Goal: Task Accomplishment & Management: Complete application form

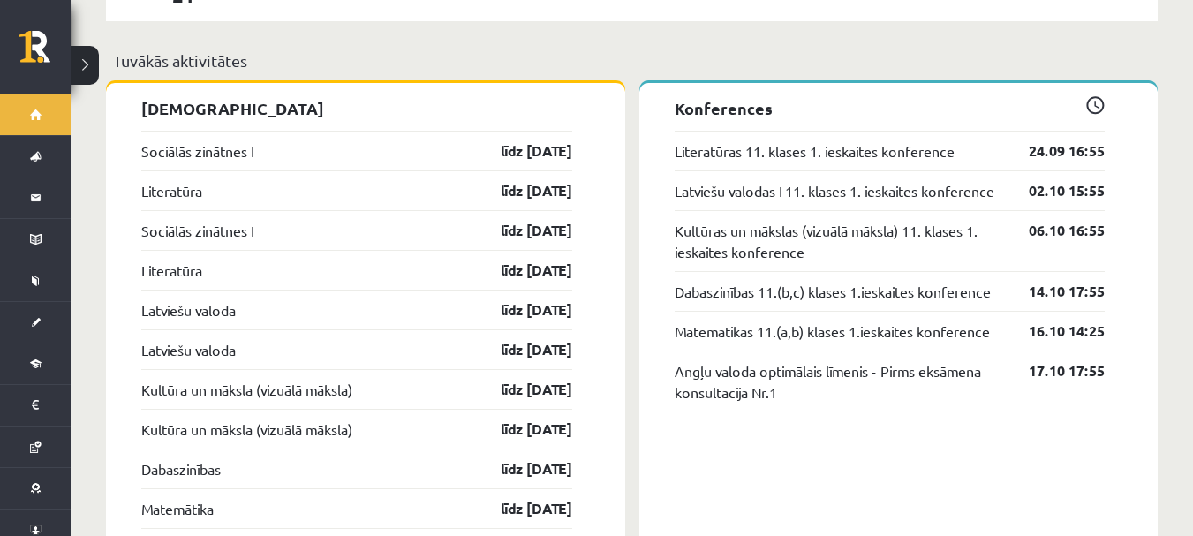
scroll to position [1678, 0]
click at [535, 141] on link "līdz 30.09.25" at bounding box center [521, 151] width 102 height 21
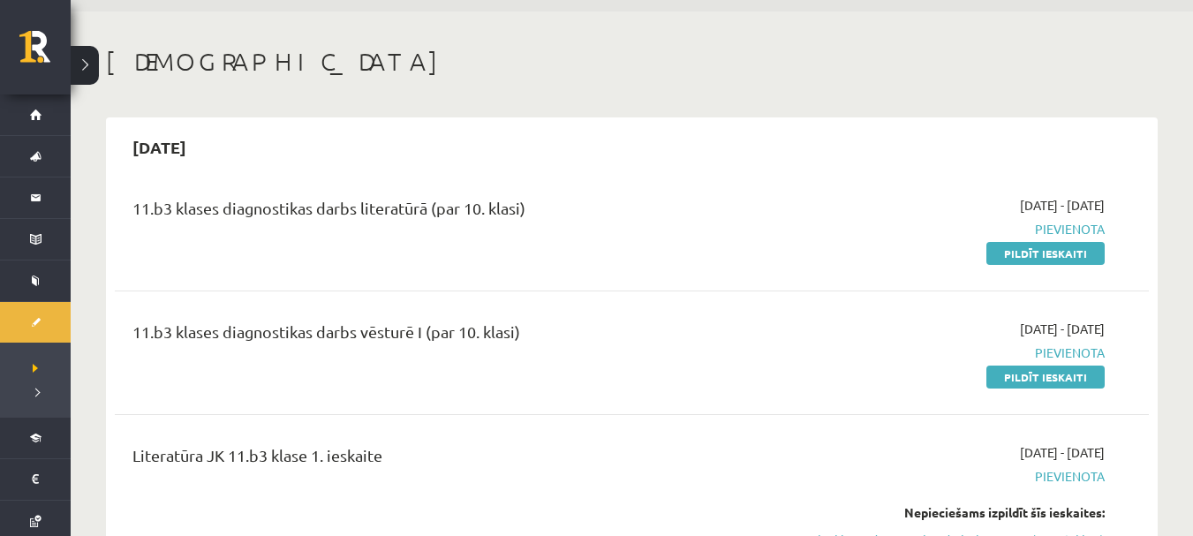
scroll to position [88, 0]
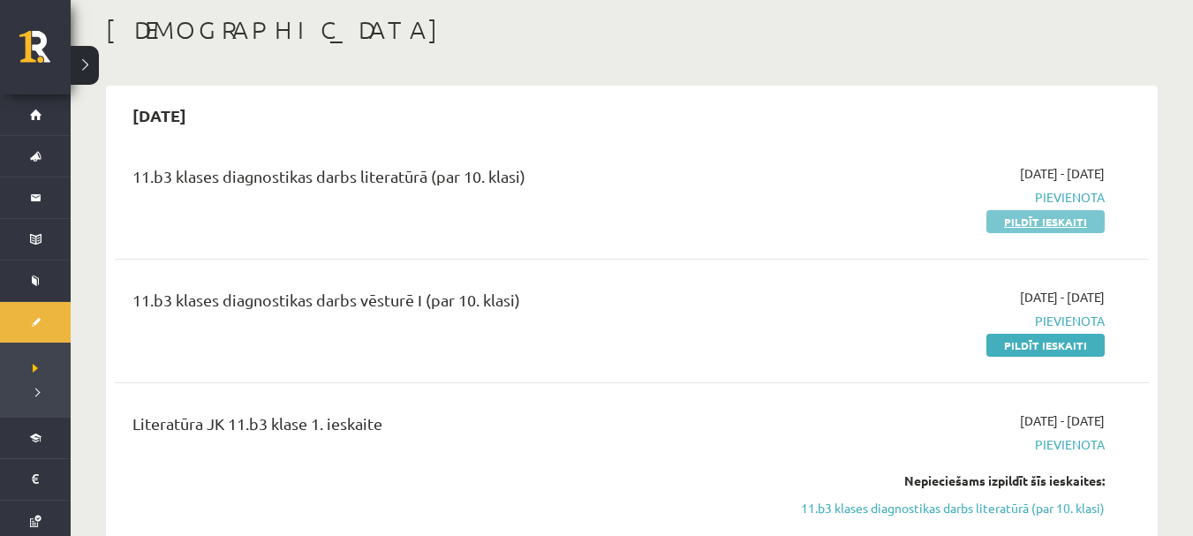
click at [1049, 230] on link "Pildīt ieskaiti" at bounding box center [1046, 221] width 118 height 23
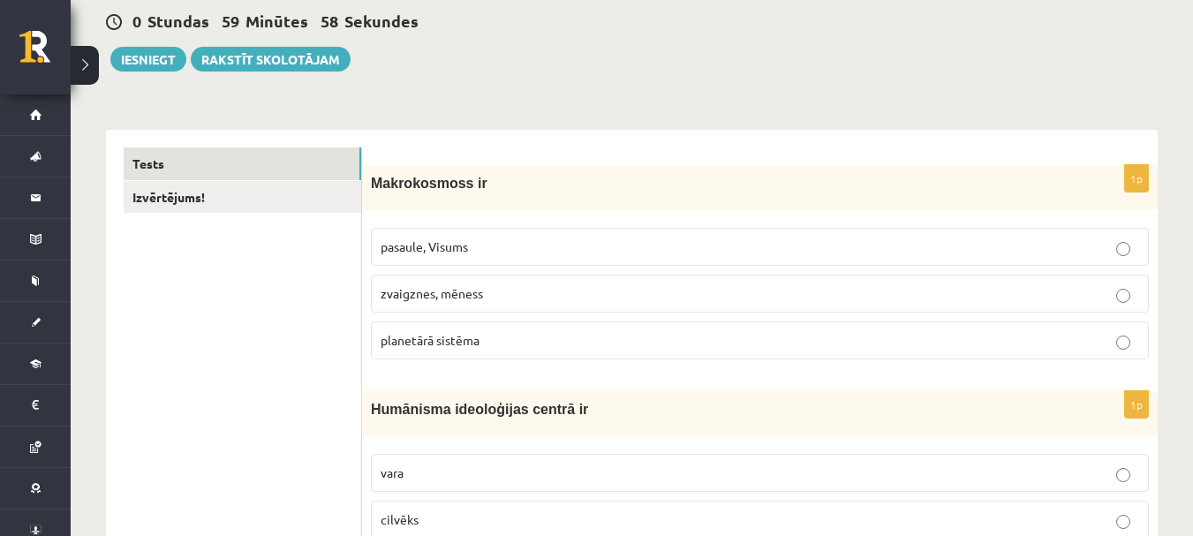
scroll to position [177, 0]
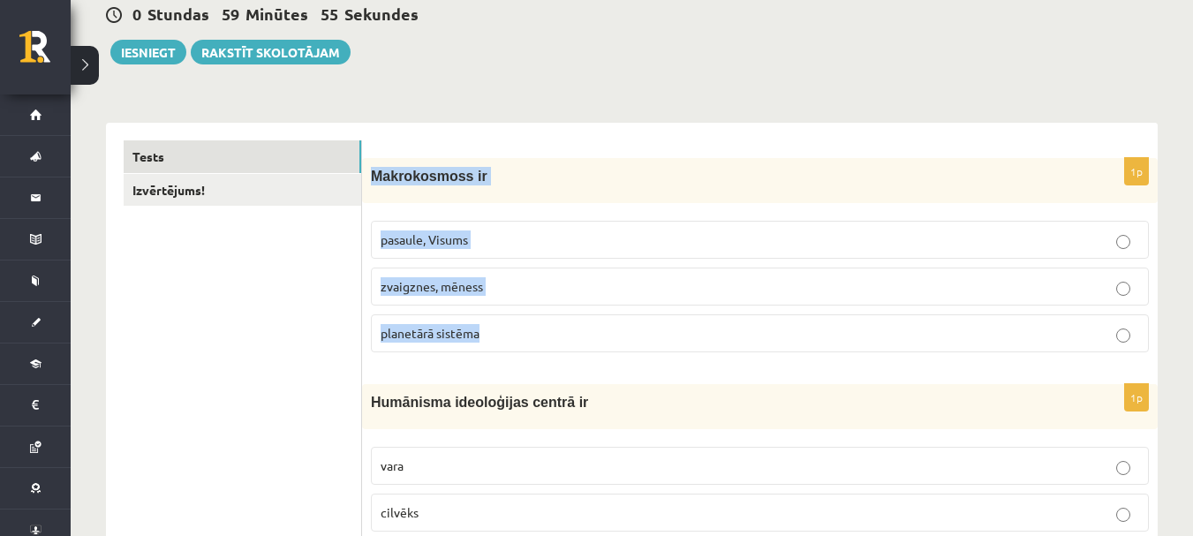
drag, startPoint x: 367, startPoint y: 180, endPoint x: 563, endPoint y: 322, distance: 241.0
click at [563, 322] on div "1p Makrokosmoss ir pasaule, Visums zvaigznes, mēness planetārā sistēma" at bounding box center [760, 262] width 796 height 208
copy div "Makrokosmoss ir pasaule, Visums zvaigznes, mēness planetārā sistēma"
click at [540, 235] on p "pasaule, Visums" at bounding box center [760, 240] width 759 height 19
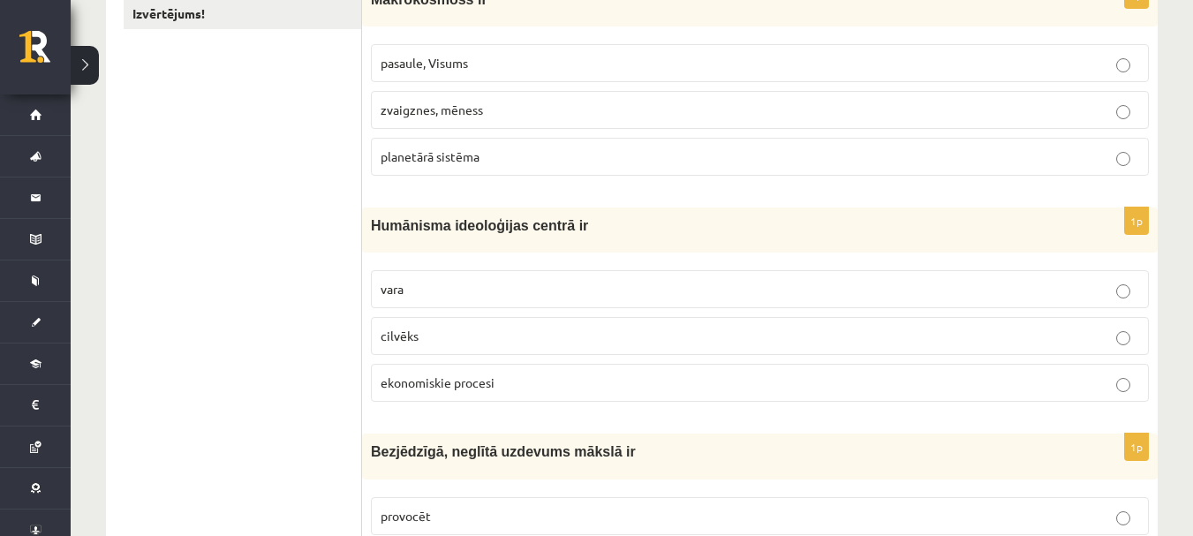
scroll to position [442, 0]
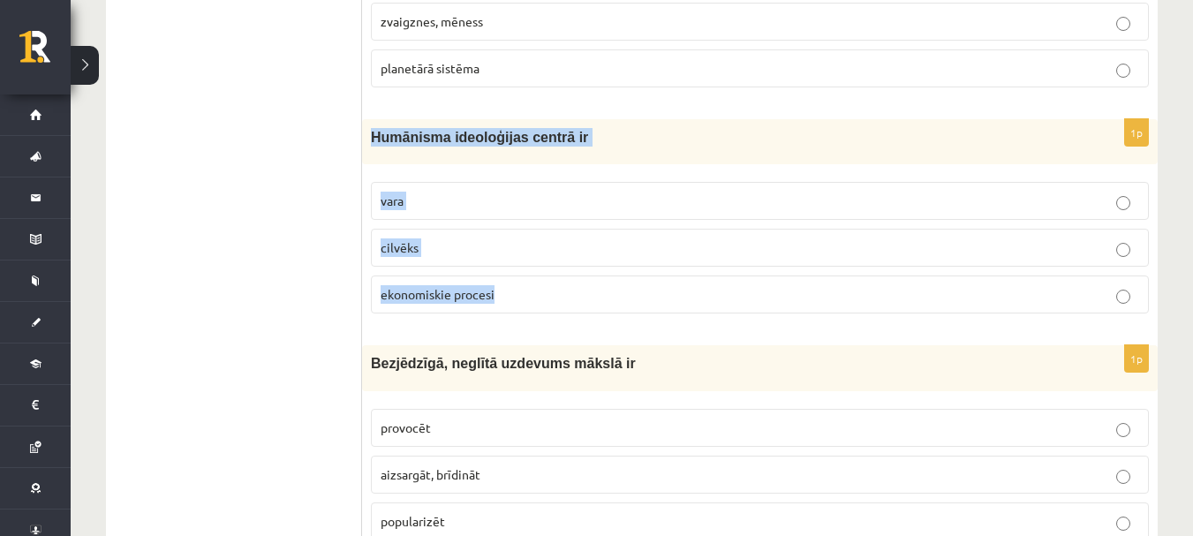
drag, startPoint x: 366, startPoint y: 146, endPoint x: 604, endPoint y: 305, distance: 286.6
click at [604, 305] on div "1p Humānisma ideoloģijas centrā ir vara cilvēks ekonomiskie procesi" at bounding box center [760, 223] width 796 height 208
click at [604, 304] on p "ekonomiskie procesi" at bounding box center [760, 294] width 759 height 19
drag, startPoint x: 368, startPoint y: 140, endPoint x: 631, endPoint y: 283, distance: 298.8
click at [631, 283] on div "1p Humānisma ideoloģijas centrā ir vara cilvēks ekonomiskie procesi" at bounding box center [760, 223] width 796 height 208
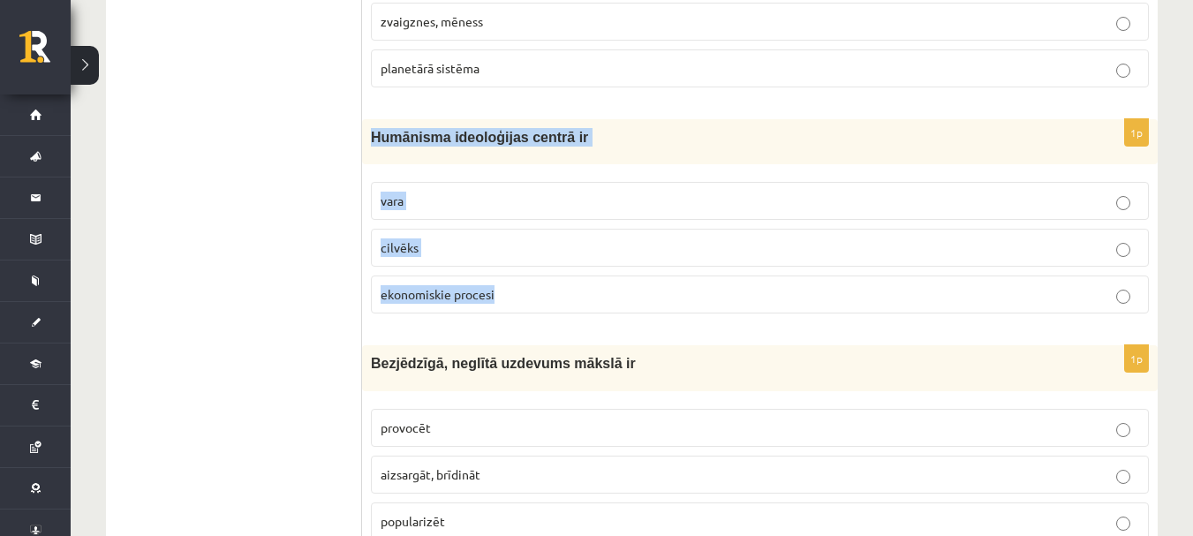
copy div "Humānisma ideoloģijas centrā ir vara cilvēks ekonomiskie procesi"
click at [566, 246] on p "cilvēks" at bounding box center [760, 247] width 759 height 19
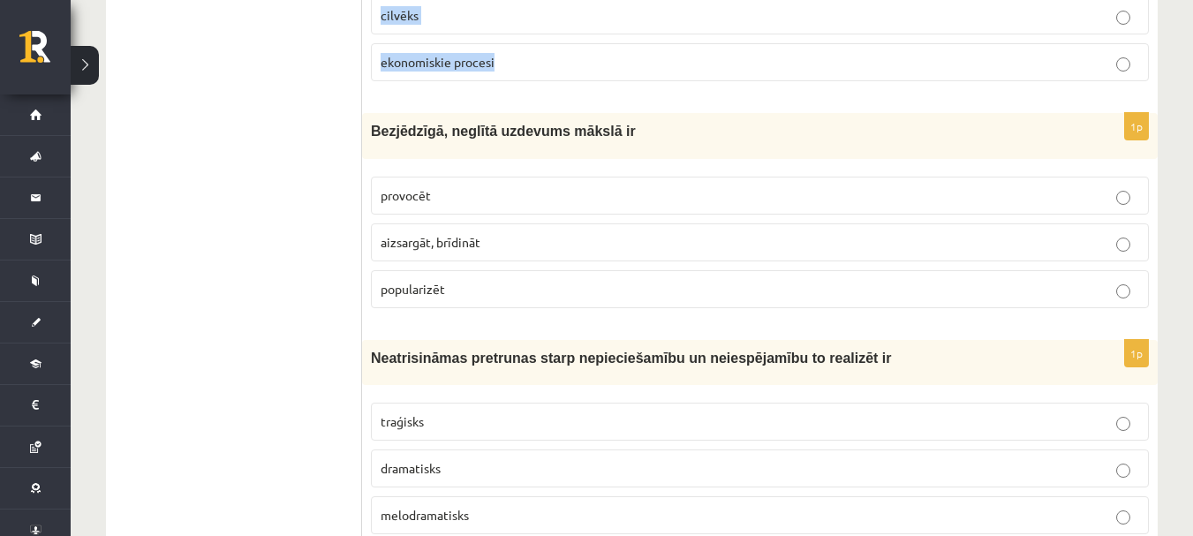
scroll to position [707, 0]
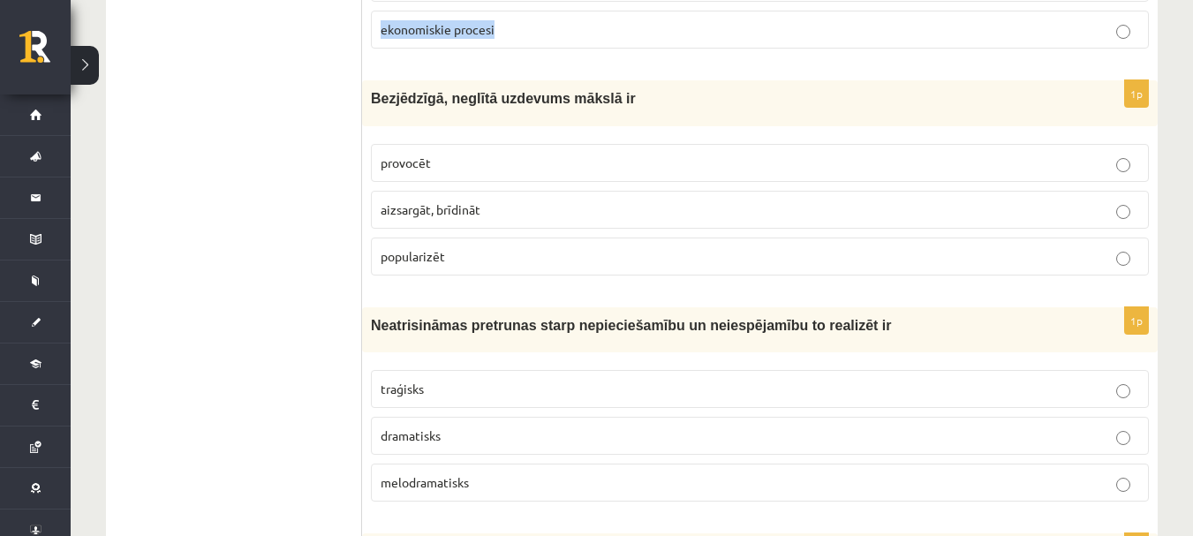
drag, startPoint x: 361, startPoint y: 100, endPoint x: 684, endPoint y: 237, distance: 350.3
copy div "Izvērtējums! 1p Makrokosmoss ir pasaule, Visums zvaigznes, mēness planetārā sis…"
drag, startPoint x: 701, startPoint y: 250, endPoint x: 608, endPoint y: 111, distance: 167.3
click at [608, 111] on div "Bezjēdzīgā, neglītā uzdevums mākslā ir" at bounding box center [760, 102] width 796 height 45
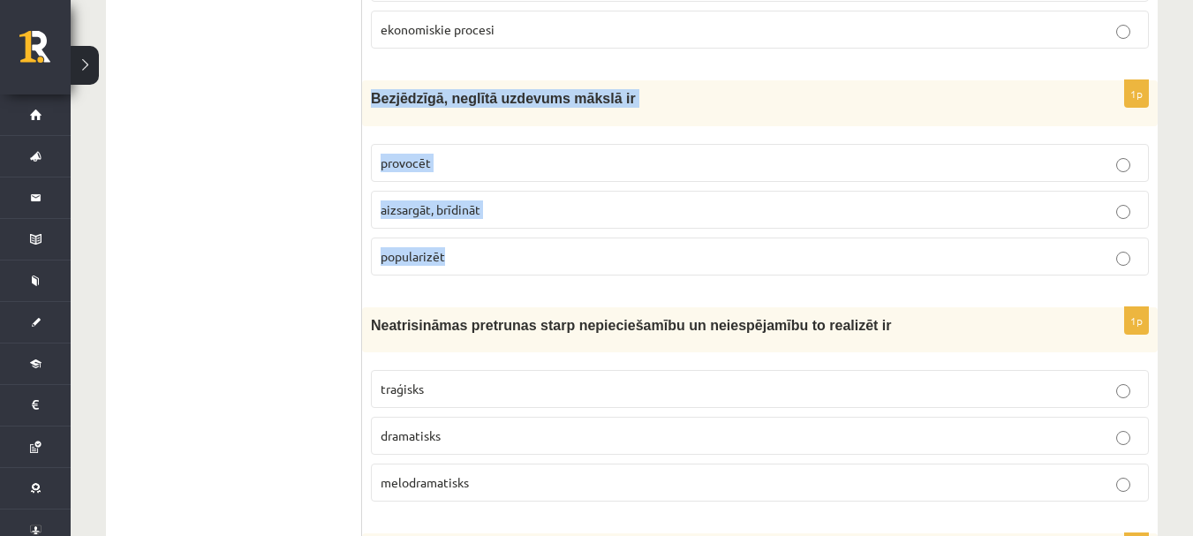
drag, startPoint x: 366, startPoint y: 94, endPoint x: 621, endPoint y: 241, distance: 294.8
click at [621, 241] on div "1p Bezjēdzīgā, neglītā uzdevums mākslā ir provocēt aizsargāt, brīdināt populari…" at bounding box center [760, 184] width 796 height 208
copy div "Bezjēdzīgā, neglītā uzdevums mākslā ir provocēt aizsargāt, brīdināt popularizēt"
click at [548, 170] on p "provocēt" at bounding box center [760, 163] width 759 height 19
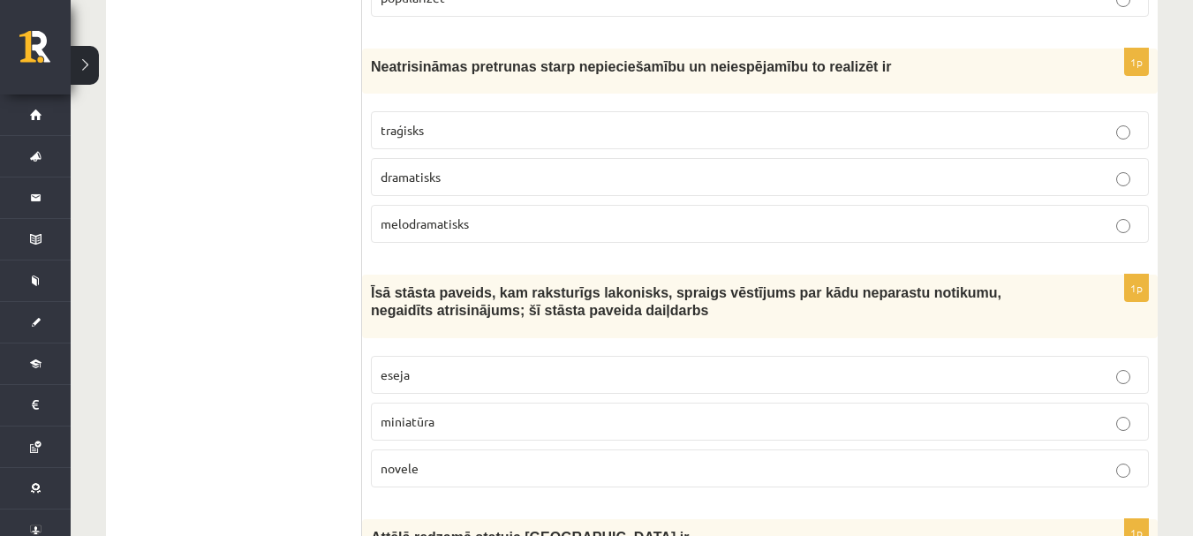
scroll to position [995, 0]
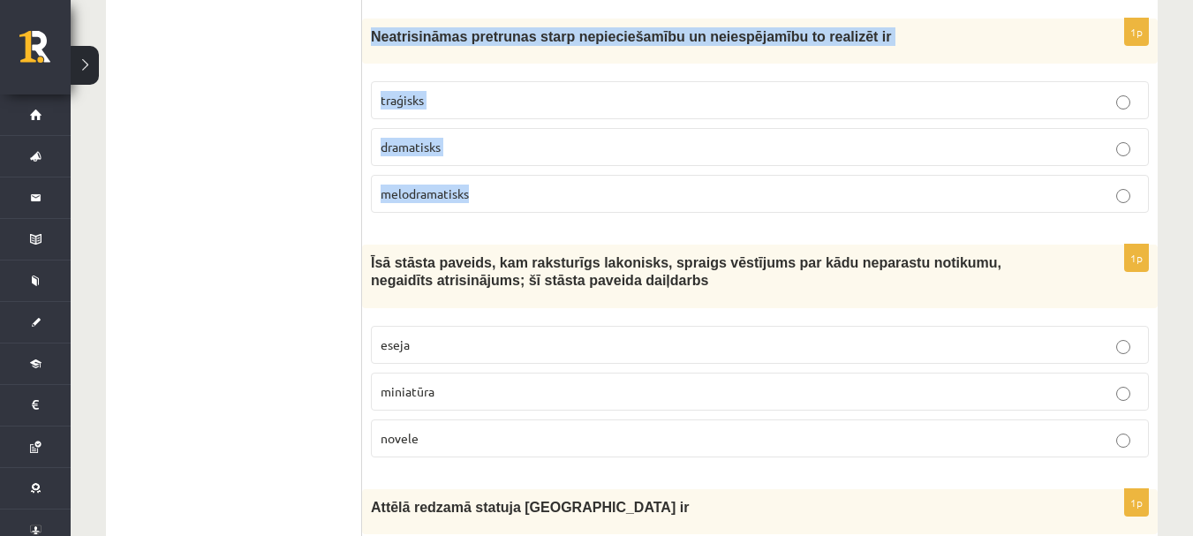
drag, startPoint x: 367, startPoint y: 37, endPoint x: 693, endPoint y: 178, distance: 355.7
click at [693, 178] on div "1p Neatrisināmas pretrunas starp nepieciešamību un neiespējamību to realizēt ir…" at bounding box center [760, 123] width 796 height 208
copy div "Neatrisināmas pretrunas starp nepieciešamību un neiespējamību to realizēt ir tr…"
click at [515, 117] on label "traģisks" at bounding box center [760, 100] width 778 height 38
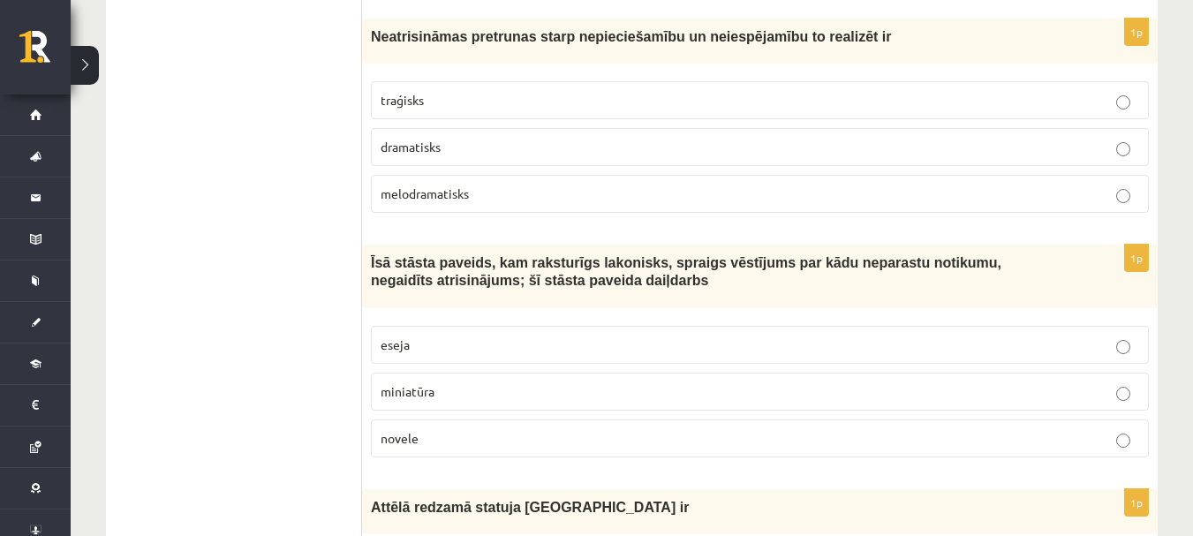
scroll to position [1084, 0]
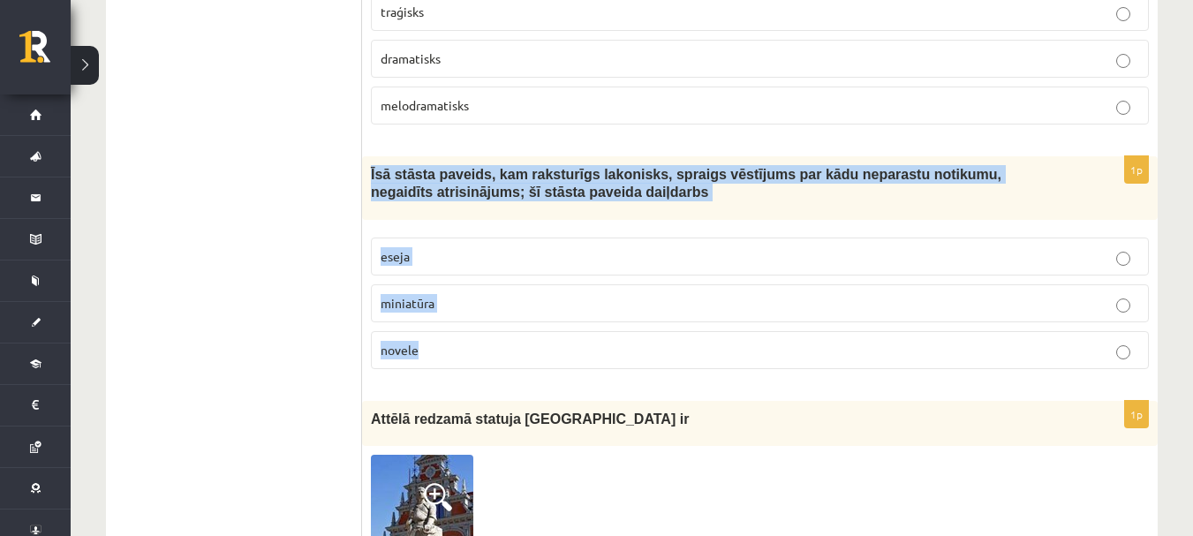
drag, startPoint x: 365, startPoint y: 179, endPoint x: 537, endPoint y: 355, distance: 246.1
click at [537, 355] on div "1p Īsā stāsta paveids, kam raksturīgs lakonisks, spraigs vēstījums par kādu nep…" at bounding box center [760, 269] width 796 height 227
copy div "Īsā stāsta paveids, kam raksturīgs lakonisks, spraigs vēstījums par kādu nepara…"
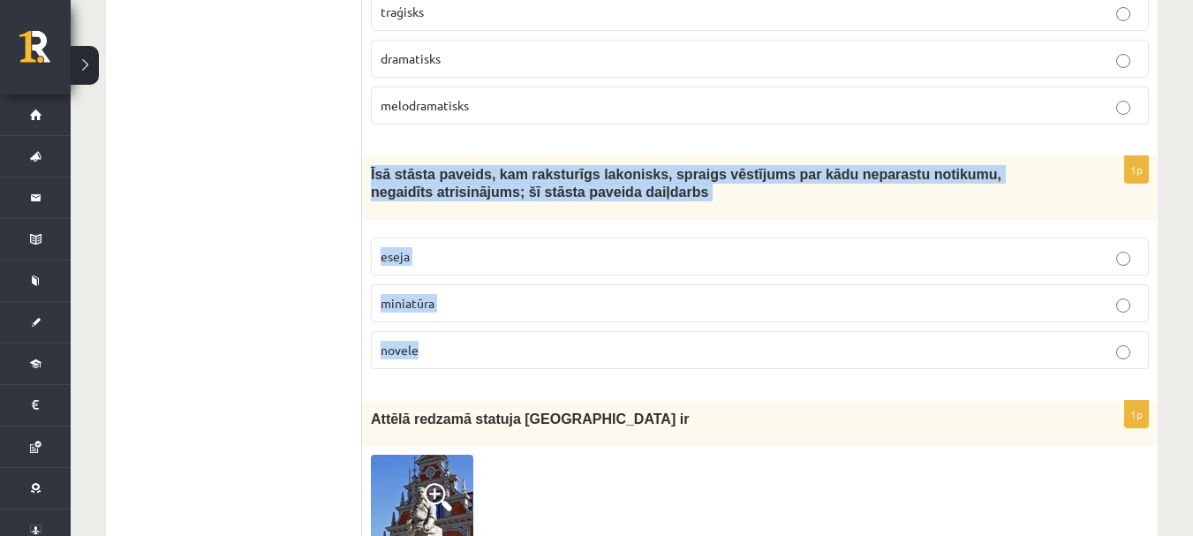
drag, startPoint x: 366, startPoint y: 168, endPoint x: 564, endPoint y: 331, distance: 257.3
click at [564, 331] on div "1p Īsā stāsta paveids, kam raksturīgs lakonisks, spraigs vēstījums par kādu nep…" at bounding box center [760, 269] width 796 height 227
copy div "Īsā stāsta paveids, kam raksturīgs lakonisks, spraigs vēstījums par kādu nepara…"
click at [576, 361] on label "novele" at bounding box center [760, 350] width 778 height 38
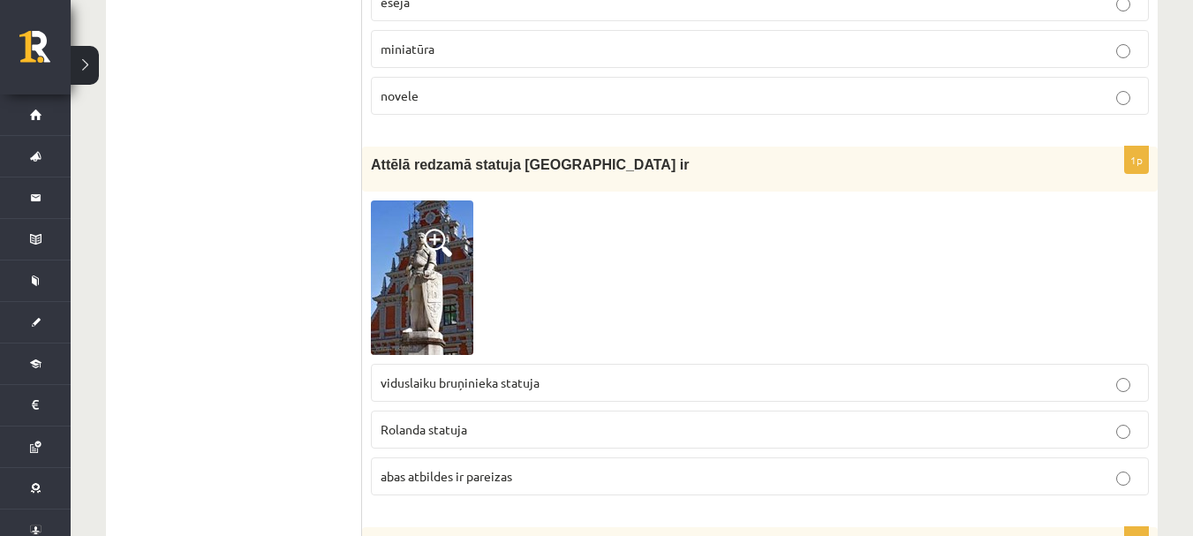
scroll to position [1349, 0]
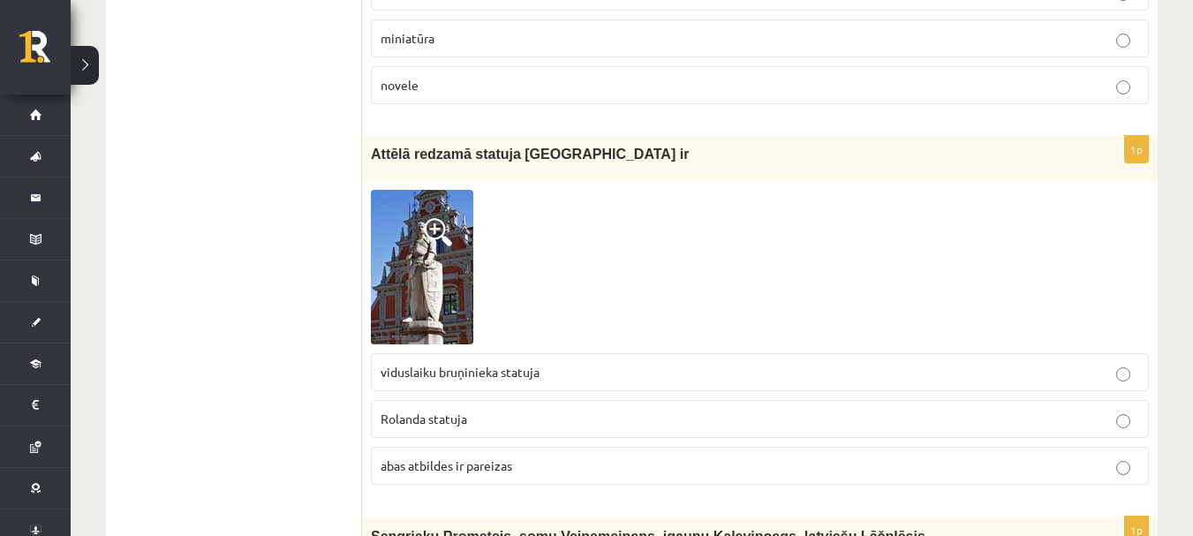
click at [577, 373] on p "viduslaiku bruņinieka statuja" at bounding box center [760, 372] width 759 height 19
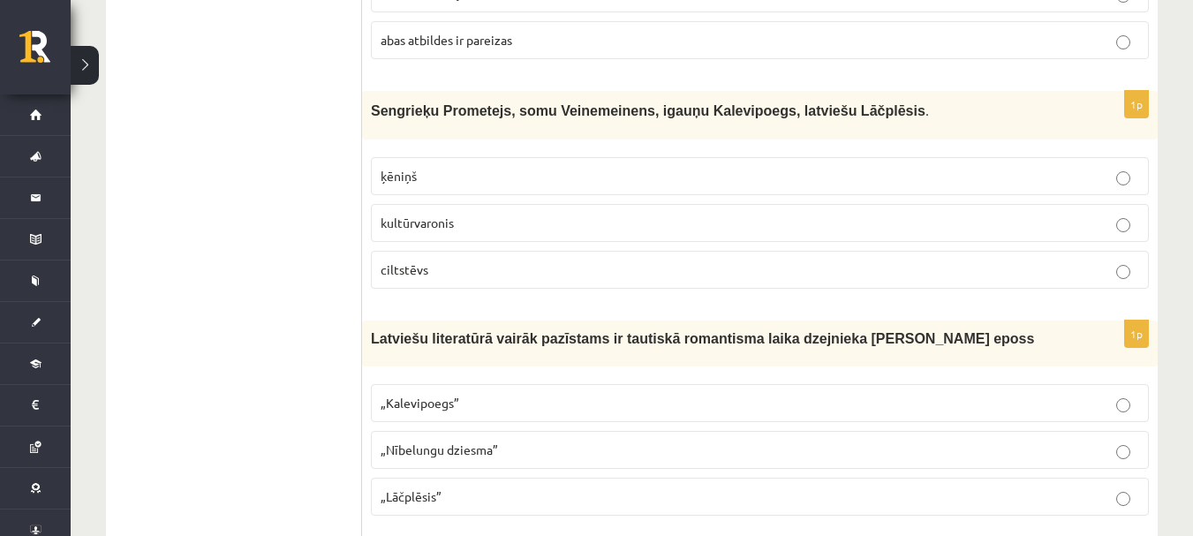
scroll to position [1790, 0]
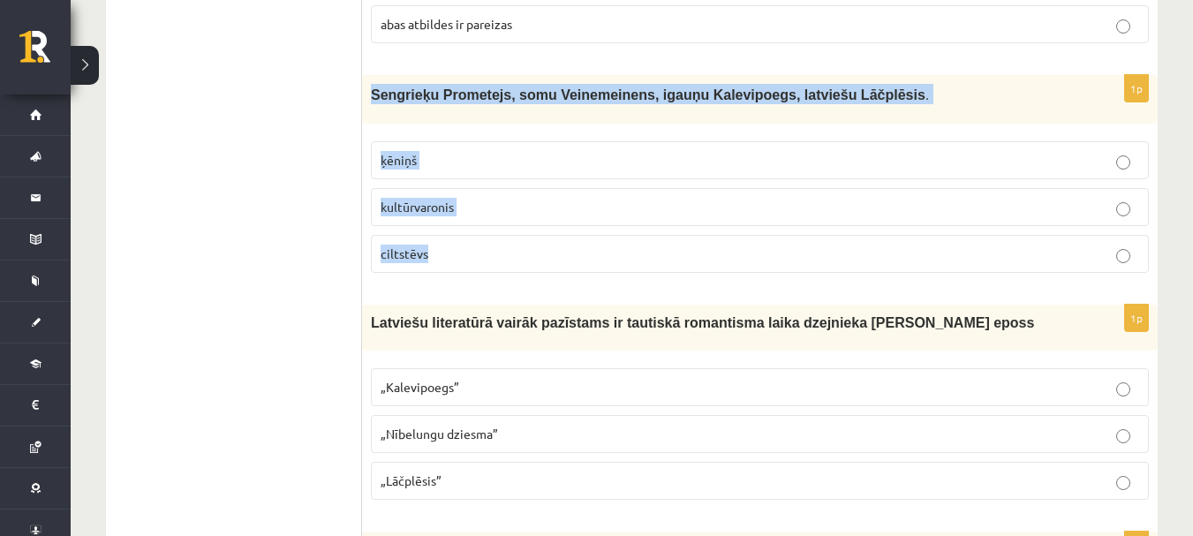
drag, startPoint x: 366, startPoint y: 102, endPoint x: 577, endPoint y: 233, distance: 248.8
click at [577, 233] on div "1p Sengrieķu Prometejs, somu Veinemeinens, igauņu Kalevipoegs, latviešu Lāčplēs…" at bounding box center [760, 181] width 796 height 212
copy div "Sengrieķu Prometejs, somu Veinemeinens, igauņu Kalevipoegs, latviešu Lāčplēsis …"
click at [502, 218] on label "kultūrvaronis" at bounding box center [760, 207] width 778 height 38
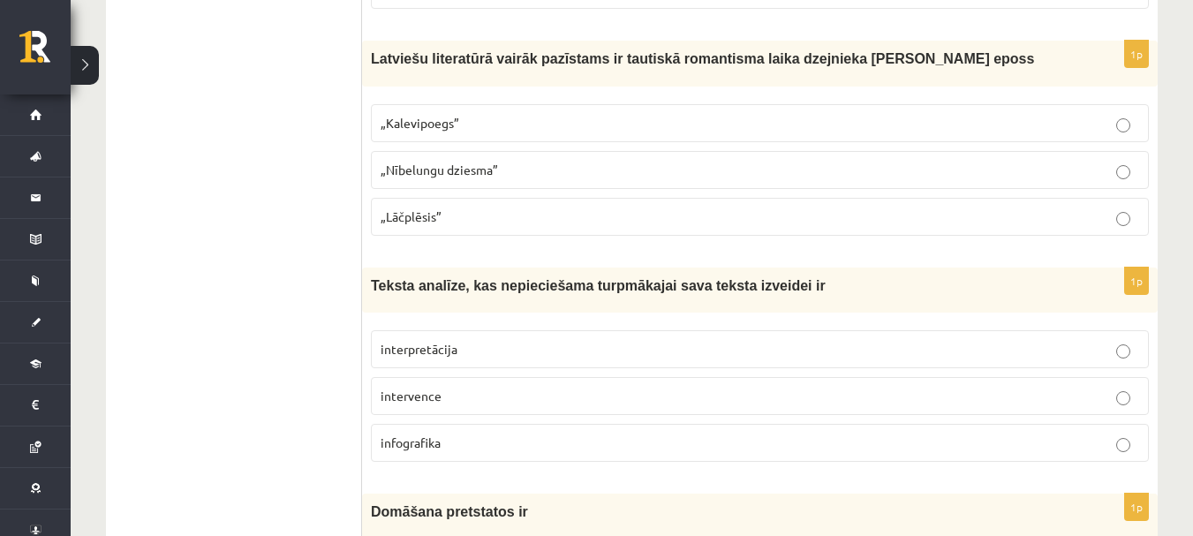
scroll to position [2055, 0]
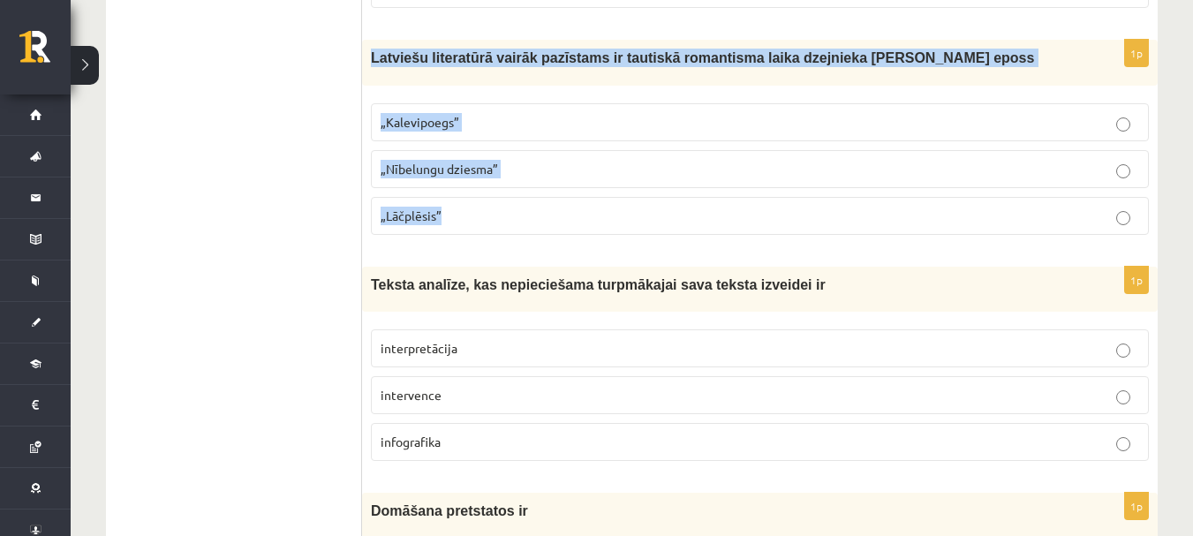
drag, startPoint x: 370, startPoint y: 57, endPoint x: 551, endPoint y: 213, distance: 239.2
click at [551, 213] on div "1p Latviešu literatūrā vairāk pazīstams ir tautiskā romantisma laika dzejnieka …" at bounding box center [760, 144] width 796 height 208
copy div "Latviešu literatūrā vairāk pazīstams ir tautiskā romantisma laika dzejnieka And…"
click at [521, 217] on p "„Lāčplēsis”" at bounding box center [760, 216] width 759 height 19
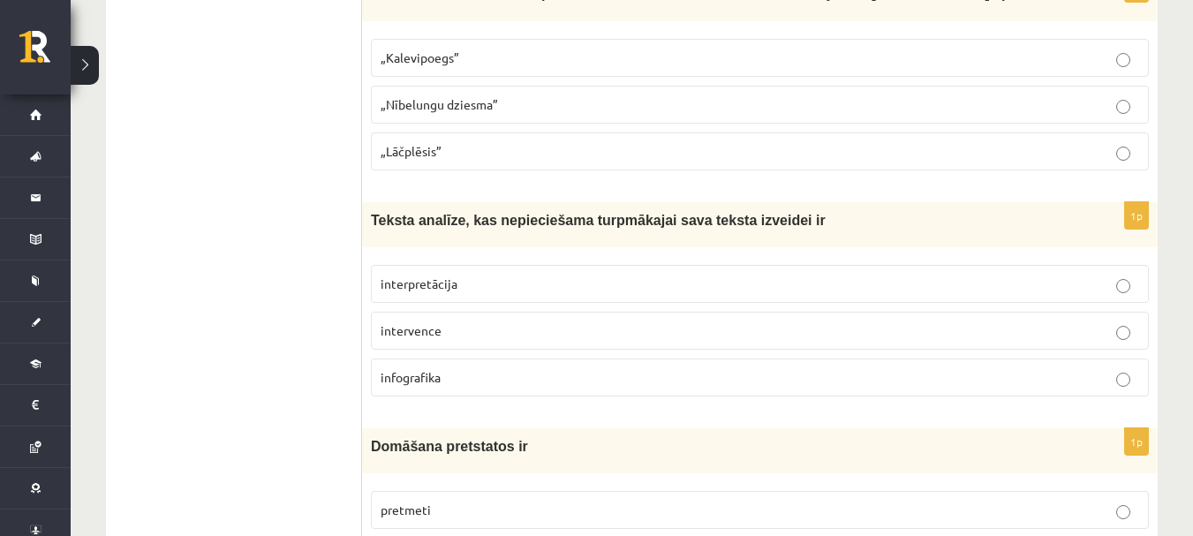
scroll to position [2232, 0]
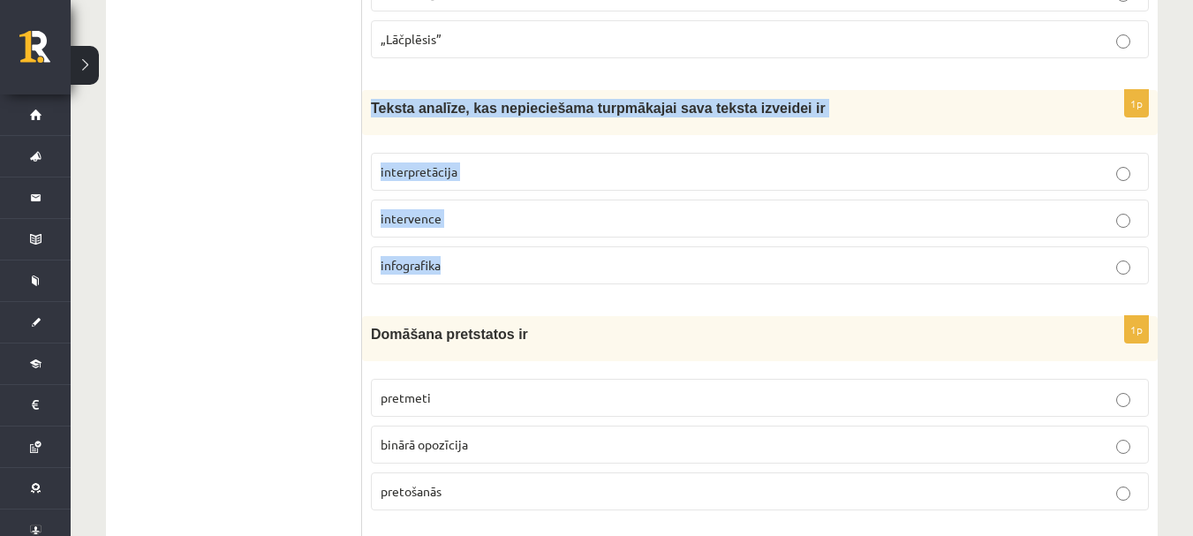
drag, startPoint x: 368, startPoint y: 106, endPoint x: 668, endPoint y: 261, distance: 337.0
click at [668, 261] on div "1p Teksta analīze, kas nepieciešama turpmākajai sava teksta izveidei ir interpr…" at bounding box center [760, 194] width 796 height 208
click at [560, 176] on p "interpretācija" at bounding box center [760, 172] width 759 height 19
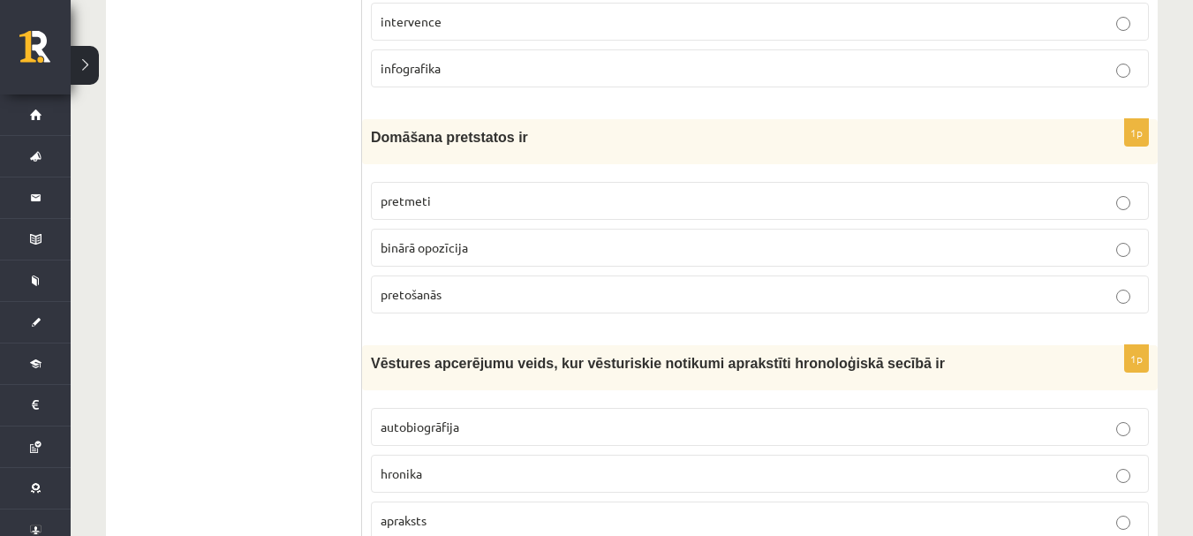
scroll to position [2409, 0]
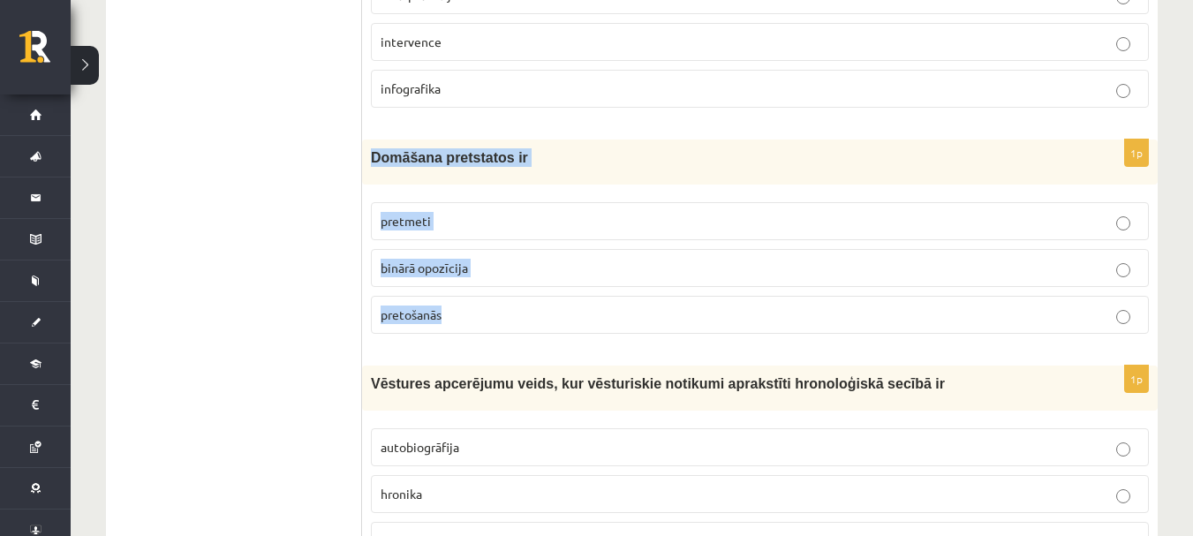
drag, startPoint x: 363, startPoint y: 160, endPoint x: 567, endPoint y: 314, distance: 255.5
click at [567, 314] on div "1p Domāšana pretstatos ir pretmeti binārā opozīcija pretošanās" at bounding box center [760, 244] width 796 height 208
click at [530, 283] on label "binārā opozīcija" at bounding box center [760, 268] width 778 height 38
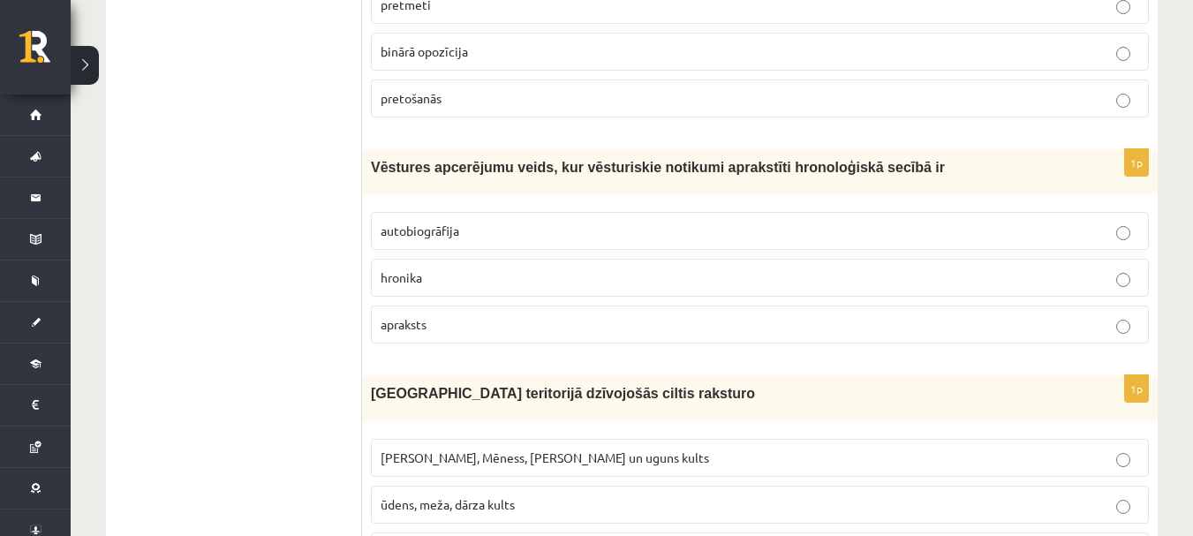
scroll to position [2674, 0]
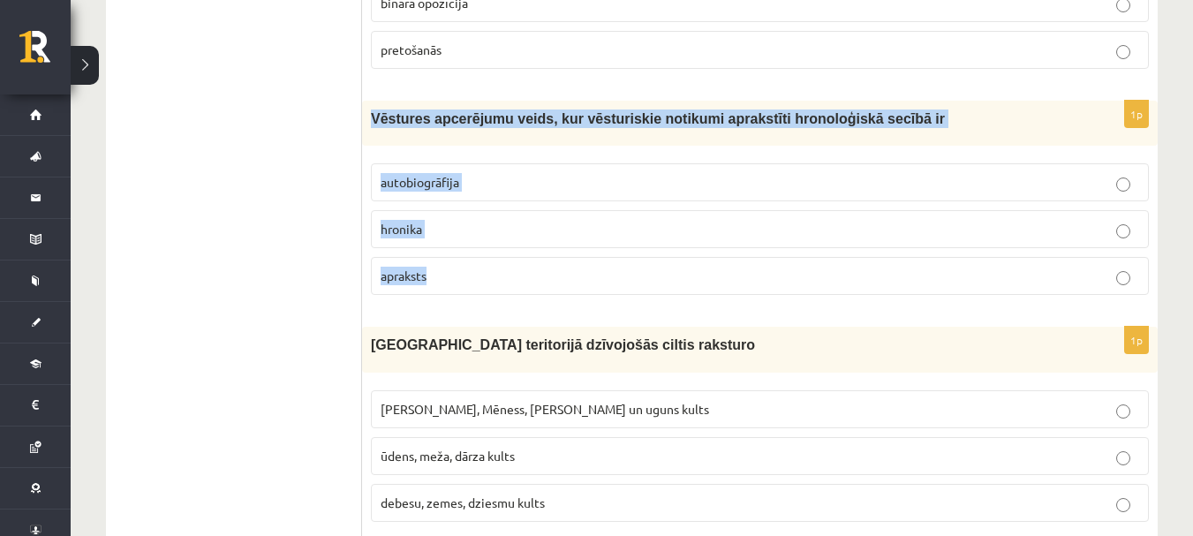
drag, startPoint x: 366, startPoint y: 117, endPoint x: 772, endPoint y: 269, distance: 433.8
click at [772, 269] on div "1p Vēstures apcerējumu veids, kur vēsturiskie notikumi aprakstīti hronoloģiskā …" at bounding box center [760, 205] width 796 height 208
click at [462, 213] on label "hronika" at bounding box center [760, 229] width 778 height 38
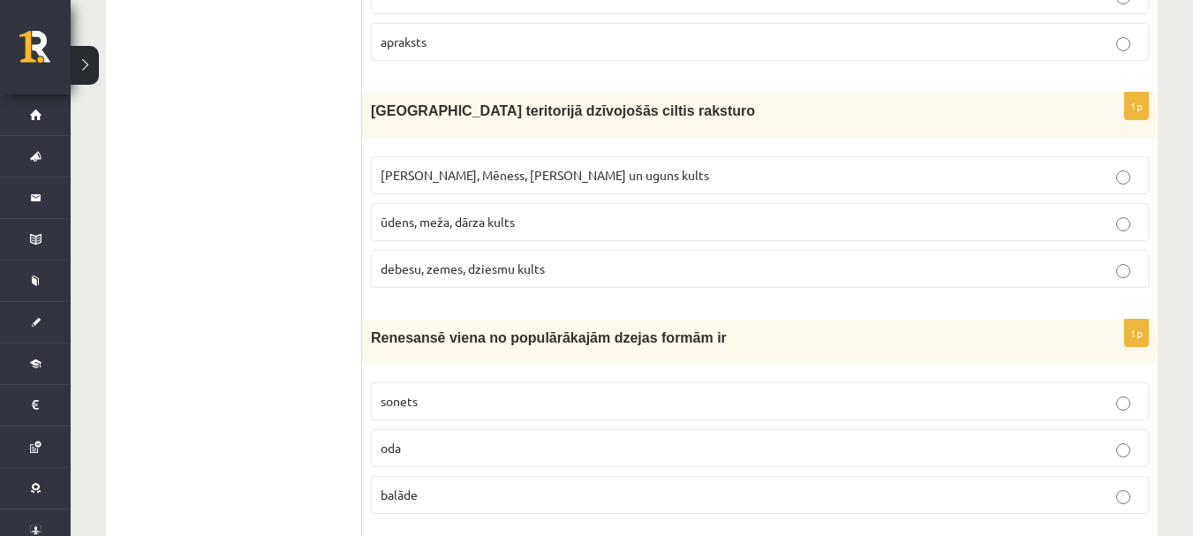
scroll to position [2939, 0]
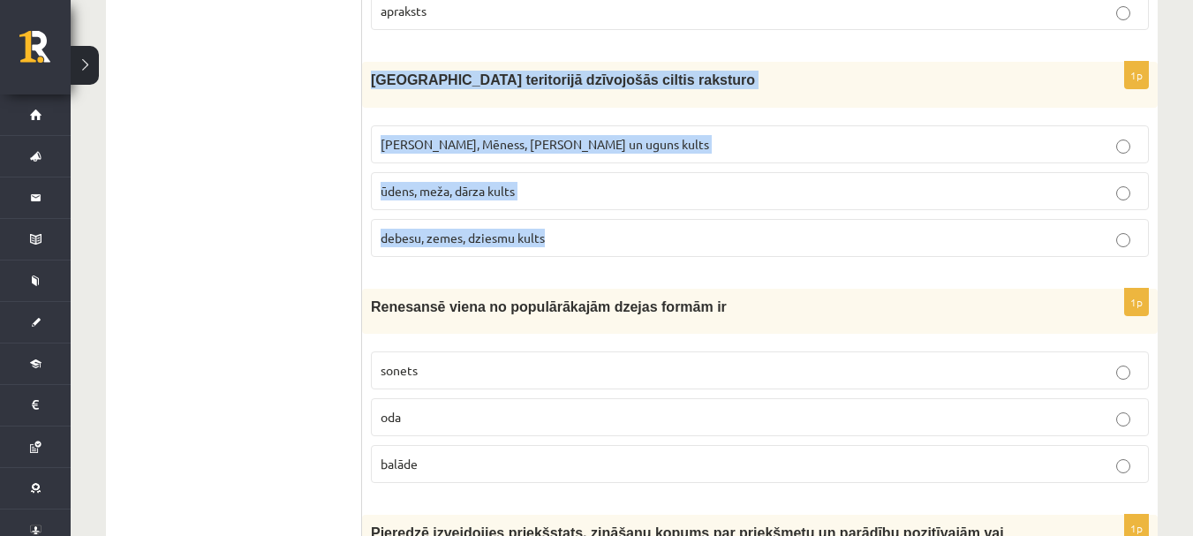
drag, startPoint x: 368, startPoint y: 79, endPoint x: 640, endPoint y: 219, distance: 306.2
click at [640, 219] on div "1p Latvijas teritorijā dzīvojošās ciltis raksturo Saules, Mēness, Pērkona un ug…" at bounding box center [760, 166] width 796 height 208
click at [660, 154] on label "Saules, Mēness, Pērkona un uguns kults" at bounding box center [760, 144] width 778 height 38
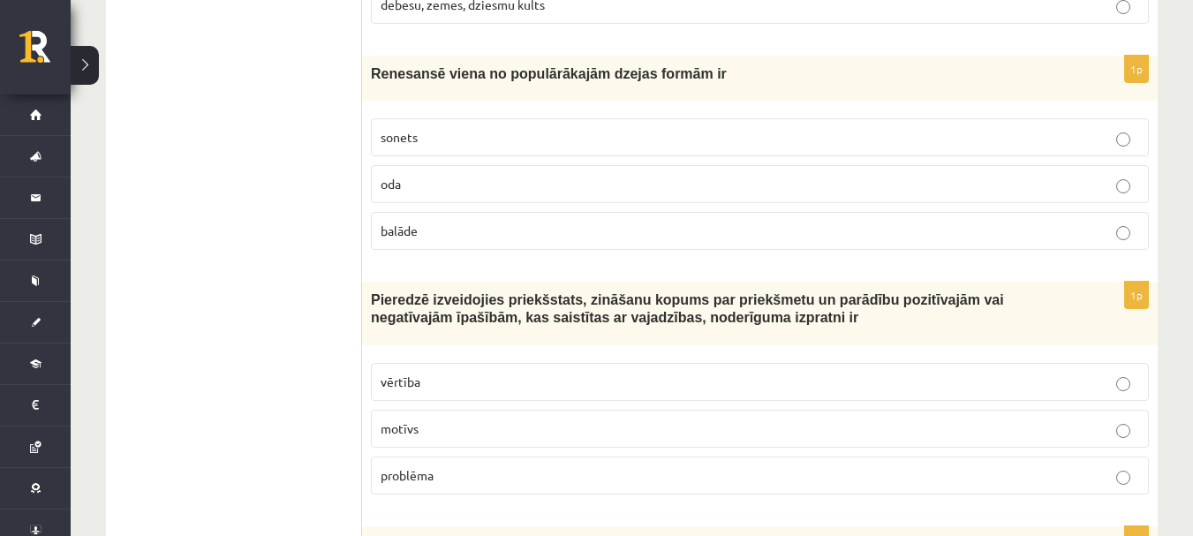
scroll to position [3204, 0]
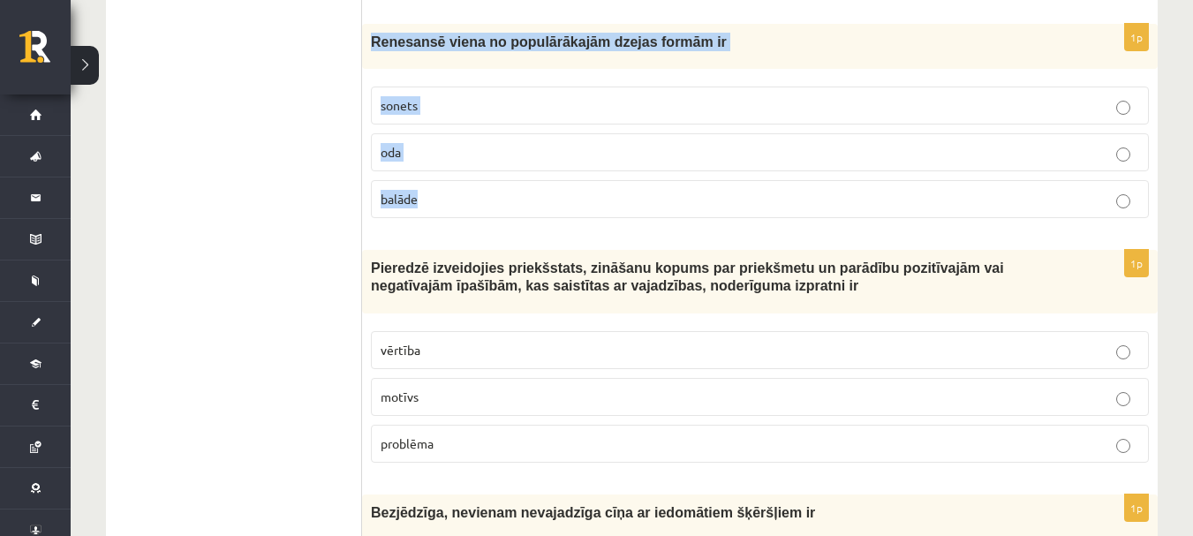
drag, startPoint x: 365, startPoint y: 43, endPoint x: 704, endPoint y: 204, distance: 375.4
click at [704, 204] on div "1p Renesansē viena no populārākajām dzejas formām ir sonets oda balāde" at bounding box center [760, 128] width 796 height 208
click at [477, 87] on label "sonets" at bounding box center [760, 106] width 778 height 38
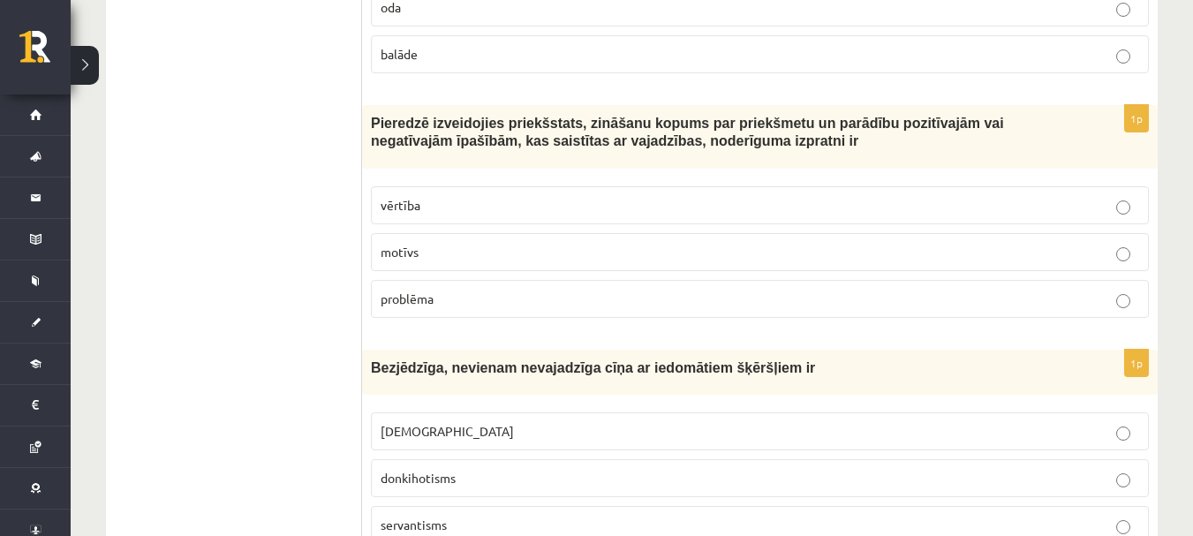
scroll to position [3380, 0]
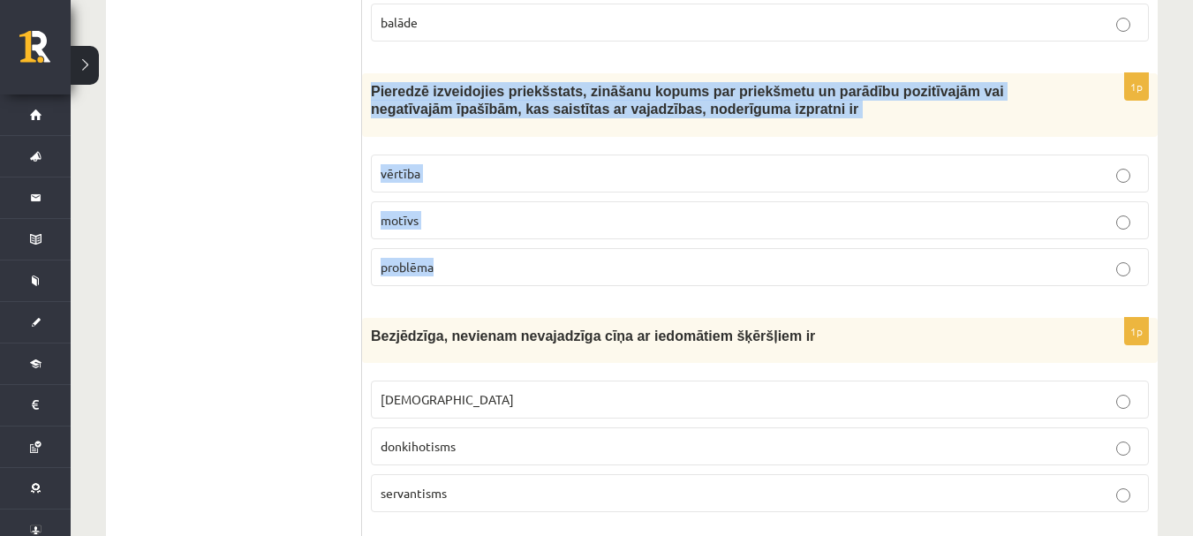
drag, startPoint x: 373, startPoint y: 89, endPoint x: 736, endPoint y: 255, distance: 399.2
click at [736, 255] on div "1p Pieredzē izveidojies priekšstats, zināšanu kopums par priekšmetu un parādību…" at bounding box center [760, 186] width 796 height 227
click at [613, 151] on fieldset "vērtība motīvs problēma" at bounding box center [760, 219] width 778 height 146
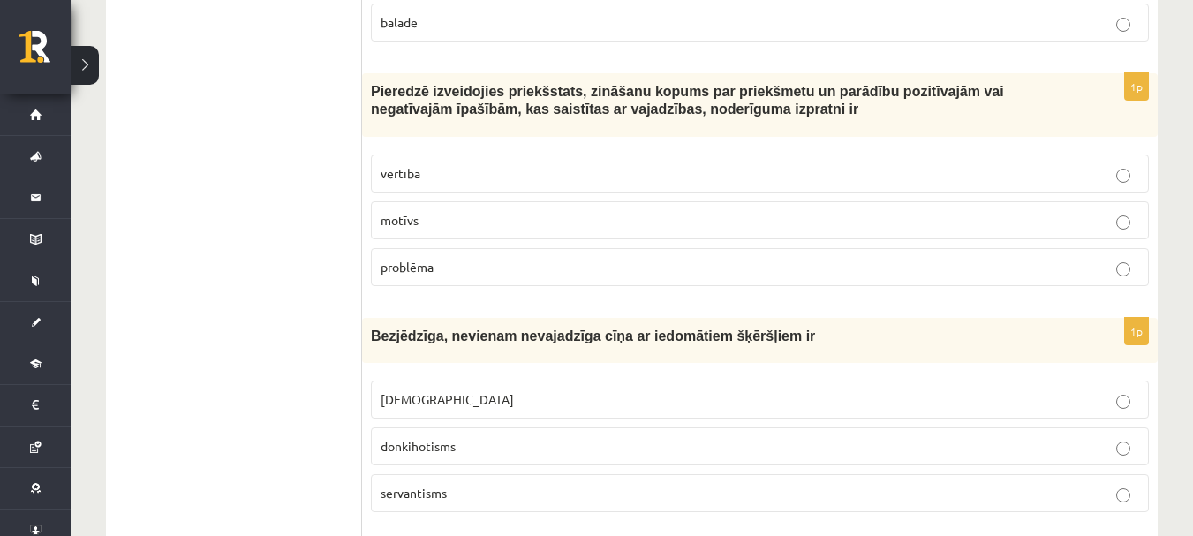
click at [618, 174] on p "vērtība" at bounding box center [760, 173] width 759 height 19
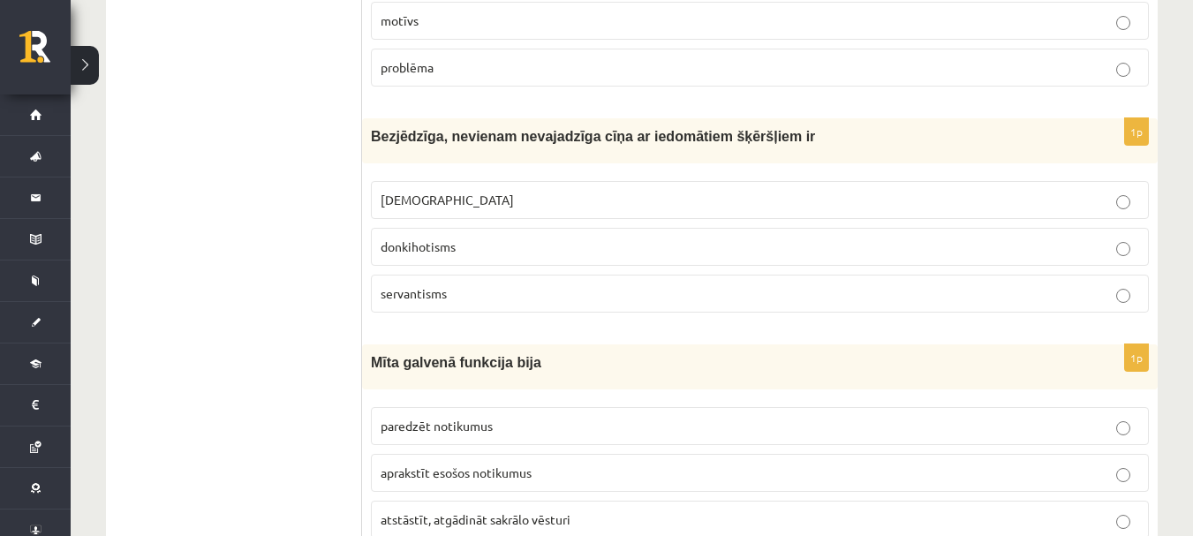
scroll to position [3645, 0]
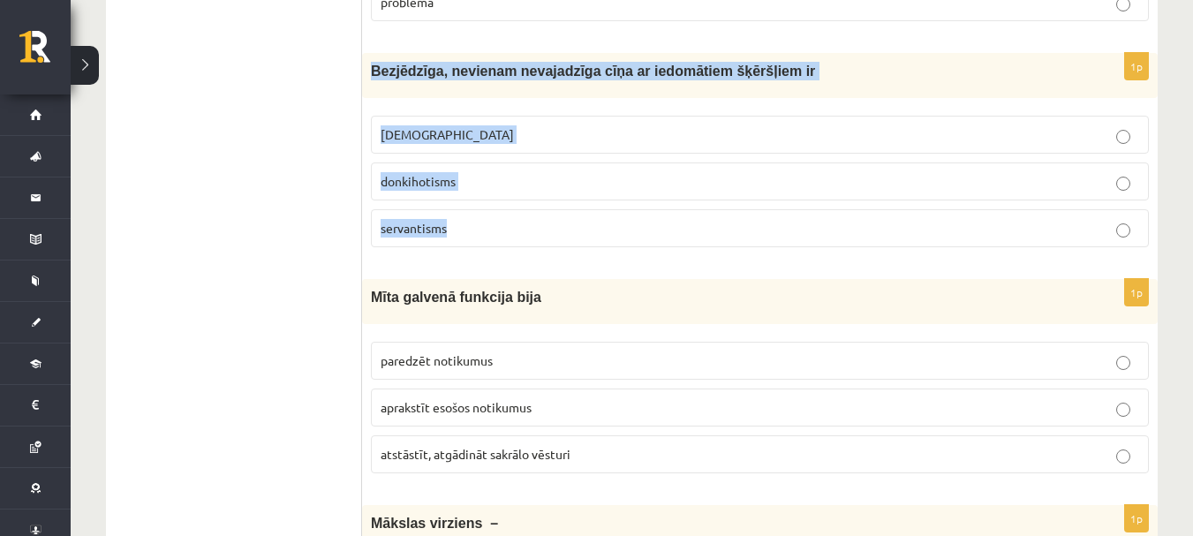
drag, startPoint x: 367, startPoint y: 75, endPoint x: 687, endPoint y: 220, distance: 351.8
click at [687, 220] on div "1p Bezjēdzīga, nevienam nevajadzīga cīņa ar iedomātiem šķēršļiem ir minhauzenis…" at bounding box center [760, 157] width 796 height 208
click at [609, 185] on p "donkihotisms" at bounding box center [760, 181] width 759 height 19
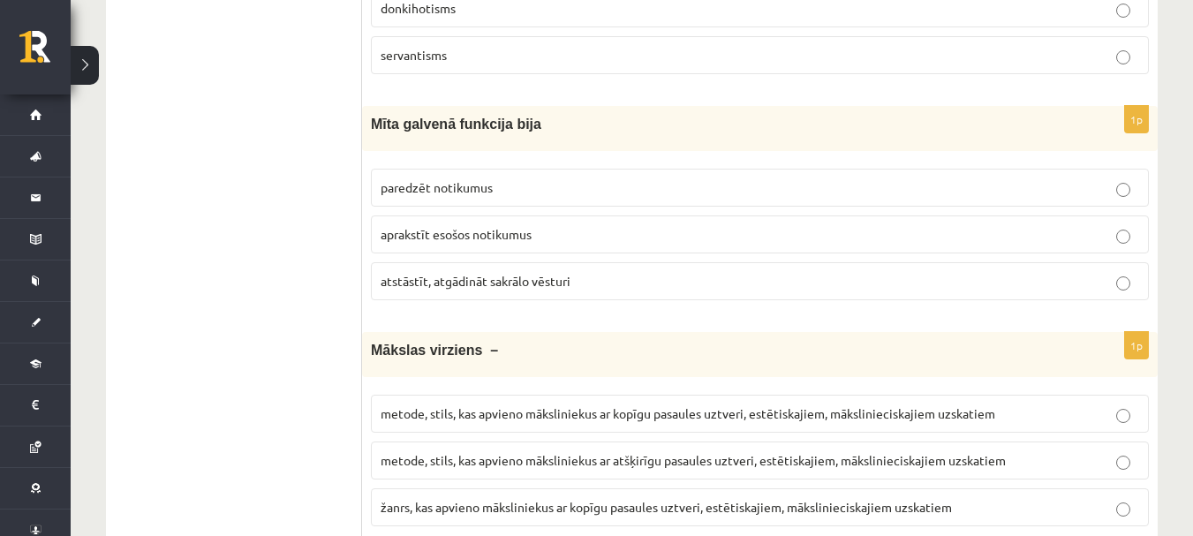
scroll to position [3822, 0]
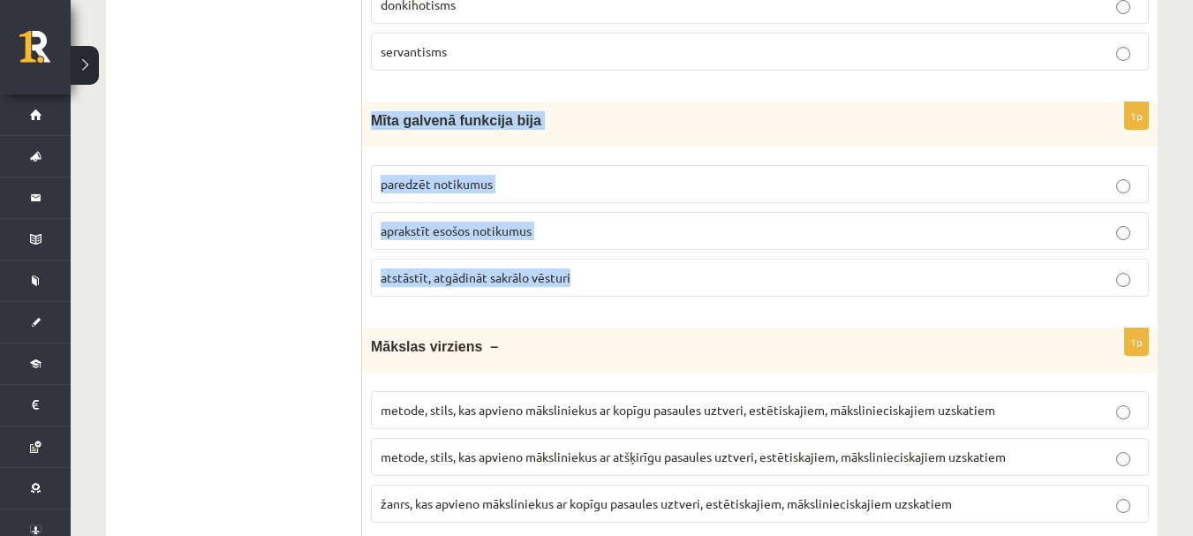
drag, startPoint x: 367, startPoint y: 119, endPoint x: 683, endPoint y: 289, distance: 358.1
click at [683, 289] on div "1p Mīta galvenā funkcija bija paredzēt notikumus aprakstīt esošos notikumus ats…" at bounding box center [760, 206] width 796 height 208
click at [603, 280] on p "atstāstīt, atgādināt sakrālo vēsturi" at bounding box center [760, 278] width 759 height 19
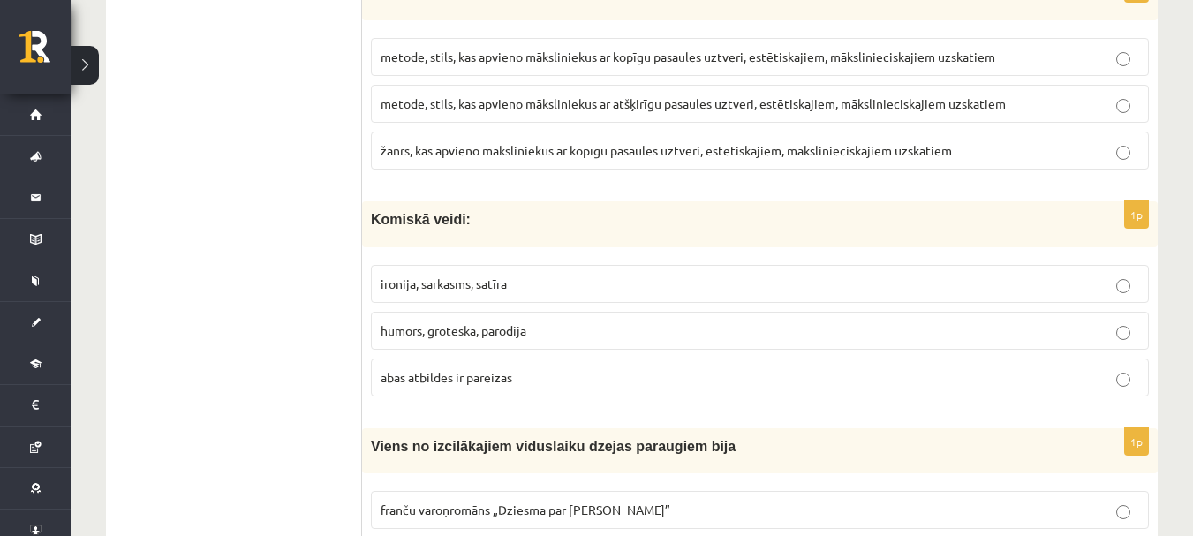
scroll to position [4087, 0]
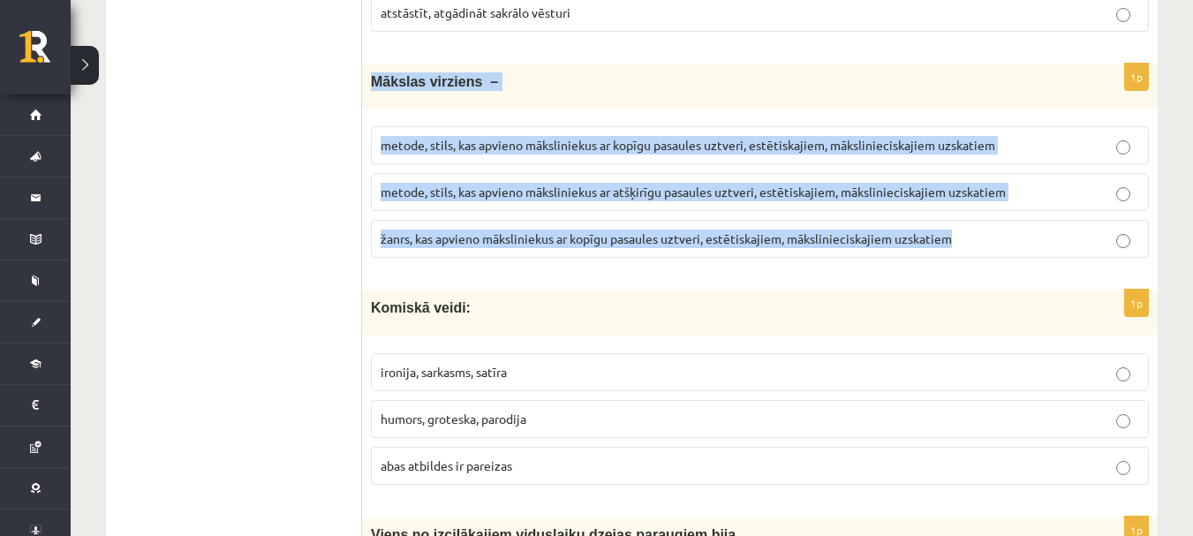
drag, startPoint x: 372, startPoint y: 80, endPoint x: 1059, endPoint y: 249, distance: 707.6
click at [1059, 249] on div "1p Mākslas virziens – metode, stils, kas apvieno māksliniekus ar kopīgu pasaule…" at bounding box center [760, 168] width 796 height 208
drag, startPoint x: 1059, startPoint y: 249, endPoint x: 912, endPoint y: 250, distance: 146.6
click at [912, 250] on label "žanrs, kas apvieno māksliniekus ar kopīgu pasaules uztveri, estētiskajiem, māks…" at bounding box center [760, 239] width 778 height 38
drag, startPoint x: 365, startPoint y: 79, endPoint x: 1094, endPoint y: 239, distance: 746.9
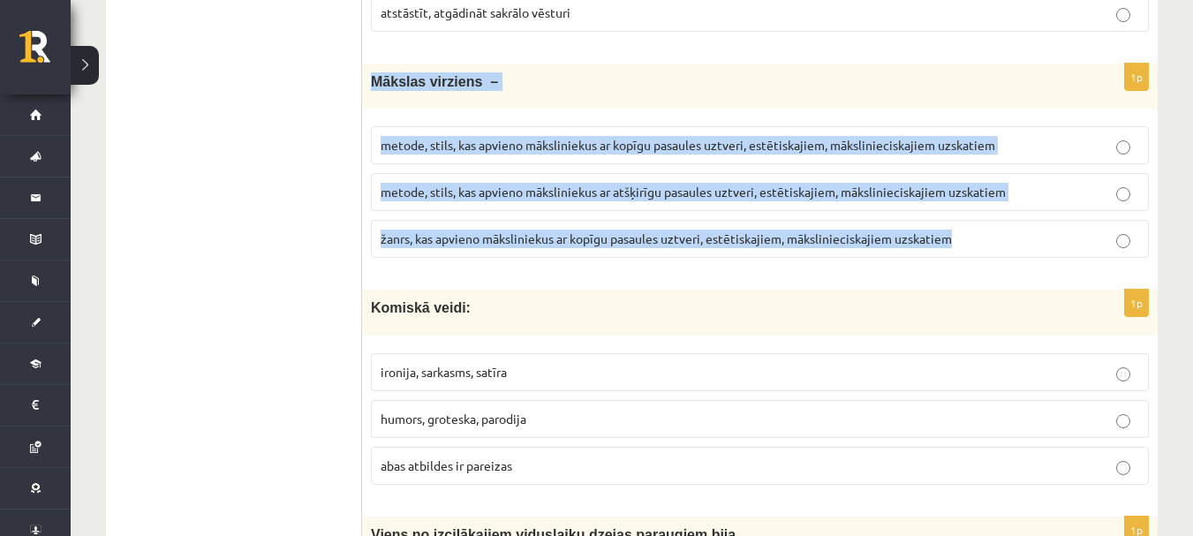
click at [1094, 239] on div "1p Mākslas virziens – metode, stils, kas apvieno māksliniekus ar kopīgu pasaule…" at bounding box center [760, 168] width 796 height 208
click at [625, 191] on span "metode, stils, kas apvieno māksliniekus ar atšķirīgu pasaules uztveri, estētisk…" at bounding box center [693, 192] width 625 height 16
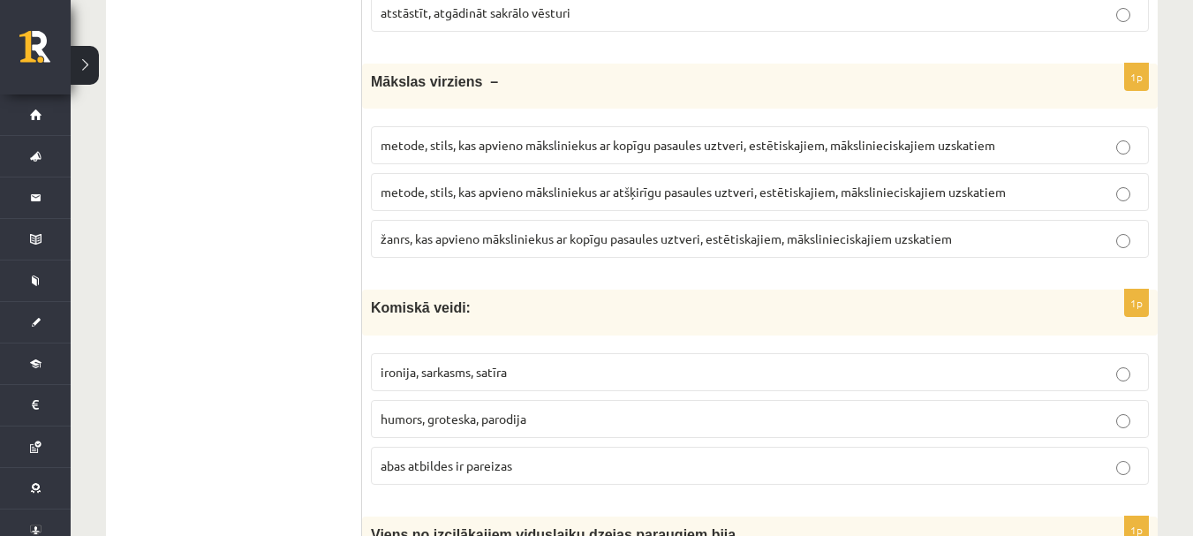
click at [732, 138] on span "metode, stils, kas apvieno māksliniekus ar kopīgu pasaules uztveri, estētiskaji…" at bounding box center [688, 145] width 615 height 16
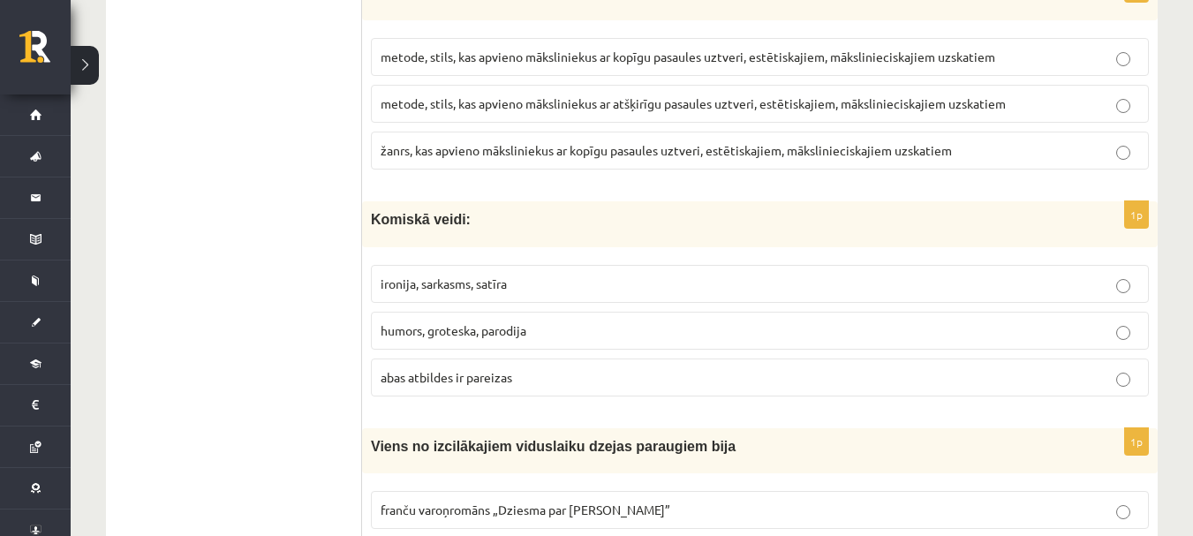
scroll to position [4264, 0]
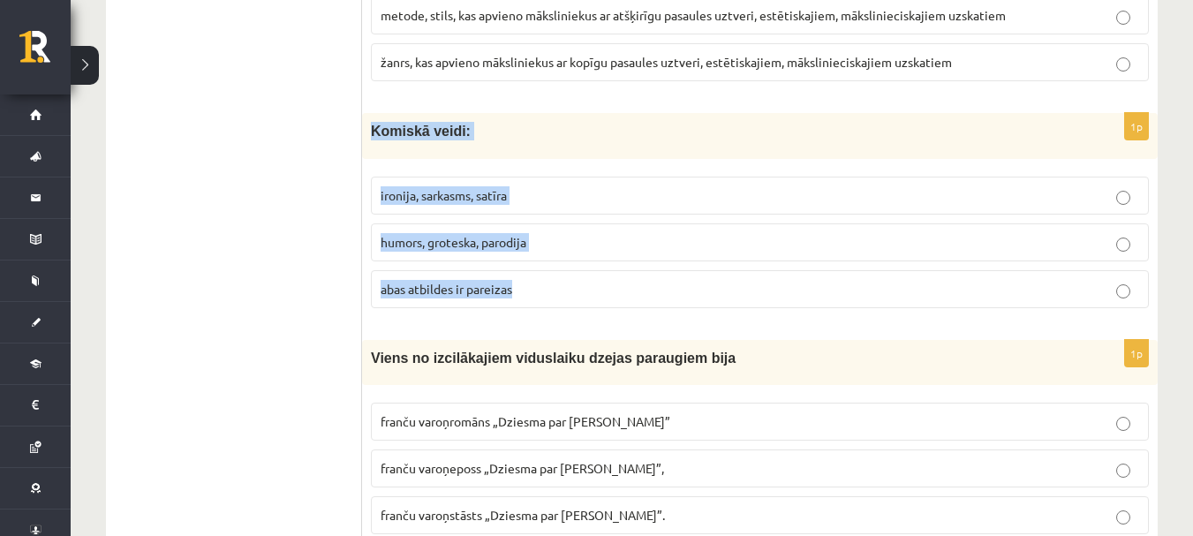
drag, startPoint x: 371, startPoint y: 133, endPoint x: 629, endPoint y: 281, distance: 297.1
click at [629, 281] on div "1p Komiskā veidi: ironija, sarkasms, satīra humors, groteska, parodija abas atb…" at bounding box center [760, 217] width 796 height 208
click at [579, 284] on p "abas atbildes ir pareizas" at bounding box center [760, 289] width 759 height 19
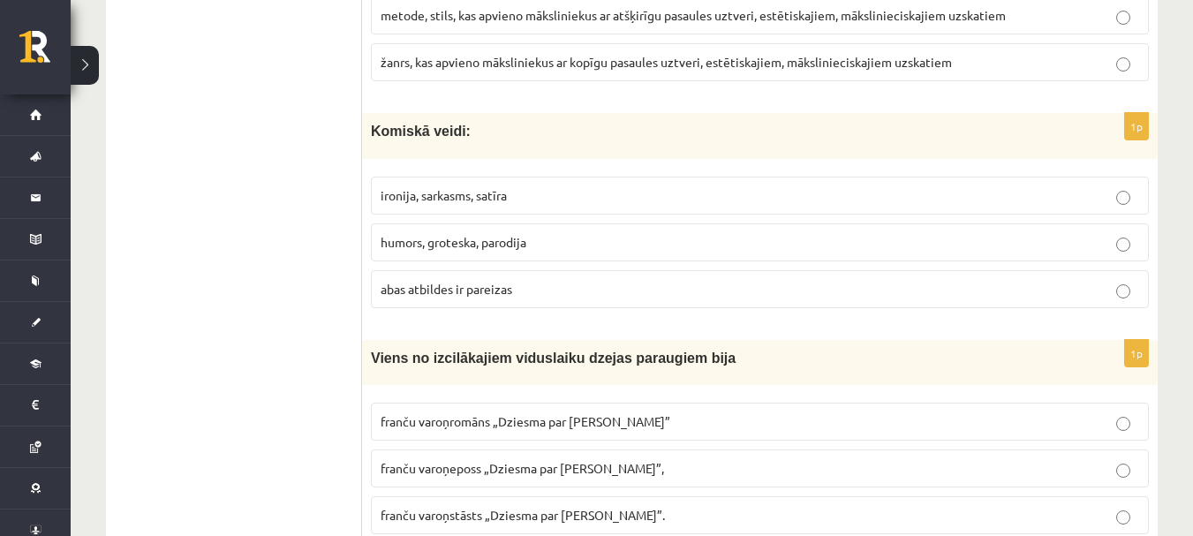
scroll to position [4529, 0]
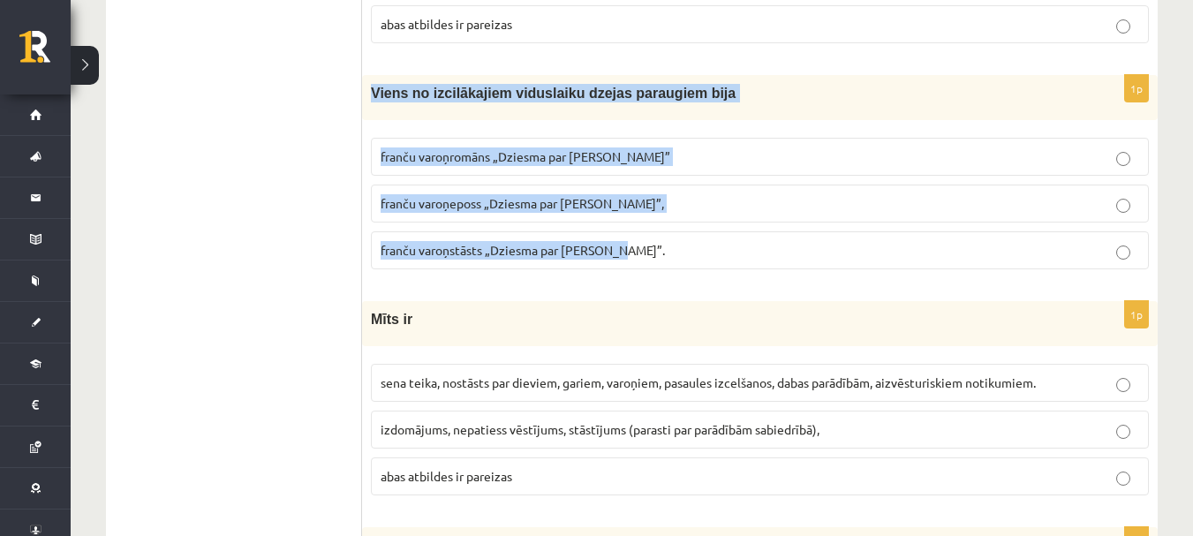
drag, startPoint x: 366, startPoint y: 90, endPoint x: 702, endPoint y: 248, distance: 371.8
click at [702, 248] on div "1p Viens no izcilākajiem viduslaiku dzejas paraugiem bija franču varoņromāns „D…" at bounding box center [760, 179] width 796 height 208
click at [542, 200] on span "franču varoņeposs „Dziesma par Rolandu”," at bounding box center [523, 203] width 284 height 16
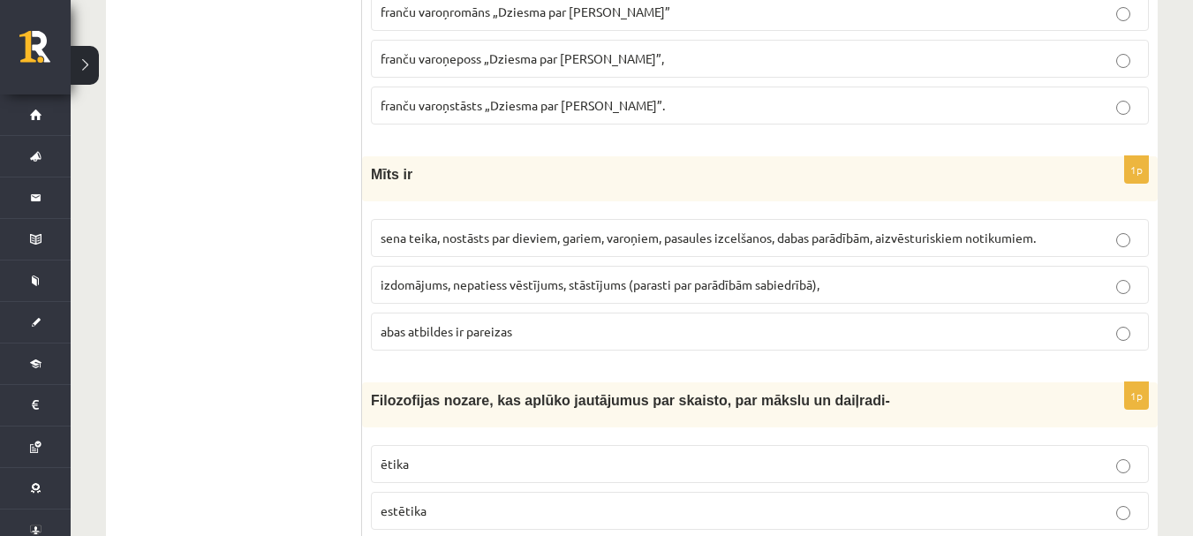
scroll to position [4705, 0]
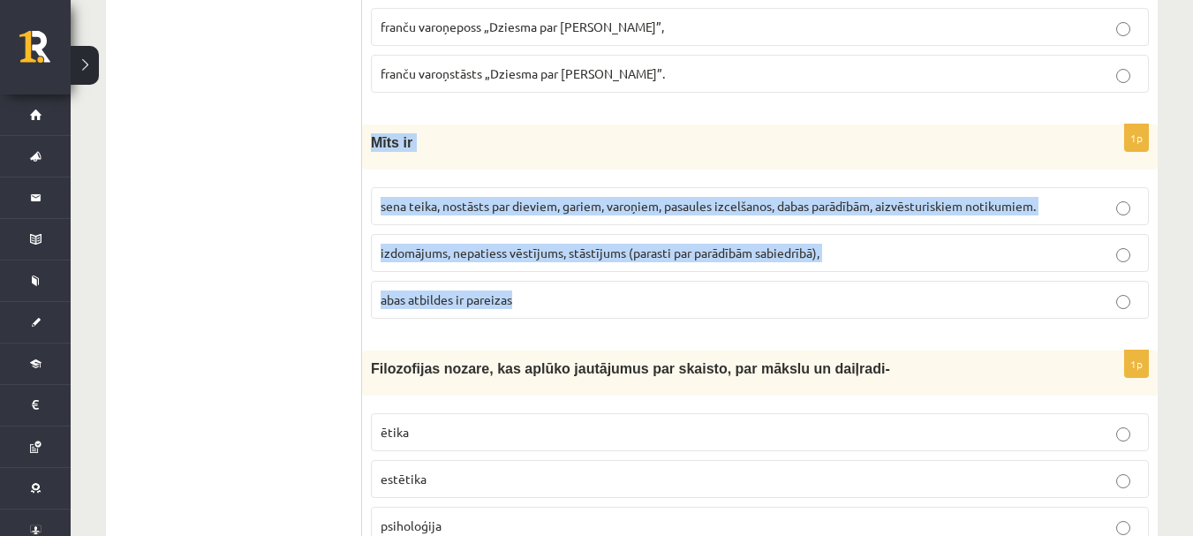
drag, startPoint x: 368, startPoint y: 142, endPoint x: 621, endPoint y: 293, distance: 294.3
click at [621, 293] on div "1p Mīts ir sena teika, nostāsts par dieviem, gariem, varoņiem, pasaules izcelša…" at bounding box center [760, 229] width 796 height 208
click at [583, 223] on label "sena teika, nostāsts par dieviem, gariem, varoņiem, pasaules izcelšanos, dabas …" at bounding box center [760, 206] width 778 height 38
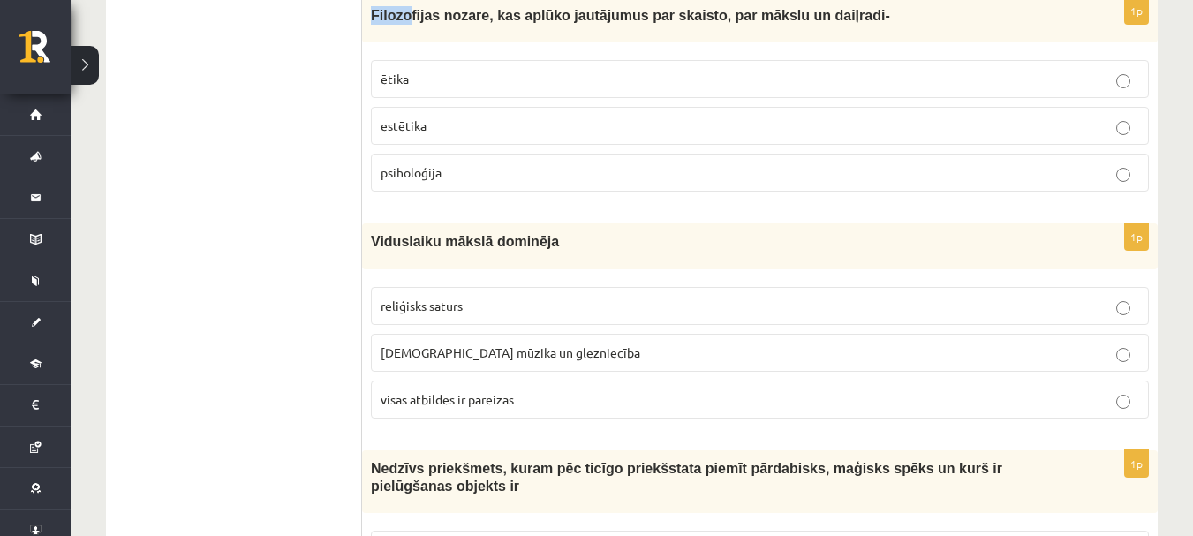
scroll to position [5049, 0]
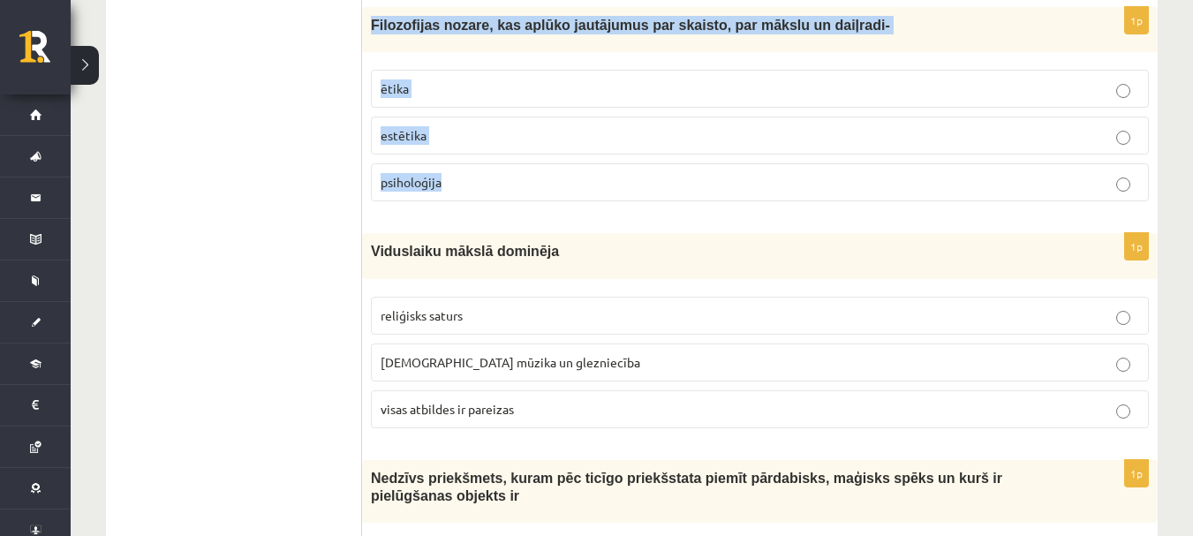
drag, startPoint x: 366, startPoint y: 14, endPoint x: 763, endPoint y: 179, distance: 430.4
click at [763, 179] on div "1p Filozofijas nozare, kas aplūko jautājumus par skaisto, par mākslu un daiļrad…" at bounding box center [760, 111] width 796 height 208
click at [505, 125] on label "estētika" at bounding box center [760, 136] width 778 height 38
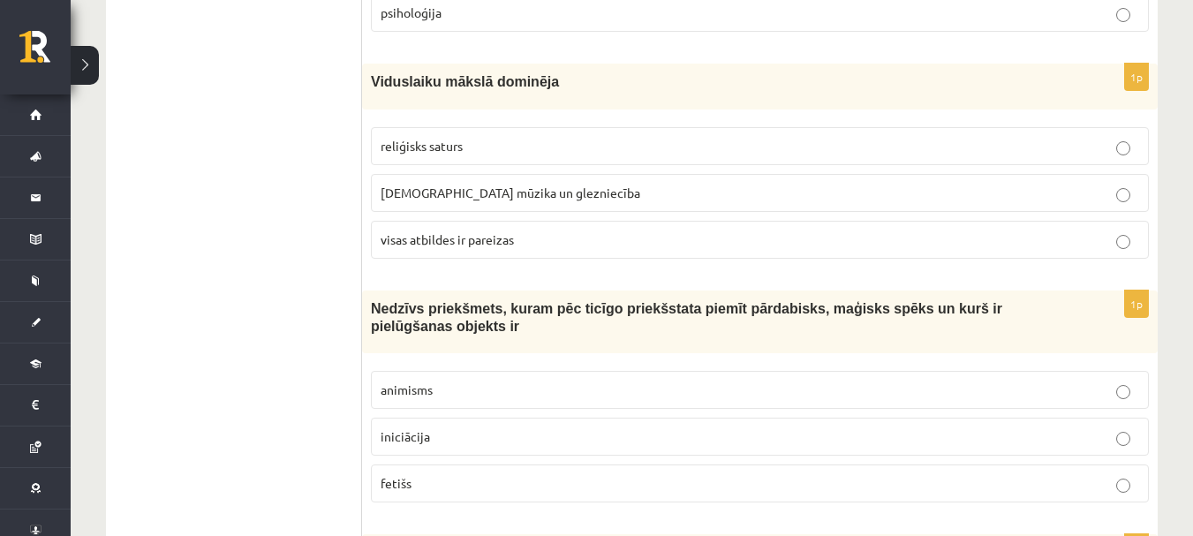
scroll to position [5226, 0]
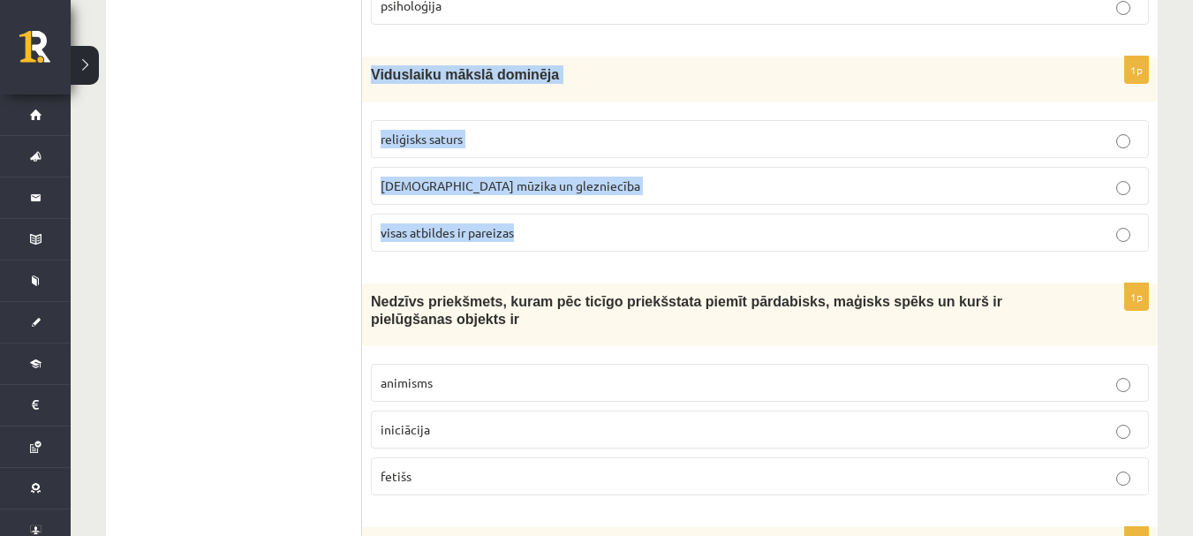
drag, startPoint x: 372, startPoint y: 74, endPoint x: 609, endPoint y: 236, distance: 286.7
click at [609, 236] on div "1p Viduslaiku mākslā dominēja reliģisks saturs baznīcas mūzika un glezniecība v…" at bounding box center [760, 161] width 796 height 208
click at [568, 228] on p "visas atbildes ir pareizas" at bounding box center [760, 232] width 759 height 19
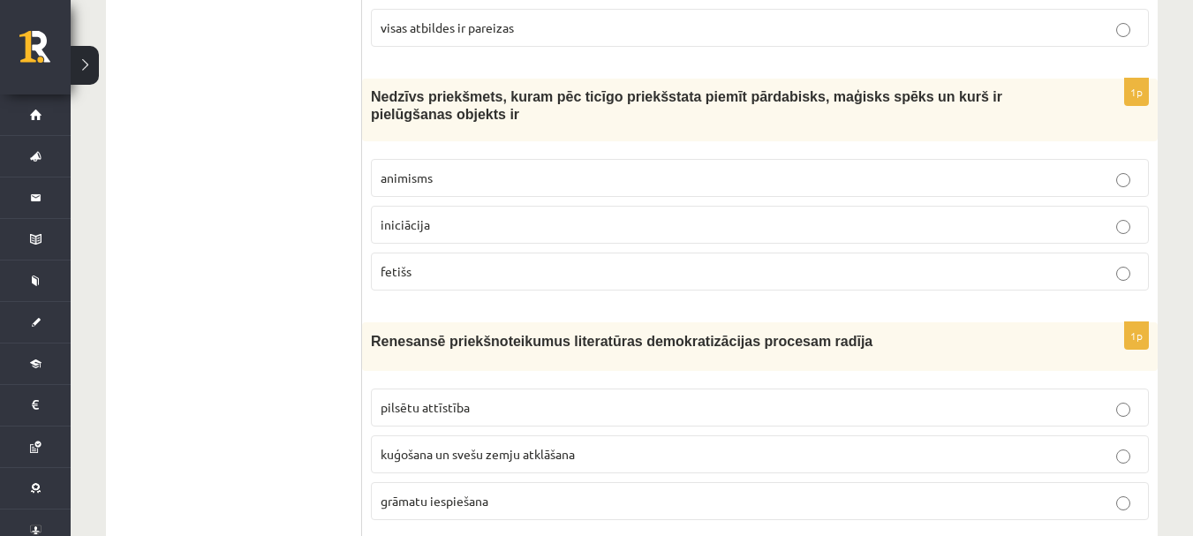
scroll to position [5402, 0]
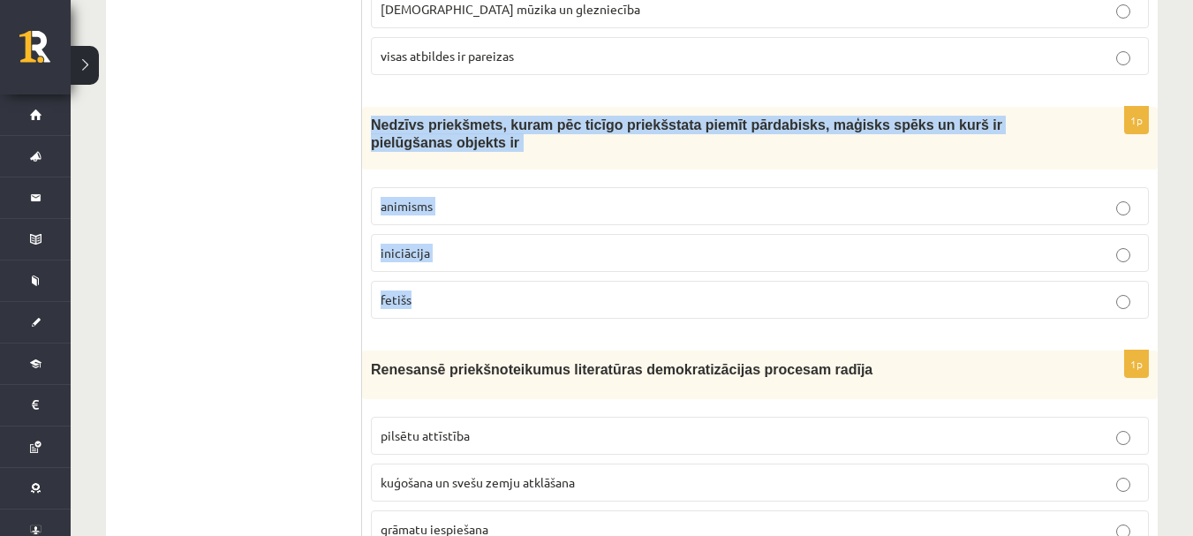
click at [727, 291] on p "fetišs" at bounding box center [760, 300] width 759 height 19
drag, startPoint x: 727, startPoint y: 282, endPoint x: 853, endPoint y: 266, distance: 127.3
click at [853, 266] on div "1p Nedzīvs priekšmets, kuram pēc ticīgo priekšstata piemīt pārdabisks, maģisks …" at bounding box center [760, 220] width 796 height 227
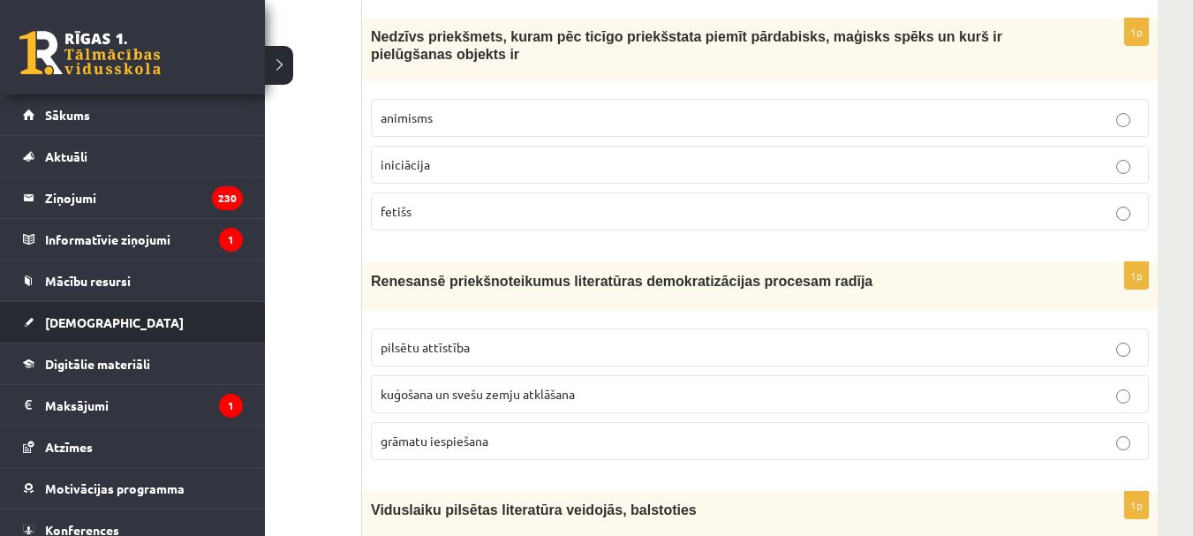
click at [6, 307] on li "Ieskaites Neizpildītās Izlabotās" at bounding box center [132, 322] width 265 height 42
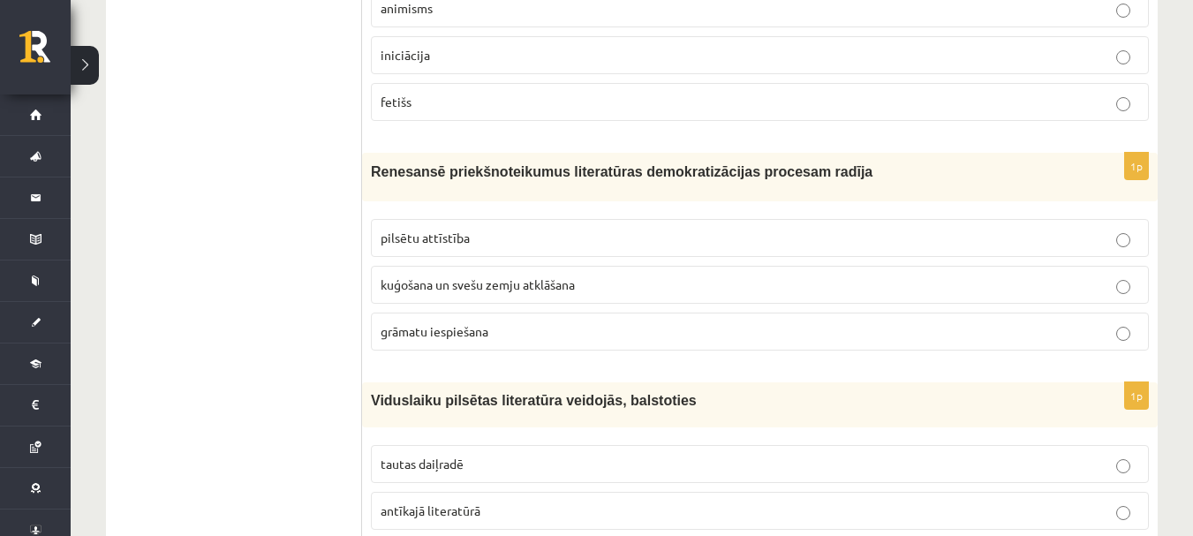
scroll to position [5677, 0]
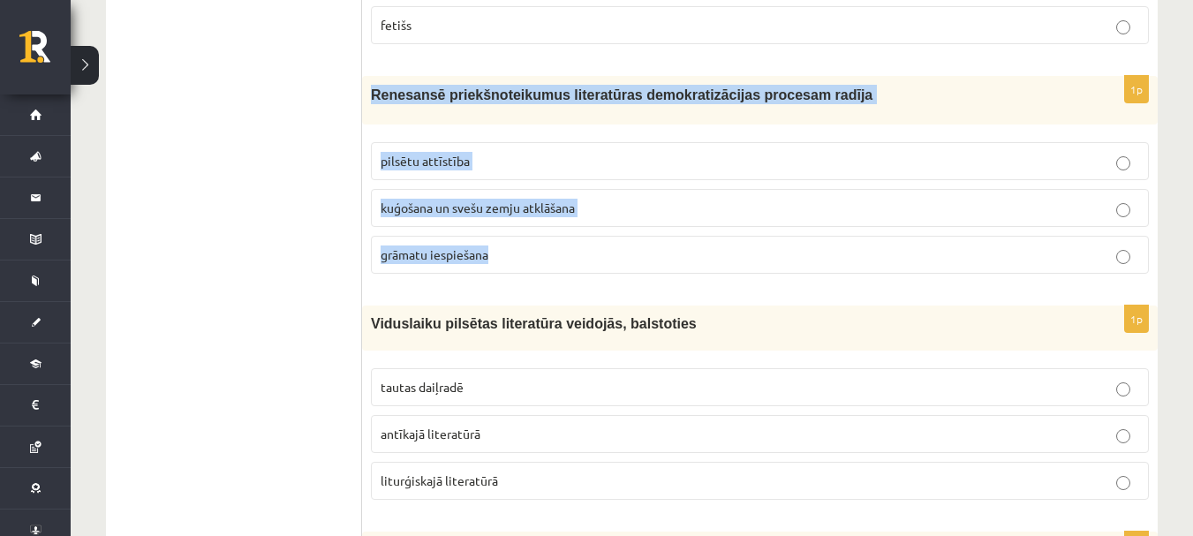
drag, startPoint x: 368, startPoint y: 72, endPoint x: 653, endPoint y: 217, distance: 319.2
click at [653, 217] on div "1p Renesansē priekšnoteikumus literatūras demokratizācijas procesam radīja pils…" at bounding box center [760, 181] width 796 height 211
click at [523, 152] on p "pilsētu attīstība" at bounding box center [760, 161] width 759 height 19
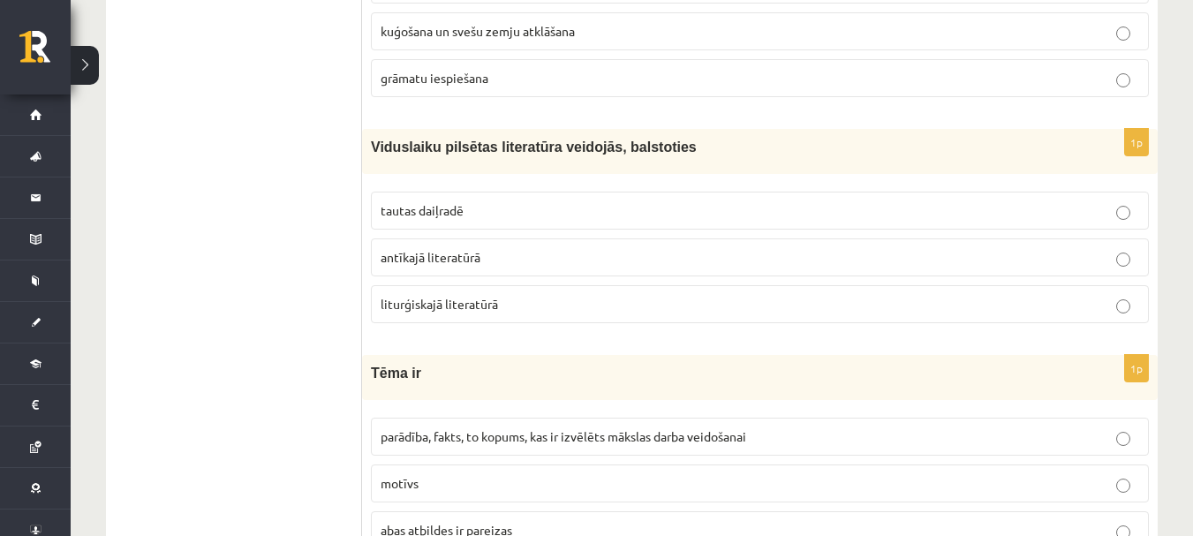
scroll to position [5942, 0]
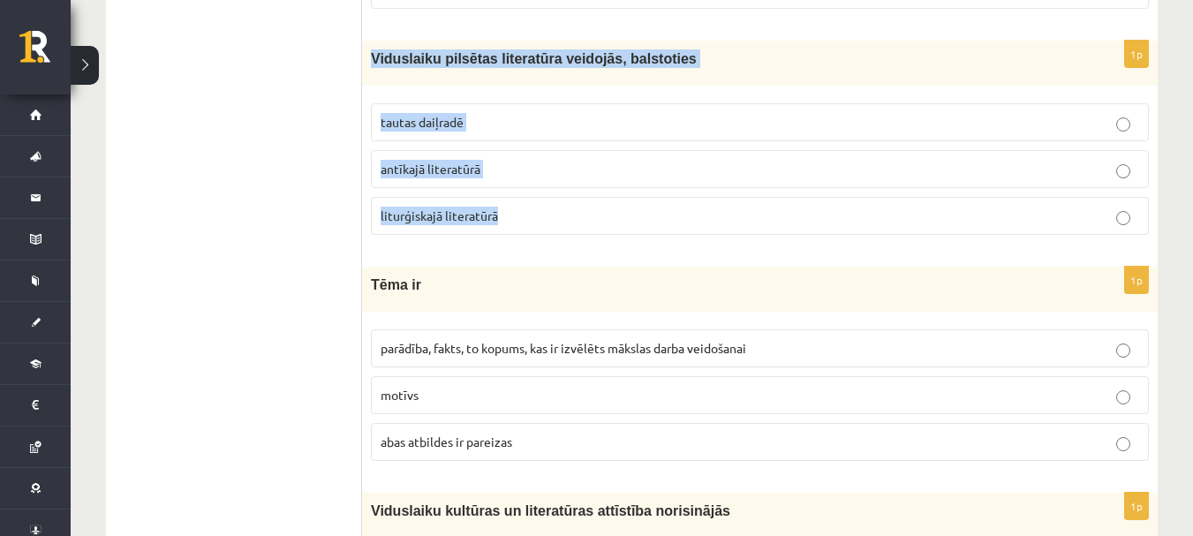
drag, startPoint x: 364, startPoint y: 51, endPoint x: 563, endPoint y: 188, distance: 241.3
click at [563, 188] on div "1p Viduslaiku pilsētas literatūra veidojās, balstoties tautas daiļradē antīkajā…" at bounding box center [760, 145] width 796 height 208
click at [556, 113] on p "tautas daiļradē" at bounding box center [760, 122] width 759 height 19
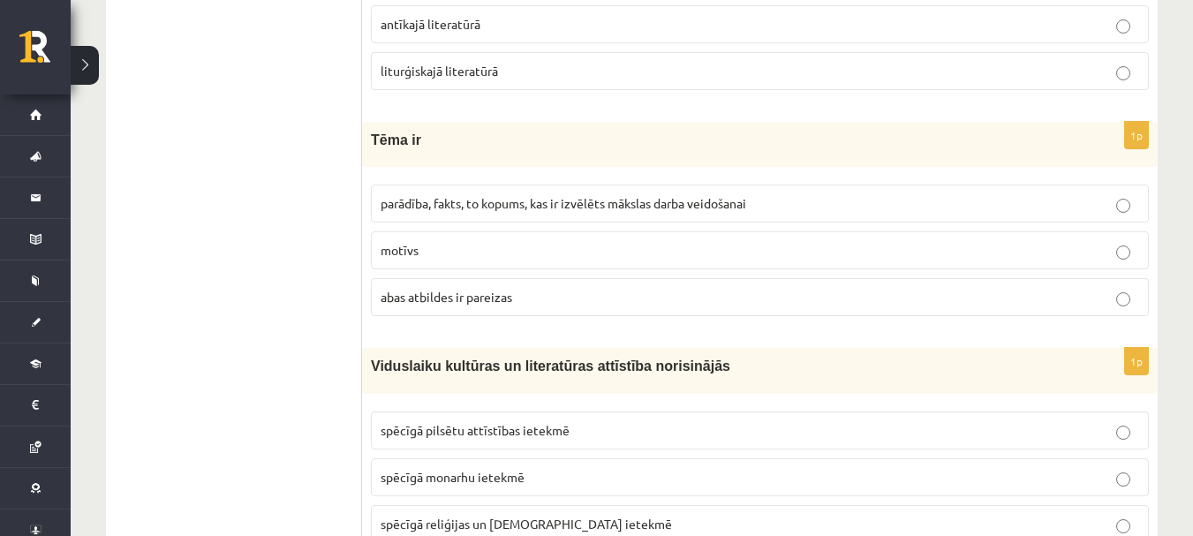
scroll to position [6119, 0]
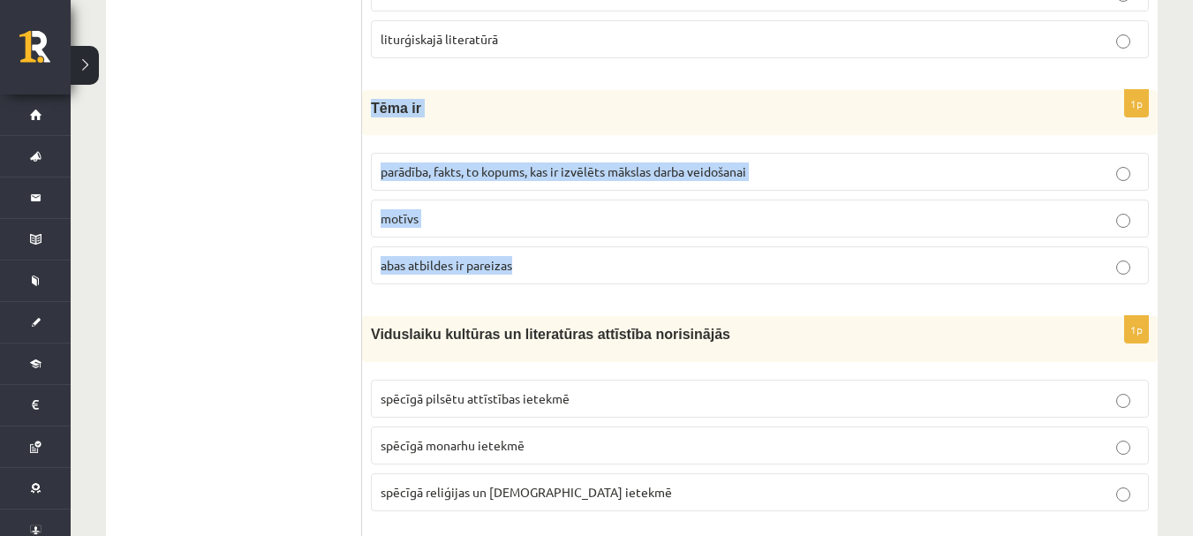
drag, startPoint x: 362, startPoint y: 93, endPoint x: 526, endPoint y: 232, distance: 214.9
click at [526, 232] on div "1p Tēma ir parādība, fakts, to kopums, kas ir izvēlēts mākslas darba veidošanai…" at bounding box center [760, 194] width 796 height 208
click at [579, 163] on span "parādība, fakts, to kopums, kas ir izvēlēts mākslas darba veidošanai" at bounding box center [564, 171] width 366 height 16
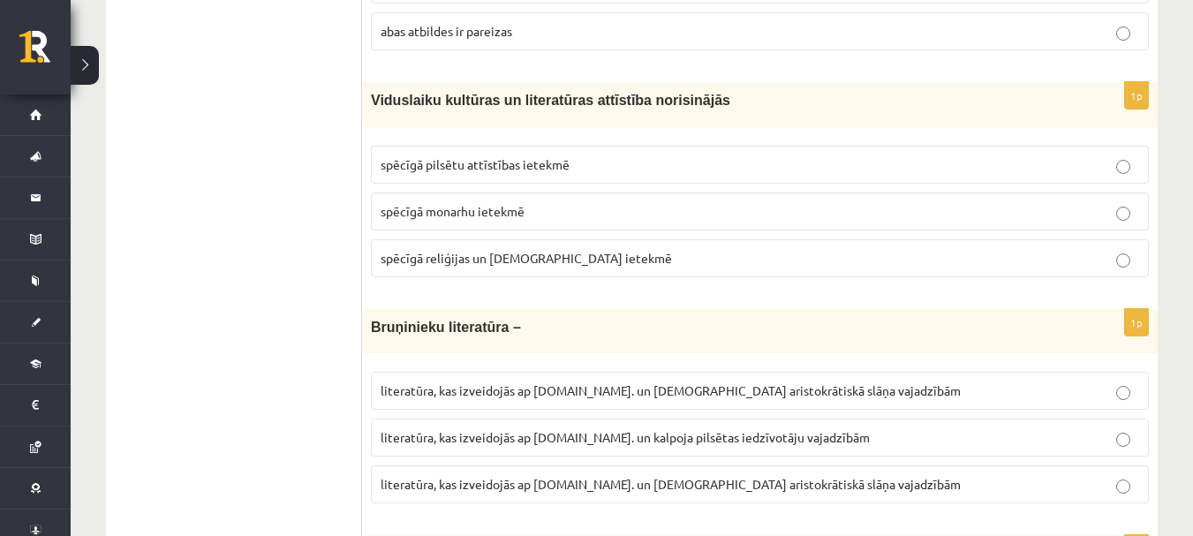
scroll to position [6384, 0]
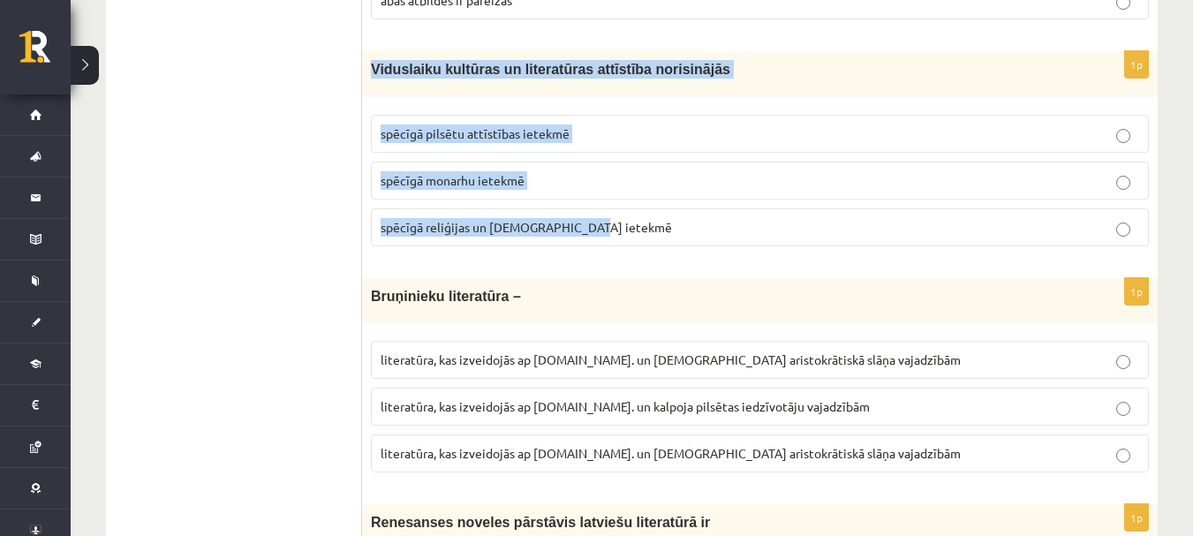
click at [582, 208] on label "spēcīgā reliģijas un baznīcas ietekmē" at bounding box center [760, 227] width 778 height 38
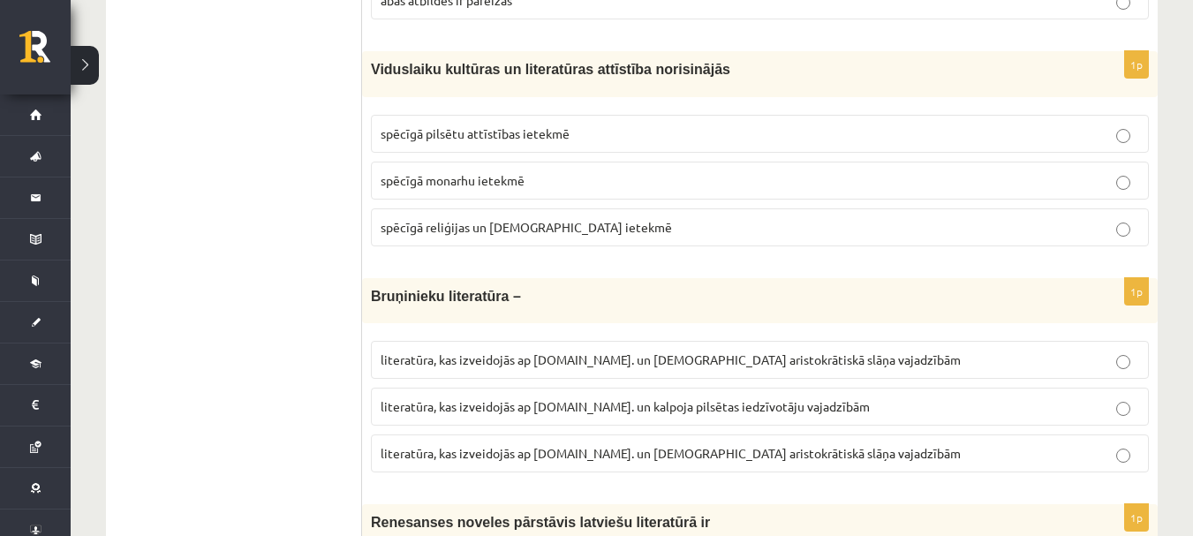
drag, startPoint x: 582, startPoint y: 190, endPoint x: 364, endPoint y: 44, distance: 262.4
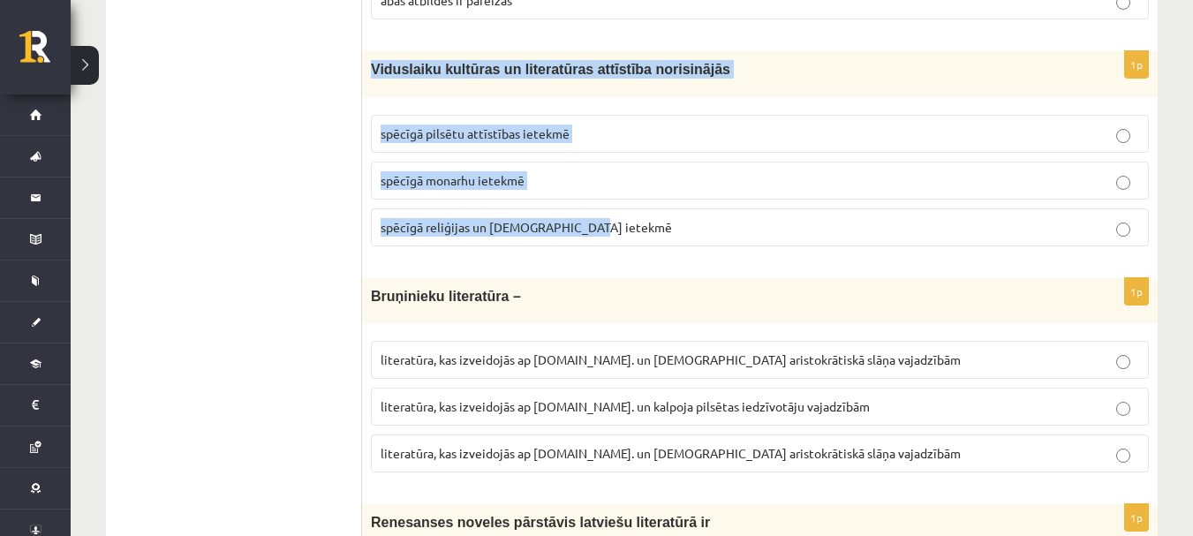
drag, startPoint x: 367, startPoint y: 54, endPoint x: 715, endPoint y: 196, distance: 376.0
click at [715, 196] on div "1p Viduslaiku kultūras un literatūras attīstība norisinājās spēcīgā pilsētu att…" at bounding box center [760, 155] width 796 height 208
click at [474, 125] on span "spēcīgā pilsētu attīstības ietekmē" at bounding box center [475, 133] width 189 height 16
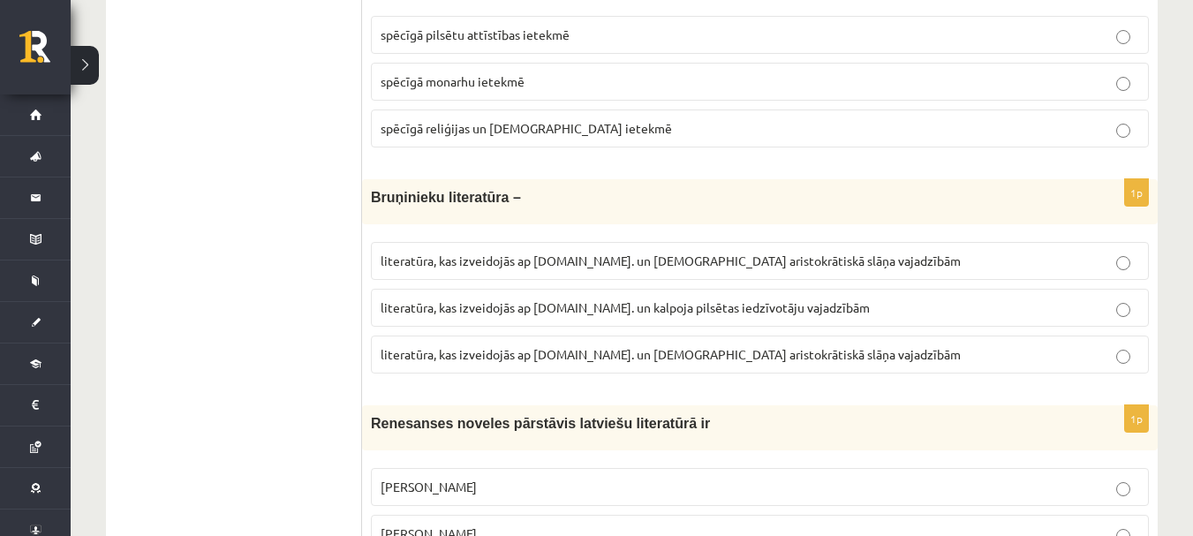
scroll to position [6472, 0]
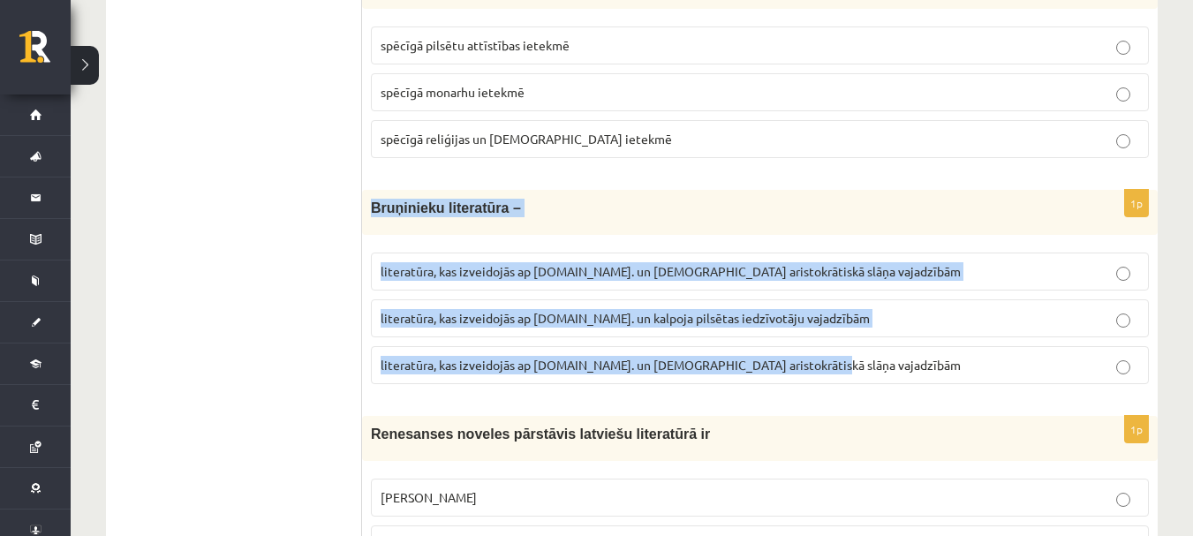
drag, startPoint x: 367, startPoint y: 190, endPoint x: 858, endPoint y: 360, distance: 519.6
click at [858, 360] on div "1p Bruņinieku literatūra – literatūra, kas izveidojās ap 20.gs. un kalpoja aris…" at bounding box center [760, 294] width 796 height 208
click at [562, 263] on span "literatūra, kas izveidojās ap 20.gs. un kalpoja aristokrātiskā slāņa vajadzībām" at bounding box center [671, 271] width 580 height 16
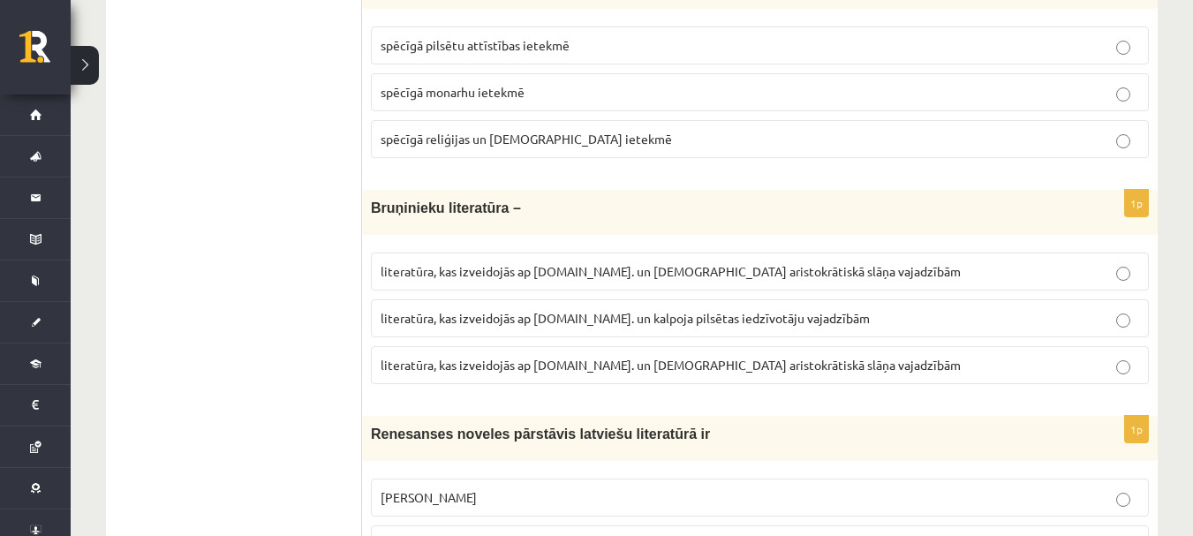
click at [662, 357] on span "literatūra, kas izveidojās ap 12.gs. un kalpoja aristokrātiskā slāņa vajadzībām" at bounding box center [671, 365] width 580 height 16
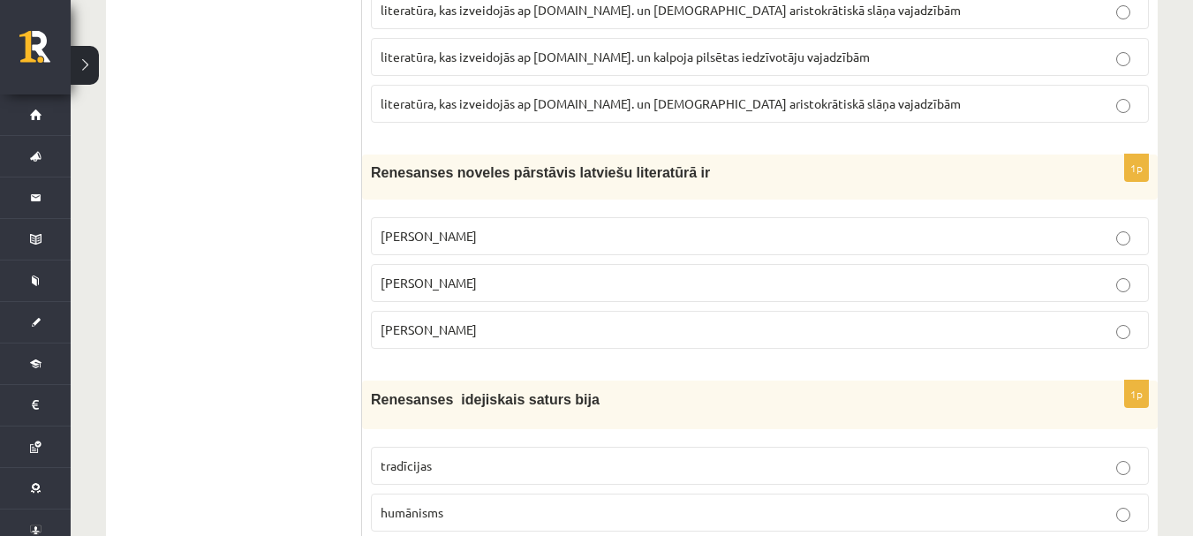
scroll to position [6737, 0]
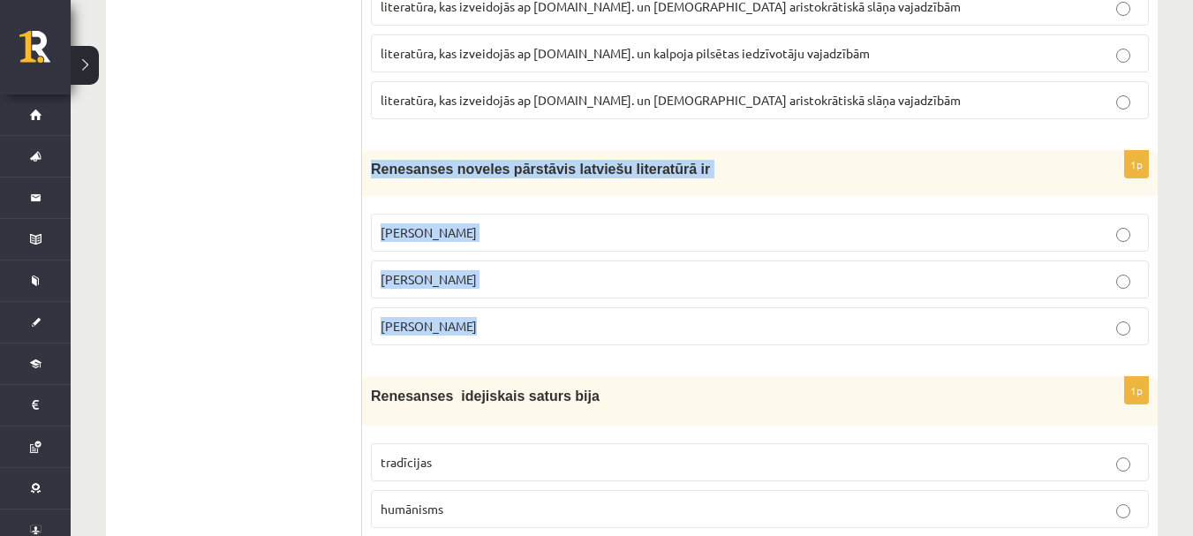
drag, startPoint x: 367, startPoint y: 145, endPoint x: 613, endPoint y: 291, distance: 286.8
click at [613, 291] on div "1p Renesanses noveles pārstāvis latviešu literatūrā ir Rūdolfs Blaumanis Kārlis…" at bounding box center [760, 255] width 796 height 208
click at [560, 271] on label "Kārlis Skalbe" at bounding box center [760, 280] width 778 height 38
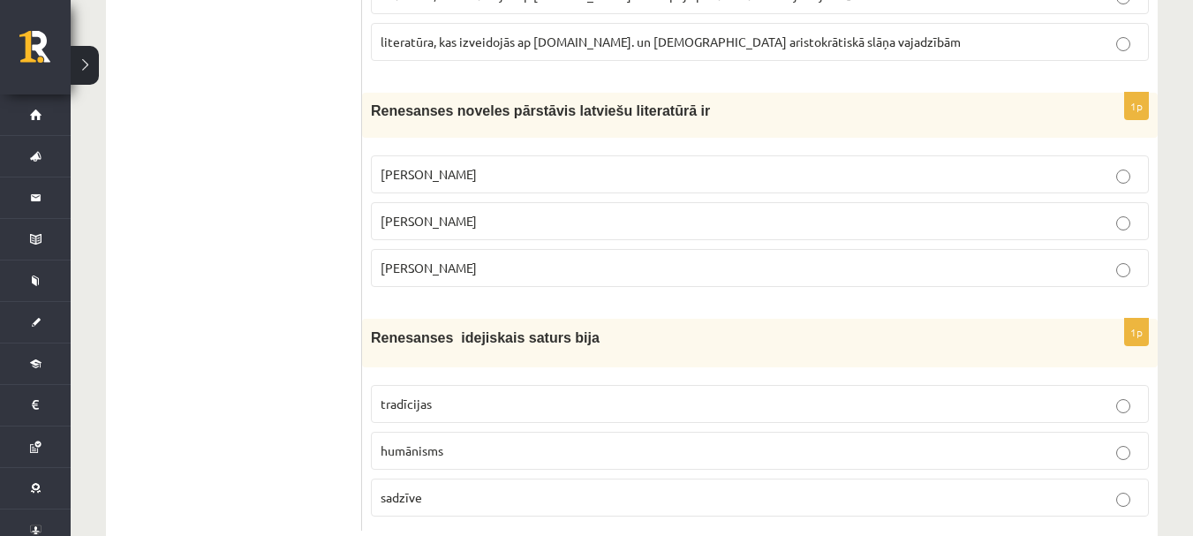
scroll to position [6825, 0]
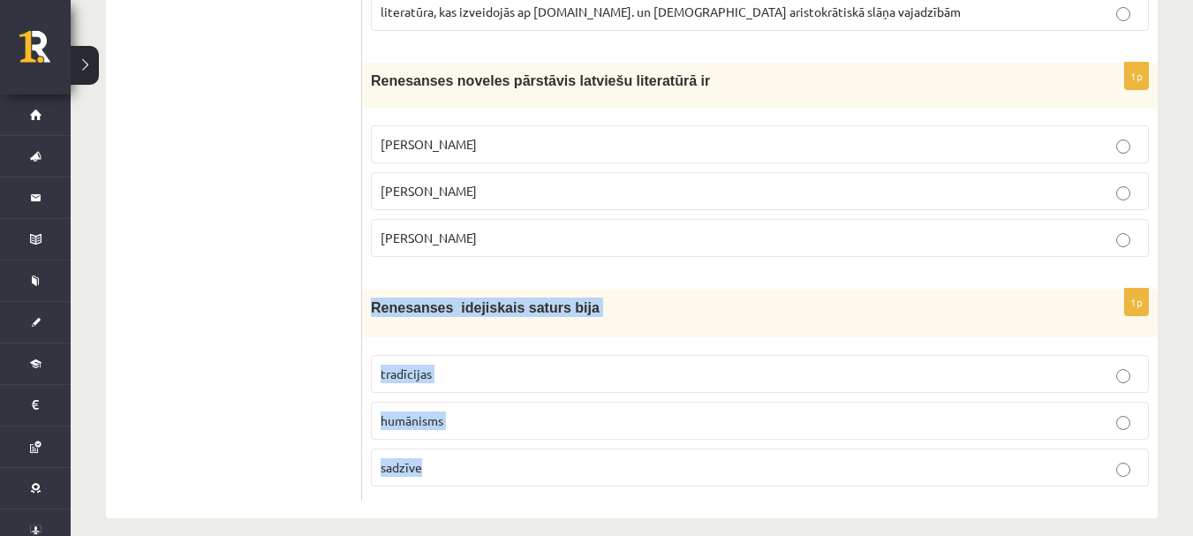
drag, startPoint x: 370, startPoint y: 289, endPoint x: 657, endPoint y: 436, distance: 322.8
click at [657, 436] on div "1p Renesanses idejiskais saturs bija tradīcijas humānisms sadzīve" at bounding box center [760, 394] width 796 height 211
click at [564, 402] on label "humānisms" at bounding box center [760, 421] width 778 height 38
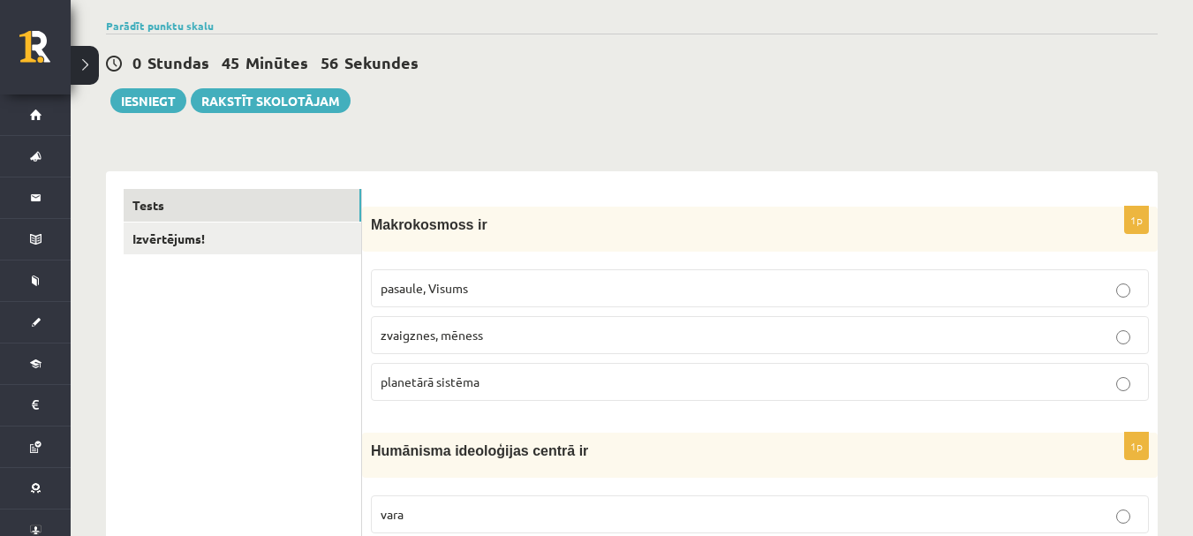
scroll to position [0, 0]
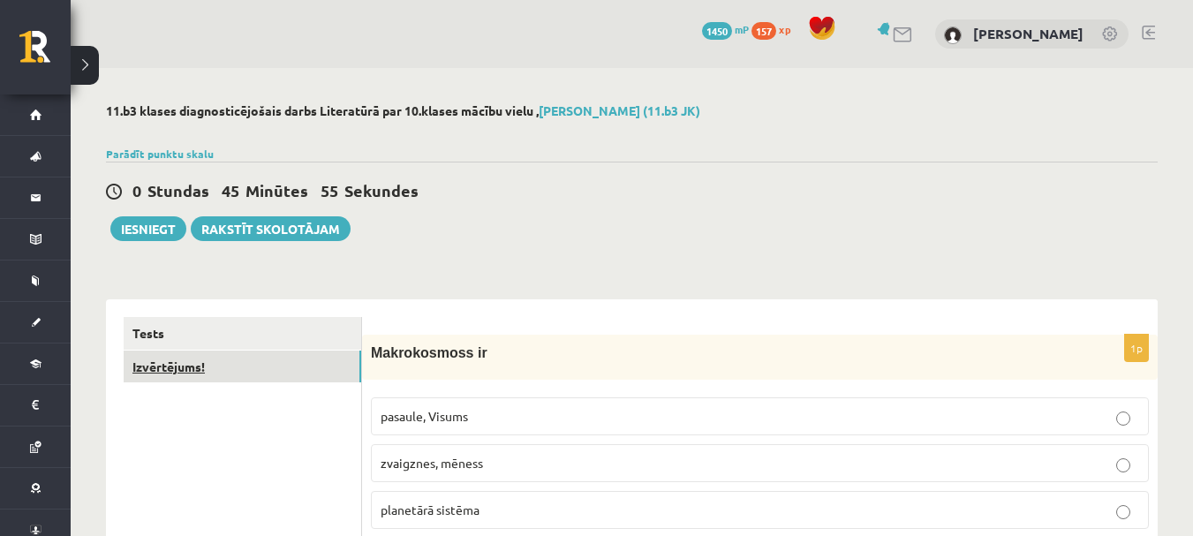
click at [210, 352] on link "Izvērtējums!" at bounding box center [243, 367] width 238 height 33
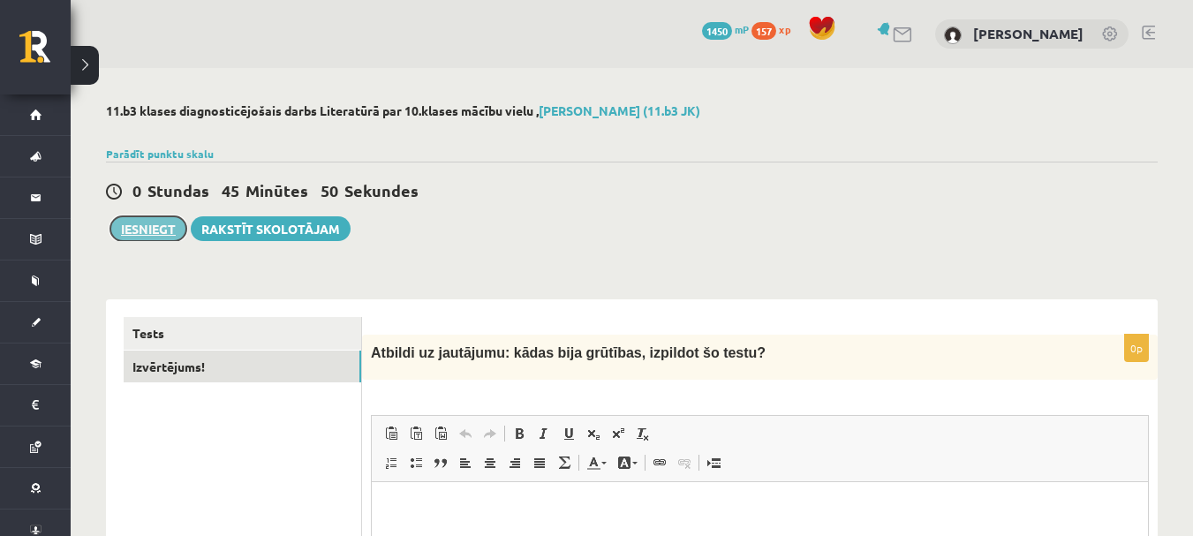
click at [166, 226] on button "Iesniegt" at bounding box center [148, 228] width 76 height 25
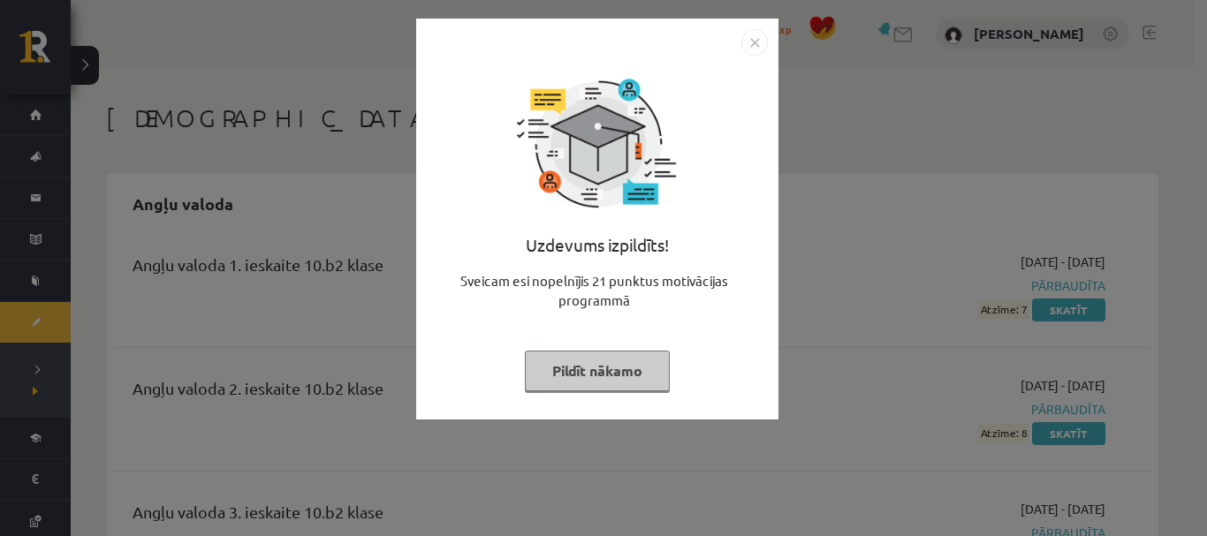
click at [611, 394] on div "Uzdevums izpildīts! Sveicam esi nopelnījis 21 punktus motivācijas programmā Pil…" at bounding box center [597, 232] width 341 height 353
click at [611, 372] on button "Pildīt nākamo" at bounding box center [597, 371] width 145 height 41
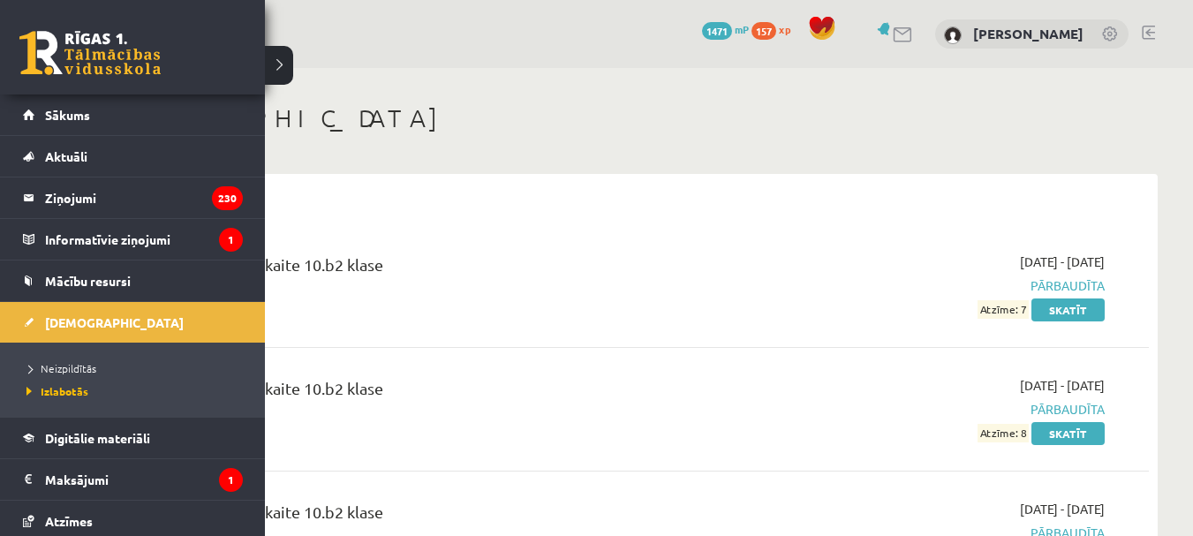
click at [70, 44] on link at bounding box center [89, 53] width 141 height 44
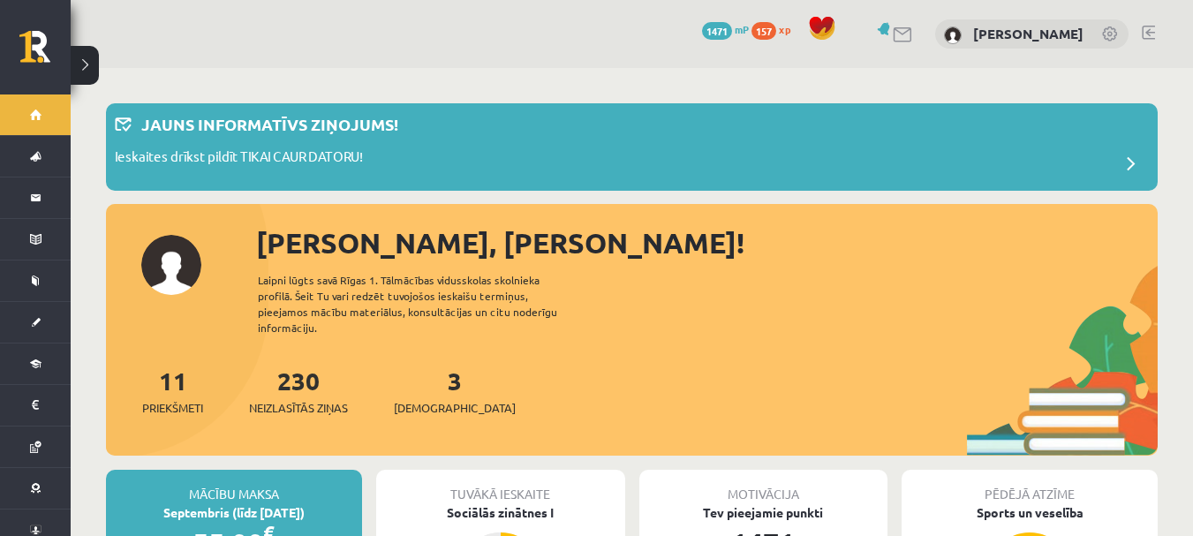
click at [436, 381] on div "3 Ieskaites" at bounding box center [455, 389] width 122 height 55
click at [426, 399] on span "[DEMOGRAPHIC_DATA]" at bounding box center [455, 408] width 122 height 18
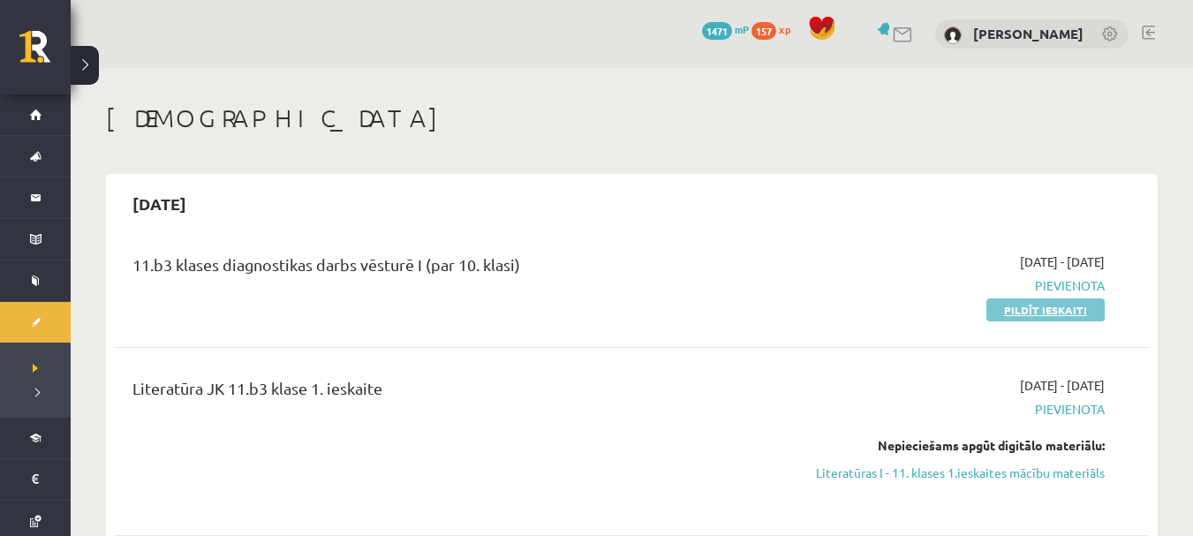
click at [1061, 313] on link "Pildīt ieskaiti" at bounding box center [1046, 310] width 118 height 23
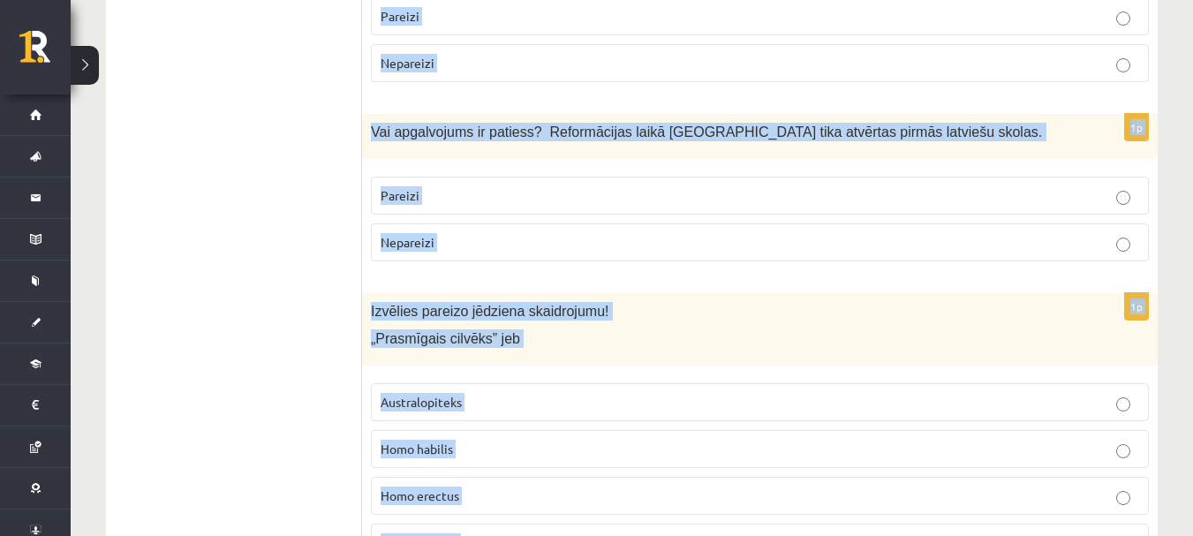
scroll to position [6177, 0]
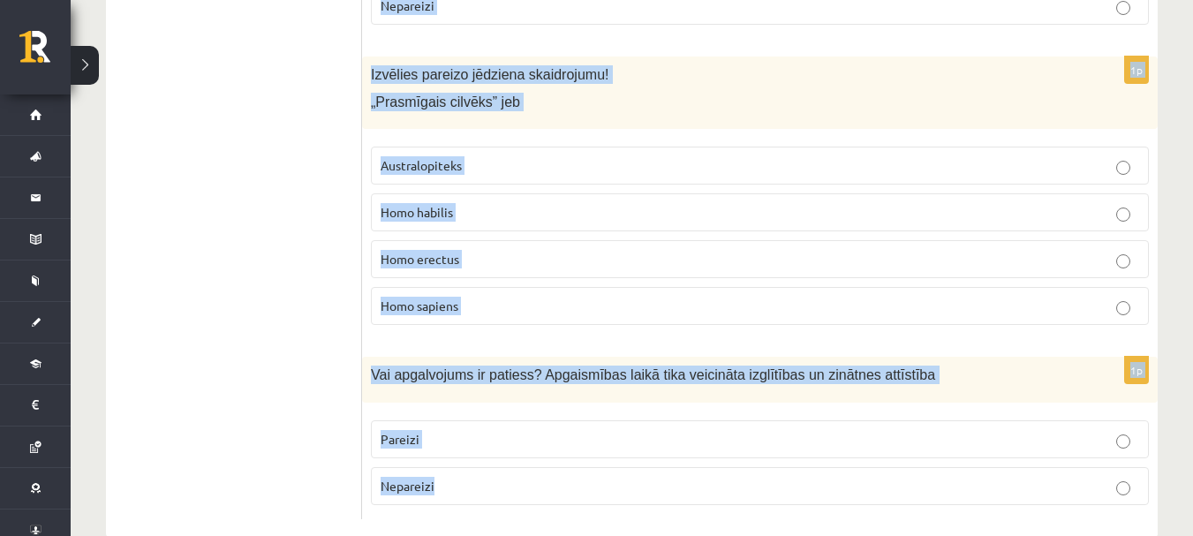
drag, startPoint x: 364, startPoint y: 256, endPoint x: 947, endPoint y: 438, distance: 610.7
copy form "Vai dotais apgalvojums ir pareizs? Joprojām pastāv dažādi zinātnieku viedokļi p…"
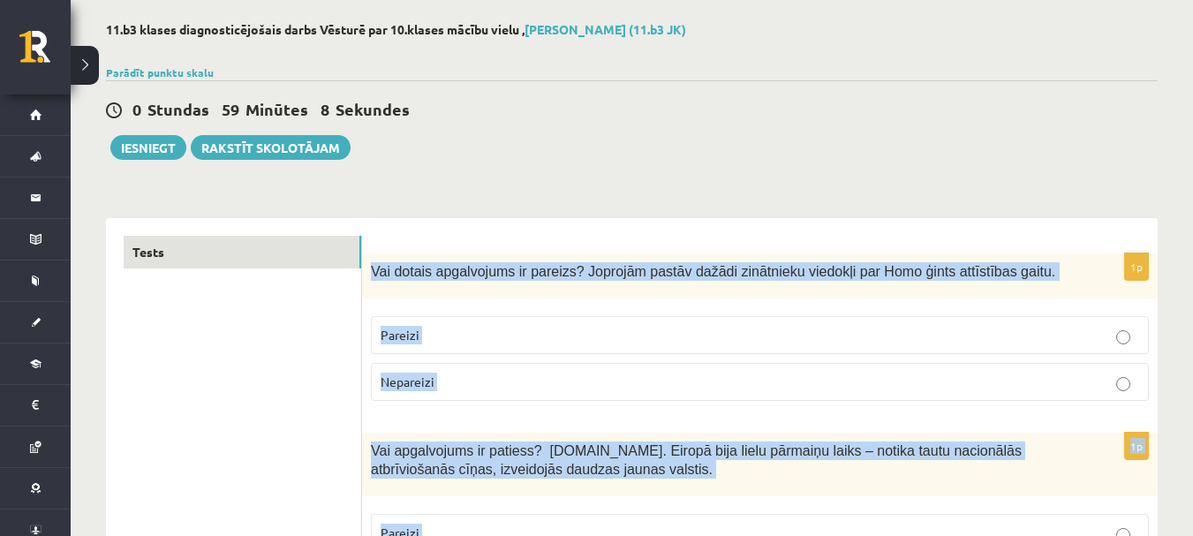
scroll to position [0, 0]
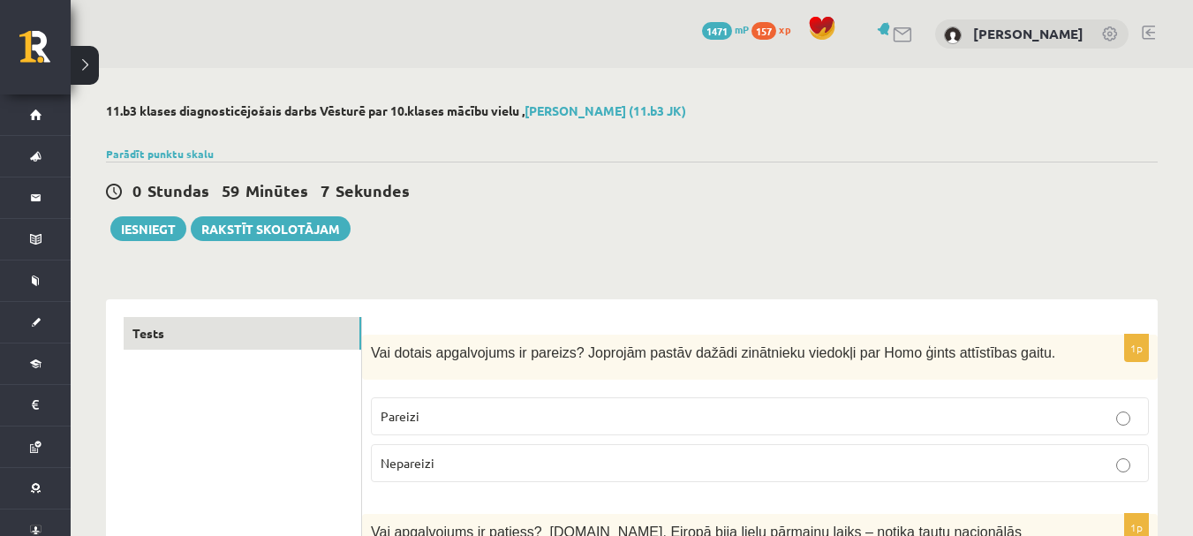
click at [604, 413] on p "Pareizi" at bounding box center [760, 416] width 759 height 19
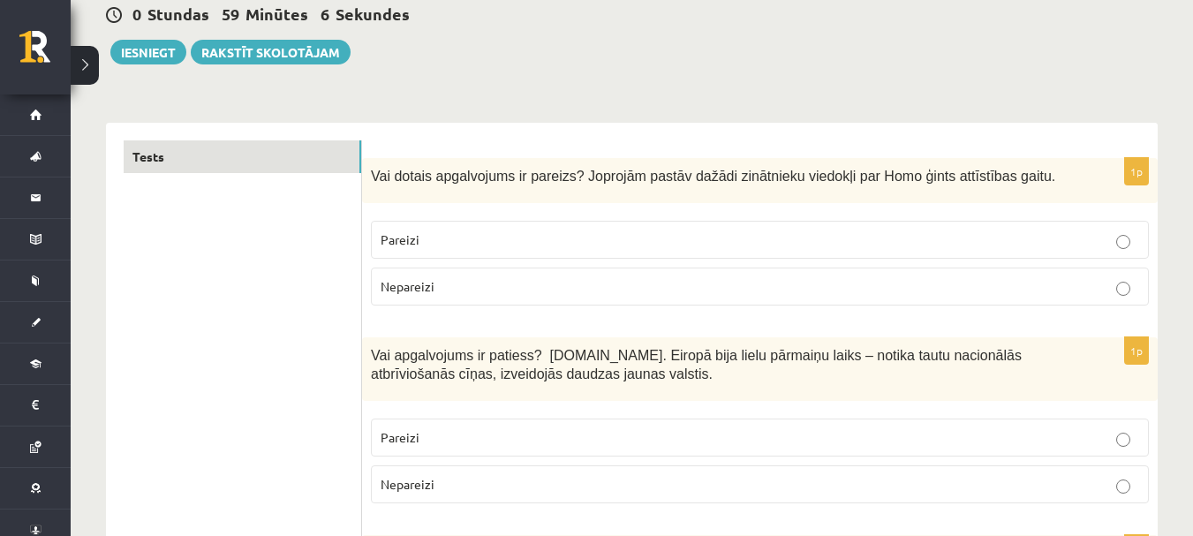
scroll to position [265, 0]
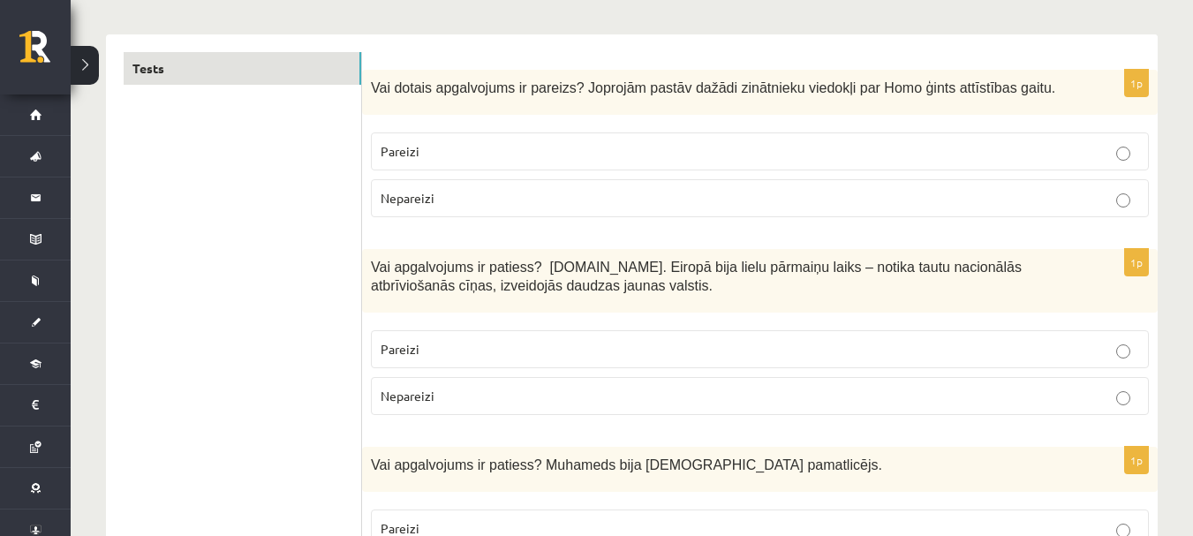
click at [594, 350] on p "Pareizi" at bounding box center [760, 349] width 759 height 19
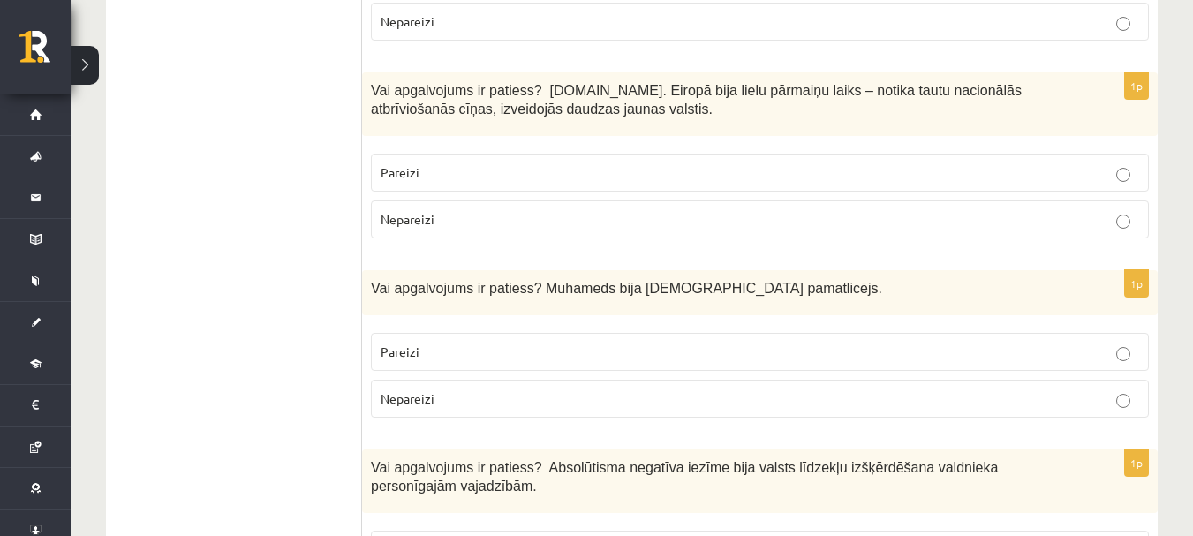
scroll to position [530, 0]
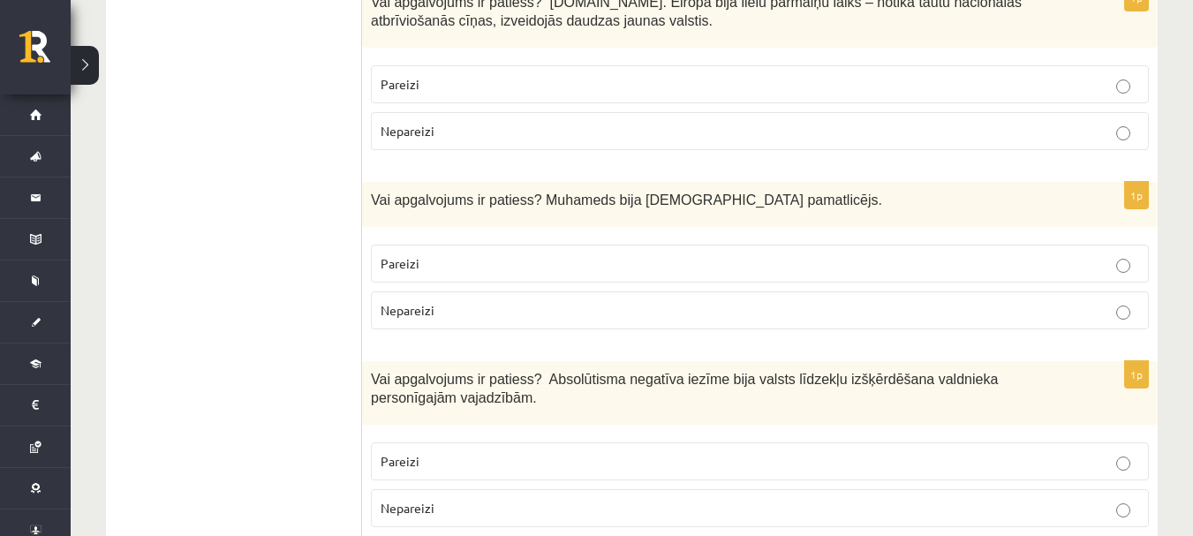
click at [636, 269] on p "Pareizi" at bounding box center [760, 263] width 759 height 19
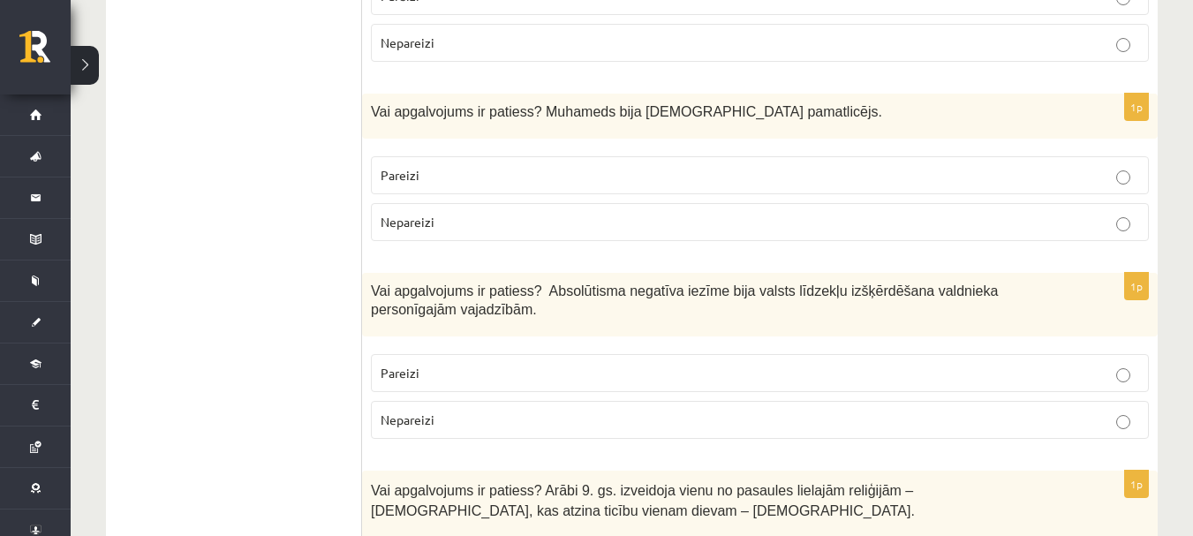
click at [633, 370] on p "Pareizi" at bounding box center [760, 373] width 759 height 19
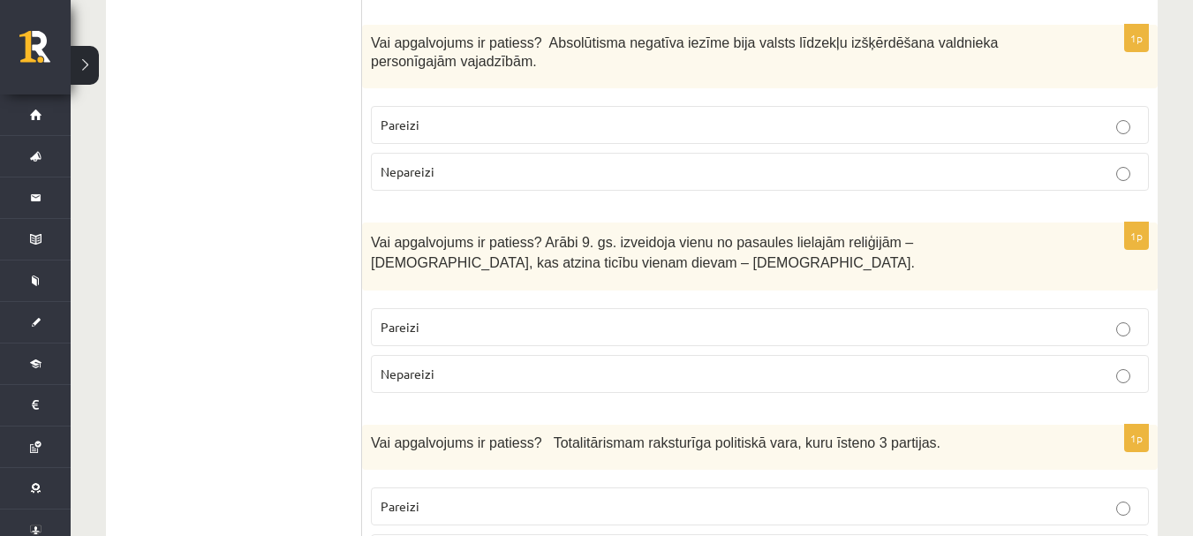
scroll to position [883, 0]
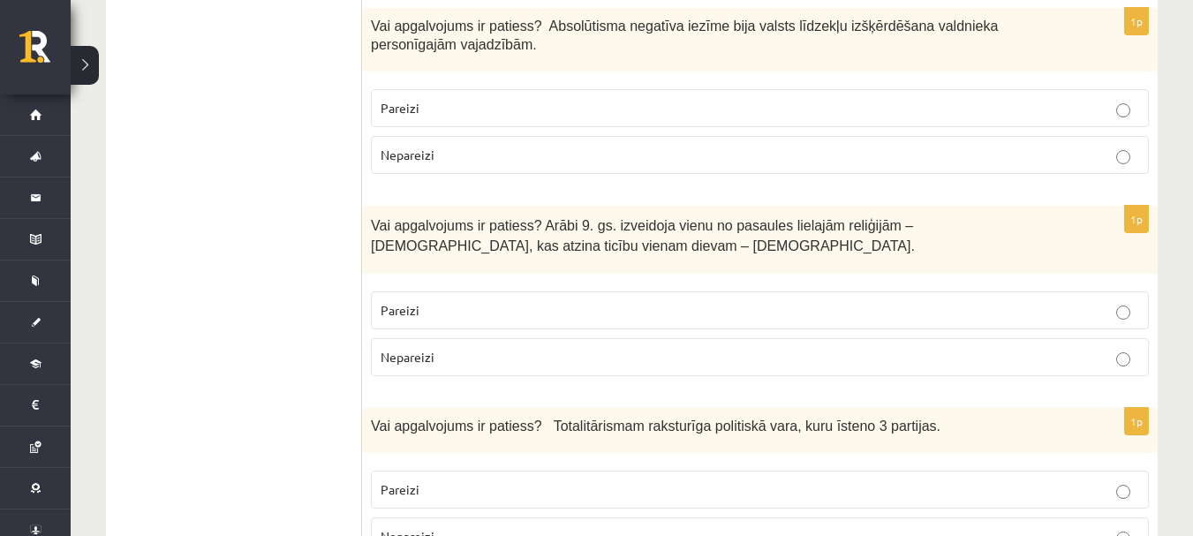
click at [633, 361] on p "Nepareizi" at bounding box center [760, 357] width 759 height 19
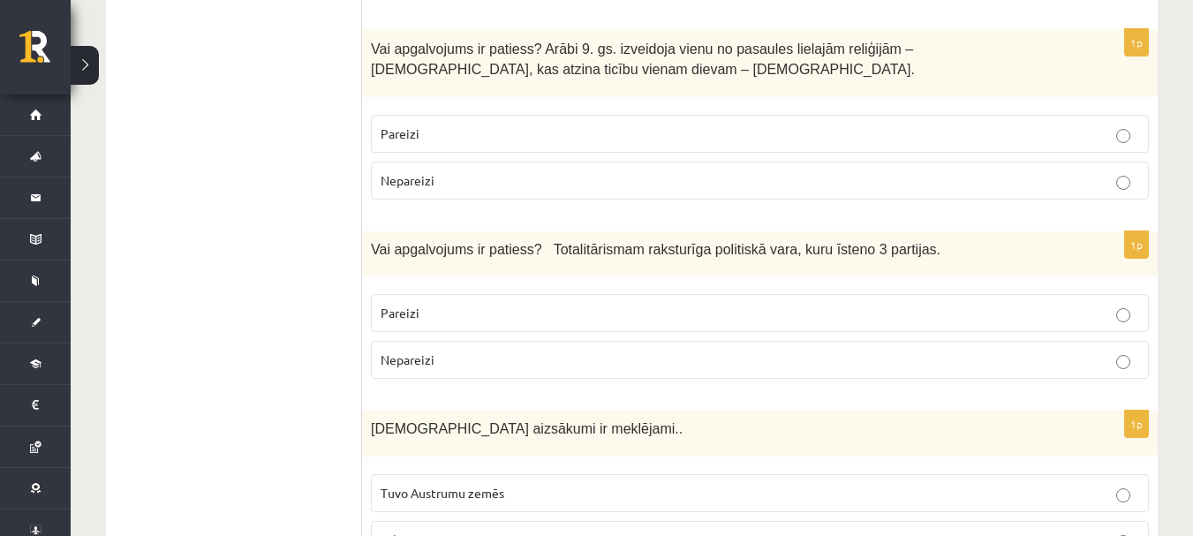
click at [527, 365] on p "Nepareizi" at bounding box center [760, 360] width 759 height 19
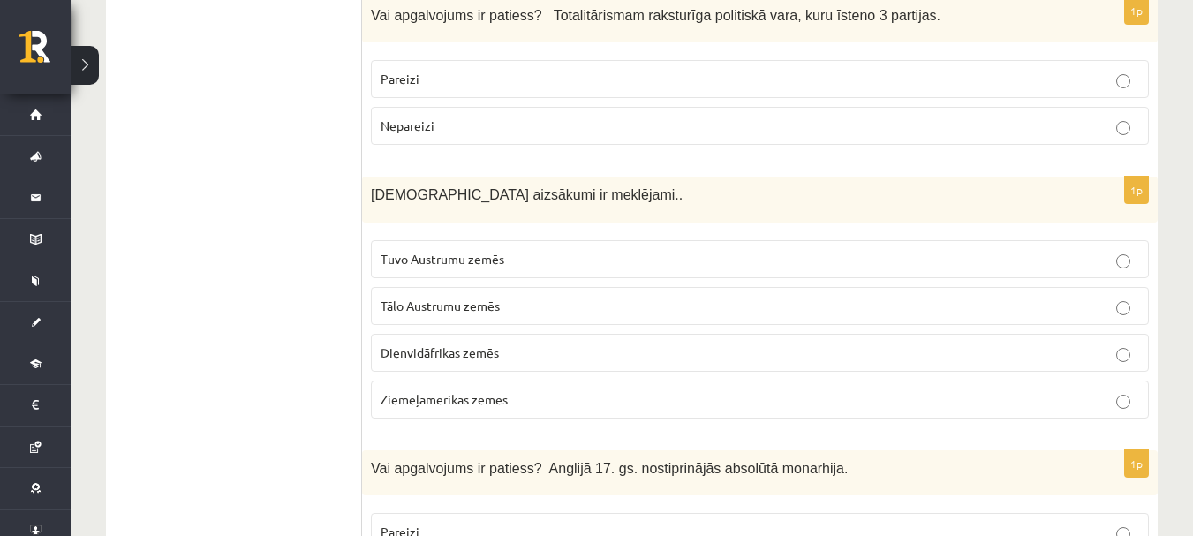
scroll to position [1325, 0]
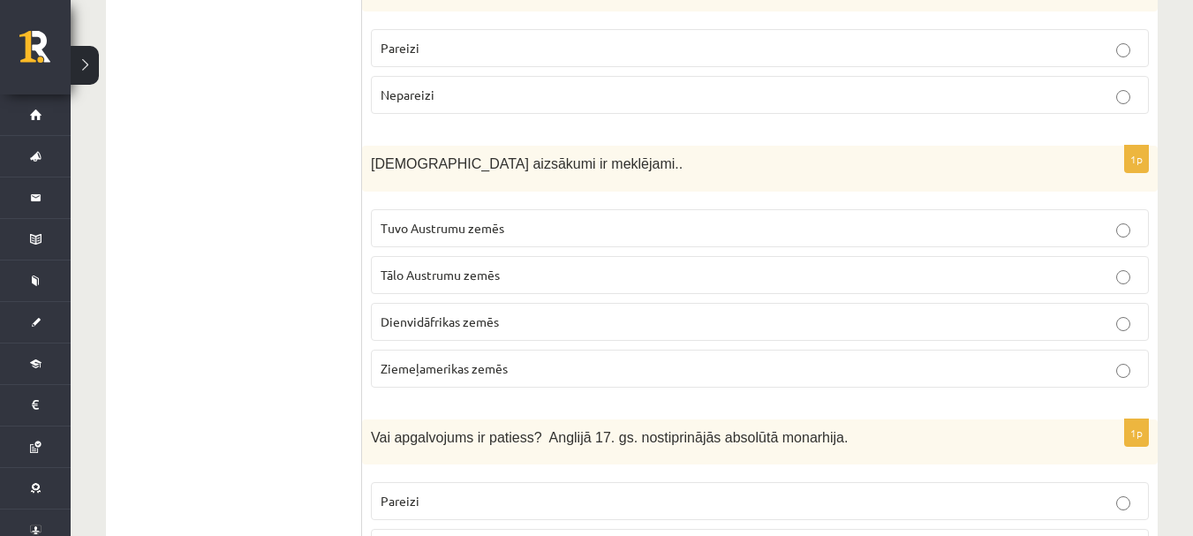
click at [563, 230] on p "Tuvo Austrumu zemēs" at bounding box center [760, 228] width 759 height 19
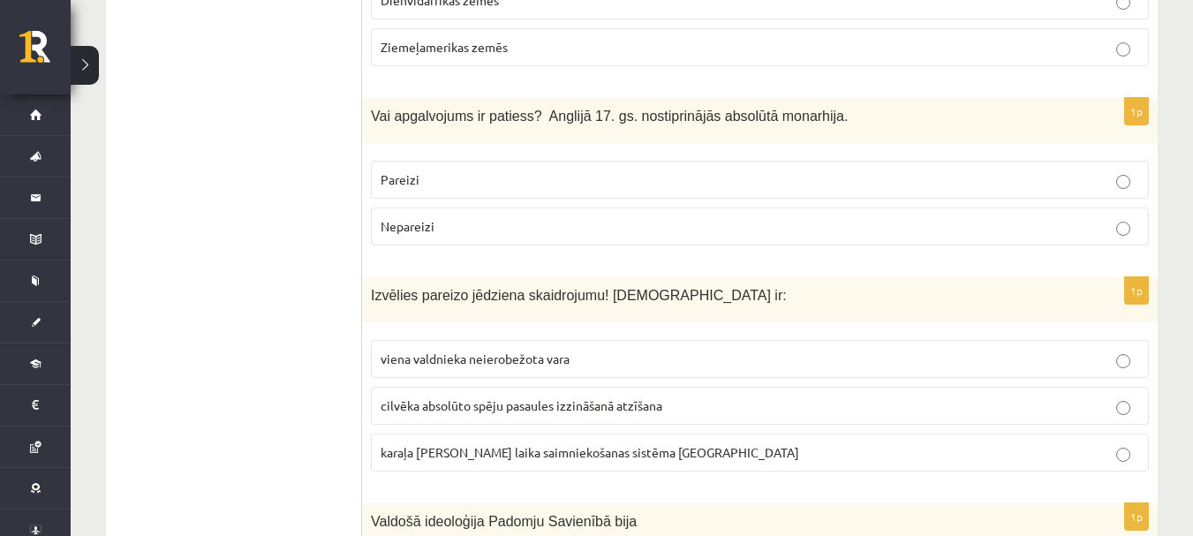
scroll to position [1678, 0]
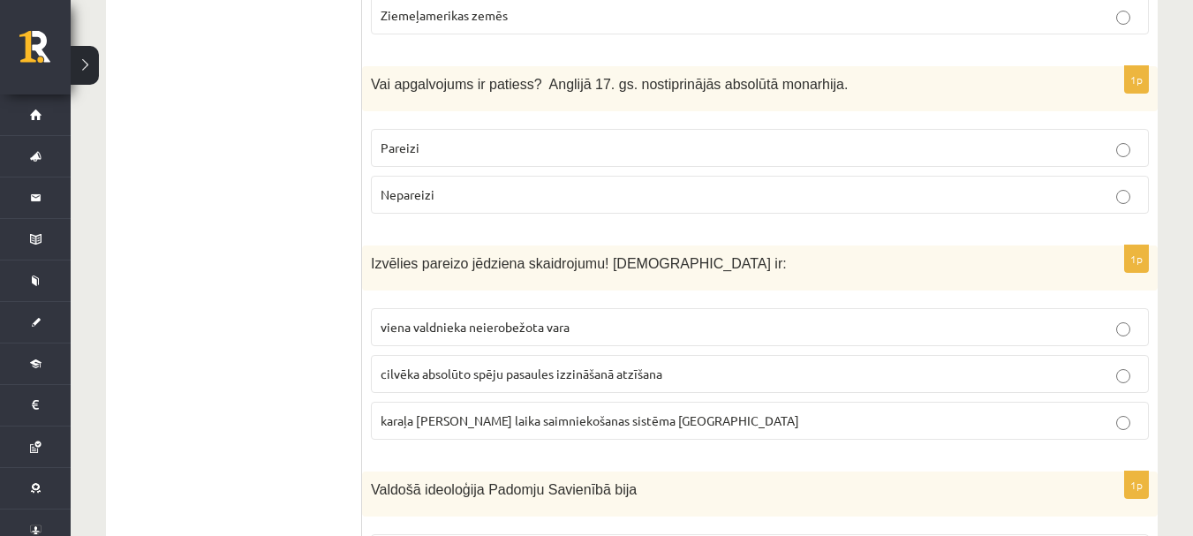
click at [537, 189] on p "Nepareizi" at bounding box center [760, 194] width 759 height 19
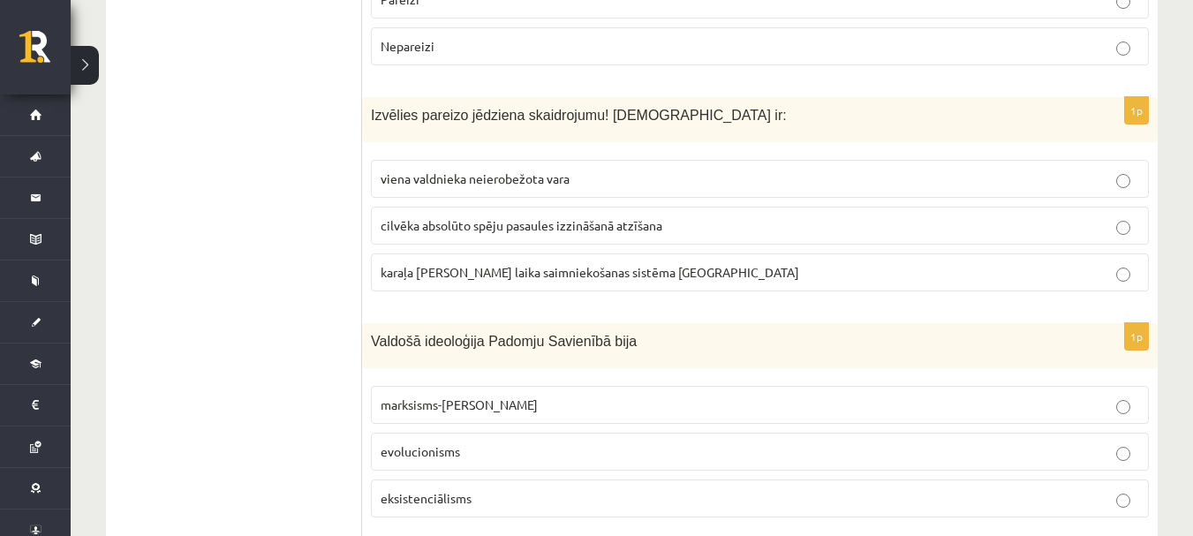
scroll to position [1855, 0]
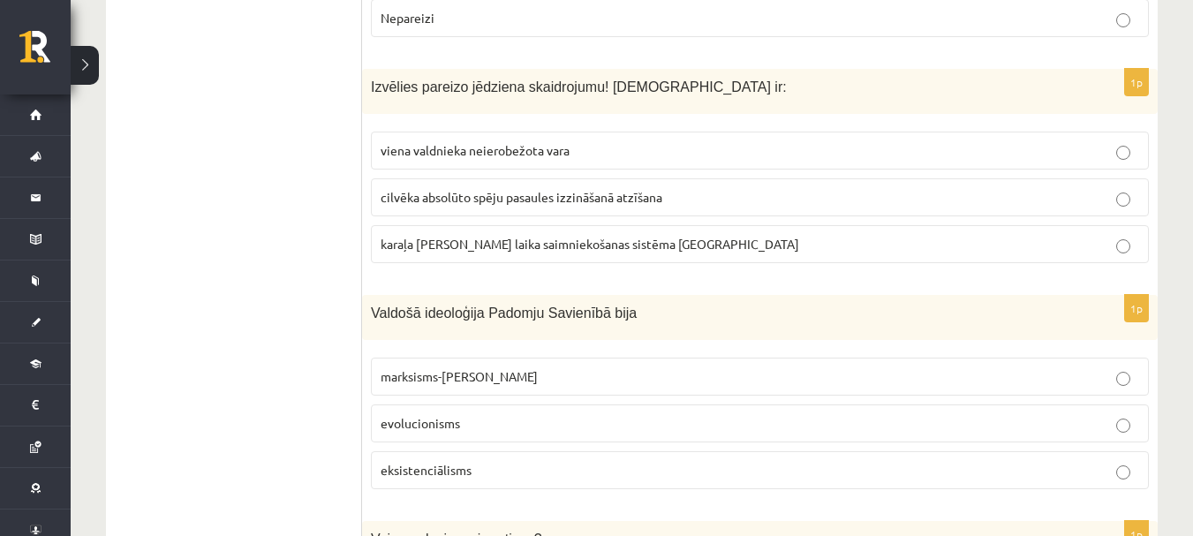
click at [520, 155] on span "viena valdnieka neierobežota vara" at bounding box center [475, 150] width 189 height 16
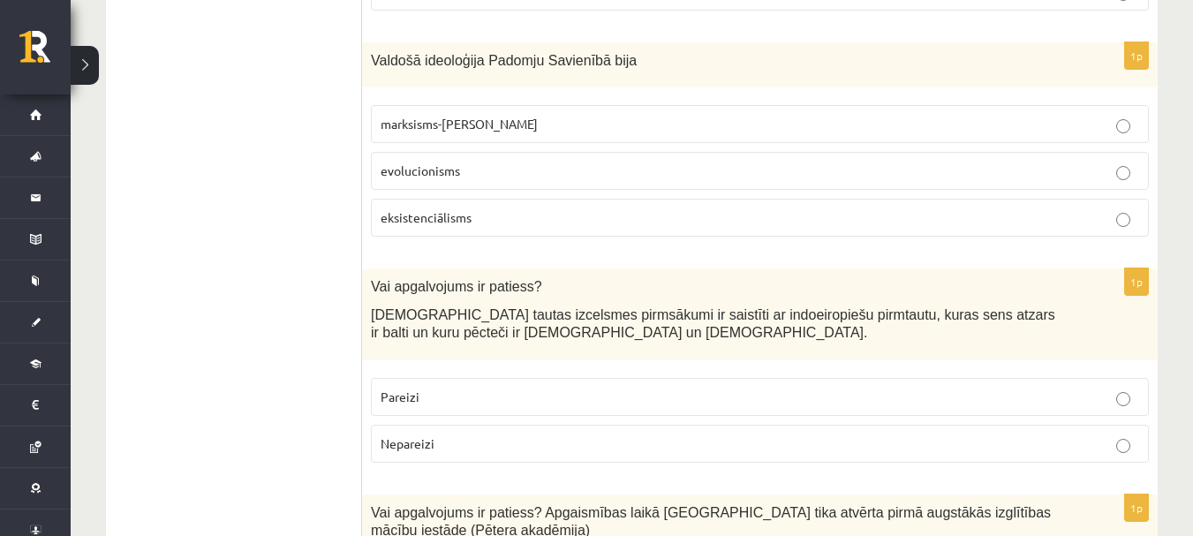
scroll to position [2208, 0]
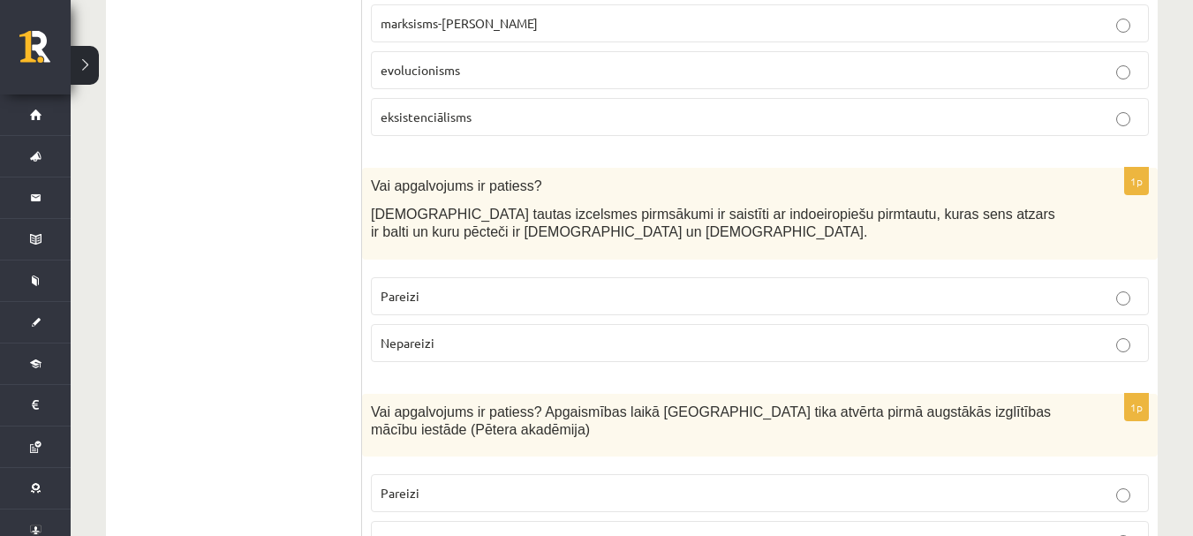
click at [581, 20] on p "marksisms-ļeņinisms" at bounding box center [760, 23] width 759 height 19
click at [575, 321] on fieldset "Pareizi Nepareizi" at bounding box center [760, 318] width 778 height 99
click at [568, 291] on p "Pareizi" at bounding box center [760, 296] width 759 height 19
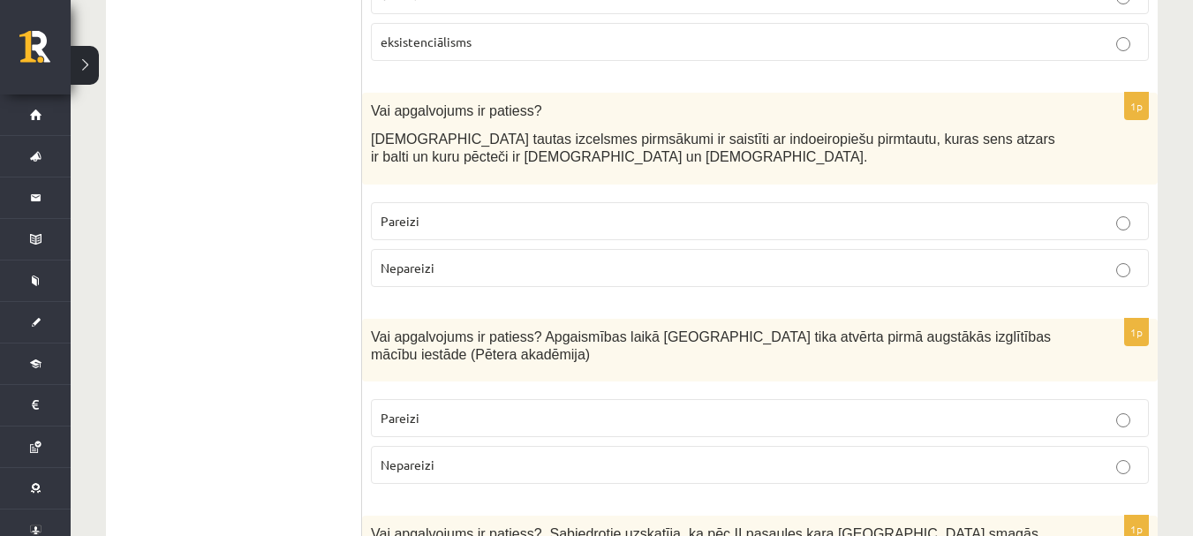
scroll to position [2385, 0]
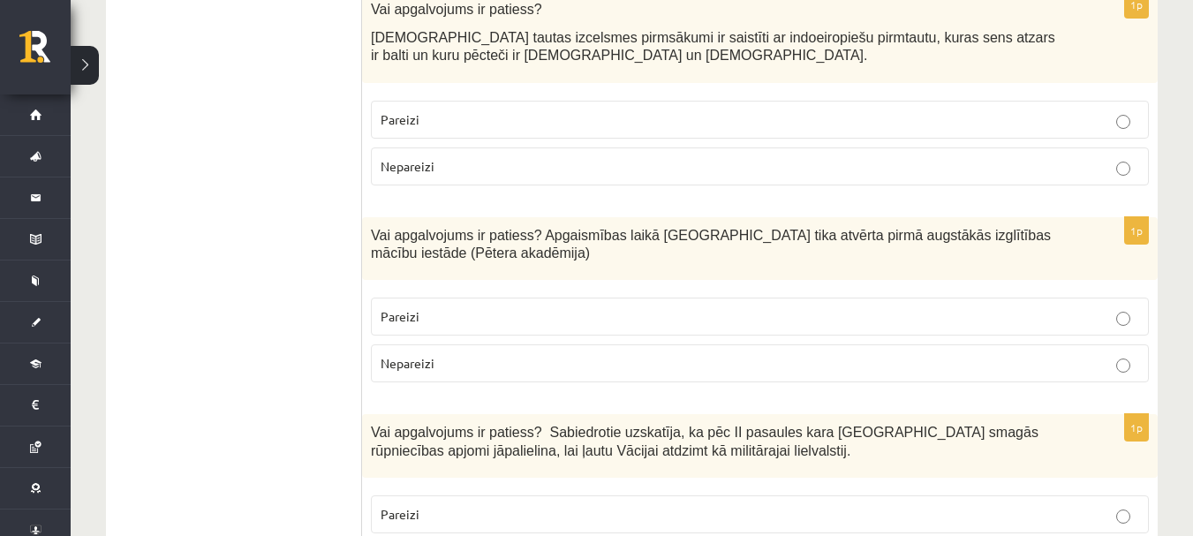
click at [549, 320] on p "Pareizi" at bounding box center [760, 316] width 759 height 19
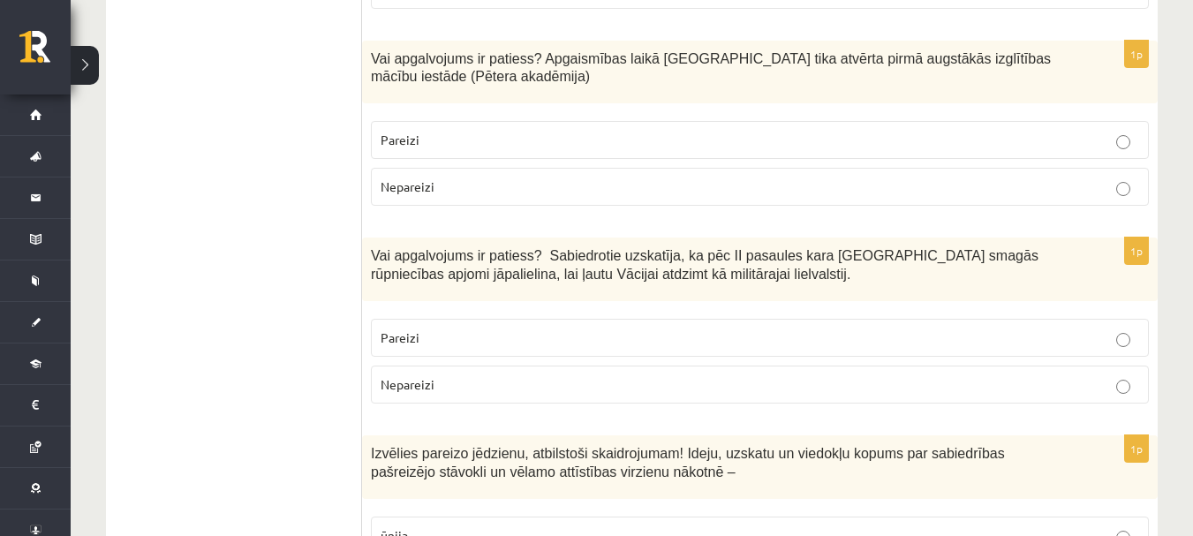
click at [551, 380] on p "Nepareizi" at bounding box center [760, 384] width 759 height 19
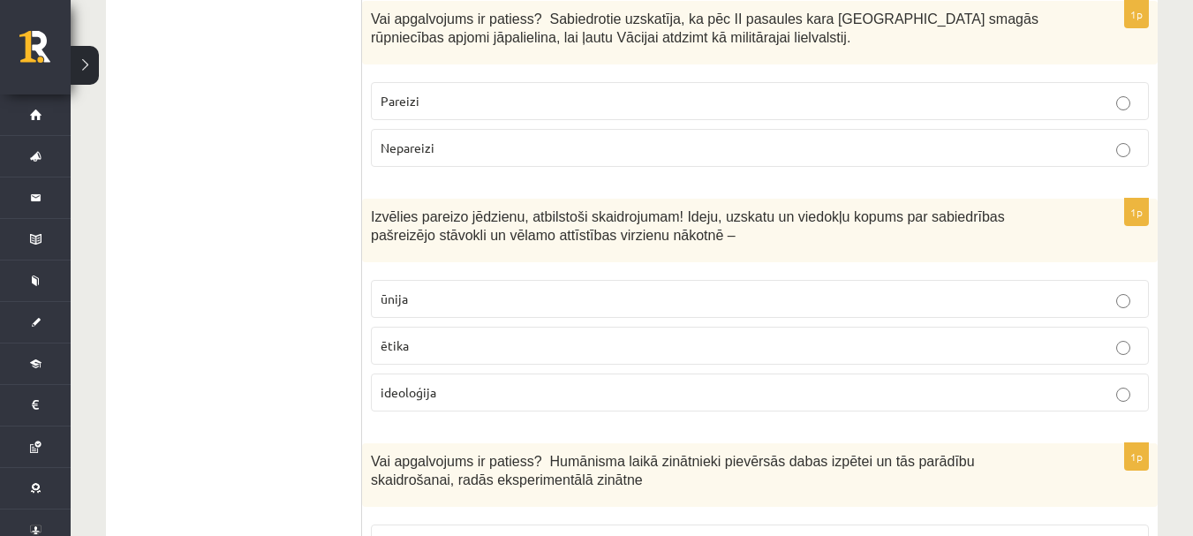
scroll to position [2827, 0]
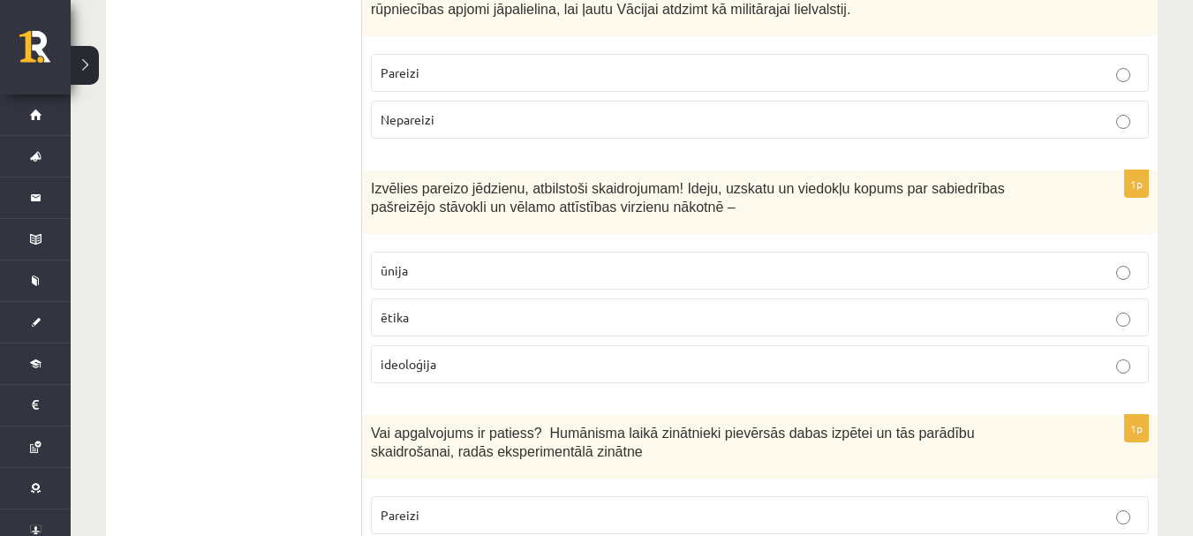
click at [512, 361] on p "ideoloģija" at bounding box center [760, 364] width 759 height 19
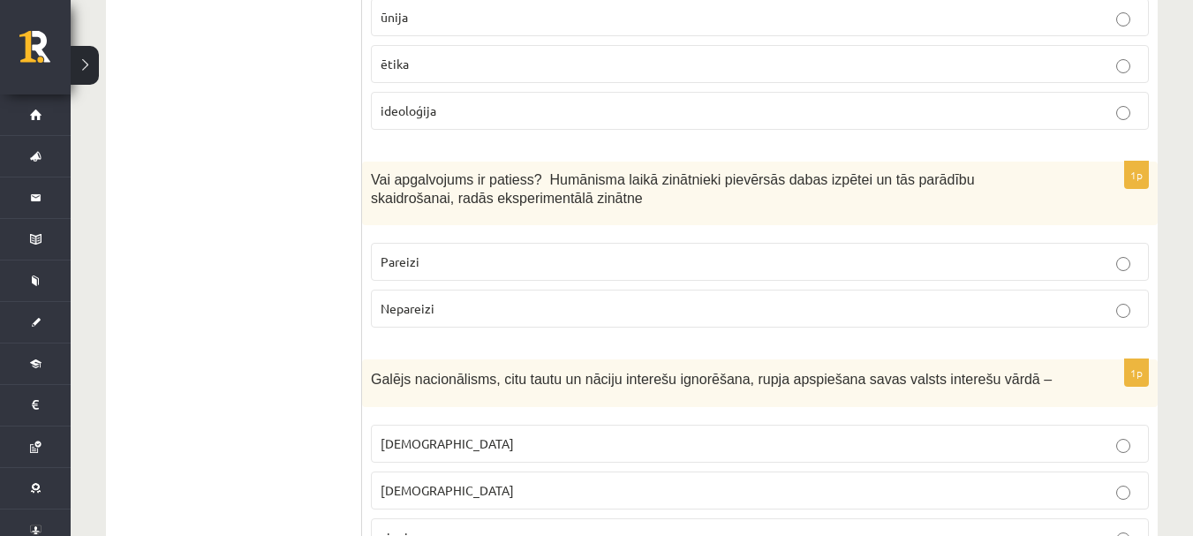
scroll to position [3092, 0]
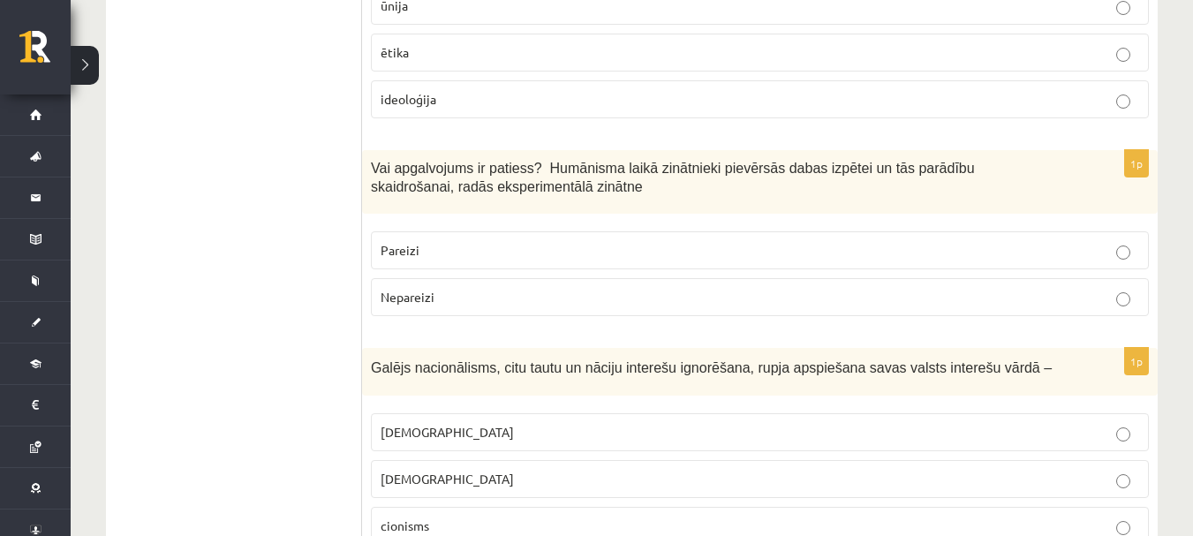
click at [571, 250] on p "Pareizi" at bounding box center [760, 250] width 759 height 19
click at [559, 442] on p "šovinisms" at bounding box center [760, 432] width 759 height 19
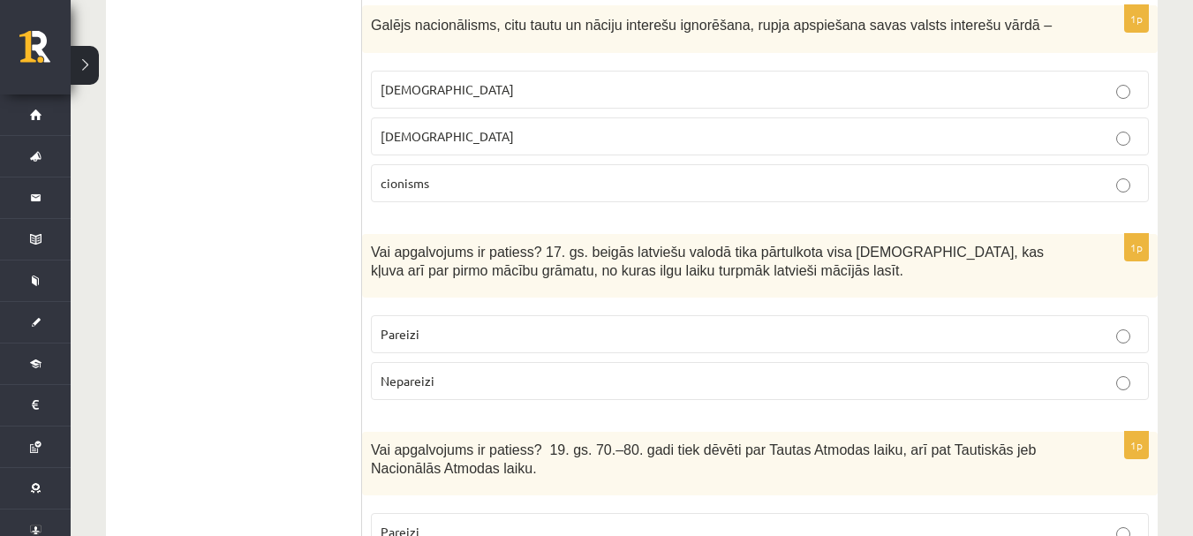
scroll to position [3445, 0]
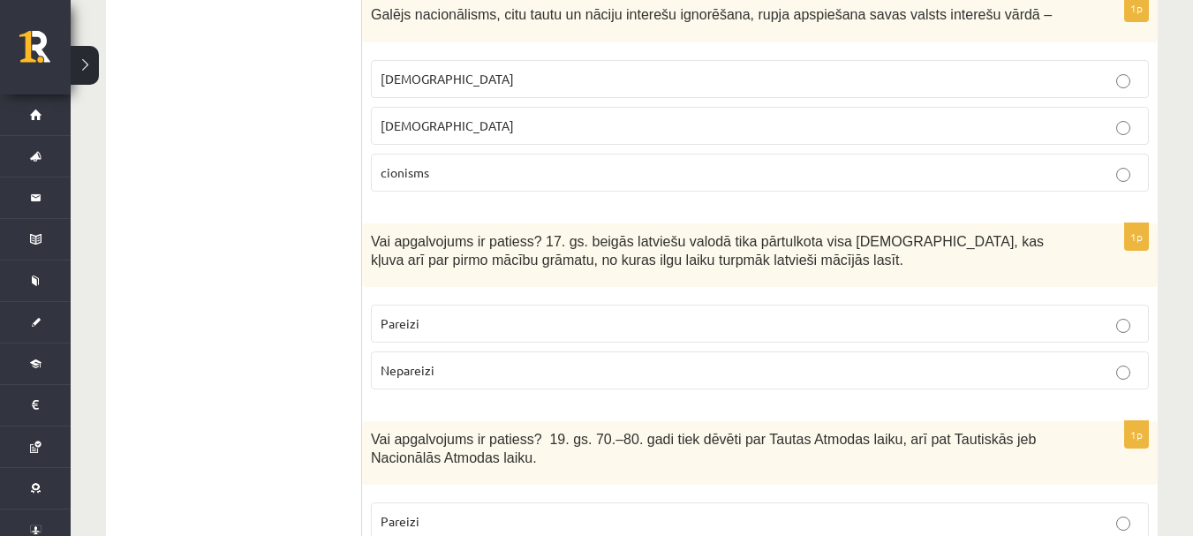
click at [558, 330] on p "Pareizi" at bounding box center [760, 323] width 759 height 19
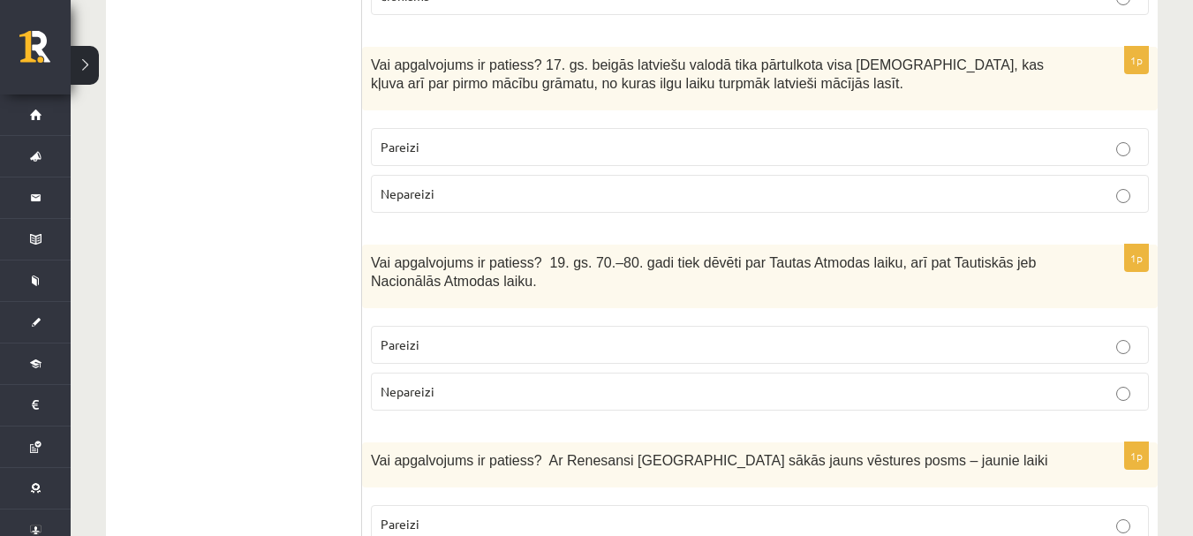
scroll to position [3710, 0]
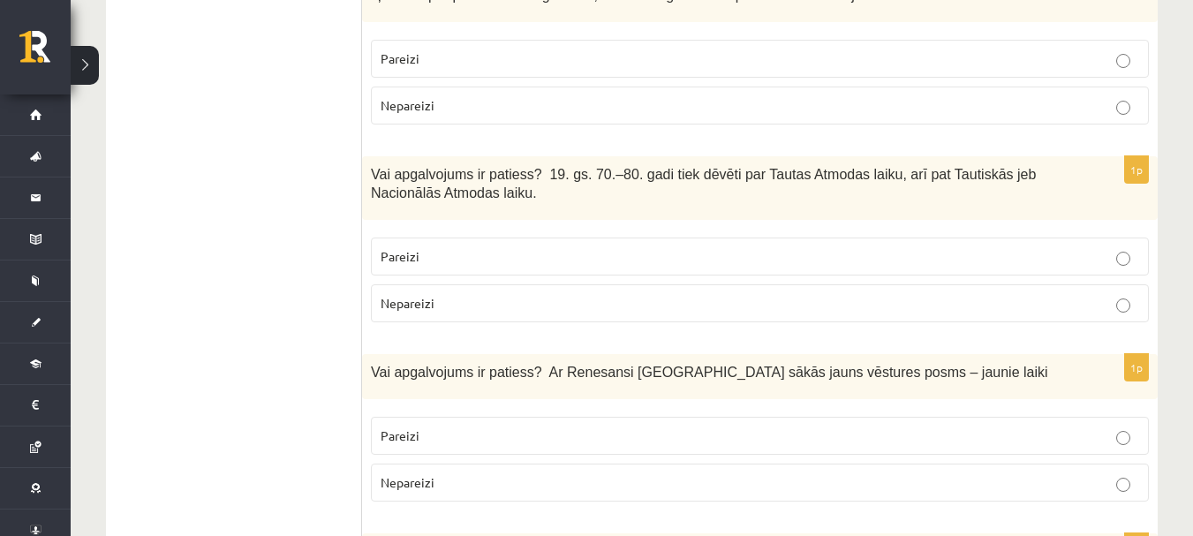
click at [514, 257] on p "Pareizi" at bounding box center [760, 256] width 759 height 19
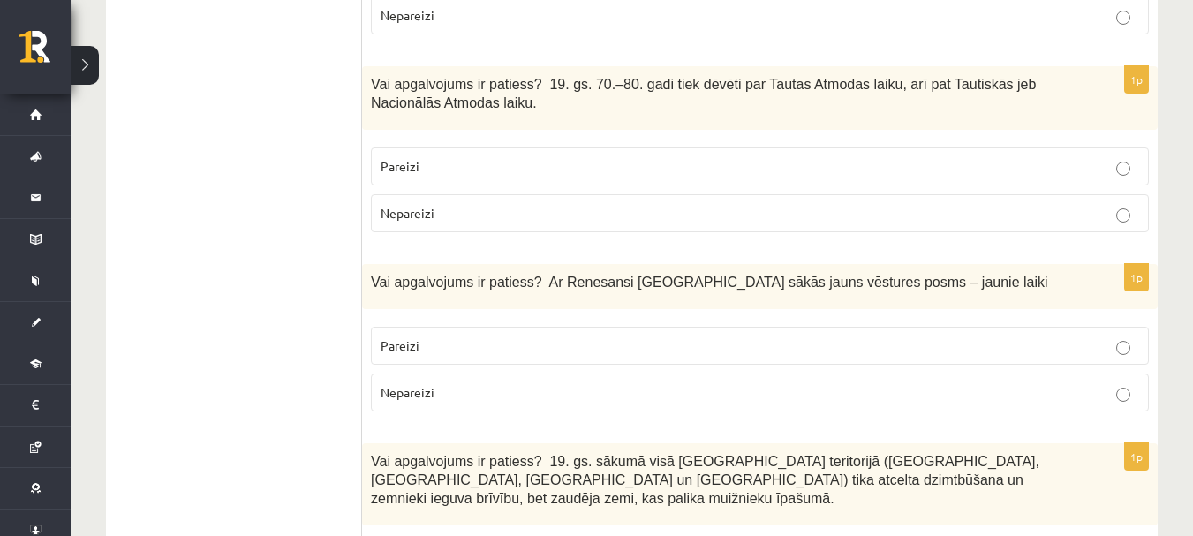
scroll to position [3887, 0]
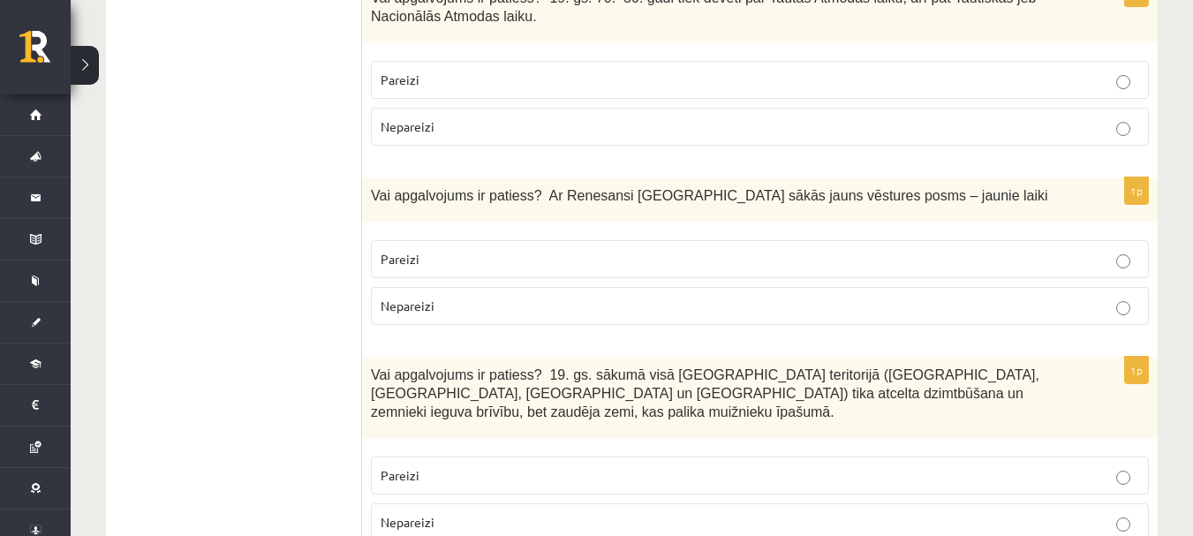
click at [533, 262] on p "Pareizi" at bounding box center [760, 259] width 759 height 19
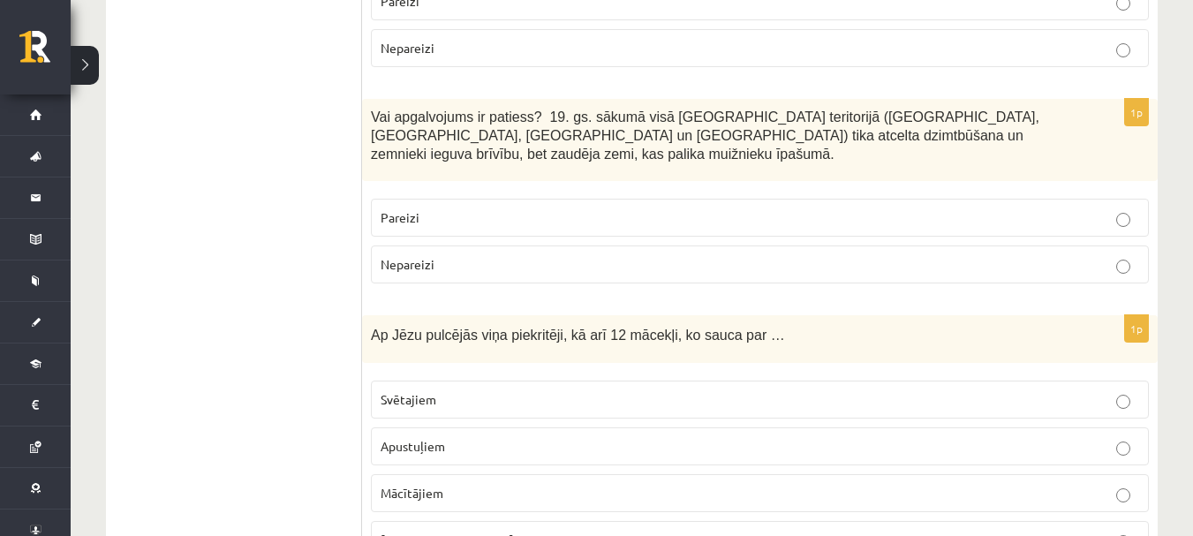
scroll to position [4152, 0]
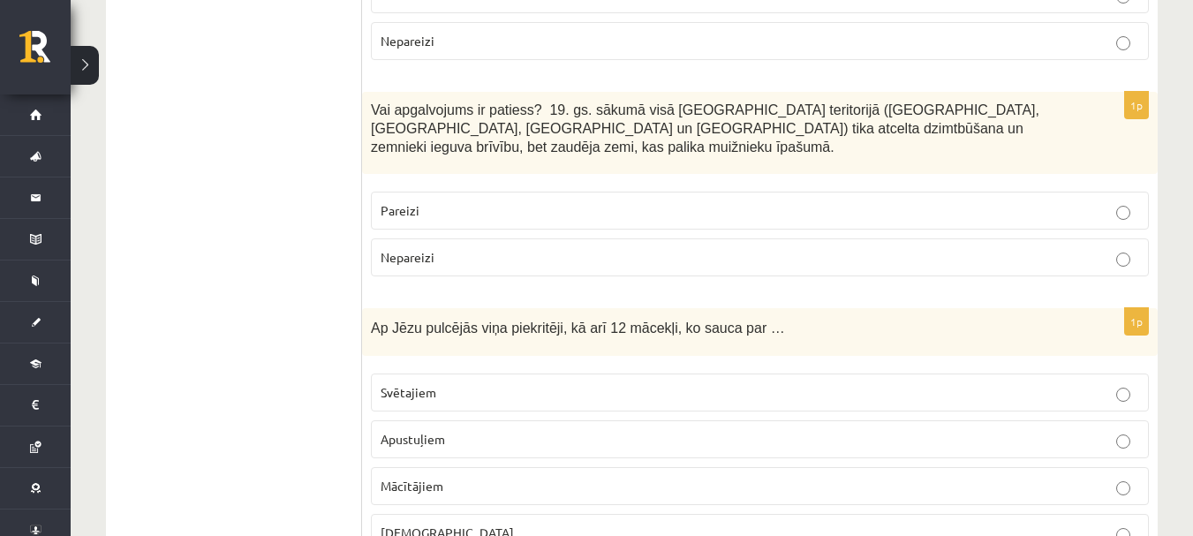
click at [479, 211] on label "Pareizi" at bounding box center [760, 211] width 778 height 38
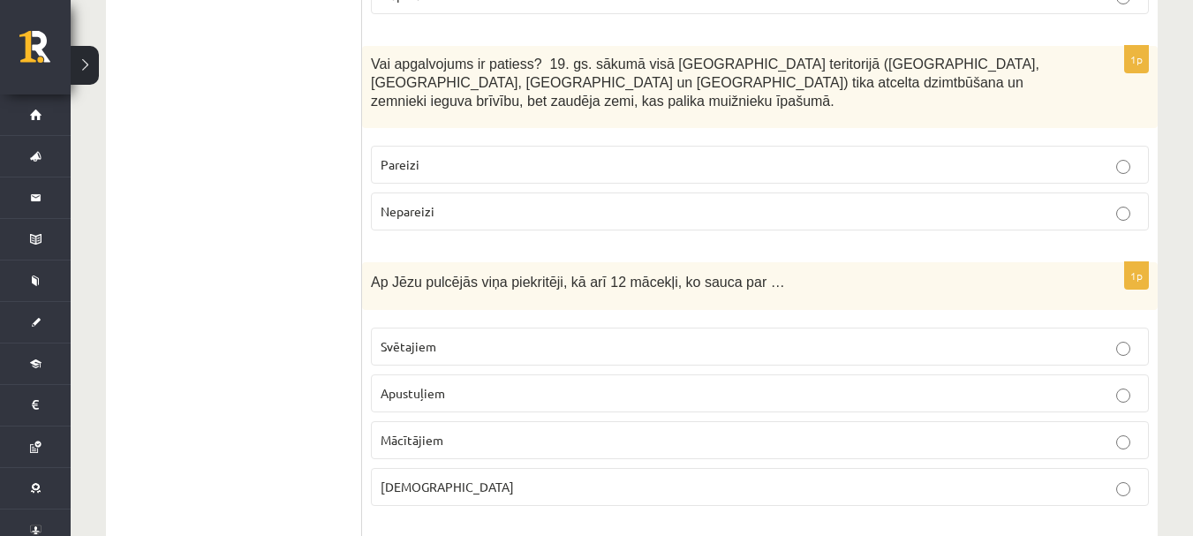
scroll to position [4240, 0]
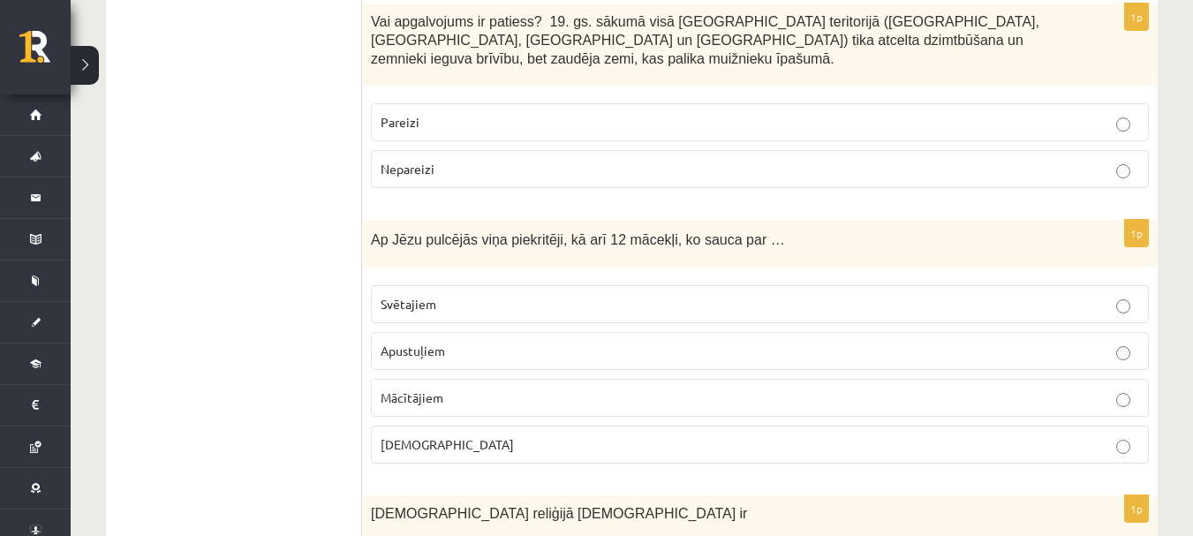
click at [573, 342] on p "Apustuļiem" at bounding box center [760, 351] width 759 height 19
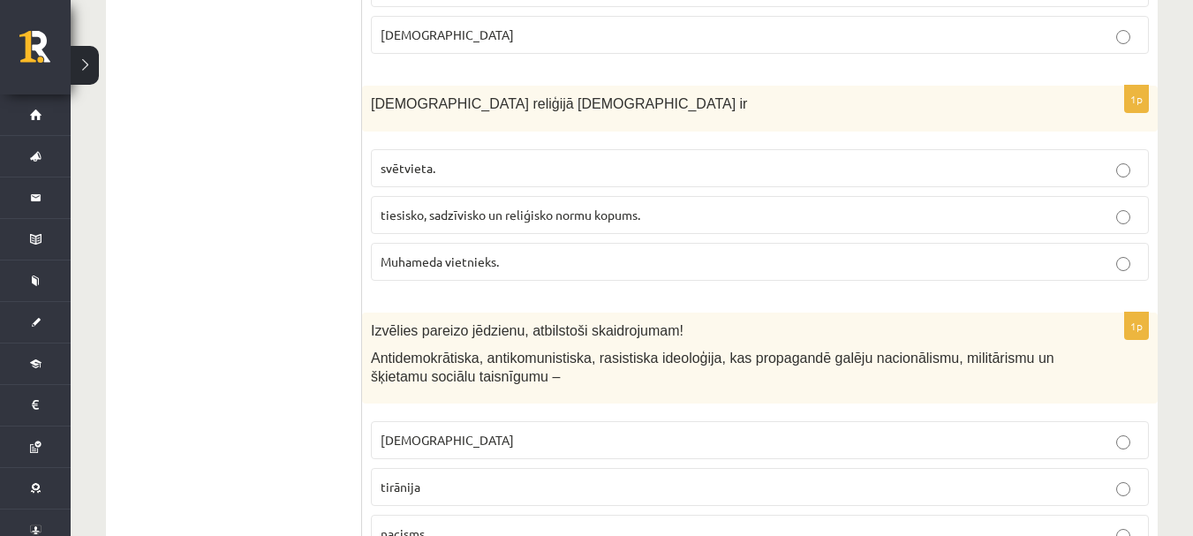
scroll to position [4682, 0]
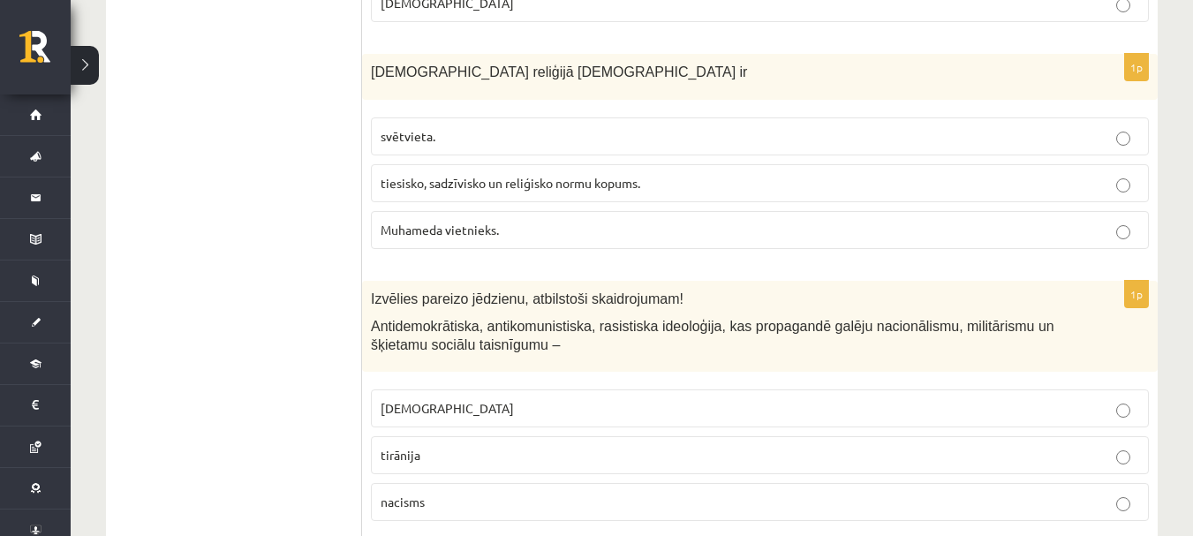
click at [565, 175] on span "tiesisko, sadzīvisko un reliģisko normu kopums." at bounding box center [511, 183] width 260 height 16
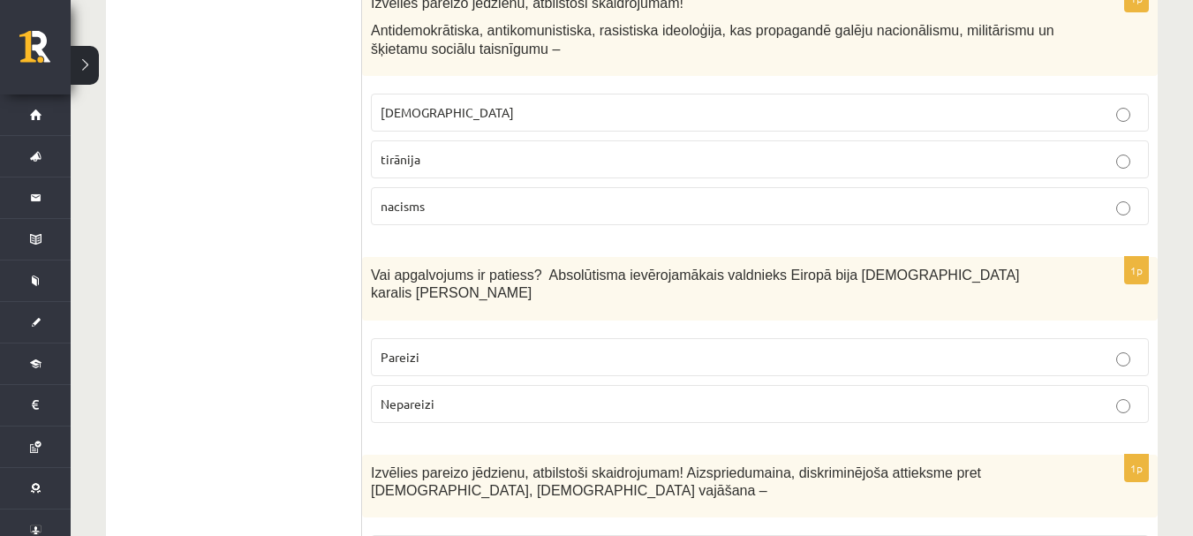
scroll to position [4947, 0]
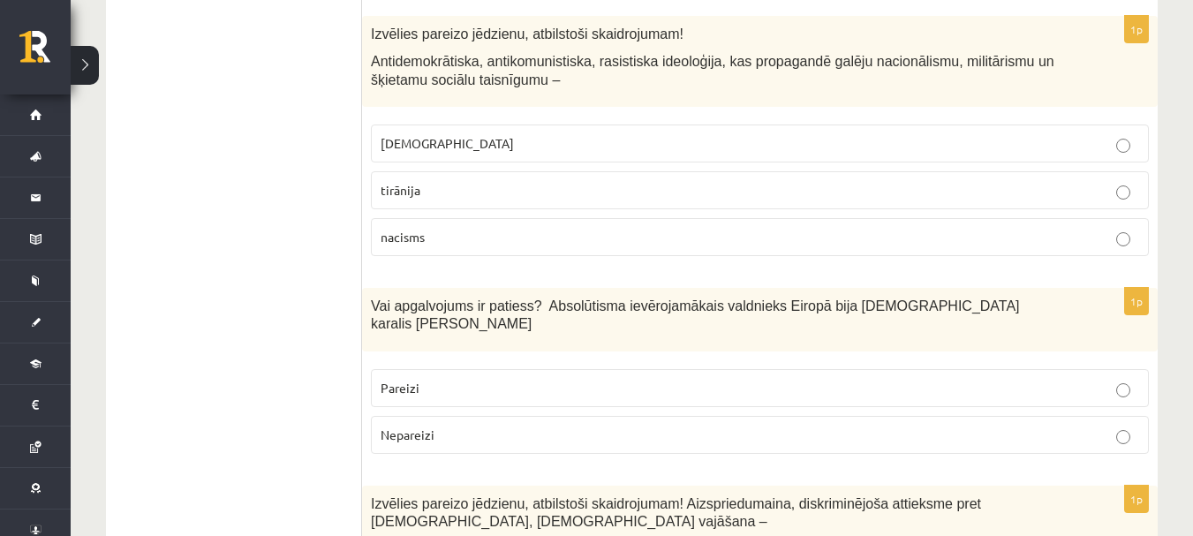
click at [513, 134] on p "fašisms" at bounding box center [760, 143] width 759 height 19
click at [533, 369] on label "Pareizi" at bounding box center [760, 388] width 778 height 38
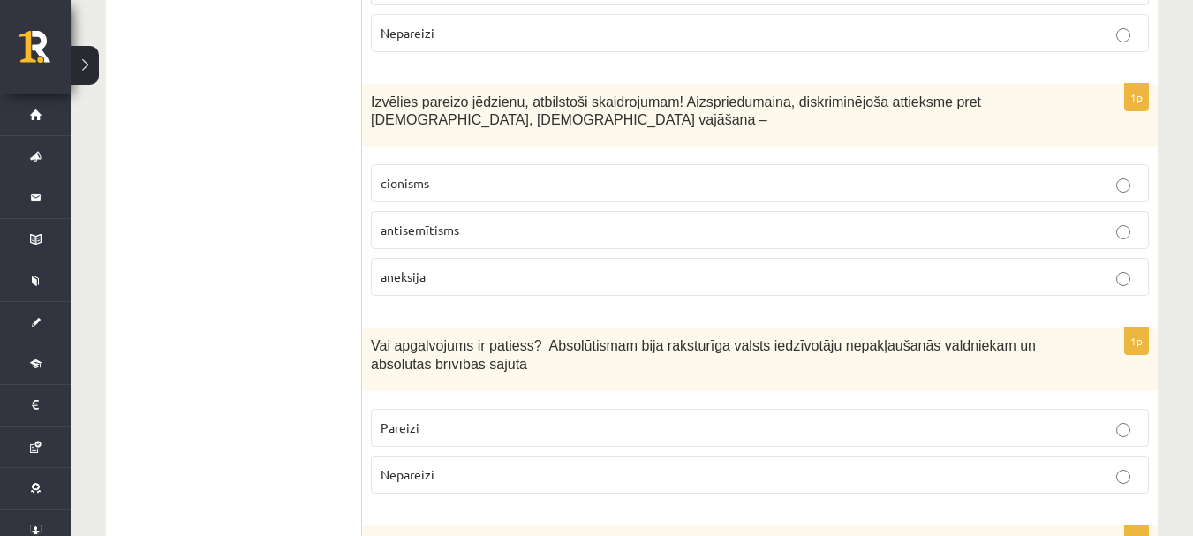
scroll to position [5388, 0]
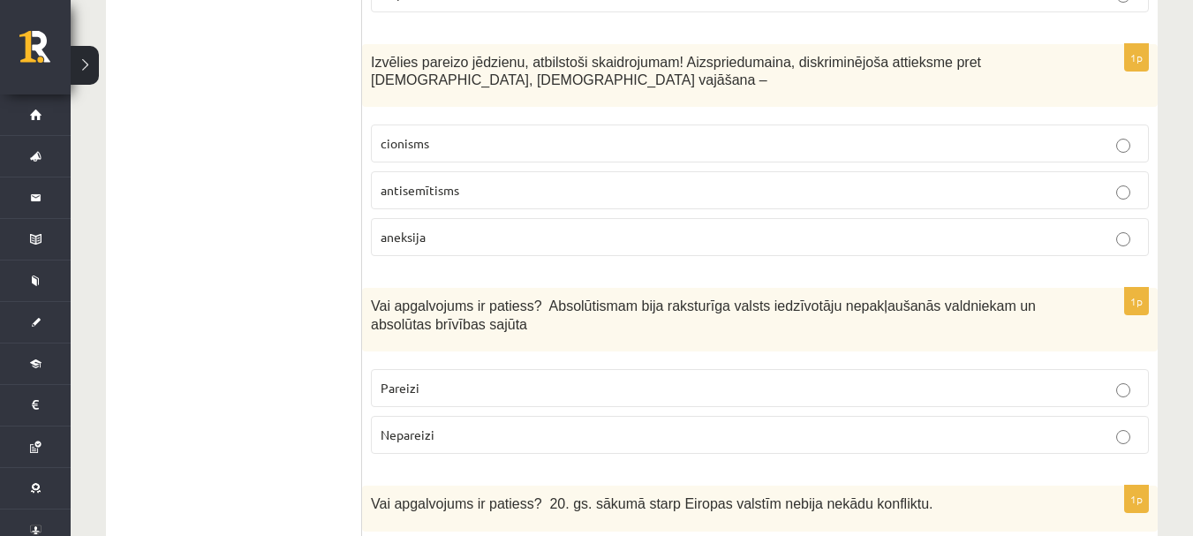
click at [572, 181] on p "antisemītisms" at bounding box center [760, 190] width 759 height 19
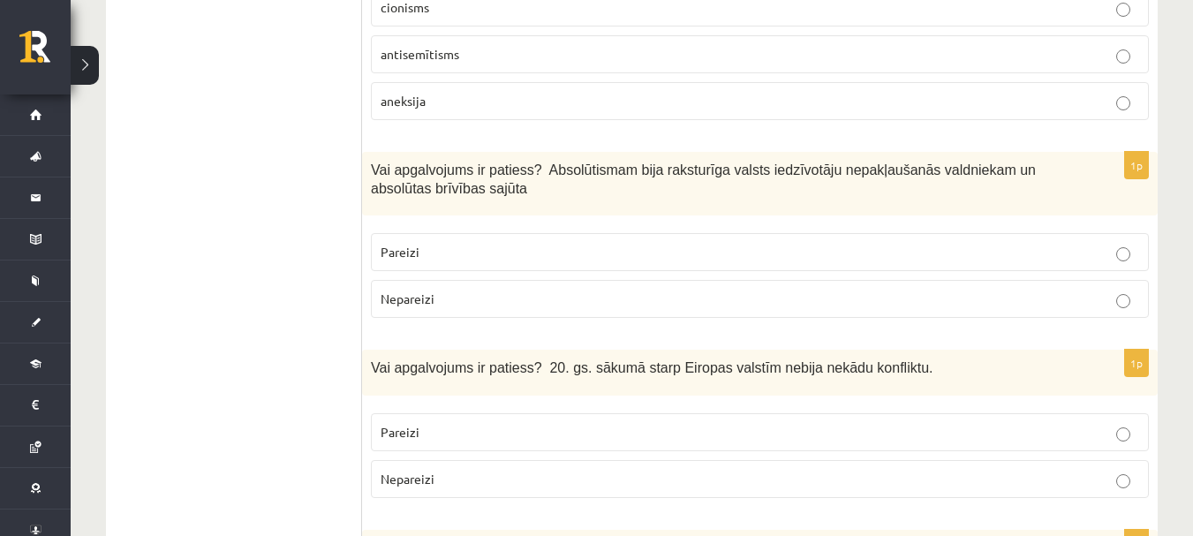
scroll to position [5565, 0]
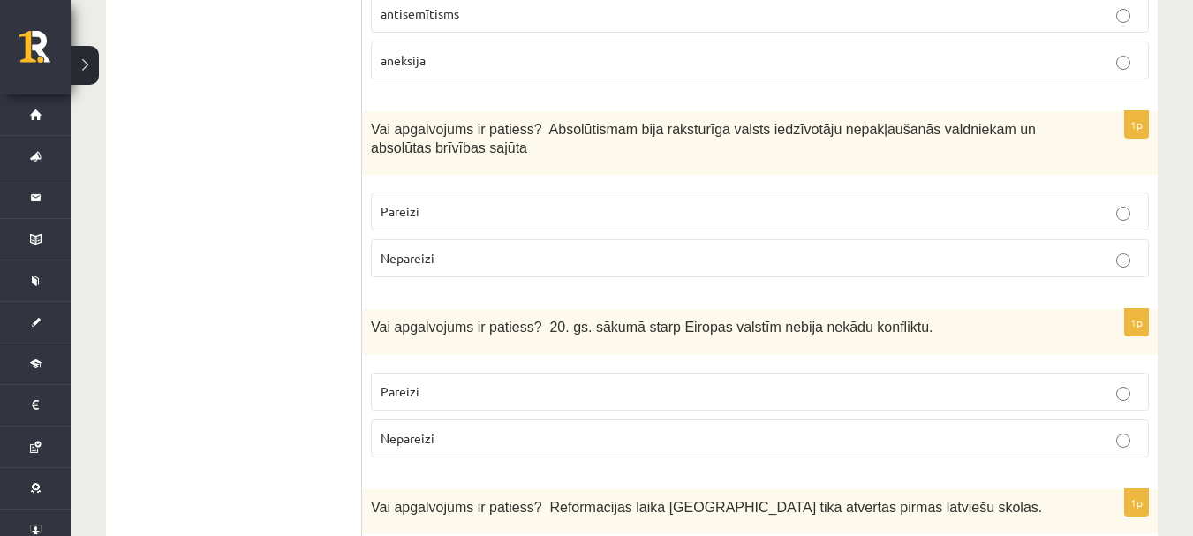
click at [519, 249] on p "Nepareizi" at bounding box center [760, 258] width 759 height 19
click at [521, 429] on p "Nepareizi" at bounding box center [760, 438] width 759 height 19
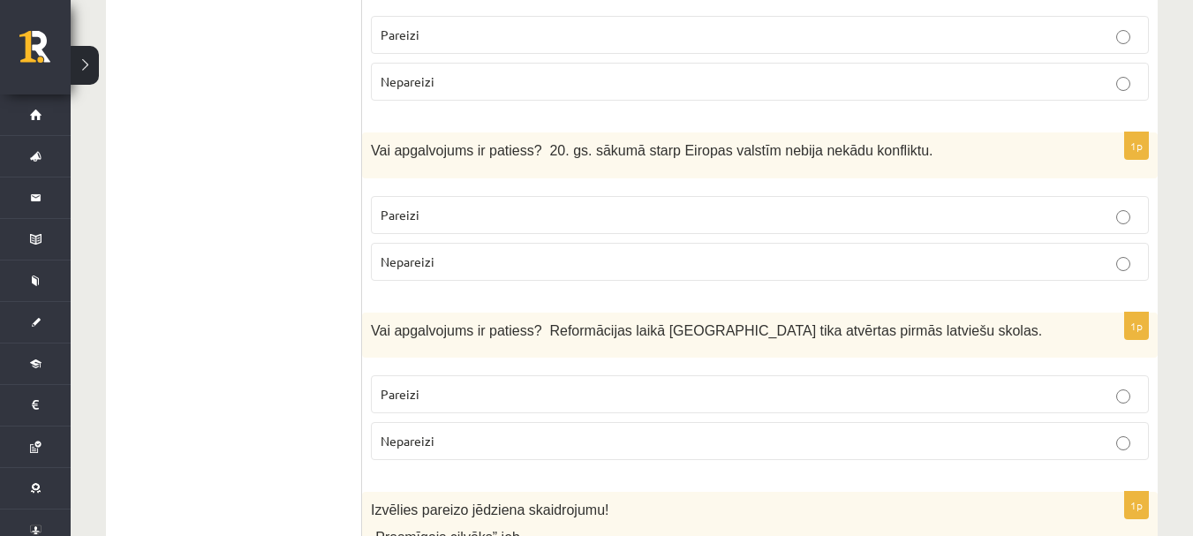
click at [519, 375] on label "Pareizi" at bounding box center [760, 394] width 778 height 38
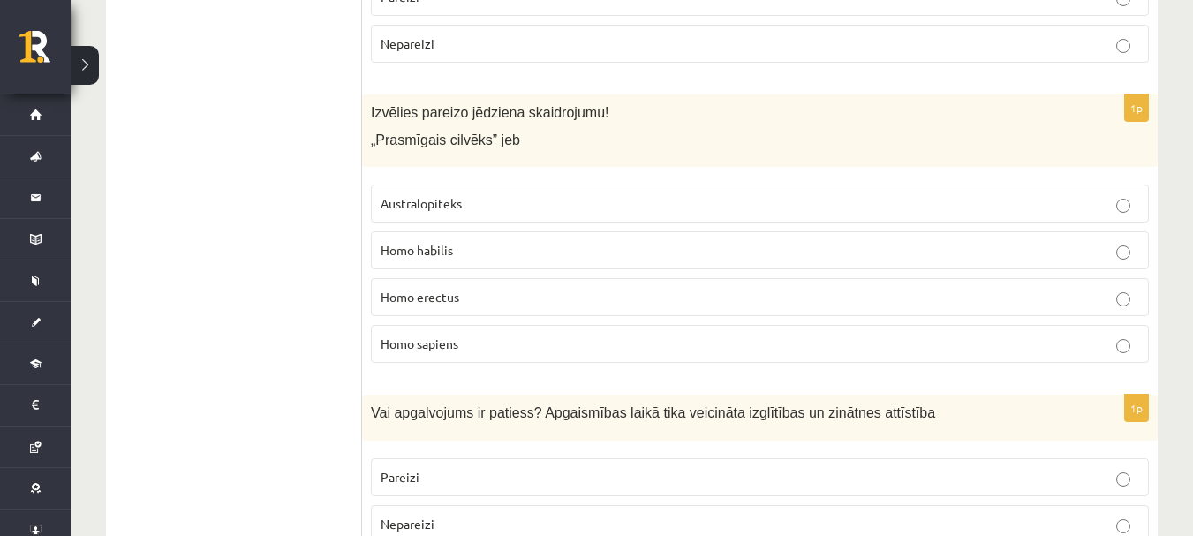
scroll to position [6177, 0]
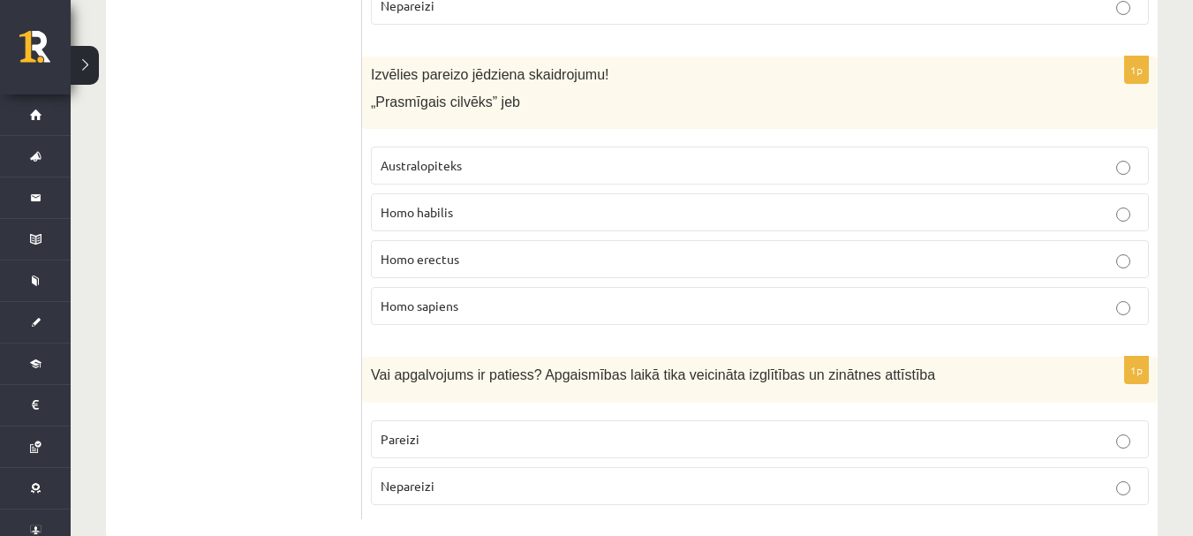
click at [549, 420] on label "Pareizi" at bounding box center [760, 439] width 778 height 38
click at [536, 297] on p "Homo sapiens" at bounding box center [760, 306] width 759 height 19
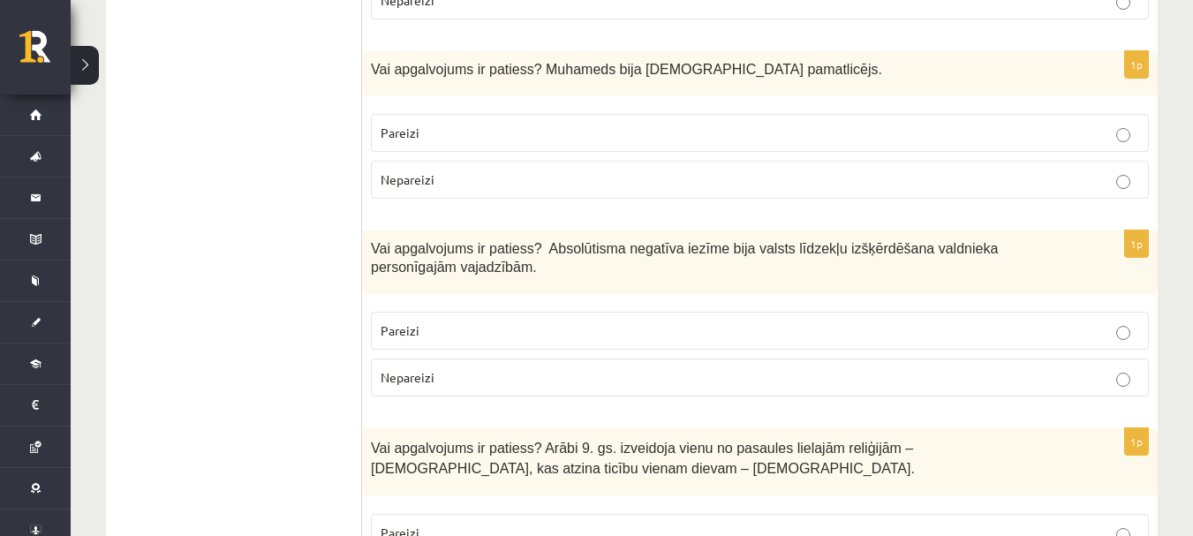
scroll to position [0, 0]
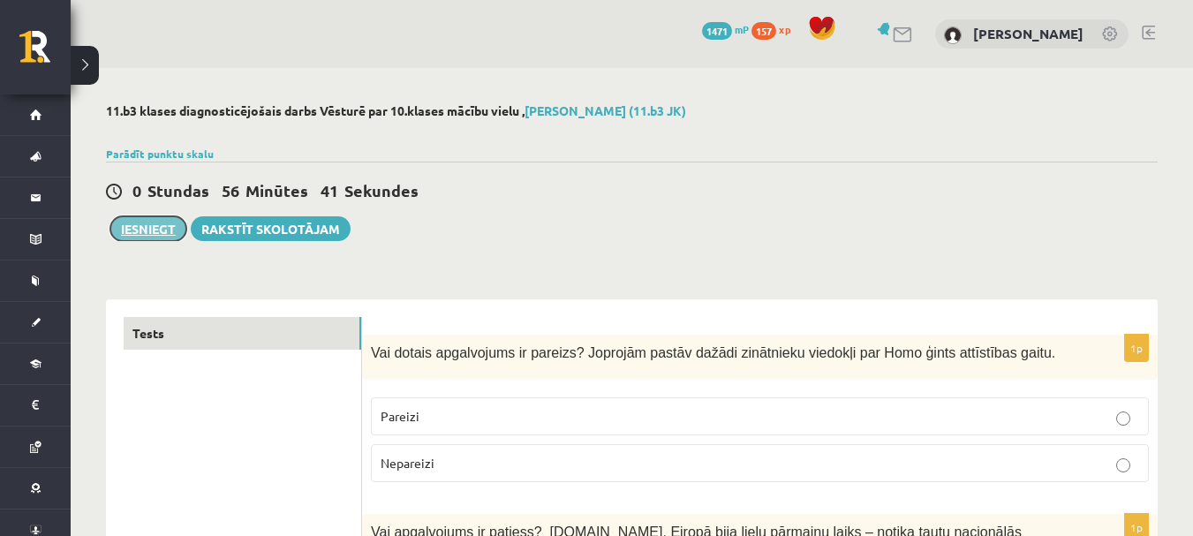
click at [163, 229] on button "Iesniegt" at bounding box center [148, 228] width 76 height 25
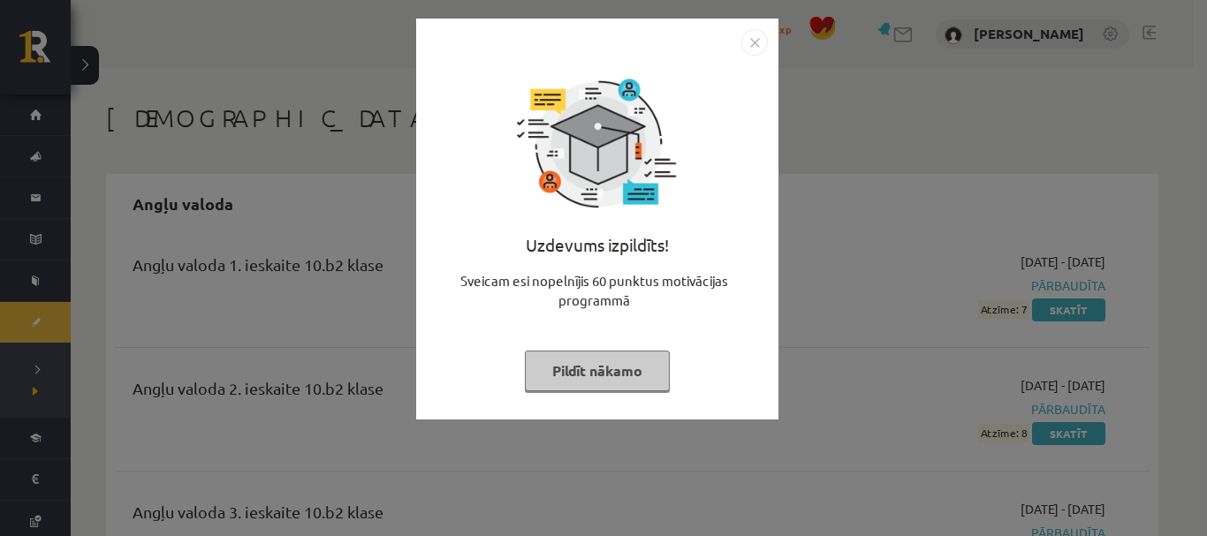
click at [597, 368] on button "Pildīt nākamo" at bounding box center [597, 371] width 145 height 41
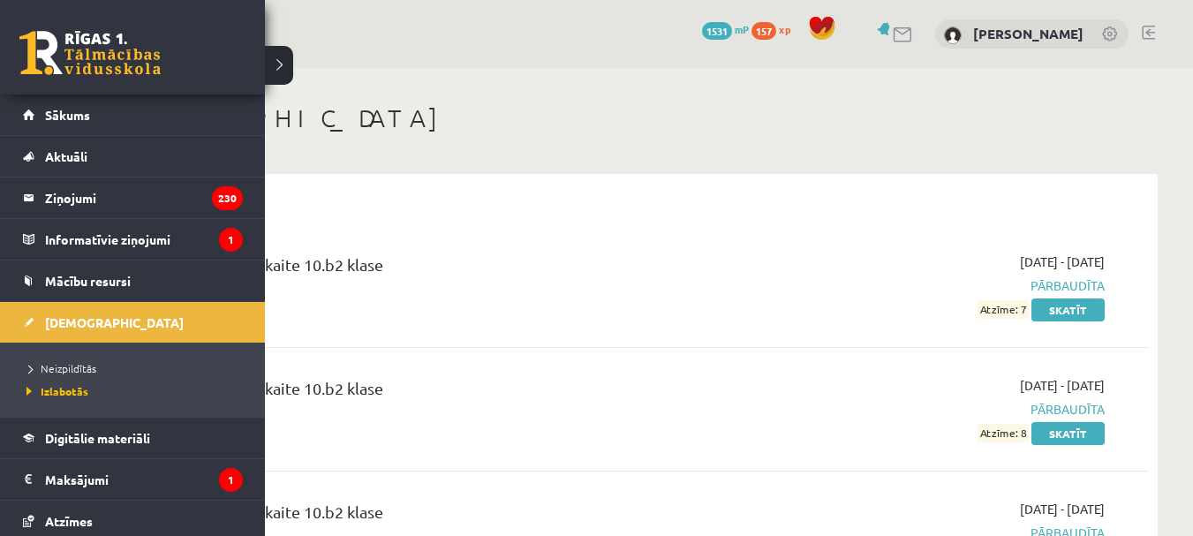
click at [56, 31] on link at bounding box center [89, 53] width 141 height 44
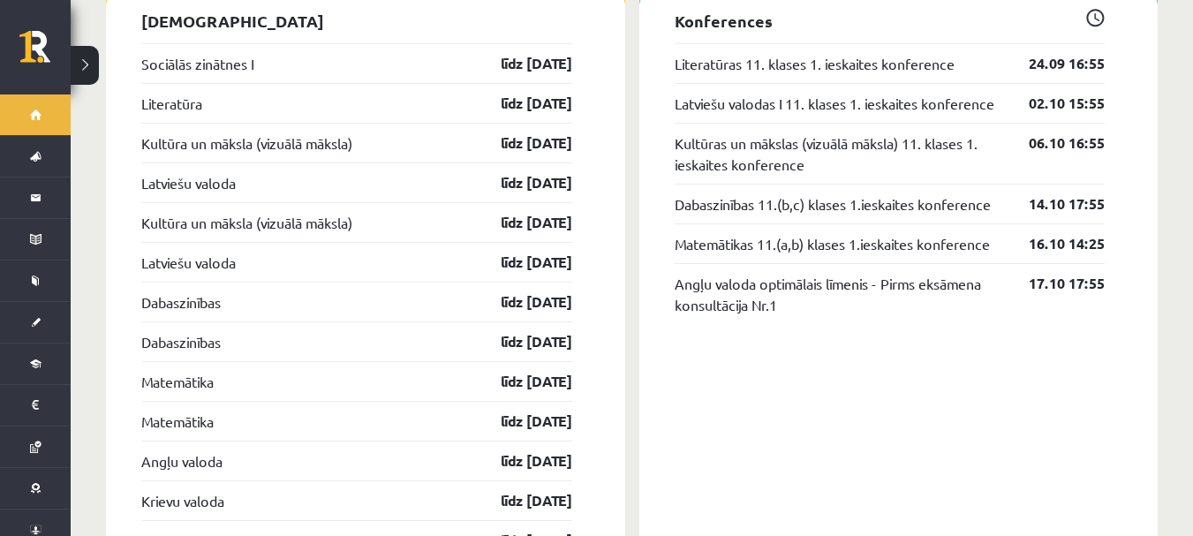
scroll to position [1678, 0]
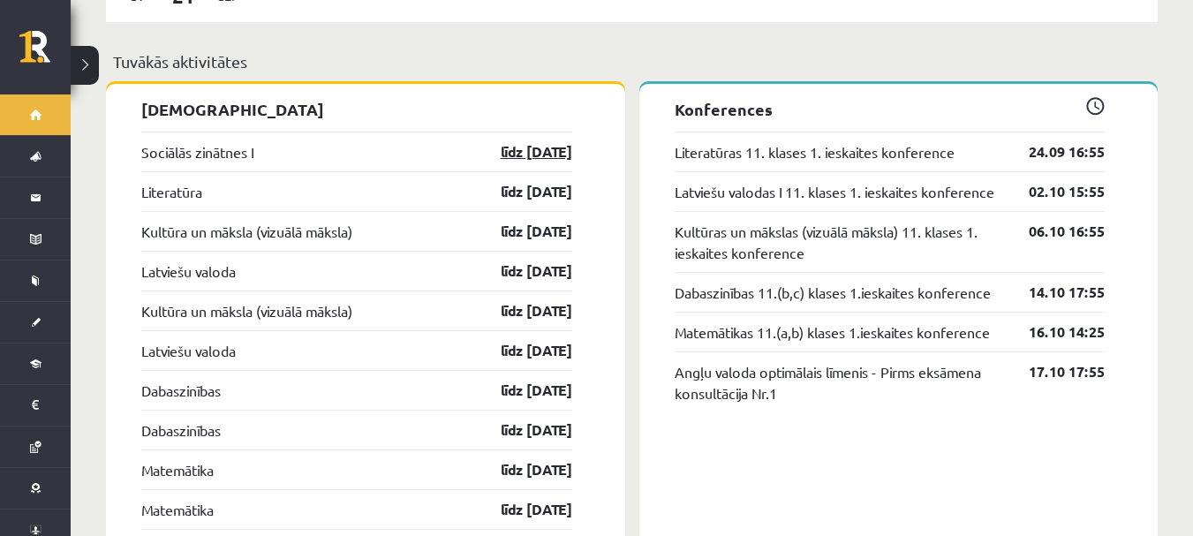
click at [563, 141] on link "līdz [DATE]" at bounding box center [521, 151] width 102 height 21
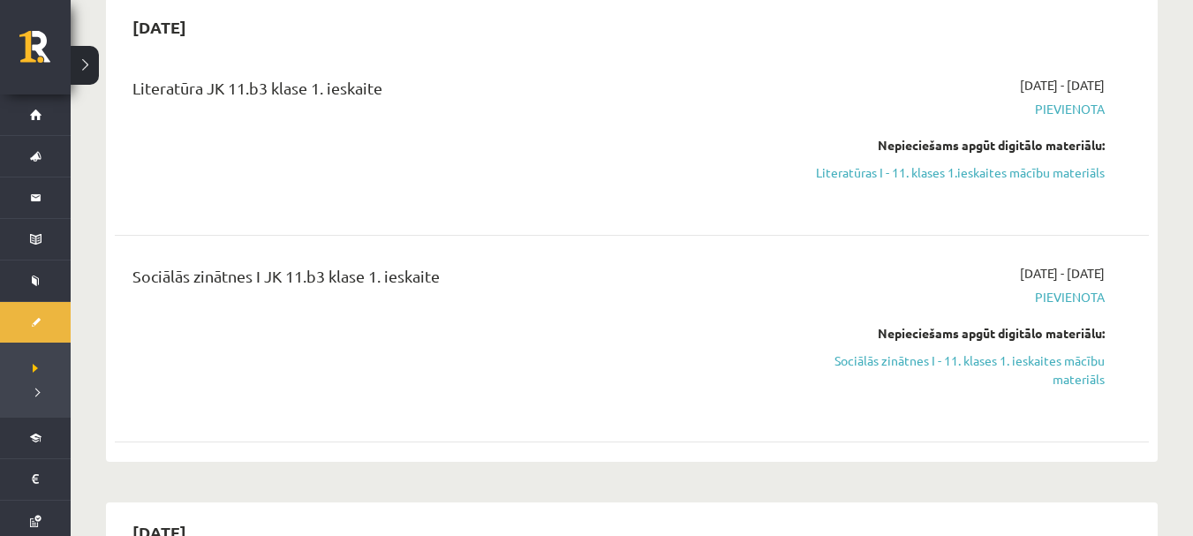
scroll to position [88, 0]
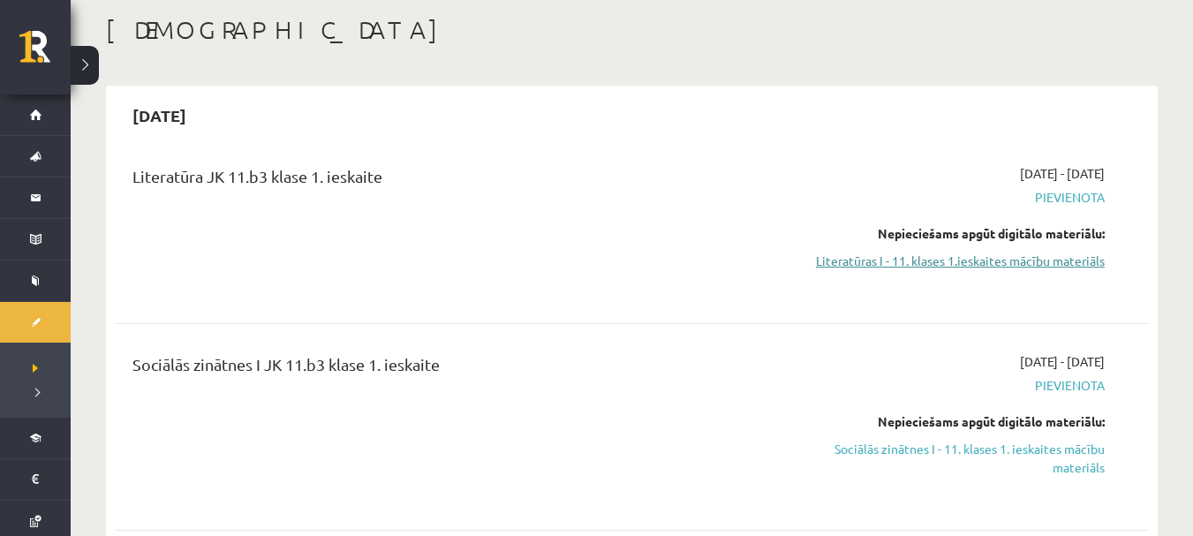
click at [1028, 253] on link "Literatūras I - 11. klases 1.ieskaites mācību materiāls" at bounding box center [952, 261] width 307 height 19
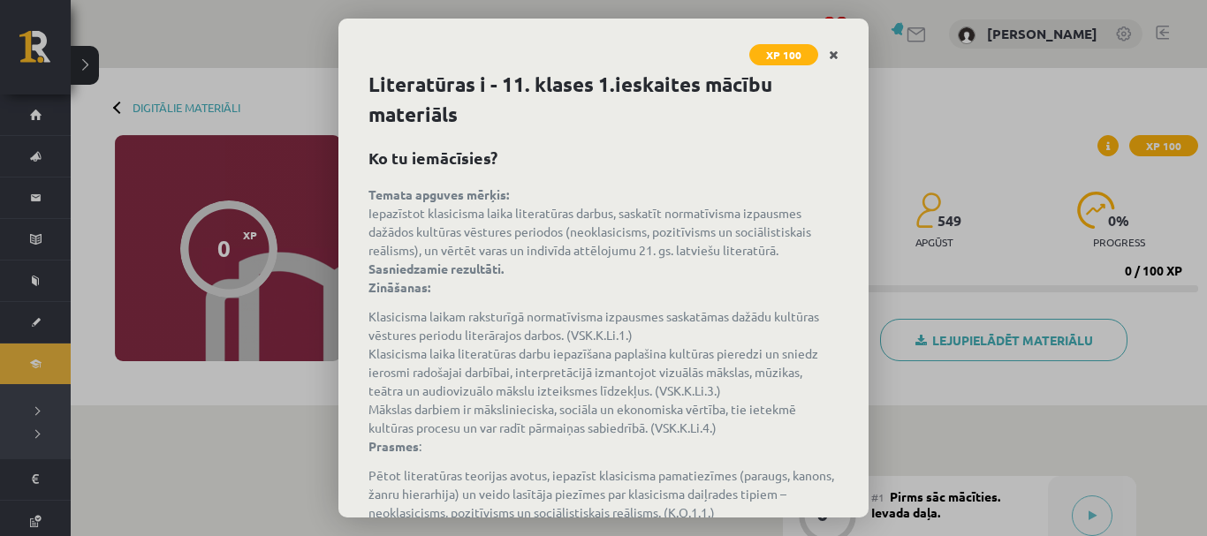
click at [834, 49] on icon "Close" at bounding box center [834, 55] width 10 height 12
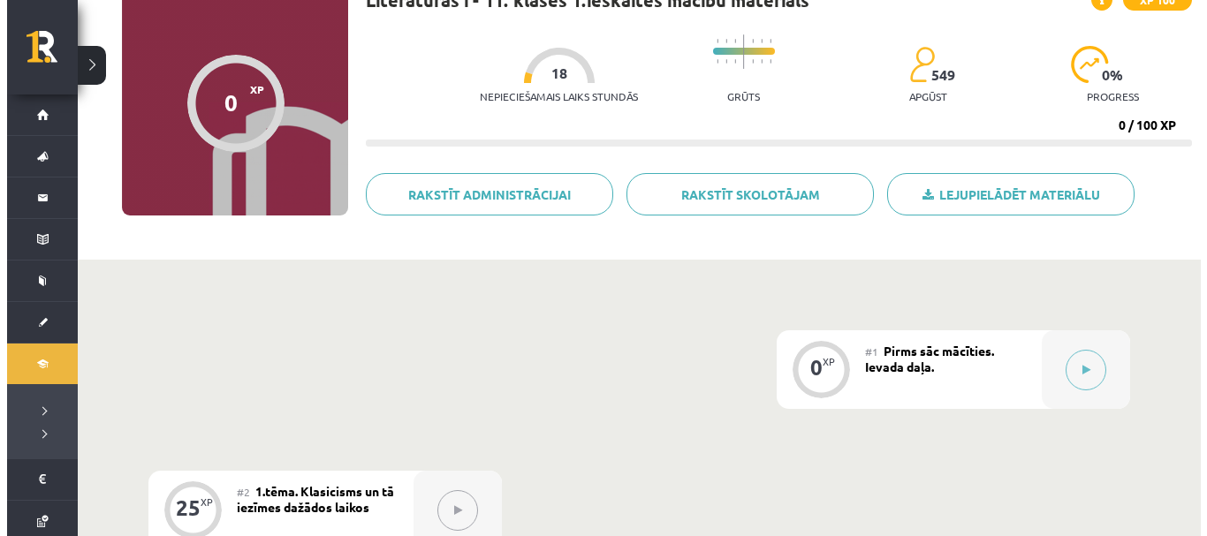
scroll to position [177, 0]
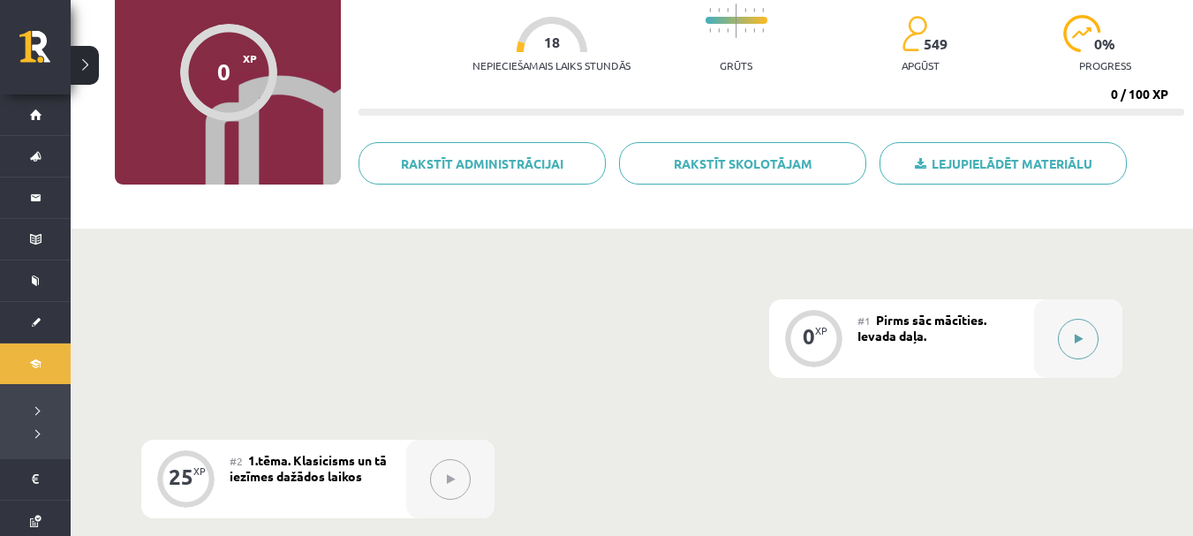
click at [1075, 347] on button at bounding box center [1078, 339] width 41 height 41
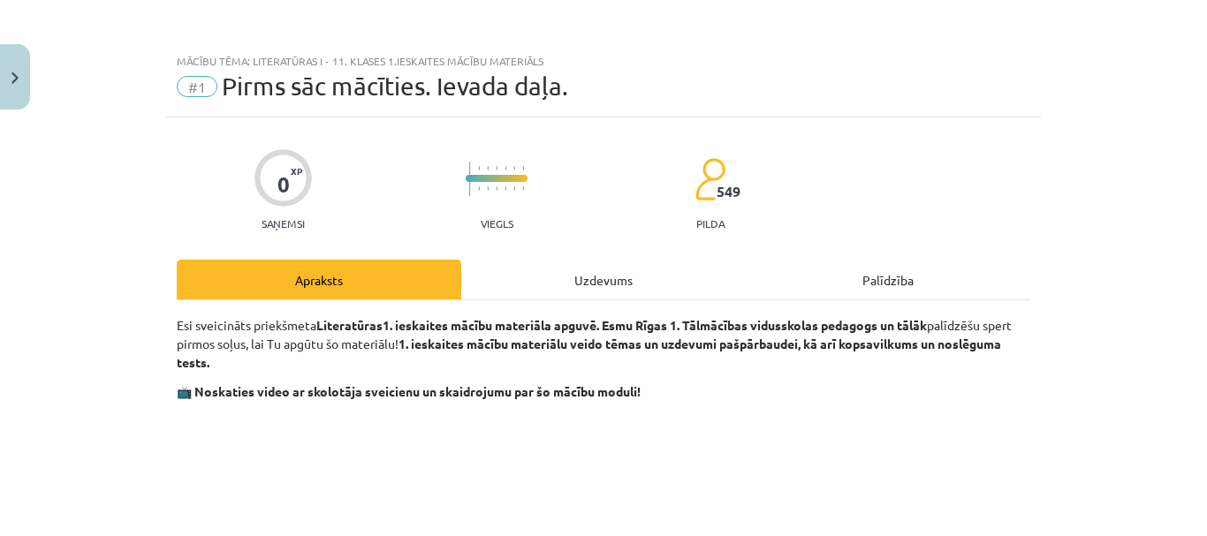
click at [546, 289] on div "Uzdevums" at bounding box center [603, 280] width 284 height 40
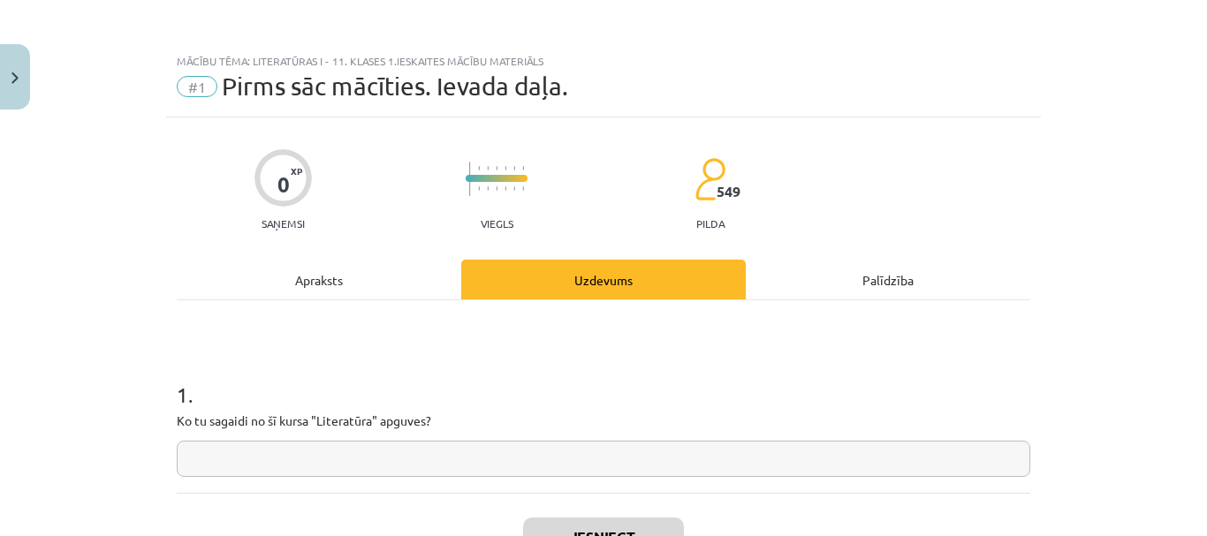
scroll to position [44, 0]
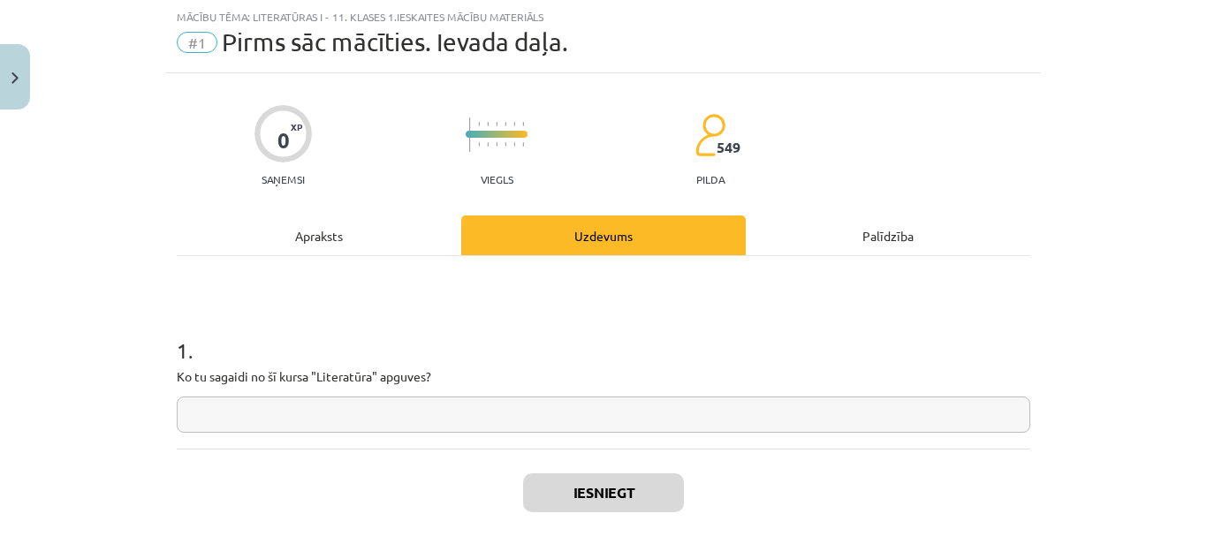
click at [556, 430] on input "text" at bounding box center [603, 415] width 853 height 36
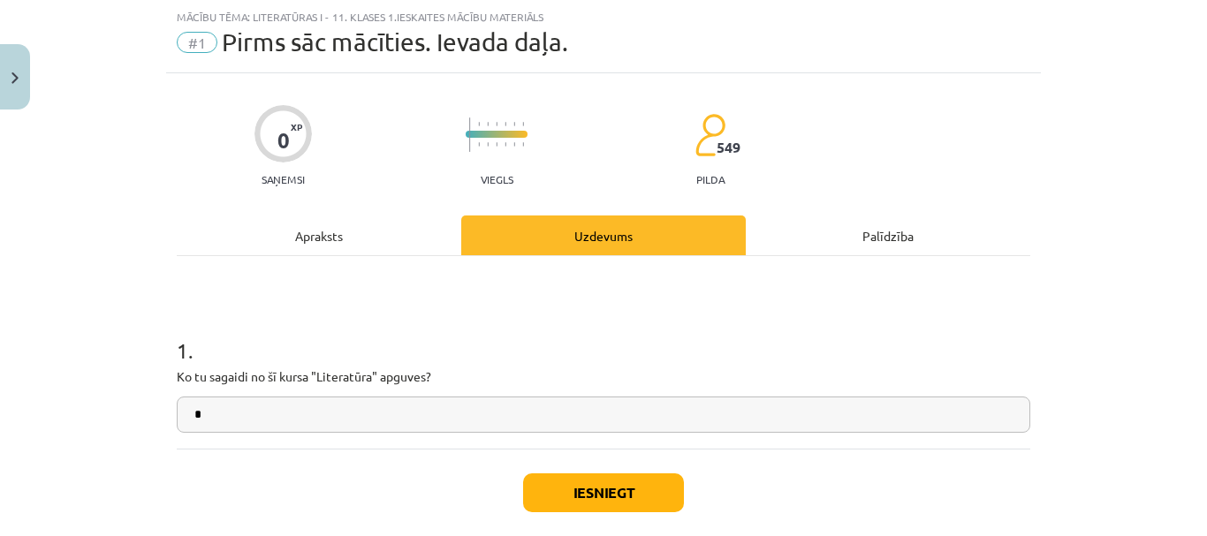
type input "*"
click at [623, 505] on button "Iesniegt" at bounding box center [603, 492] width 161 height 39
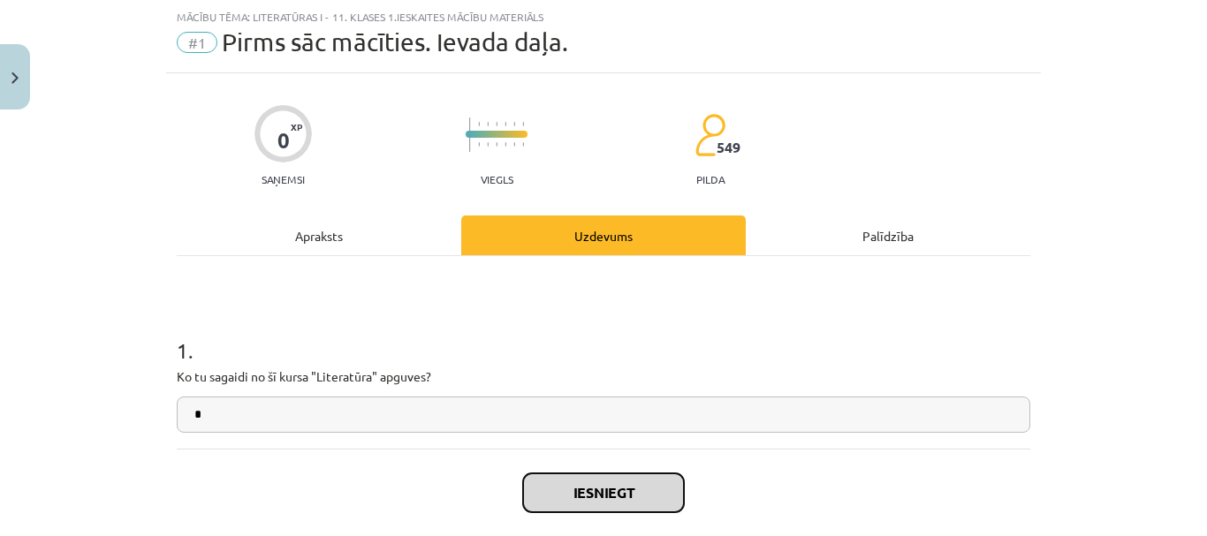
scroll to position [132, 0]
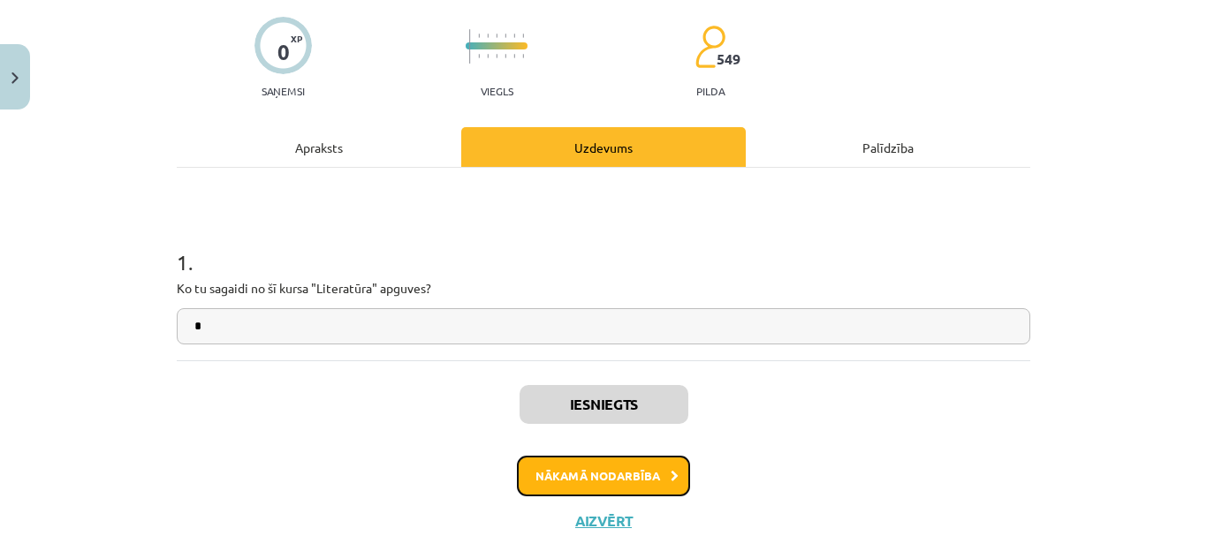
click at [589, 459] on button "Nākamā nodarbība" at bounding box center [603, 476] width 173 height 41
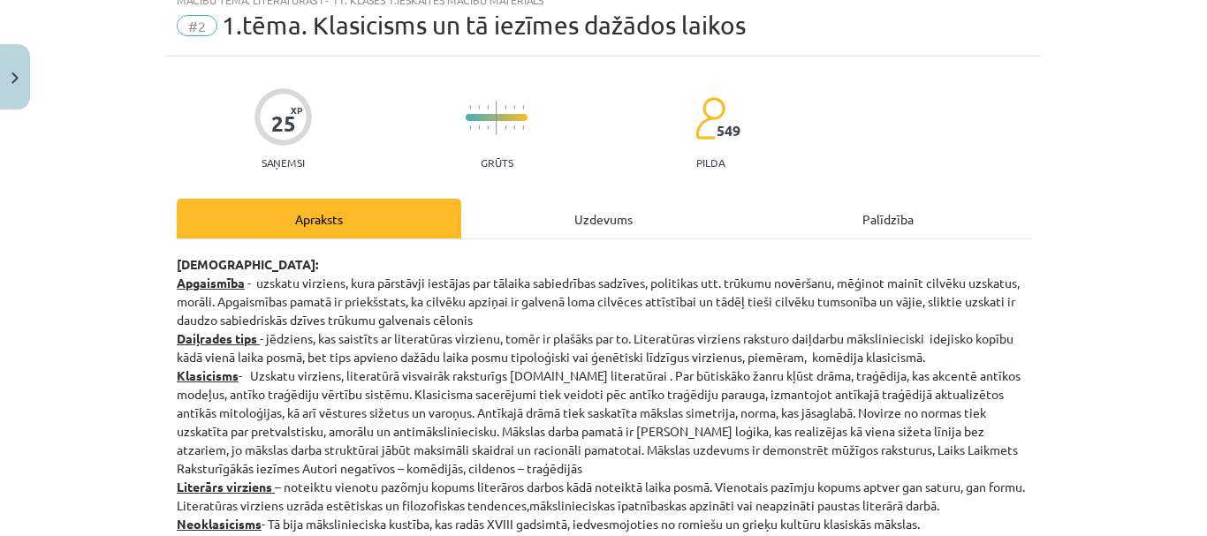
scroll to position [44, 0]
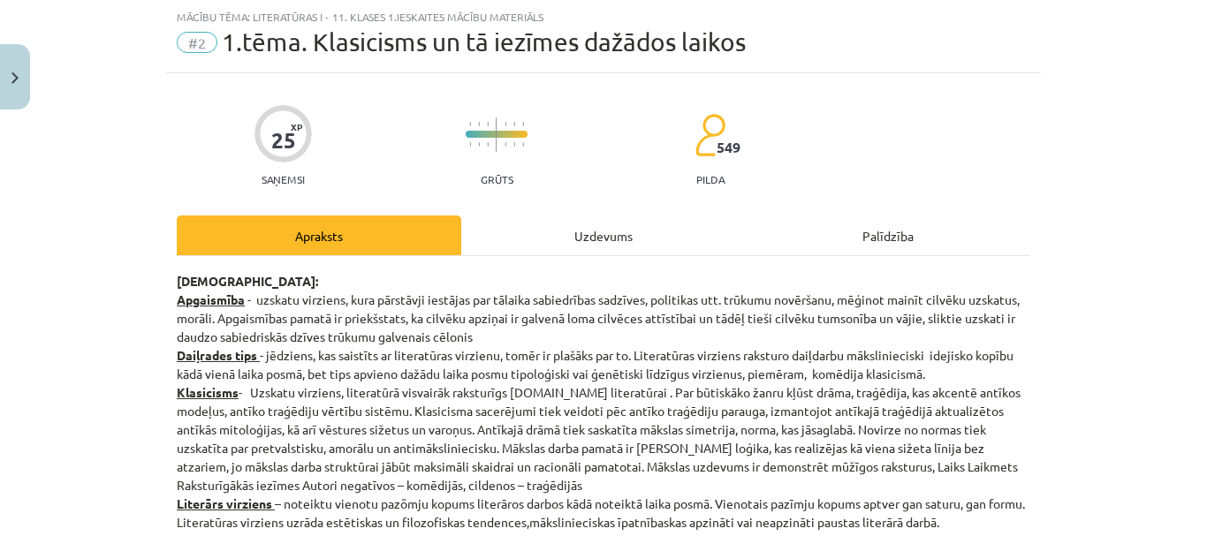
click at [587, 231] on div "Uzdevums" at bounding box center [603, 236] width 284 height 40
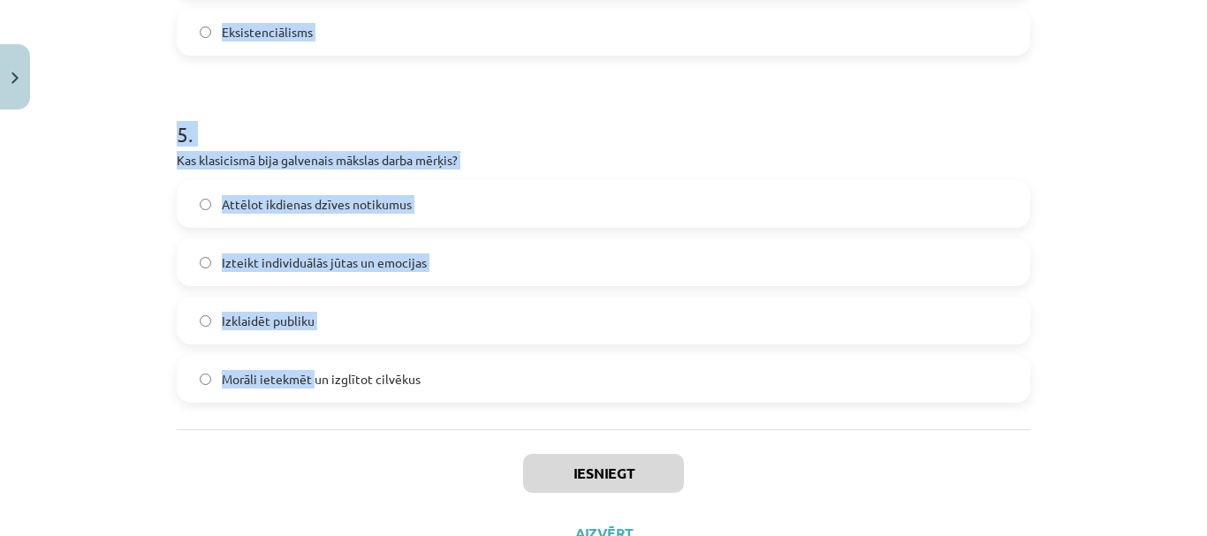
scroll to position [1678, 0]
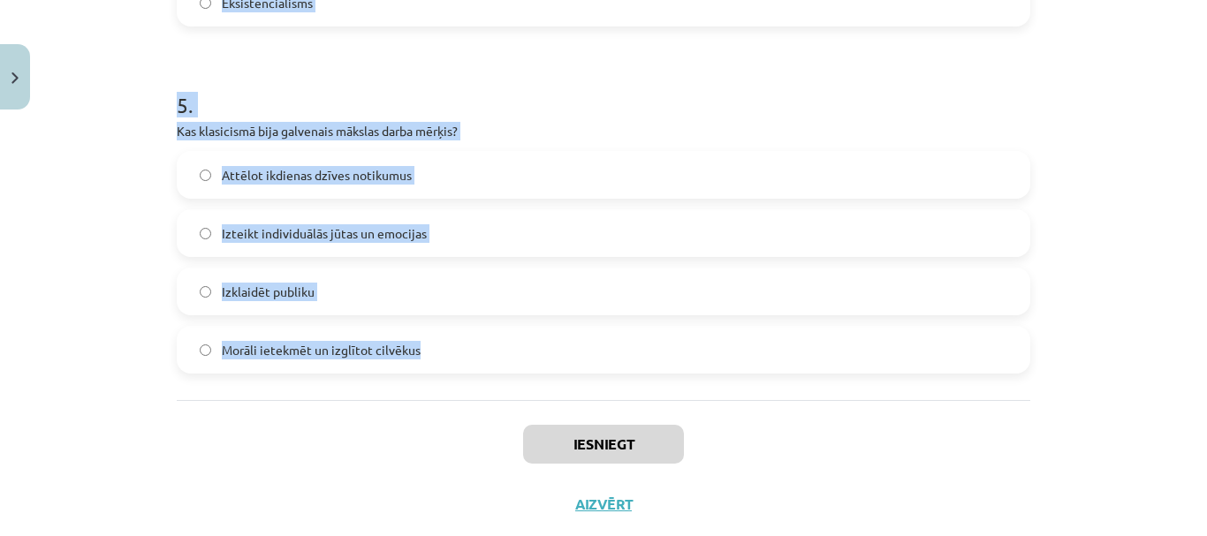
drag, startPoint x: 165, startPoint y: 332, endPoint x: 419, endPoint y: 353, distance: 254.4
copy form "Kurš no šiem literatūras žanriem klasicismā tika uzskatīts par "augsto" žanru? …"
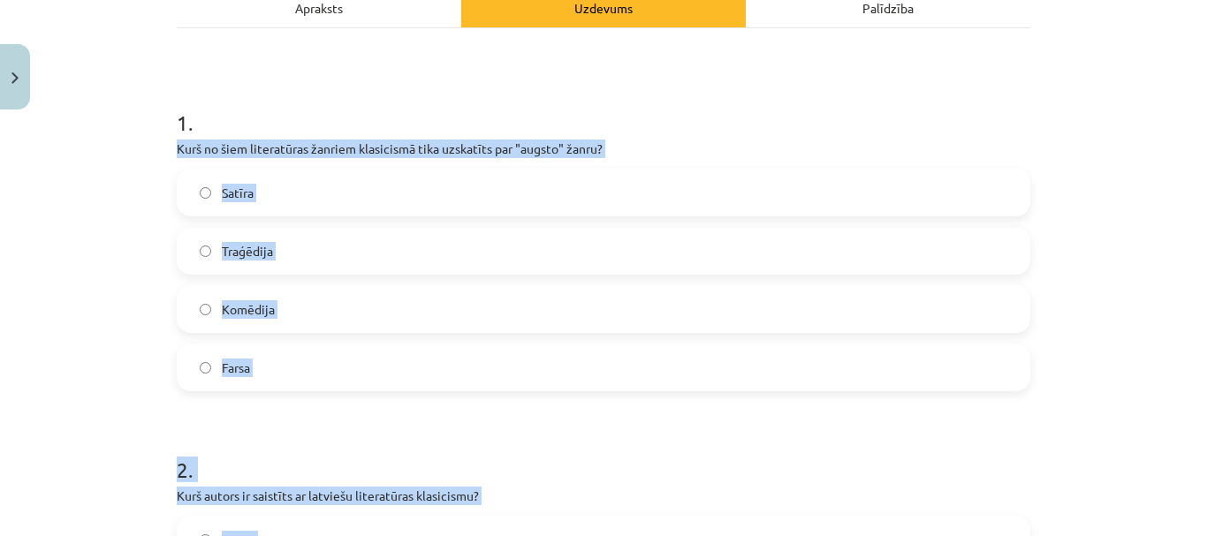
scroll to position [265, 0]
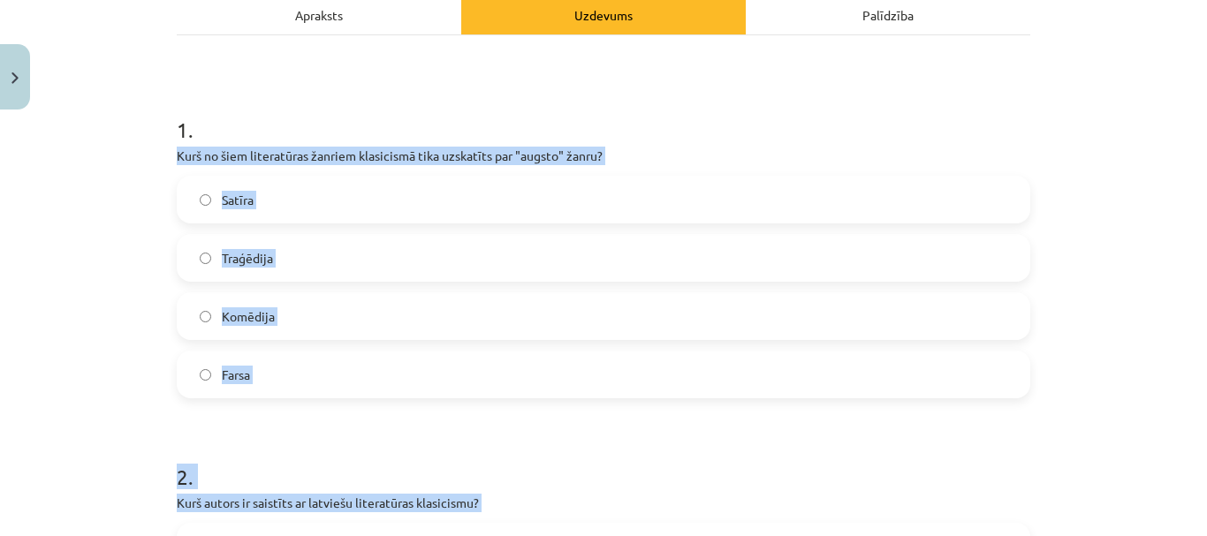
click at [488, 233] on div "Satīra Traģēdija Komēdija Farsa" at bounding box center [603, 287] width 853 height 223
click at [461, 246] on label "Traģēdija" at bounding box center [603, 258] width 850 height 44
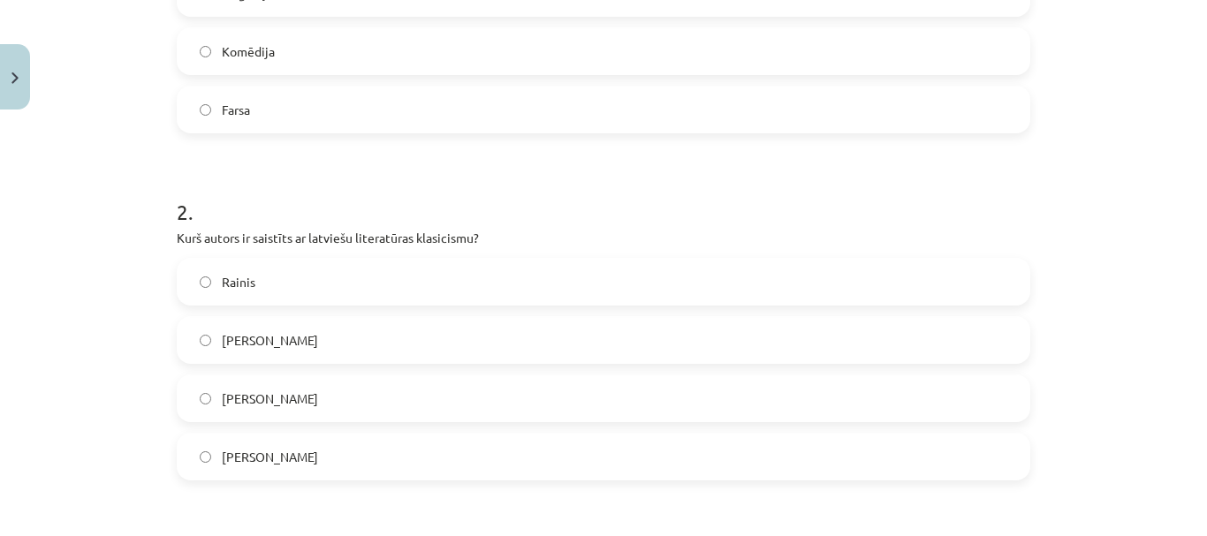
scroll to position [618, 0]
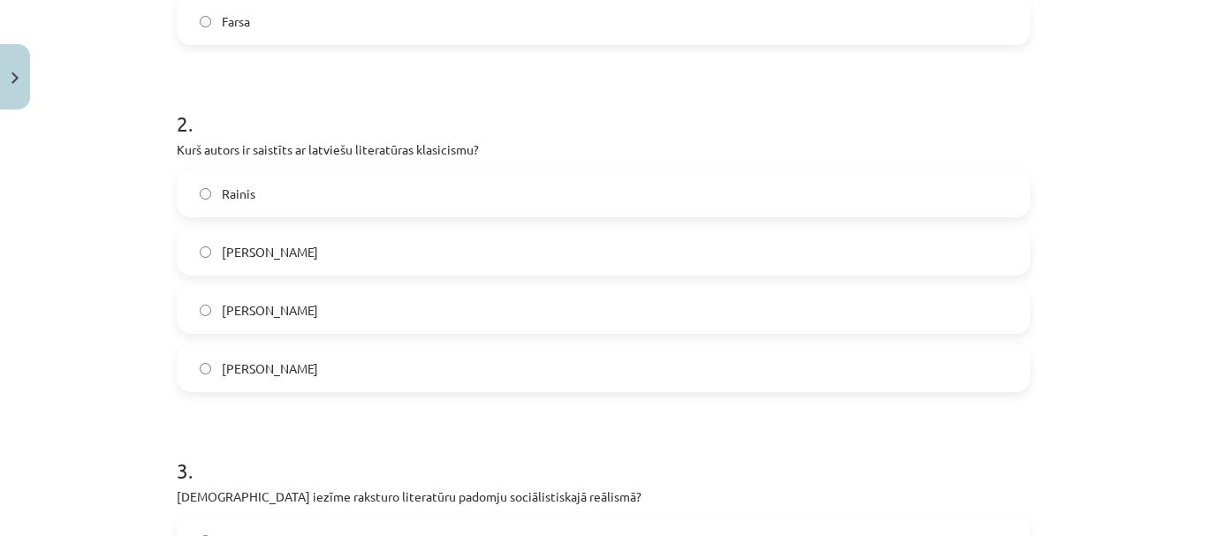
click at [418, 363] on label "Kristofers Fīrekers" at bounding box center [603, 368] width 850 height 44
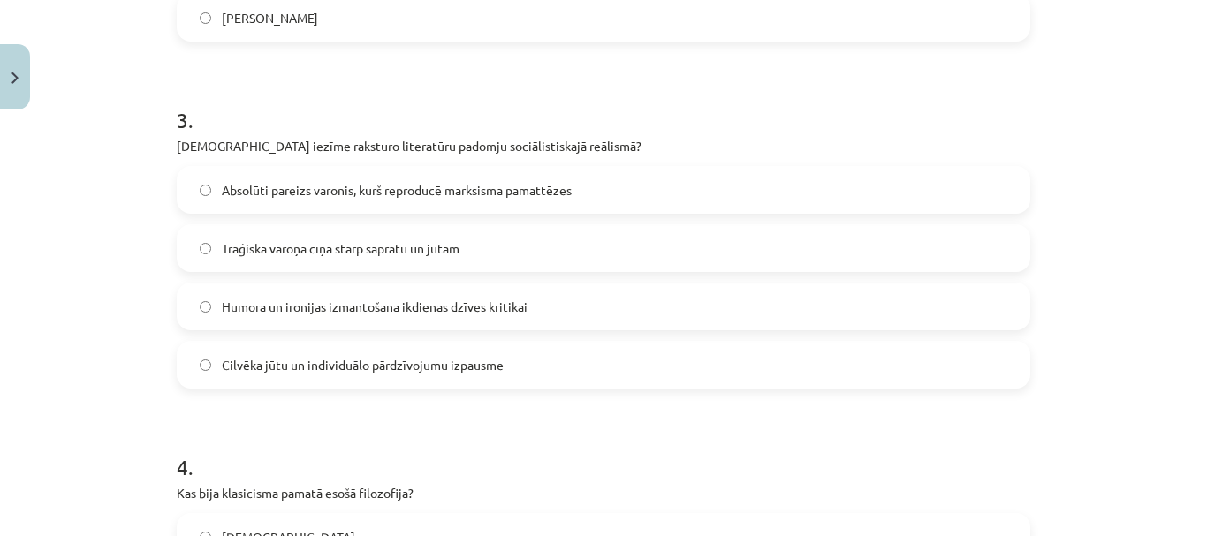
scroll to position [972, 0]
click at [491, 188] on span "Absolūti pareizs varonis, kurš reproducē marksisma pamattēzes" at bounding box center [397, 187] width 350 height 19
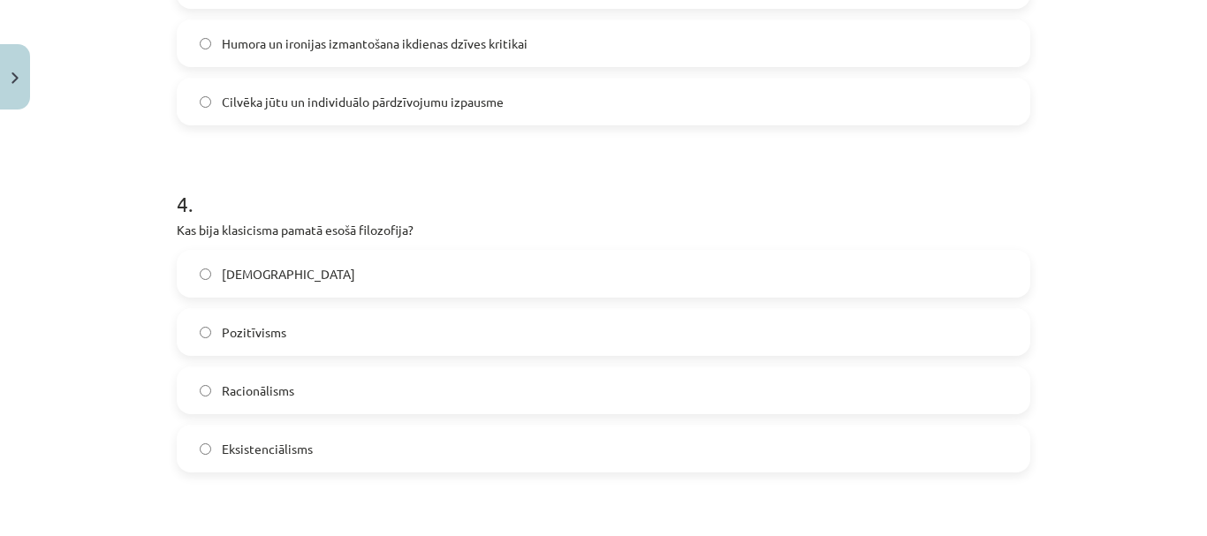
scroll to position [1325, 0]
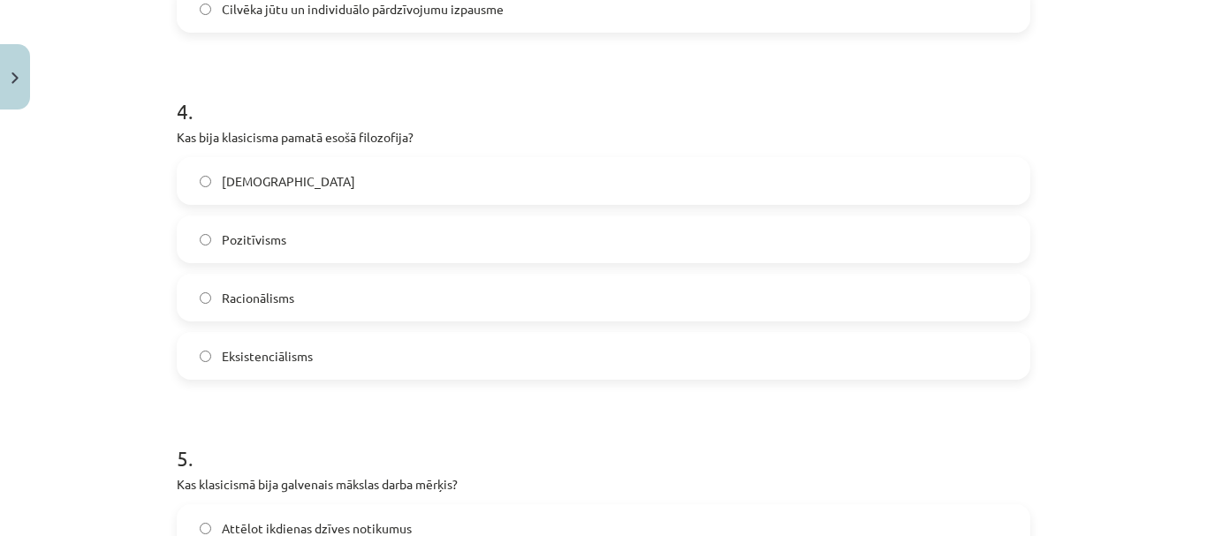
click at [373, 310] on label "Racionālisms" at bounding box center [603, 298] width 850 height 44
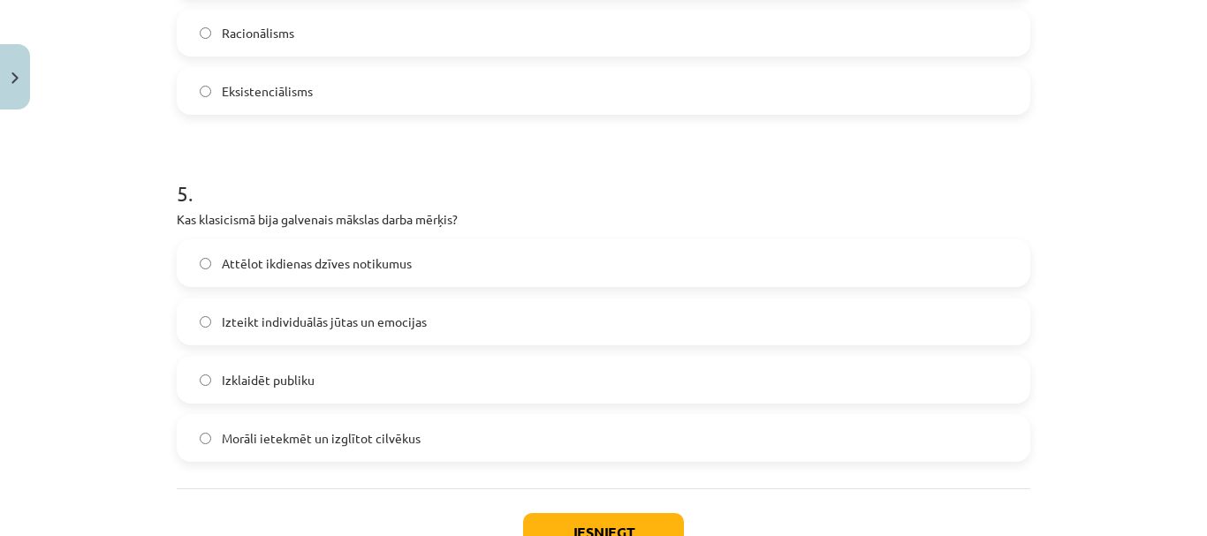
scroll to position [1678, 0]
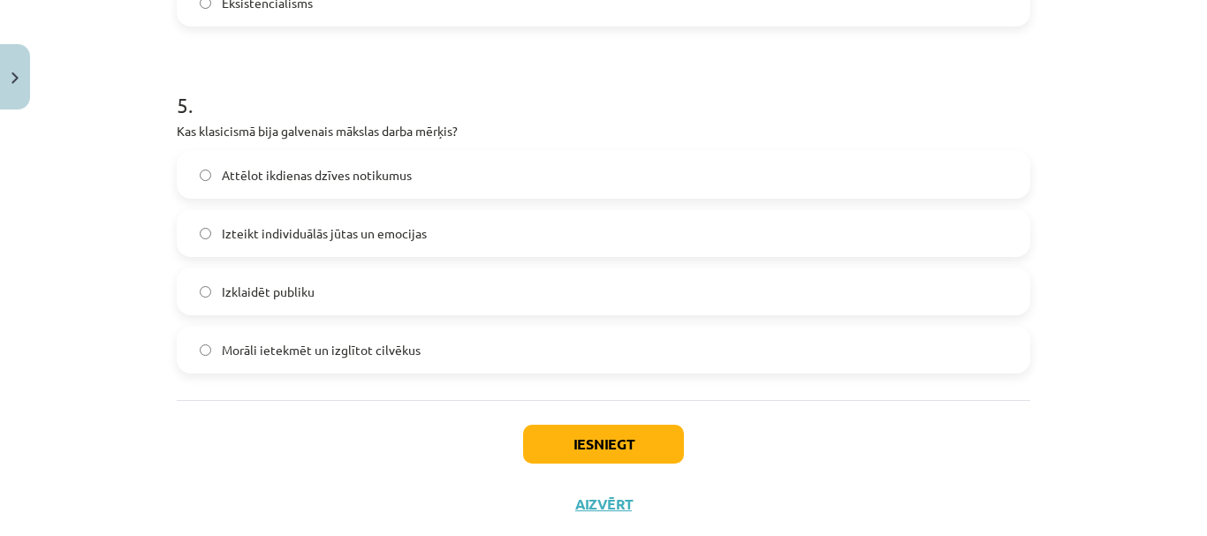
click at [446, 342] on label "Morāli ietekmēt un izglītot cilvēkus" at bounding box center [603, 350] width 850 height 44
click at [589, 435] on button "Iesniegt" at bounding box center [603, 444] width 161 height 39
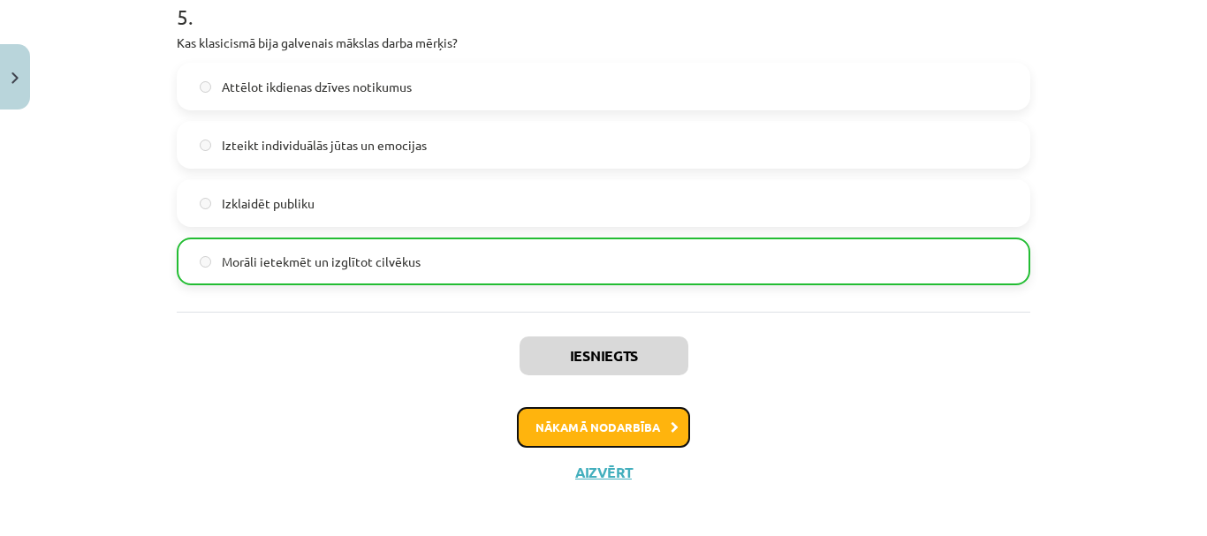
click at [594, 428] on button "Nākamā nodarbība" at bounding box center [603, 427] width 173 height 41
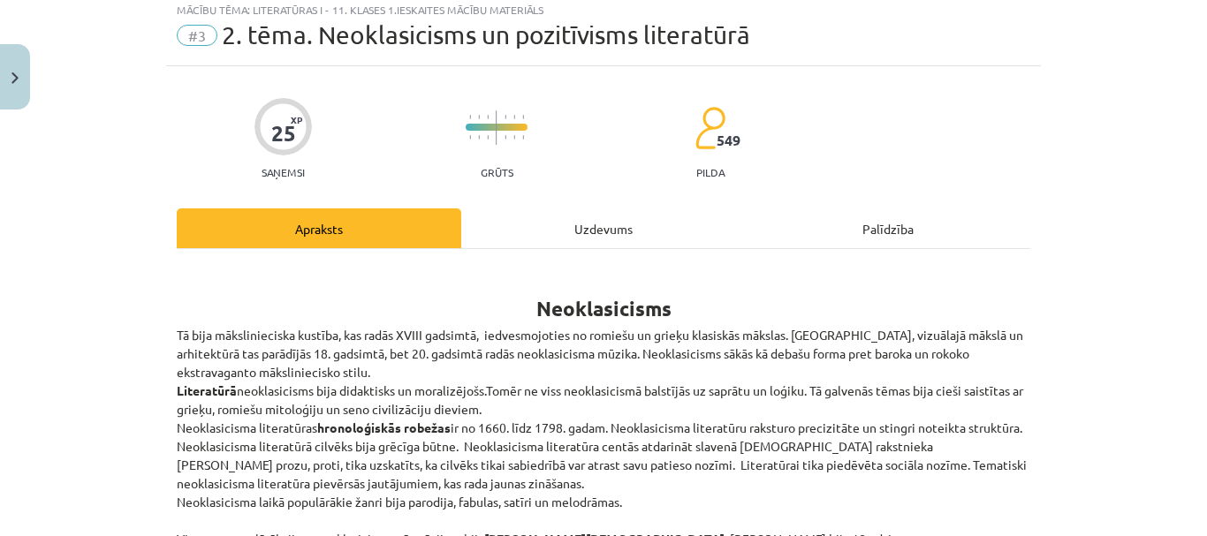
scroll to position [44, 0]
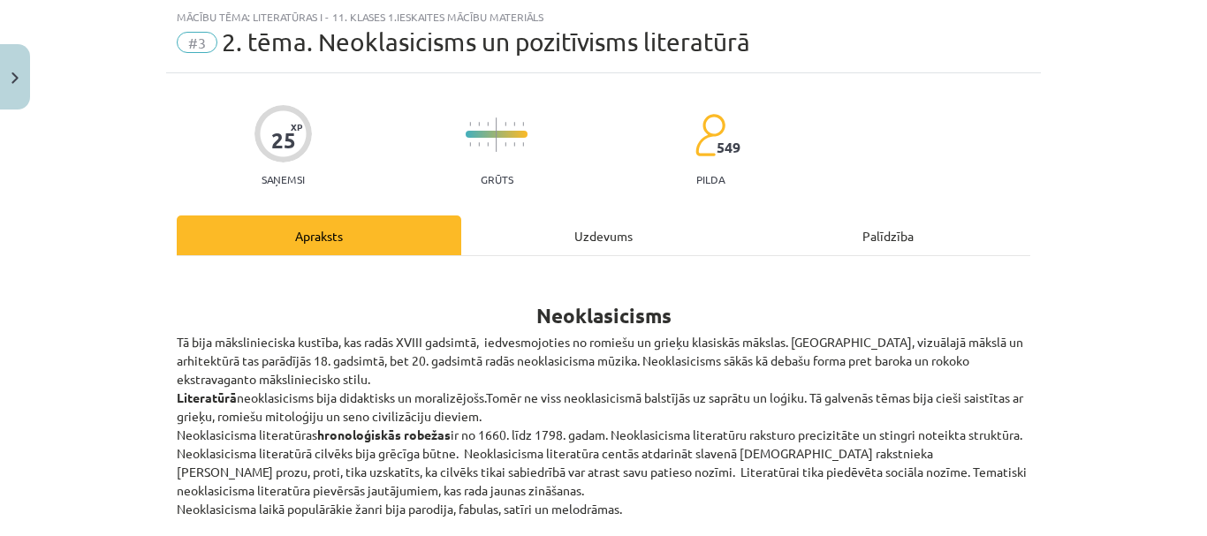
click at [586, 238] on div "Uzdevums" at bounding box center [603, 236] width 284 height 40
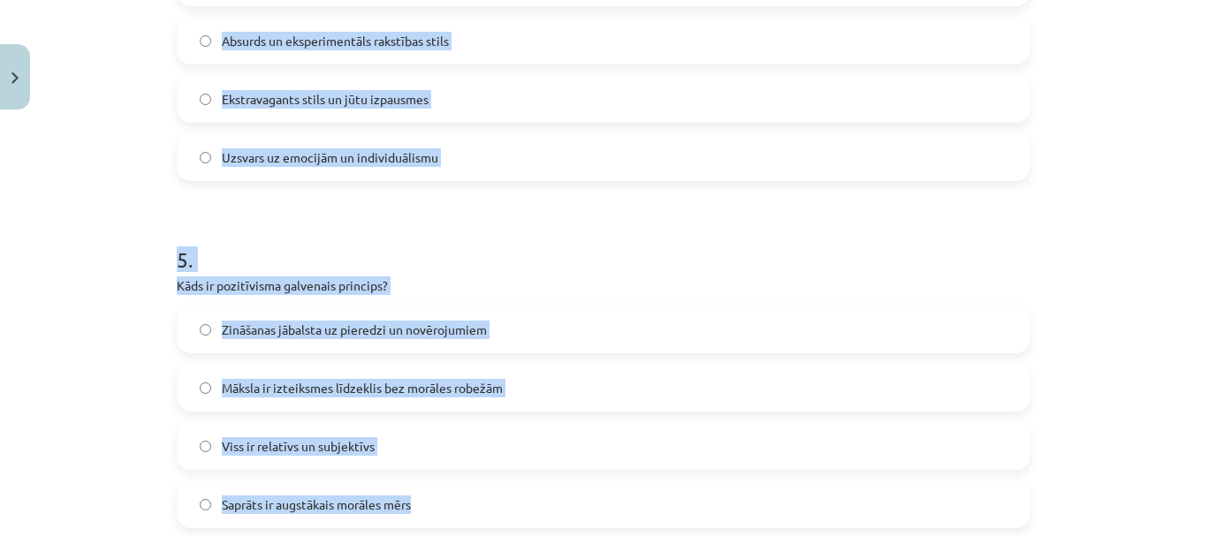
scroll to position [1721, 0]
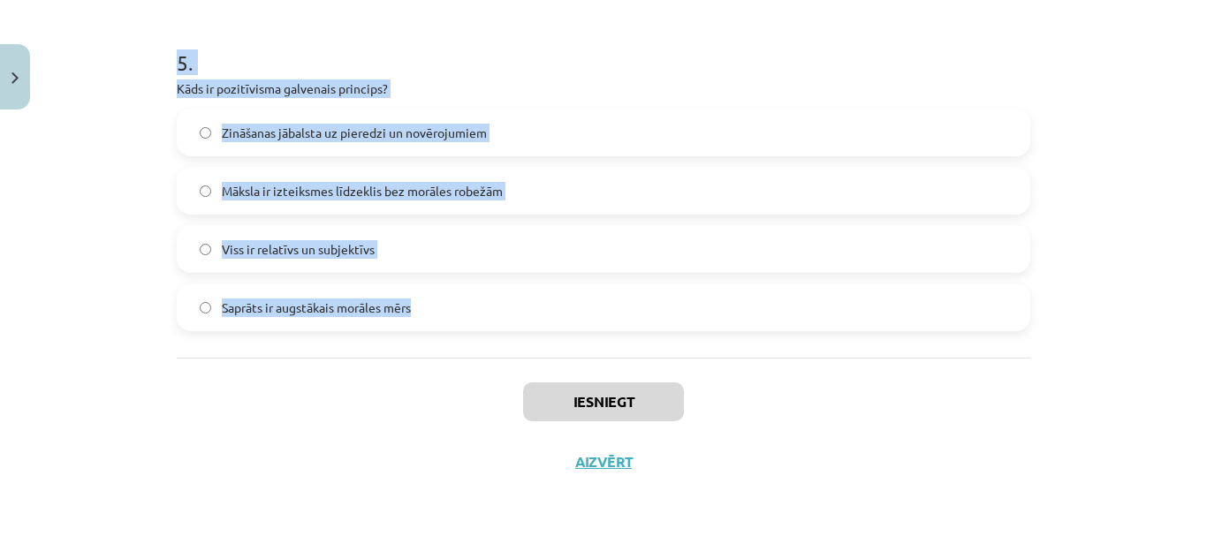
drag, startPoint x: 155, startPoint y: 201, endPoint x: 568, endPoint y: 323, distance: 431.0
click at [568, 323] on div "Mācību tēma: Literatūras i - 11. klases 1.ieskaites mācību materiāls #3 2. tēma…" at bounding box center [603, 268] width 1207 height 536
copy form "Kurš no šiem darbiem ir Aleksandra Pāvesta (Alexander Pope) sarakstīts? "Fausts…"
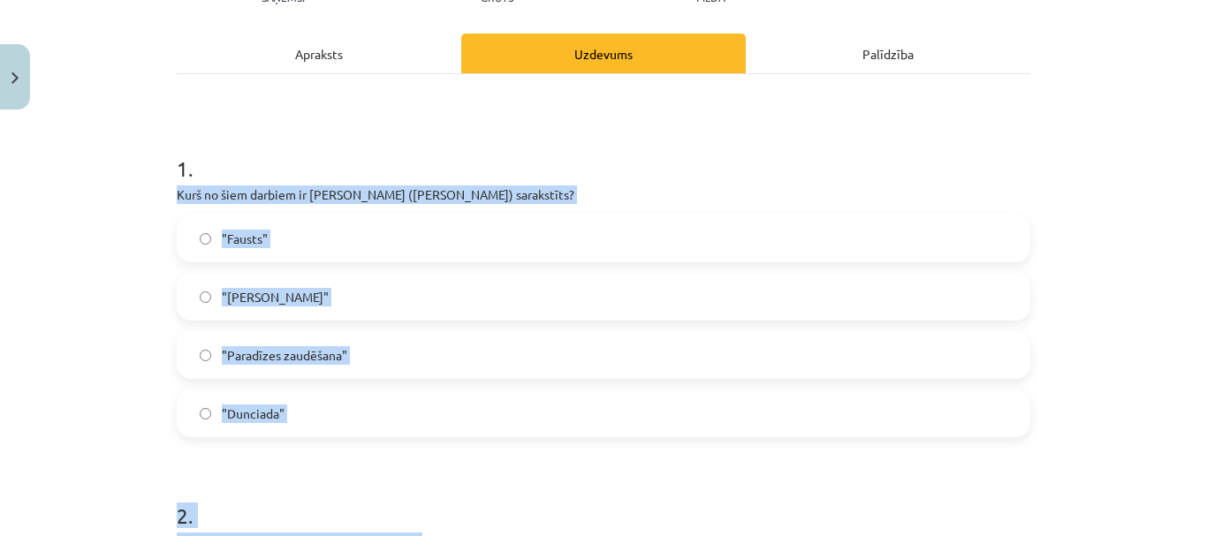
scroll to position [219, 0]
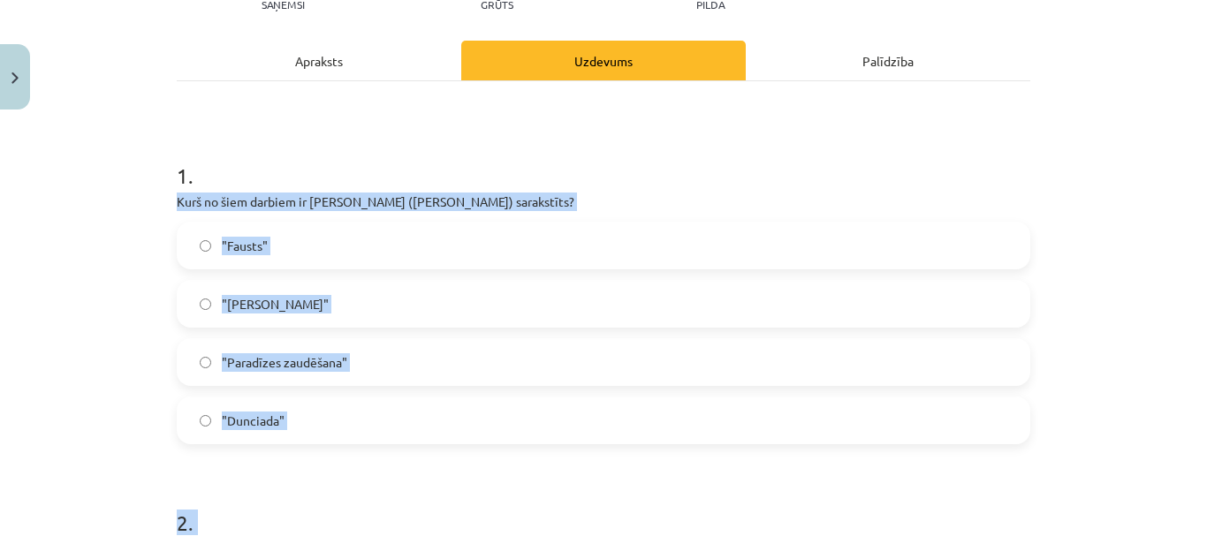
click at [406, 404] on label ""Dunciada"" at bounding box center [603, 420] width 850 height 44
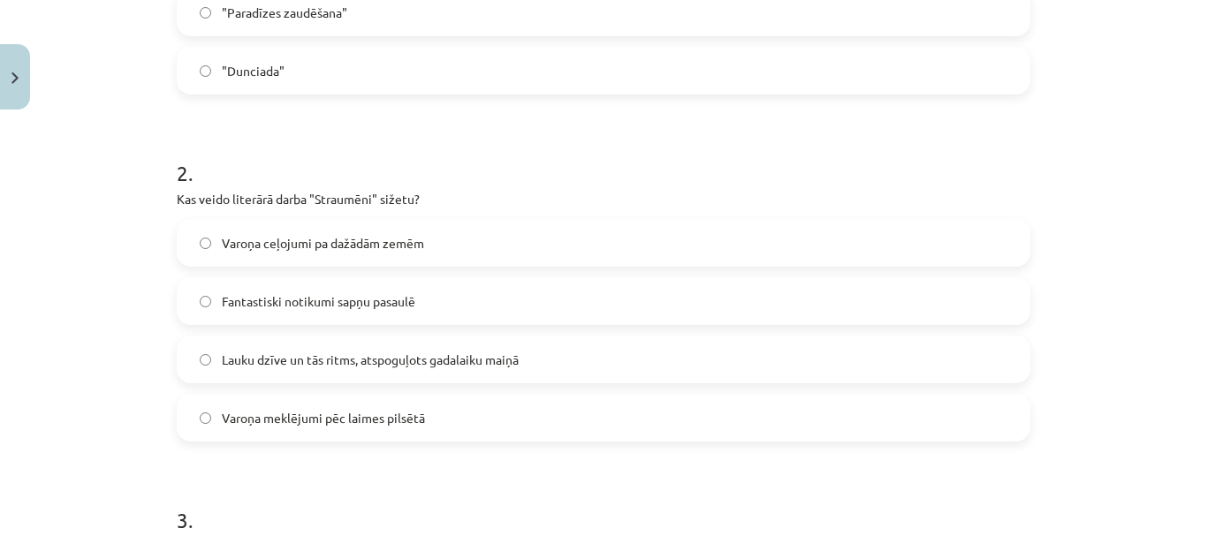
scroll to position [572, 0]
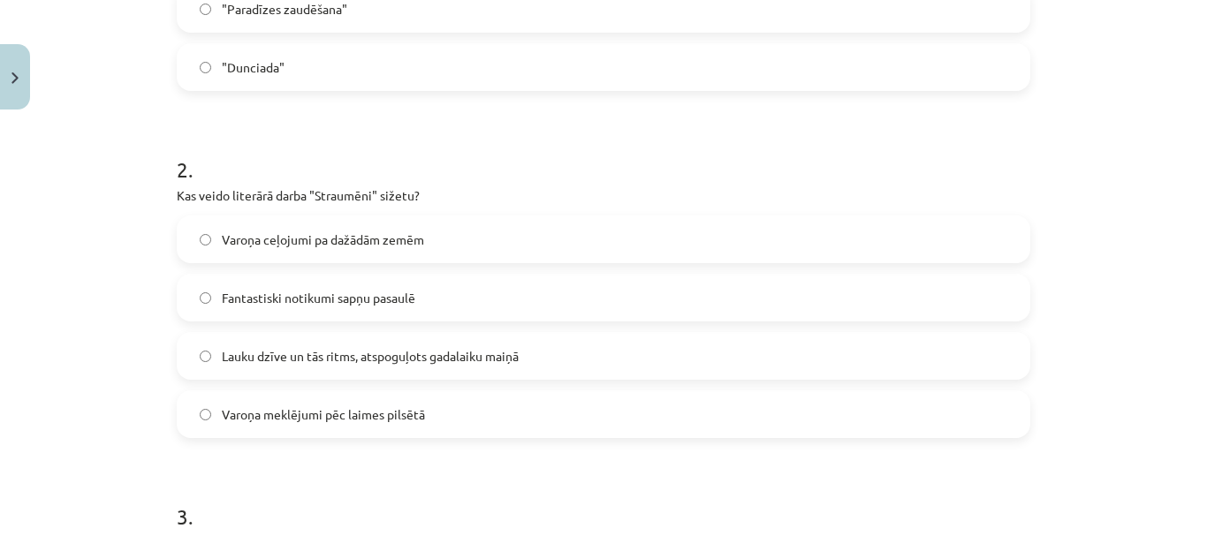
click at [476, 344] on label "Lauku dzīve un tās ritms, atspoguļots gadalaiku maiņā" at bounding box center [603, 356] width 850 height 44
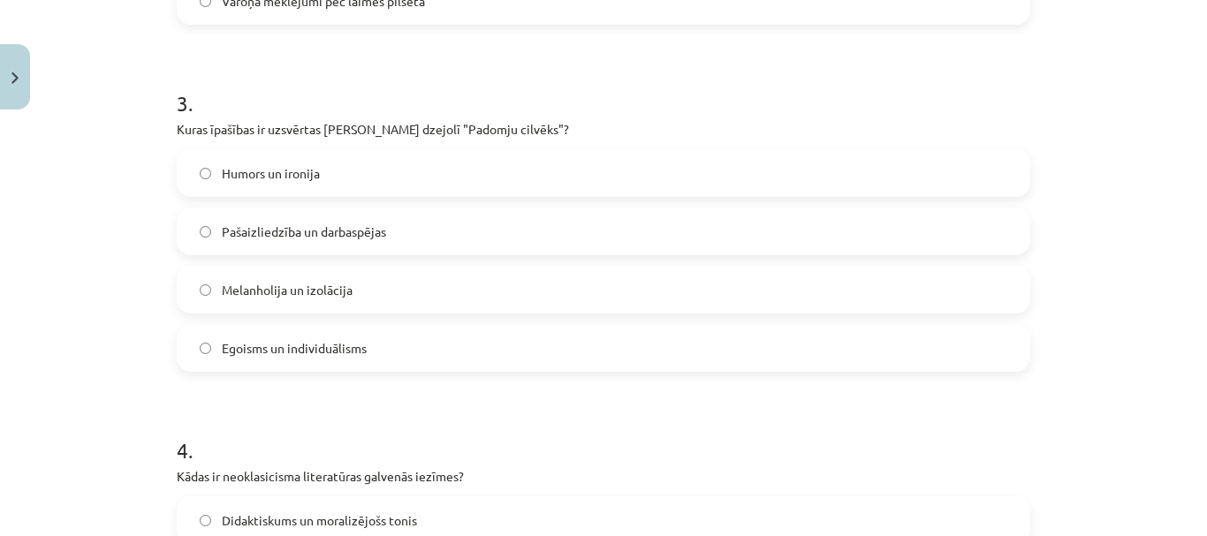
scroll to position [1014, 0]
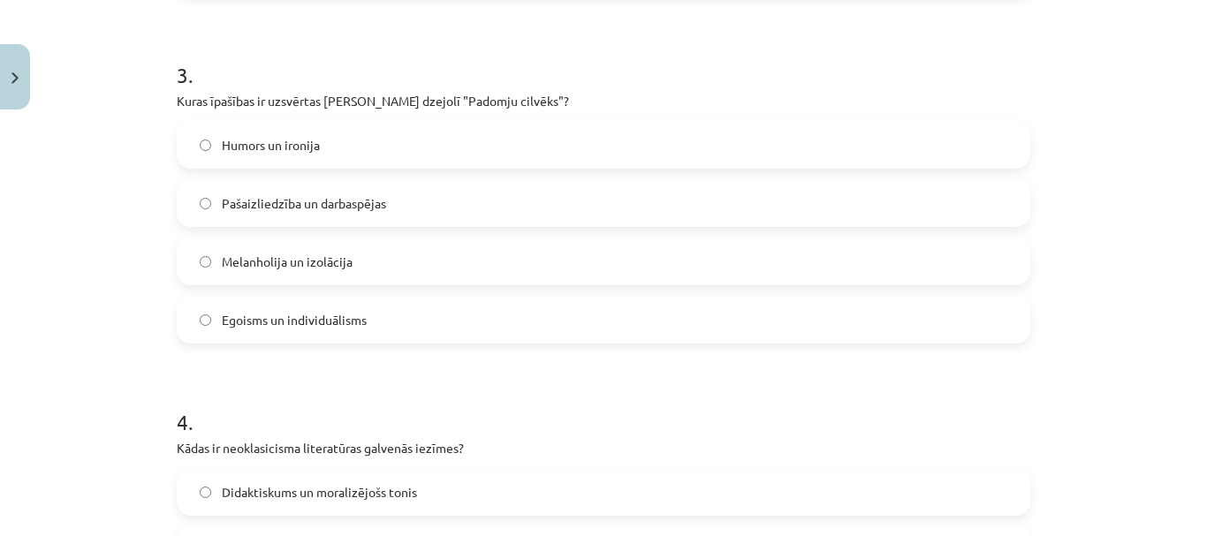
click at [512, 192] on label "Pašaizliedzība un darbaspējas" at bounding box center [603, 203] width 850 height 44
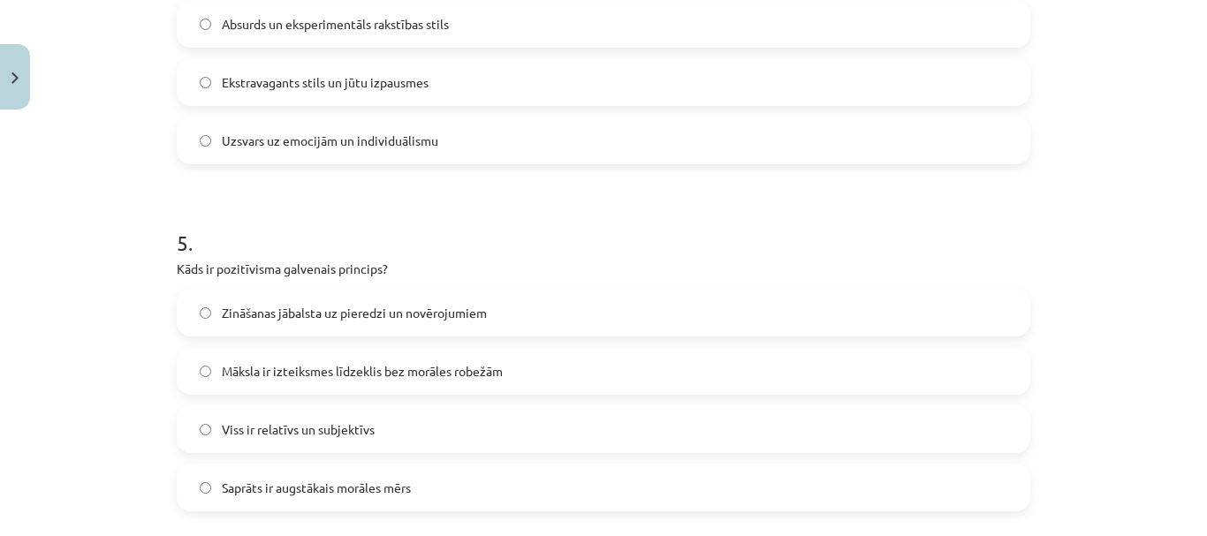
scroll to position [1456, 0]
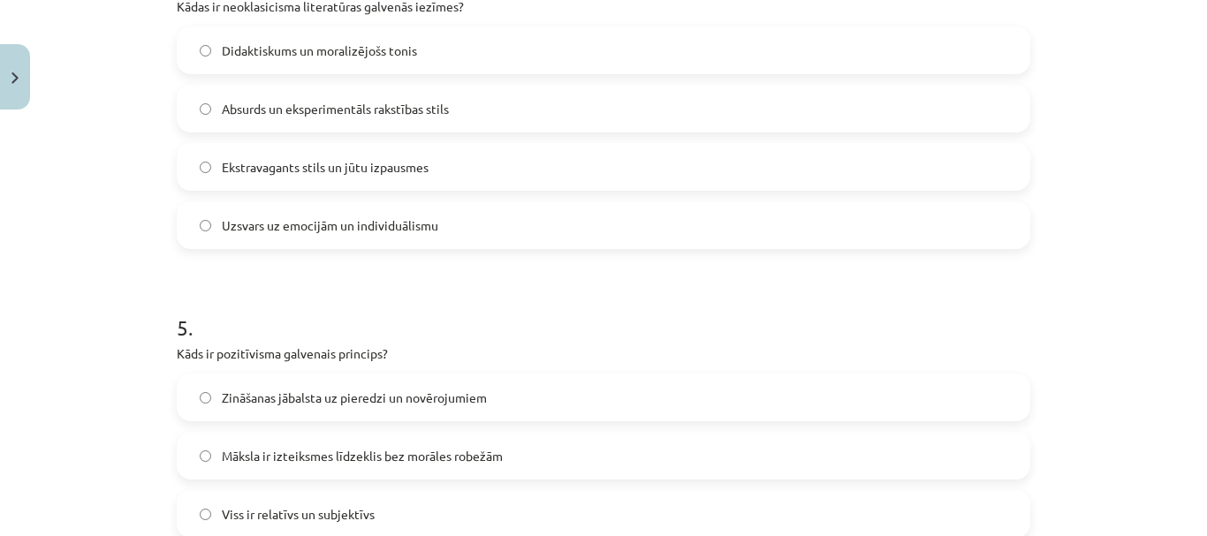
click at [471, 74] on div "Didaktiskums un moralizējošs tonis Absurds un eksperimentāls rakstības stils Ek…" at bounding box center [603, 137] width 853 height 223
click at [470, 60] on label "Didaktiskums un moralizējošs tonis" at bounding box center [603, 50] width 850 height 44
click at [471, 179] on label "Ekstravagants stils un jūtu izpausmes" at bounding box center [603, 167] width 850 height 44
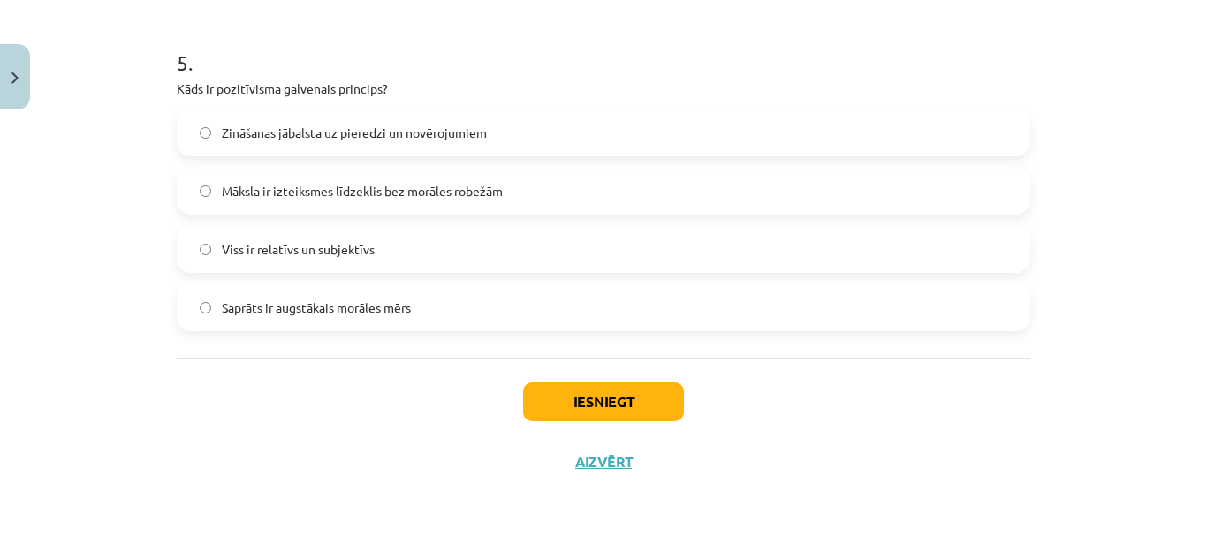
click at [511, 132] on label "Zināšanas jābalsta uz pieredzi un novērojumiem" at bounding box center [603, 132] width 850 height 44
click at [593, 404] on button "Iesniegt" at bounding box center [603, 401] width 161 height 39
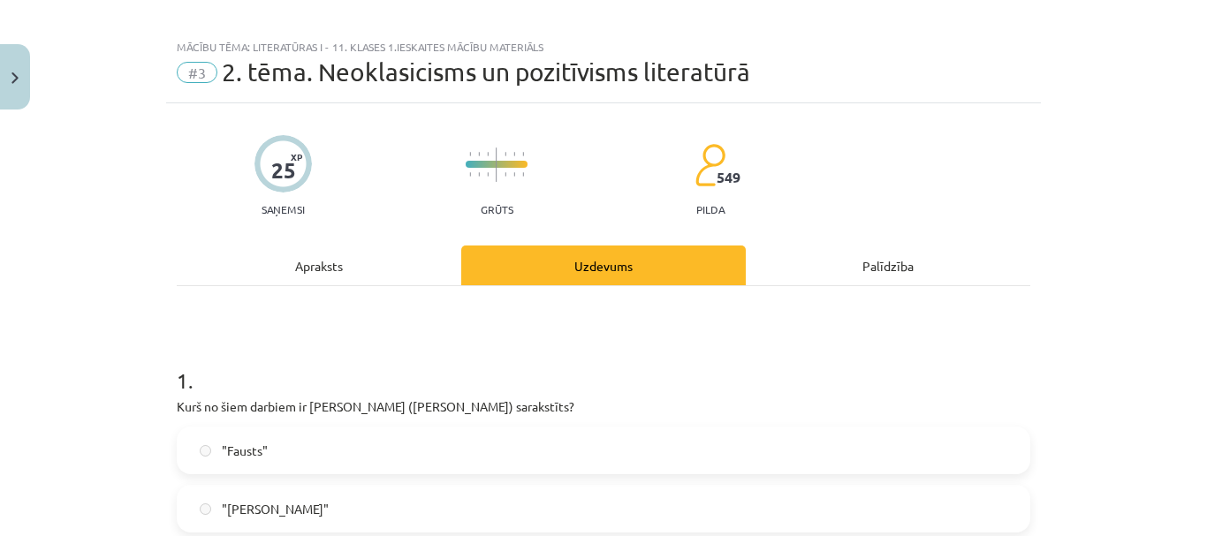
scroll to position [0, 0]
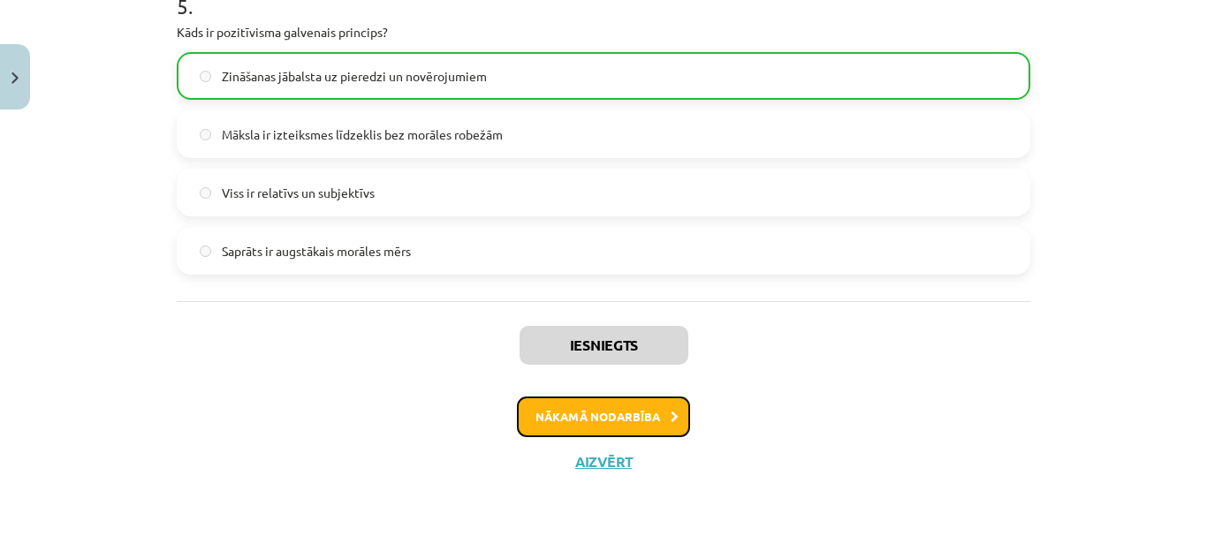
click at [601, 409] on button "Nākamā nodarbība" at bounding box center [603, 417] width 173 height 41
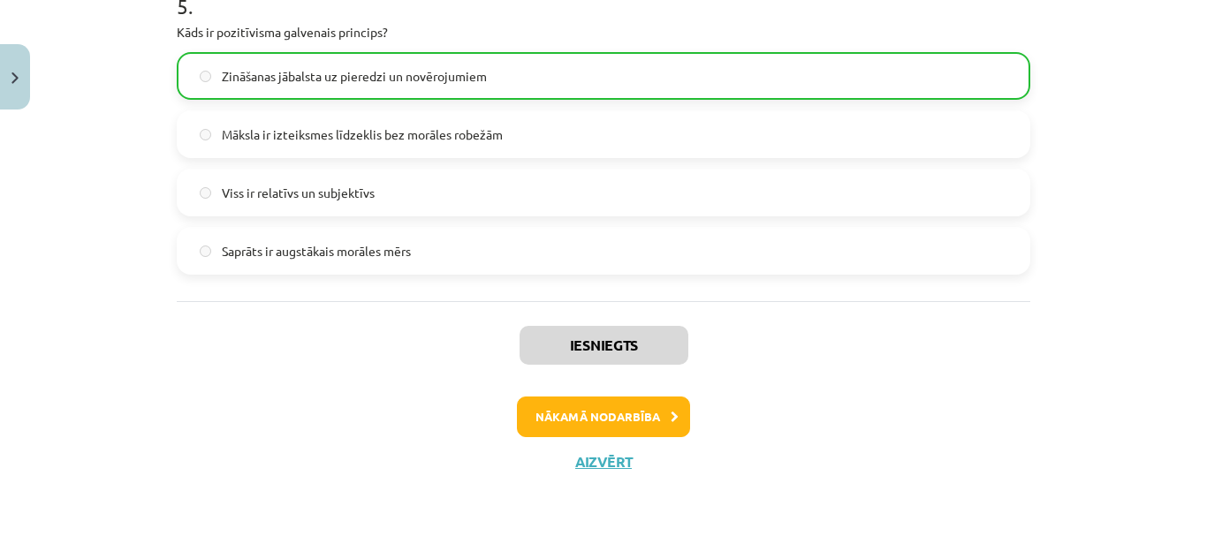
scroll to position [22, 0]
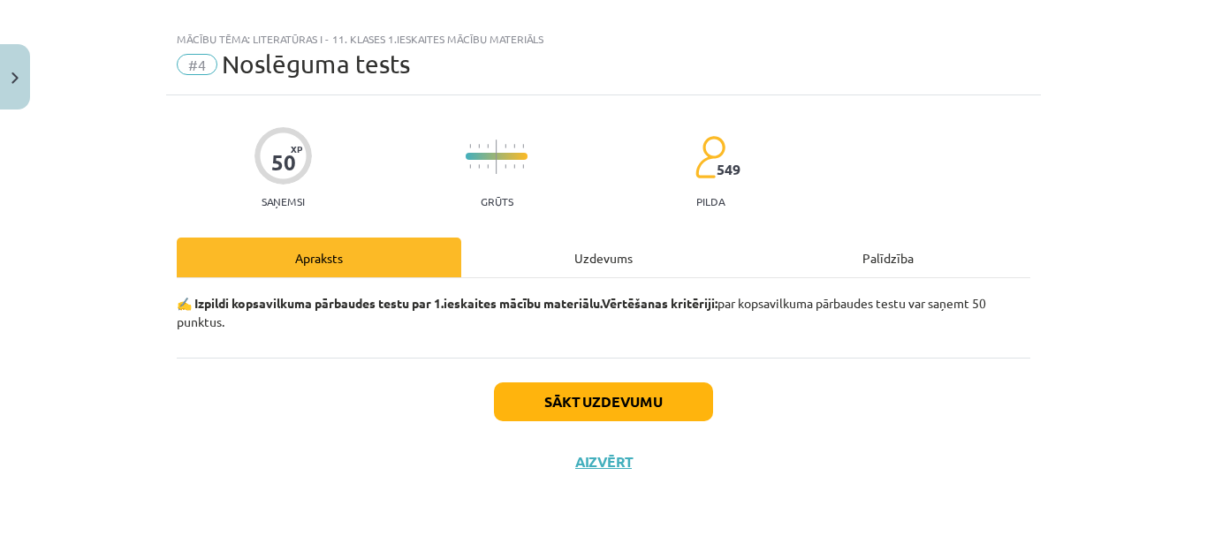
click at [624, 264] on div "Uzdevums" at bounding box center [603, 258] width 284 height 40
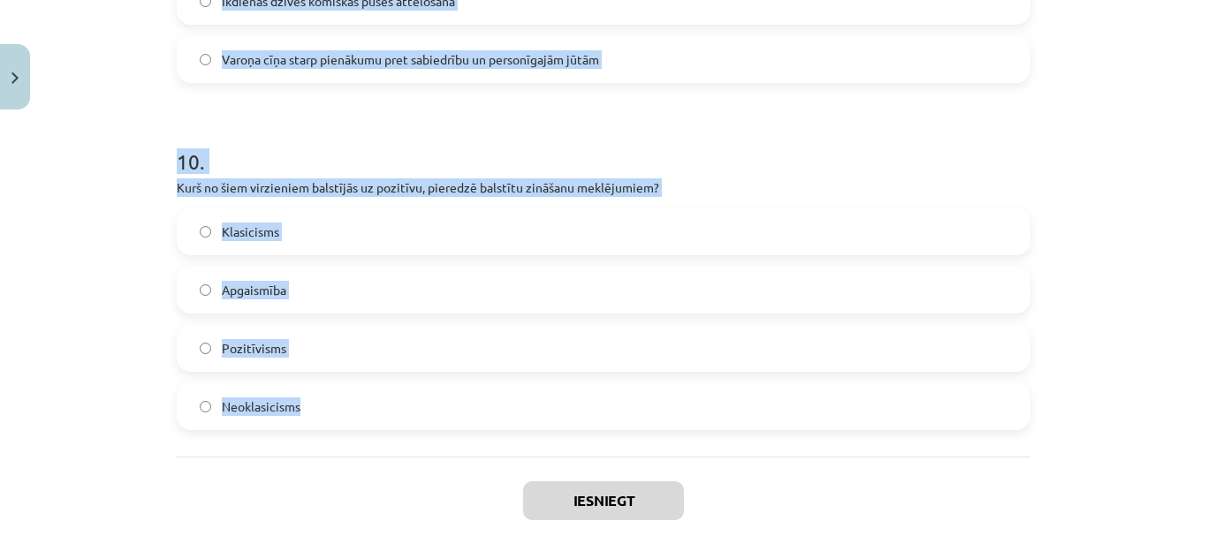
scroll to position [3456, 0]
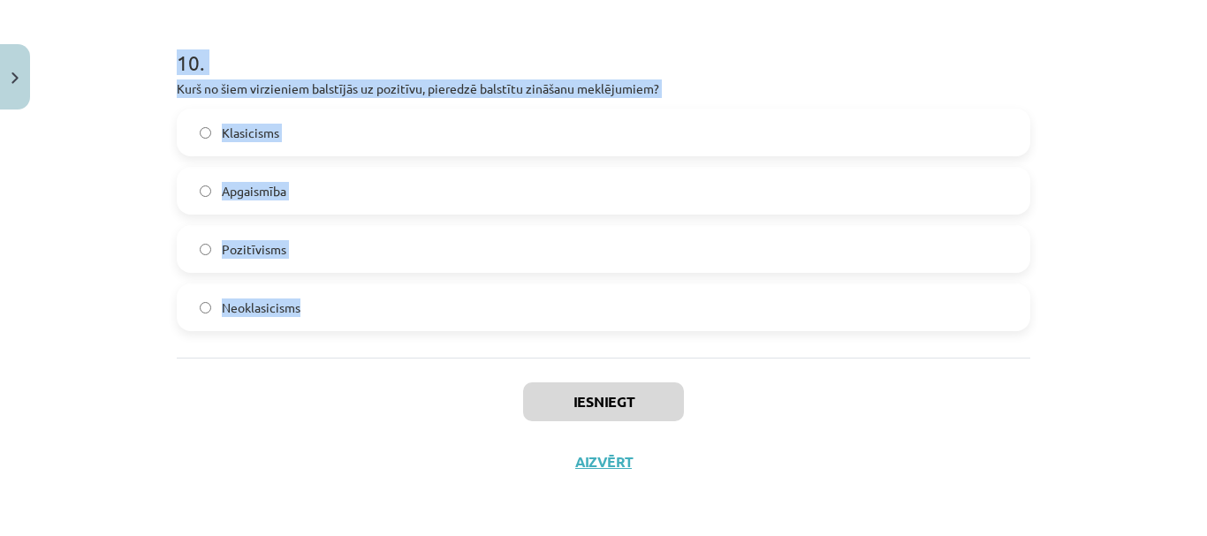
drag, startPoint x: 157, startPoint y: 318, endPoint x: 694, endPoint y: 335, distance: 537.3
click at [694, 335] on div "Mācību tēma: Literatūras i - 11. klases 1.ieskaites mācību materiāls #4 Noslēgu…" at bounding box center [603, 268] width 1207 height 536
copy form "Kas klasicismā bija svarīgs literatūras un mākslas darba struktūras elements? D…"
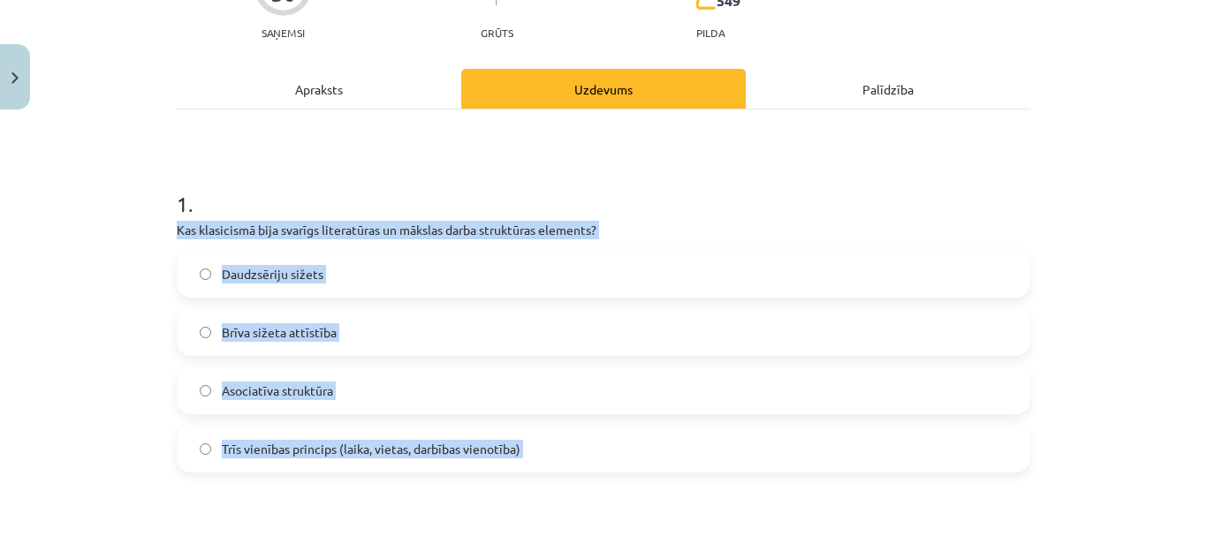
scroll to position [276, 0]
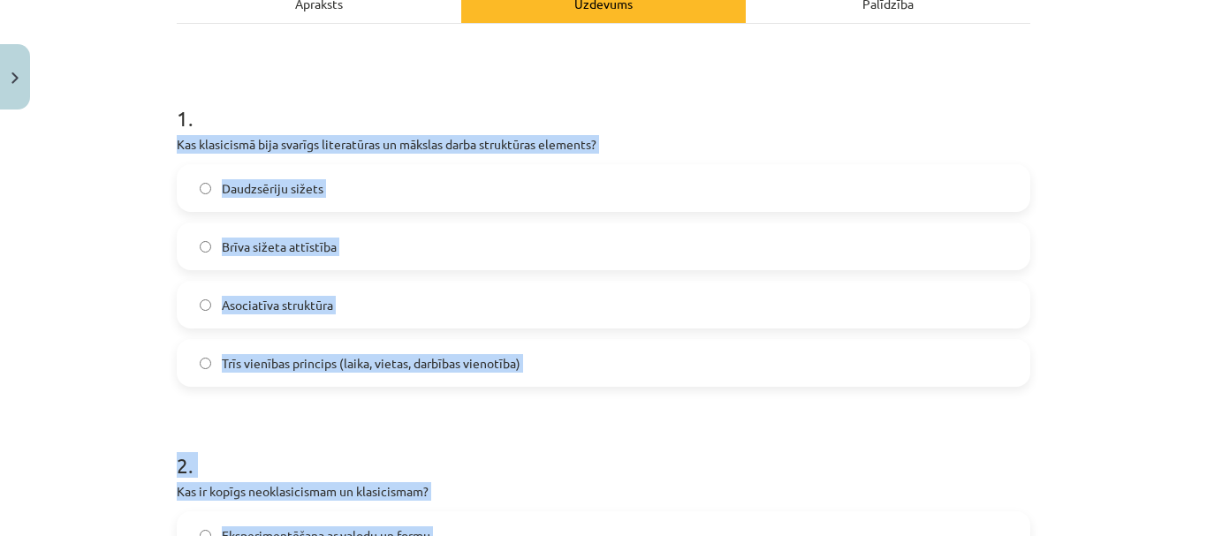
click at [683, 320] on label "Asociatīva struktūra" at bounding box center [603, 305] width 850 height 44
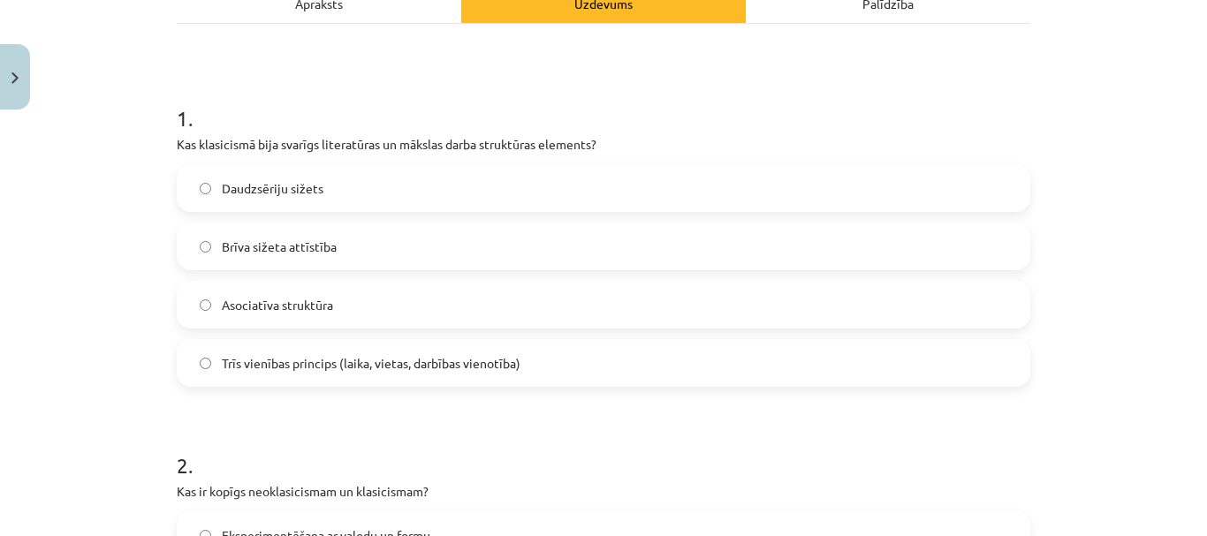
click at [687, 365] on label "Trīs vienības princips (laika, vietas, darbības vienotība)" at bounding box center [603, 363] width 850 height 44
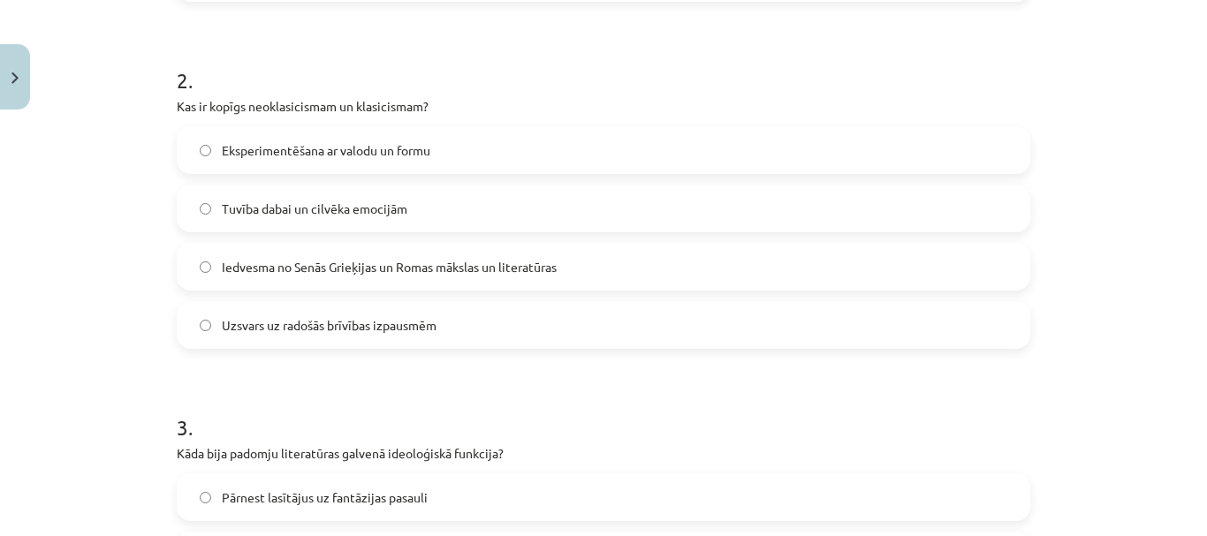
scroll to position [630, 0]
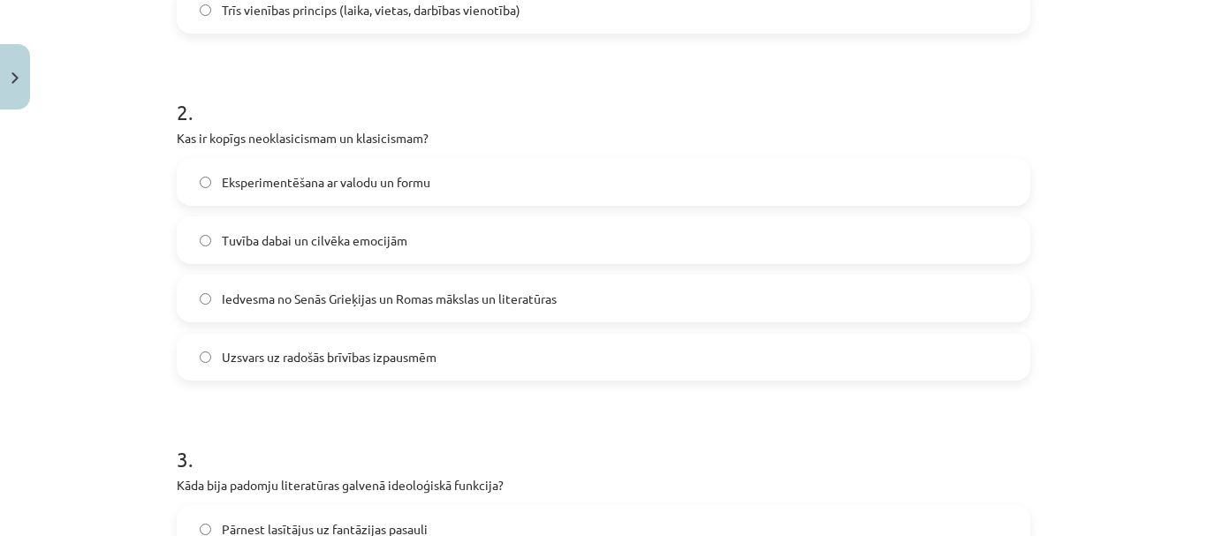
click at [496, 296] on span "Iedvesma no Senās Grieķijas un Romas mākslas un literatūras" at bounding box center [389, 299] width 335 height 19
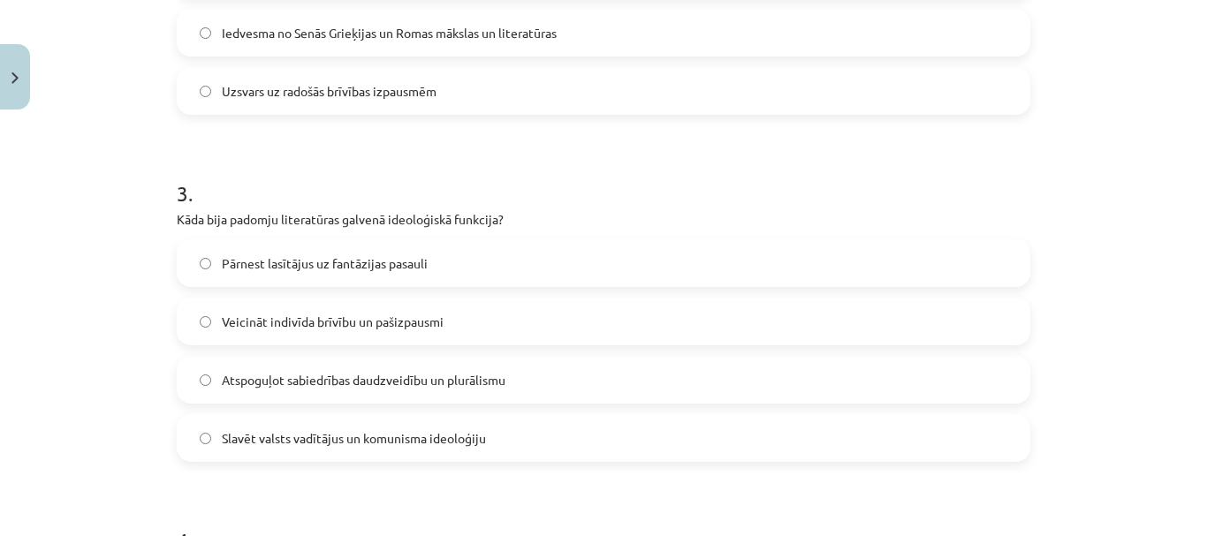
scroll to position [983, 0]
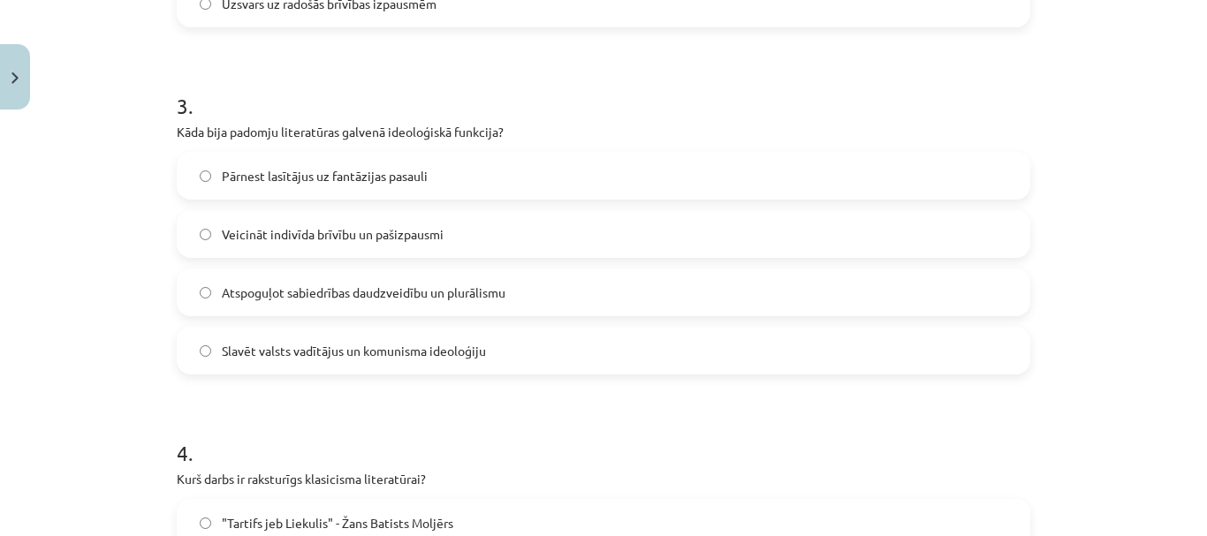
click at [430, 337] on label "Slavēt valsts vadītājus un komunisma ideoloģiju" at bounding box center [603, 351] width 850 height 44
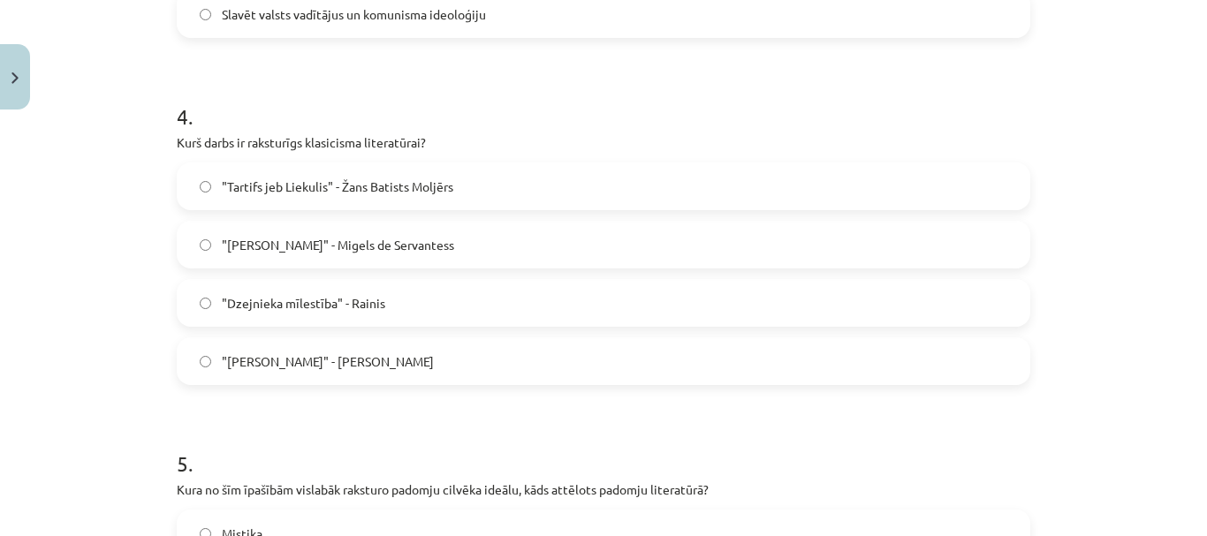
scroll to position [1336, 0]
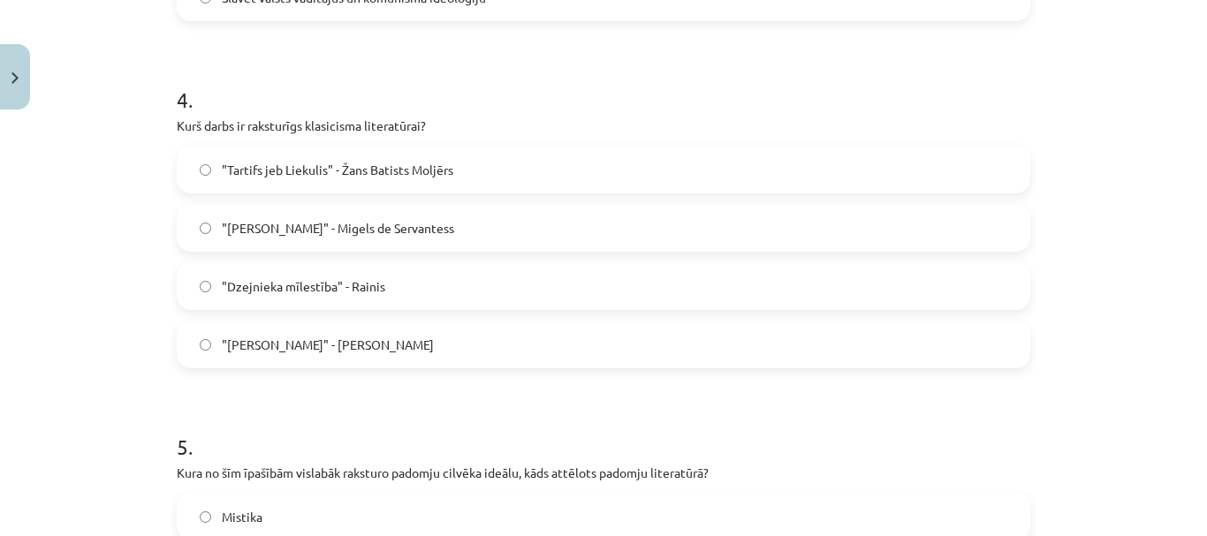
click at [510, 175] on label ""Tartifs jeb Liekulis" - Žans Batists Moljērs" at bounding box center [603, 170] width 850 height 44
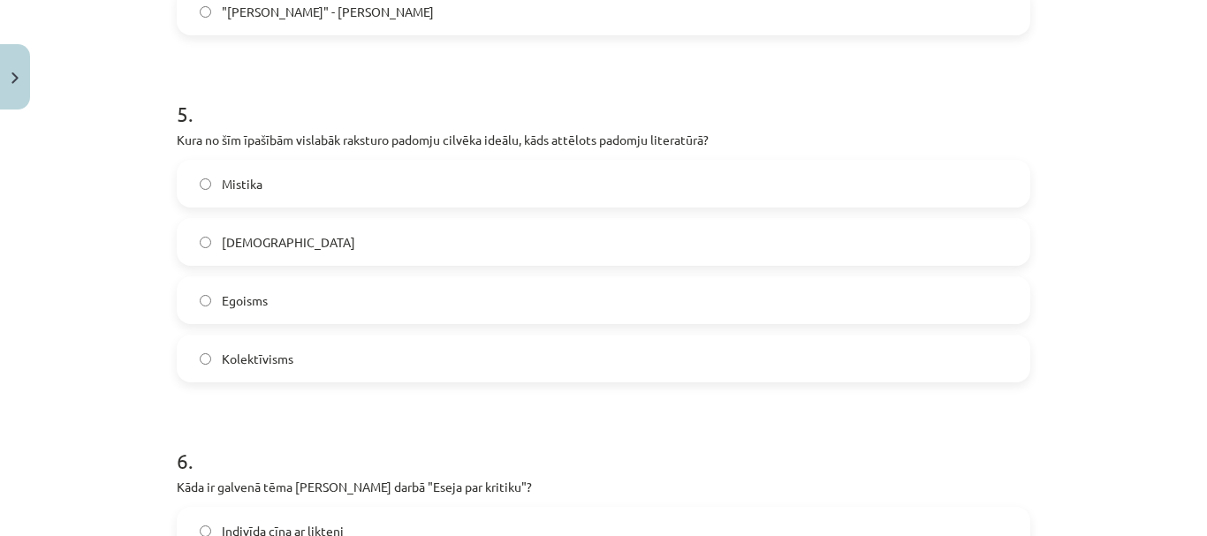
scroll to position [1690, 0]
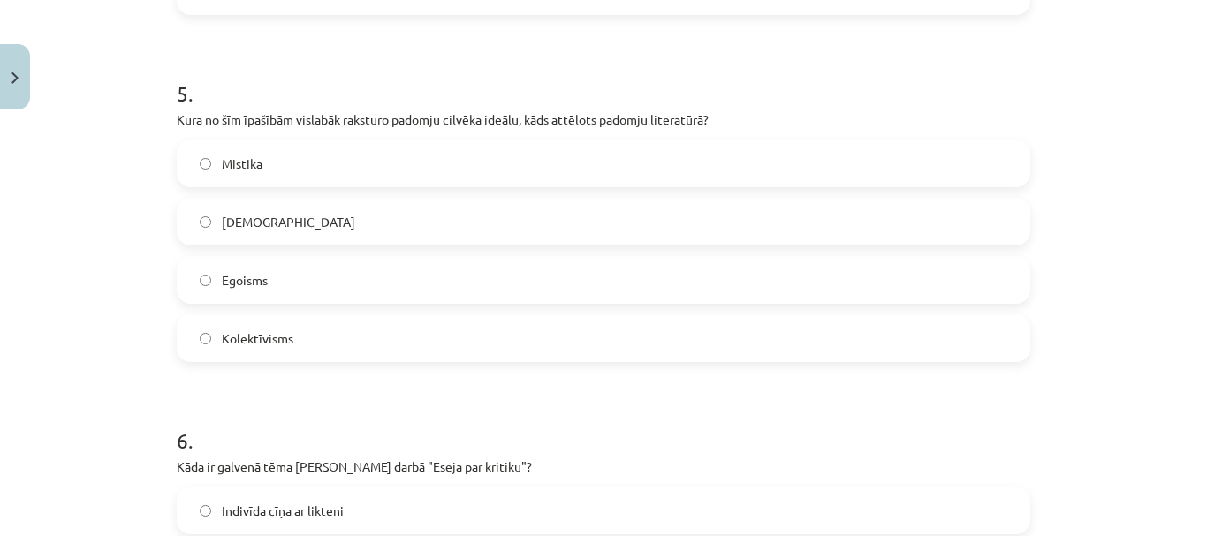
click at [496, 333] on label "Kolektīvisms" at bounding box center [603, 338] width 850 height 44
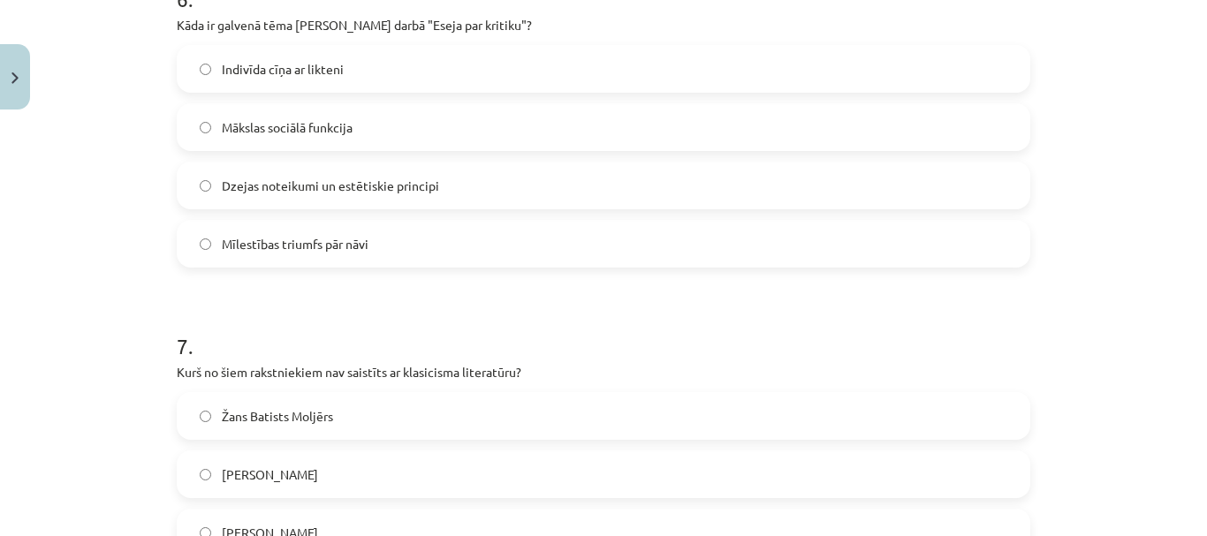
scroll to position [2043, 0]
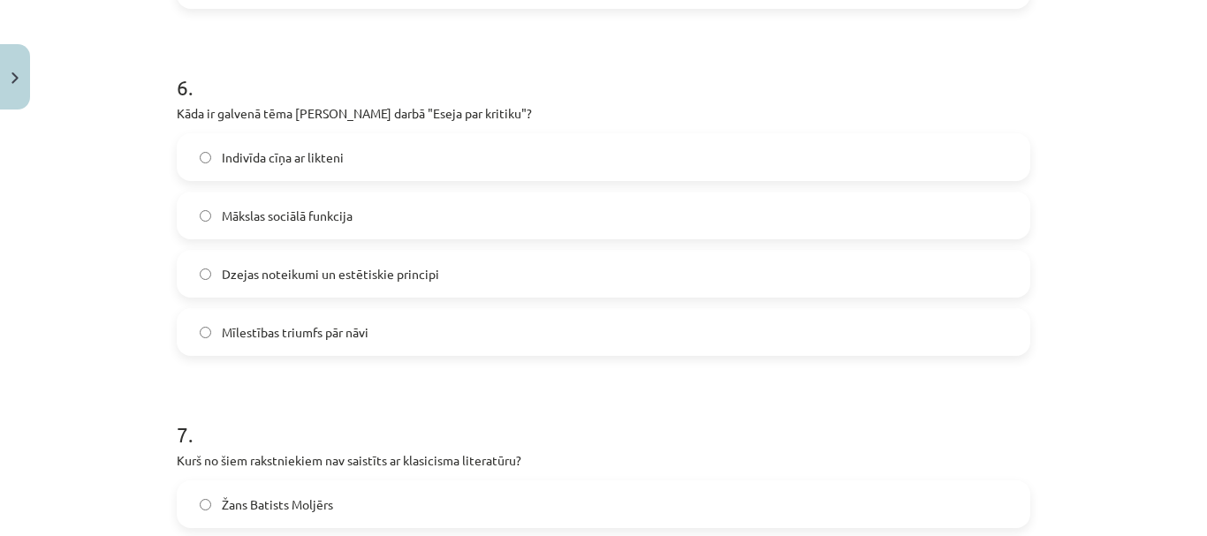
click at [491, 268] on label "Dzejas noteikumi un estētiskie principi" at bounding box center [603, 274] width 850 height 44
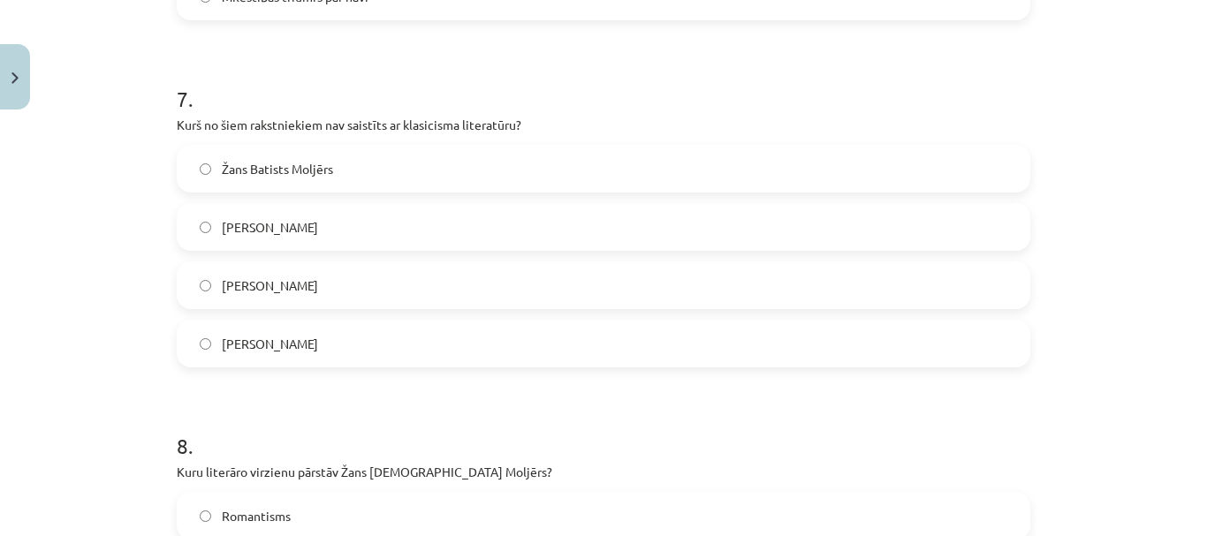
scroll to position [2396, 0]
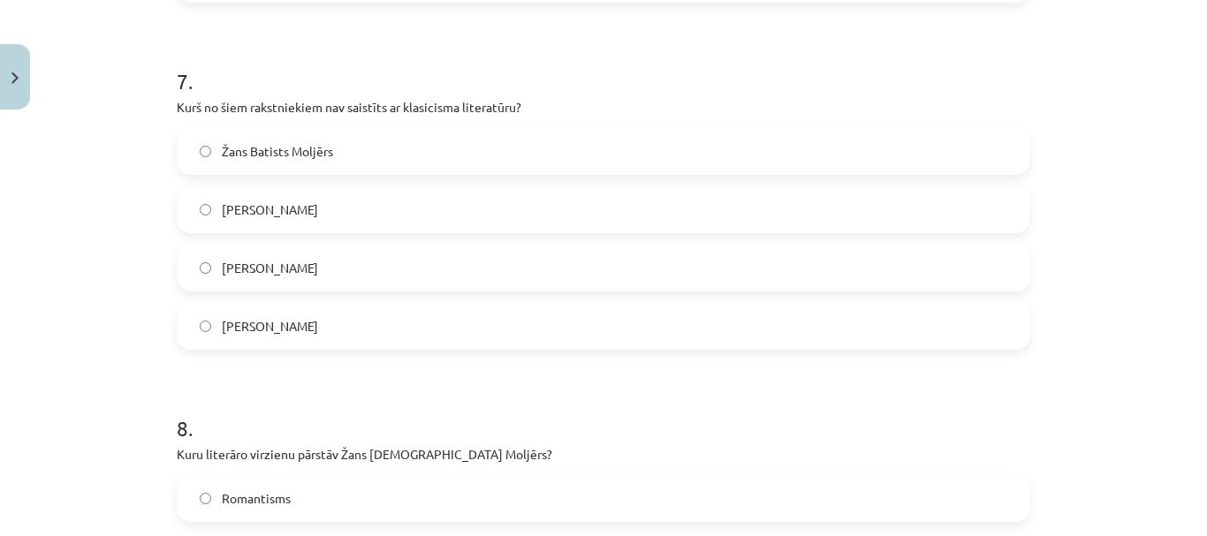
click at [472, 296] on div "Žans Batists Moljērs Nikolā Bualo Kristofers Fīrekers Vilis Lācis" at bounding box center [603, 238] width 853 height 223
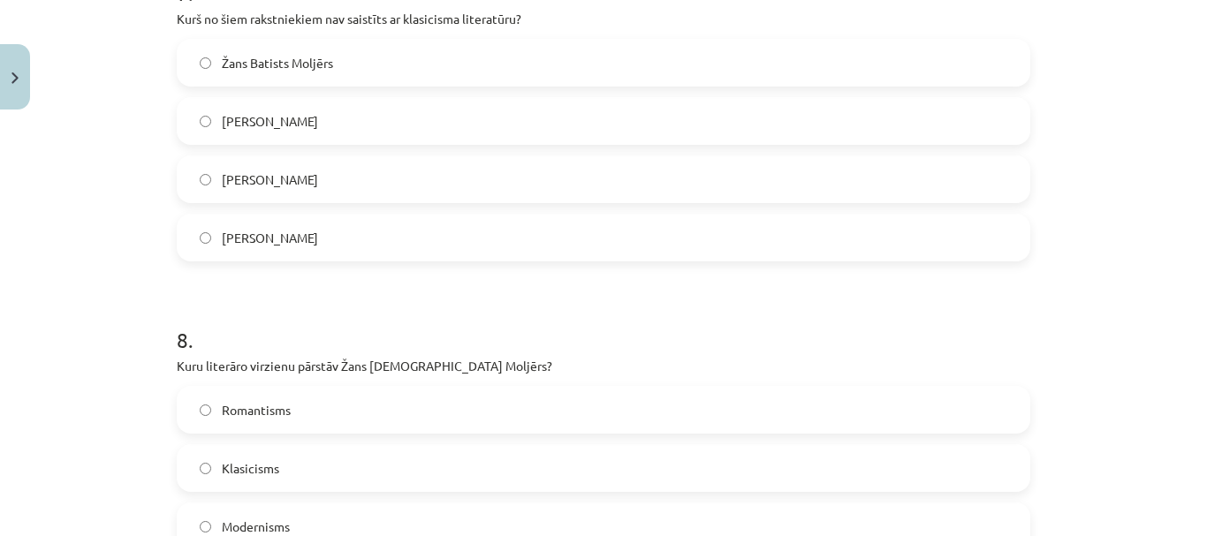
click at [478, 222] on label "Vilis Lācis" at bounding box center [603, 238] width 850 height 44
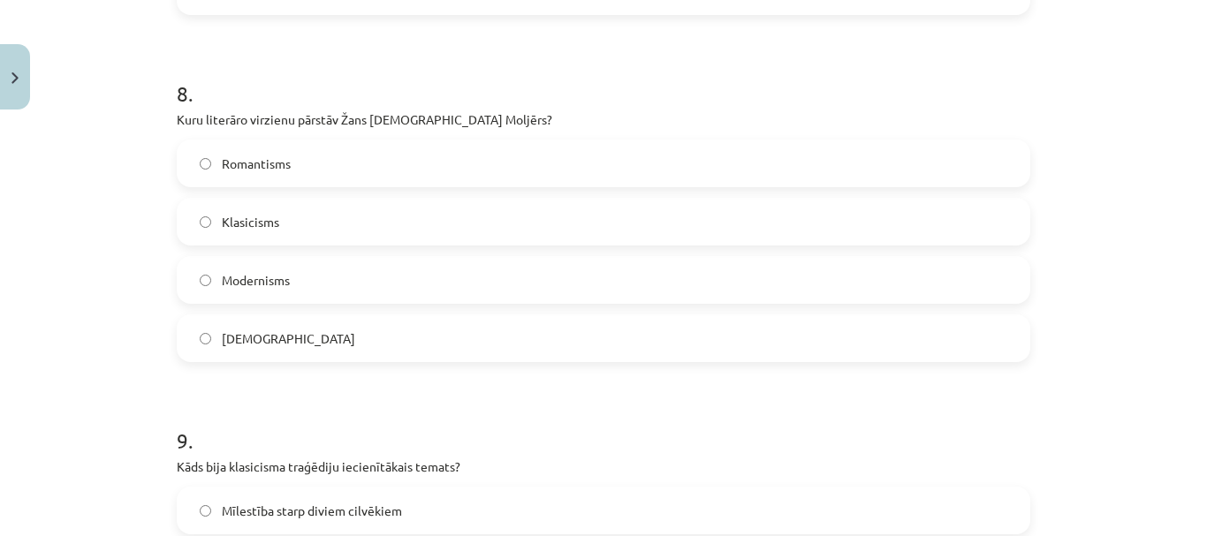
scroll to position [2750, 0]
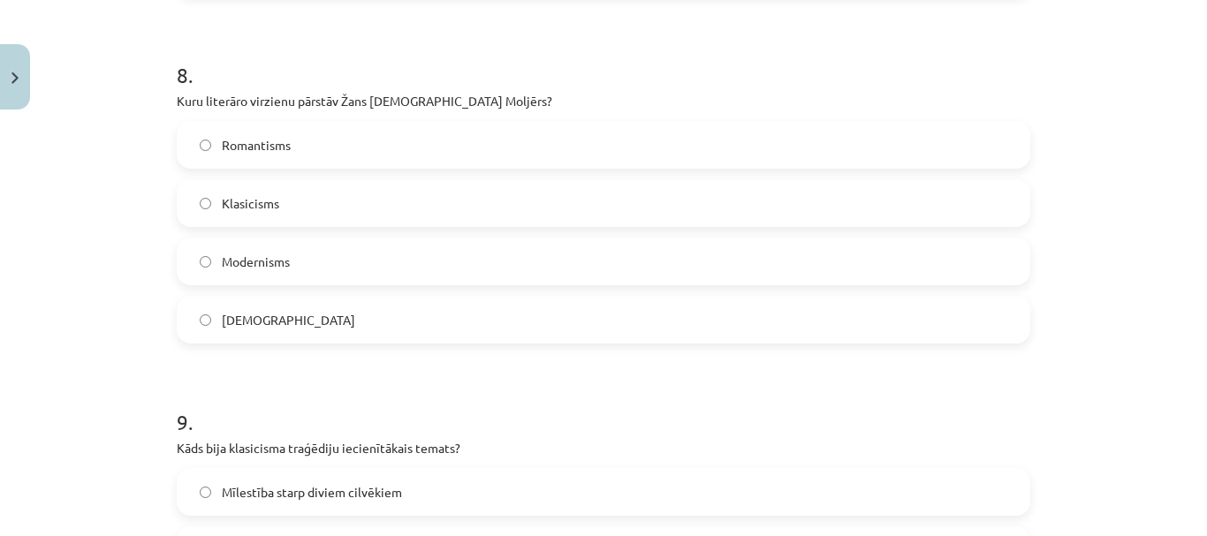
click at [500, 195] on label "Klasicisms" at bounding box center [603, 203] width 850 height 44
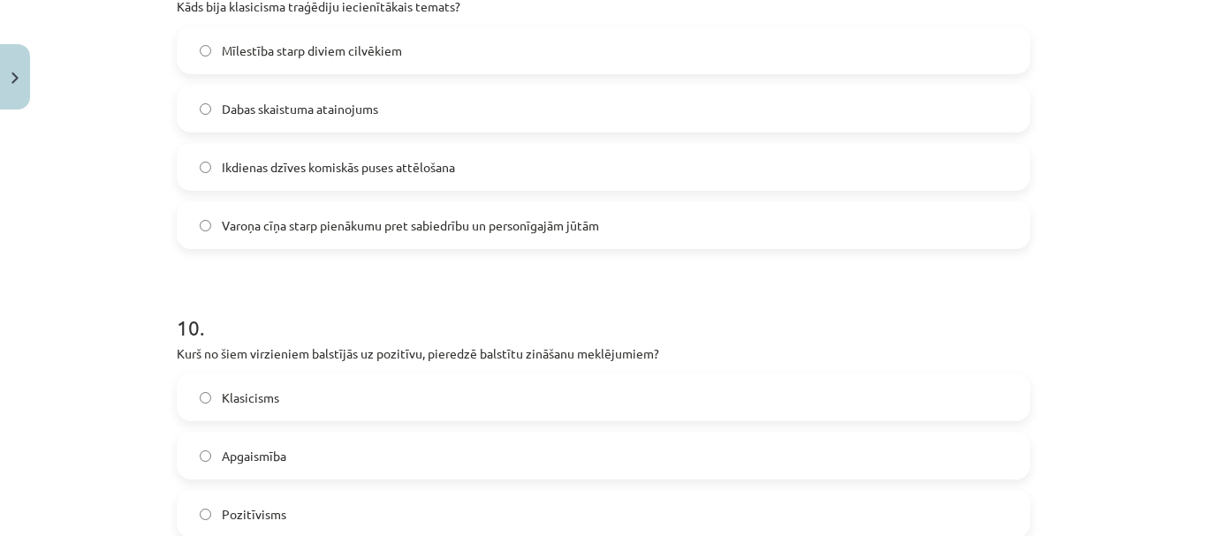
scroll to position [3103, 0]
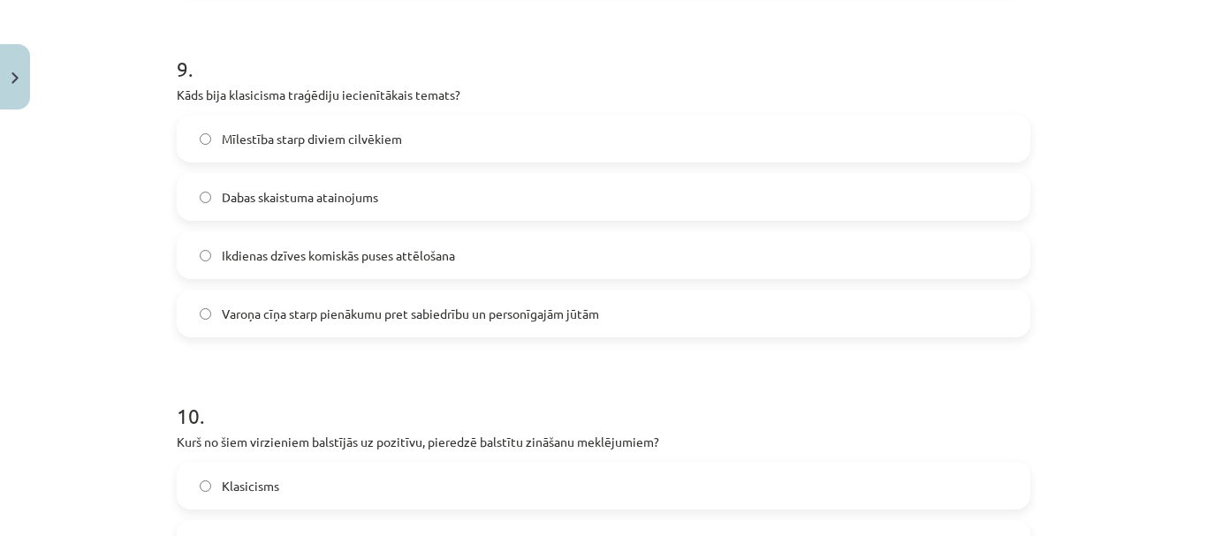
click at [534, 319] on span "Varoņa cīņa starp pienākumu pret sabiedrību un personīgajām jūtām" at bounding box center [410, 314] width 377 height 19
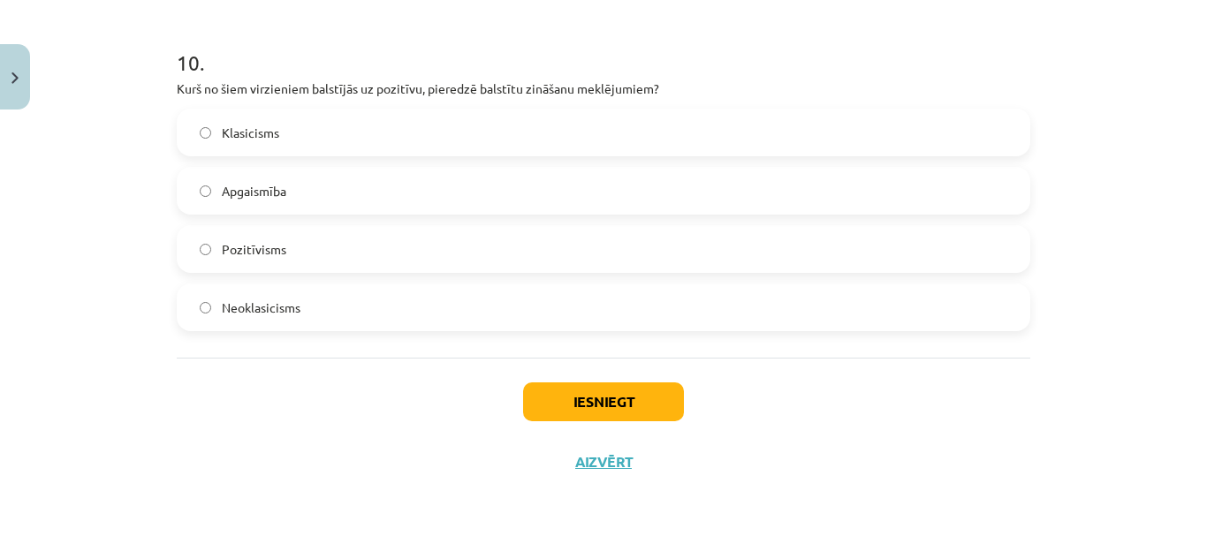
click at [460, 261] on label "Pozitīvisms" at bounding box center [603, 249] width 850 height 44
click at [575, 389] on button "Iesniegt" at bounding box center [603, 401] width 161 height 39
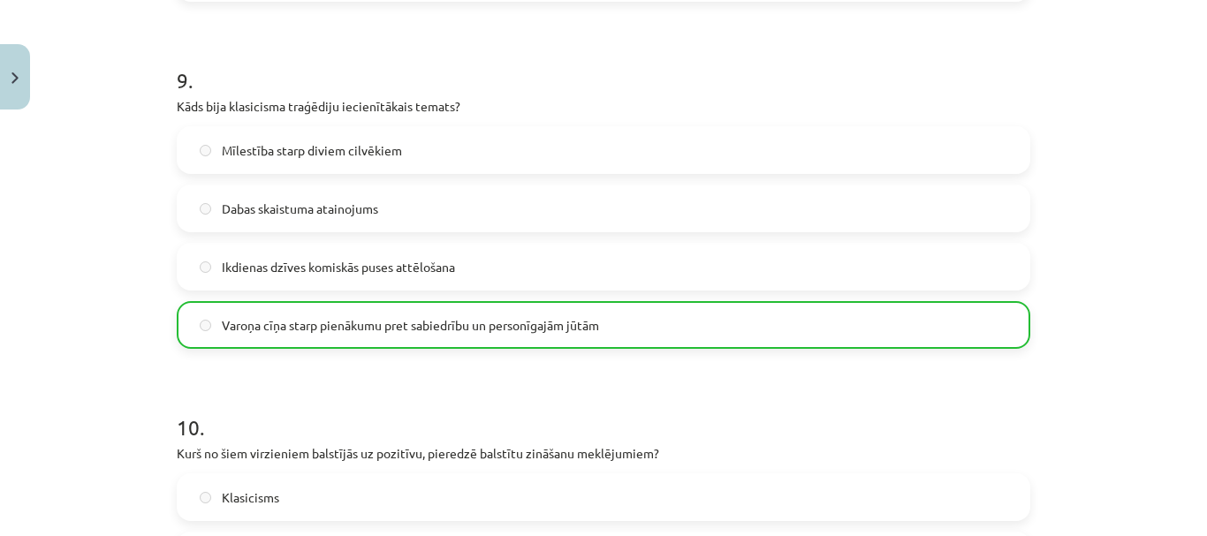
scroll to position [3513, 0]
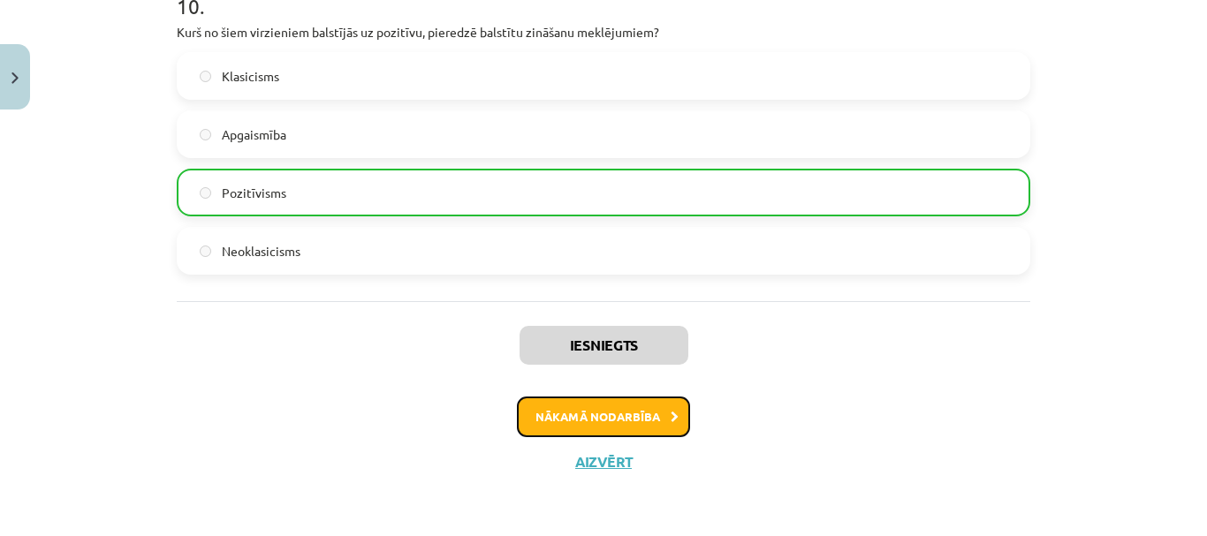
click at [586, 424] on button "Nākamā nodarbība" at bounding box center [603, 417] width 173 height 41
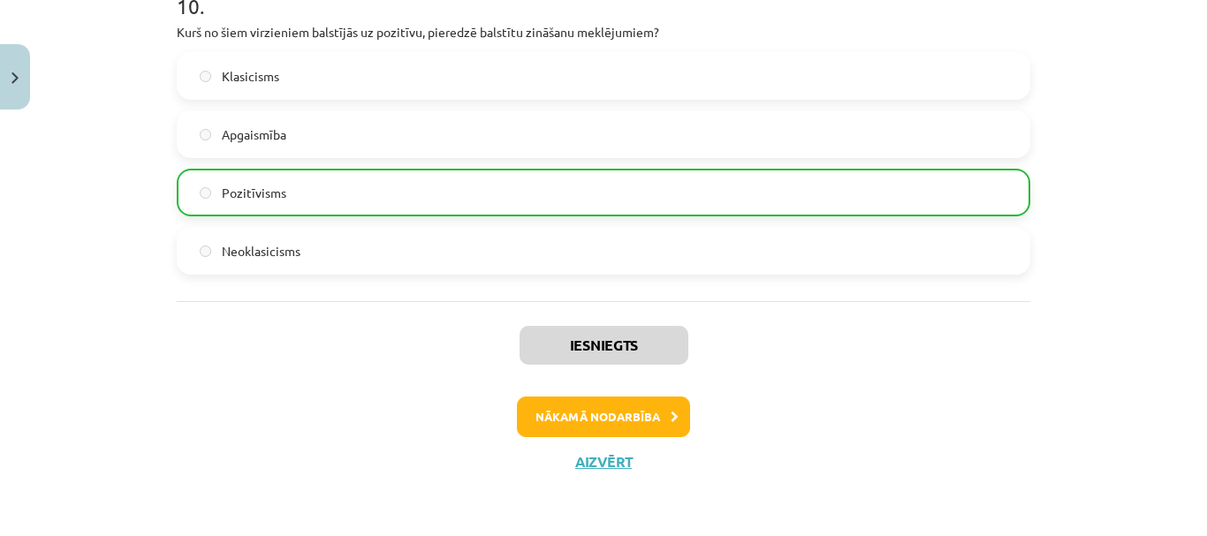
scroll to position [4, 0]
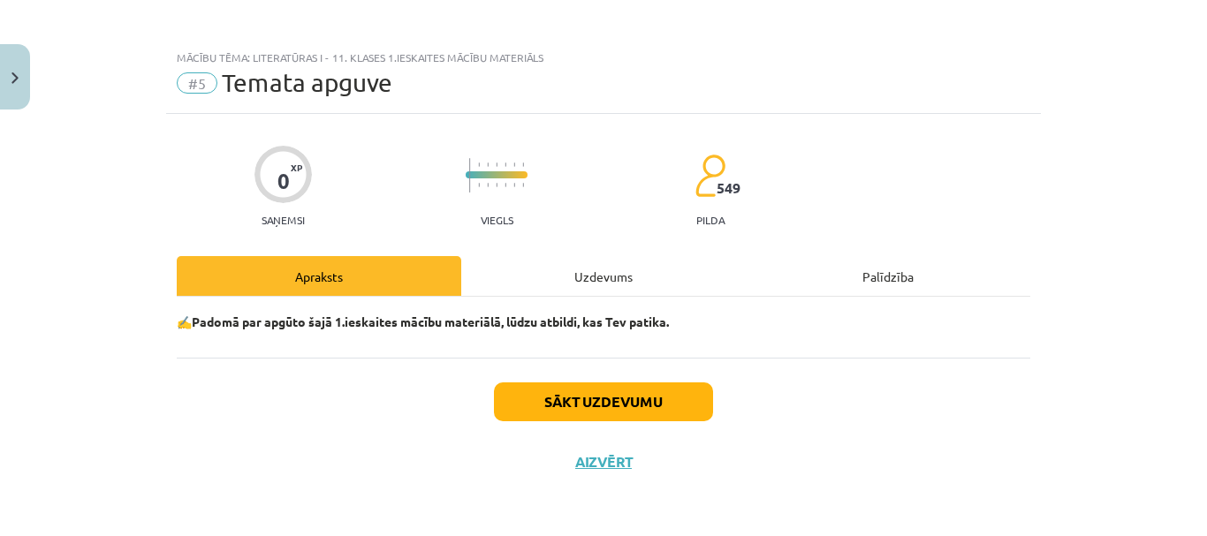
click at [587, 302] on div "✍️Padomā par apgūto šajā 1.ieskaites mācību materiālā, lūdzu atbildi, kas Tev p…" at bounding box center [603, 327] width 853 height 61
click at [586, 292] on div "Uzdevums" at bounding box center [603, 276] width 284 height 40
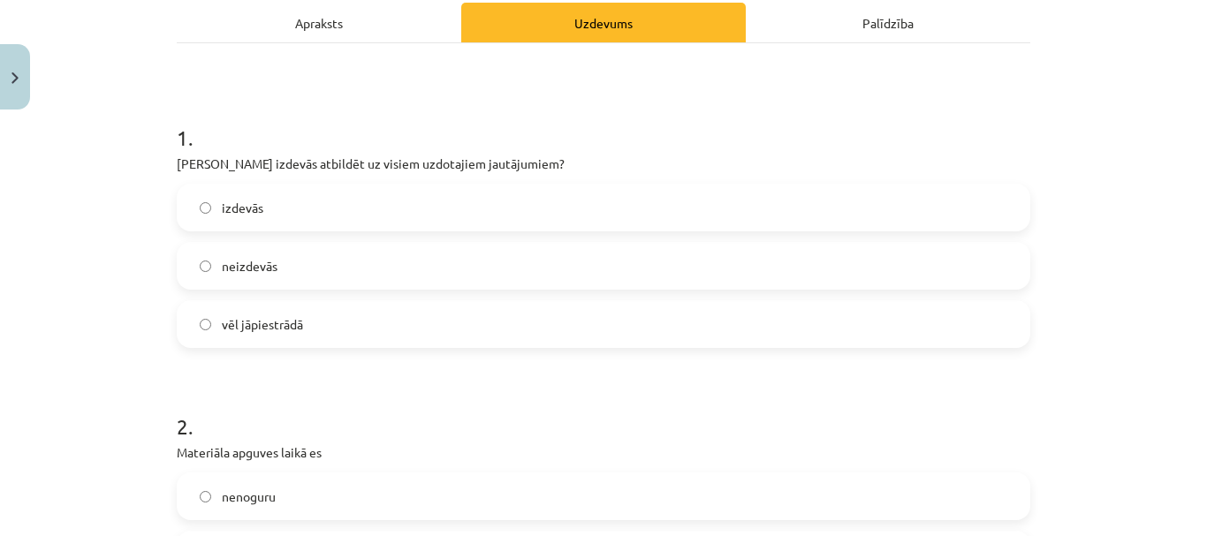
scroll to position [265, 0]
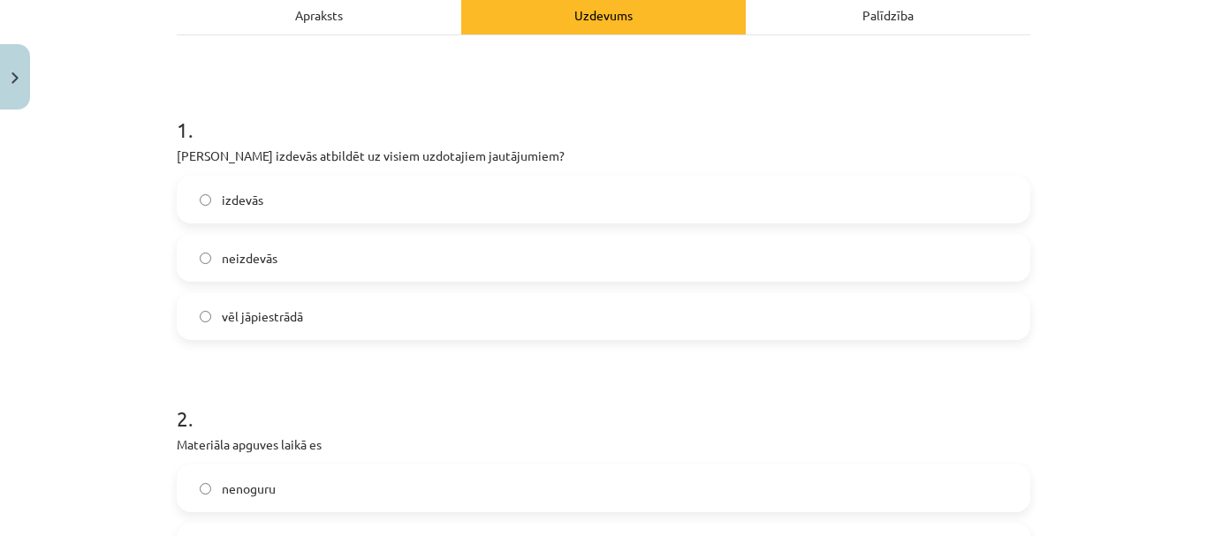
click at [554, 298] on label "vēl jāpiestrādā" at bounding box center [603, 316] width 850 height 44
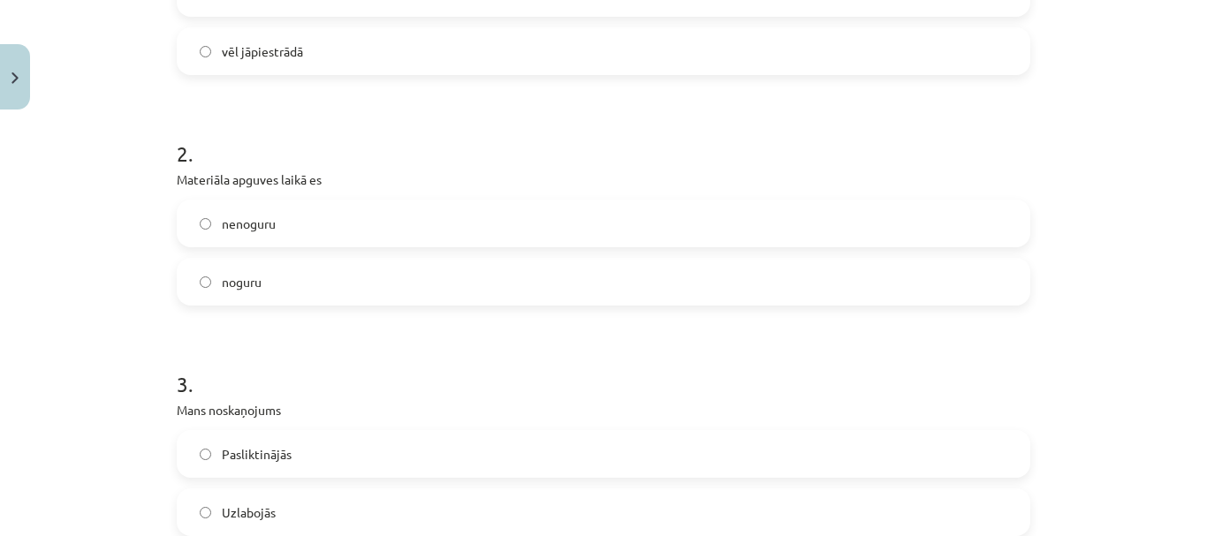
click at [564, 293] on label "noguru" at bounding box center [603, 282] width 850 height 44
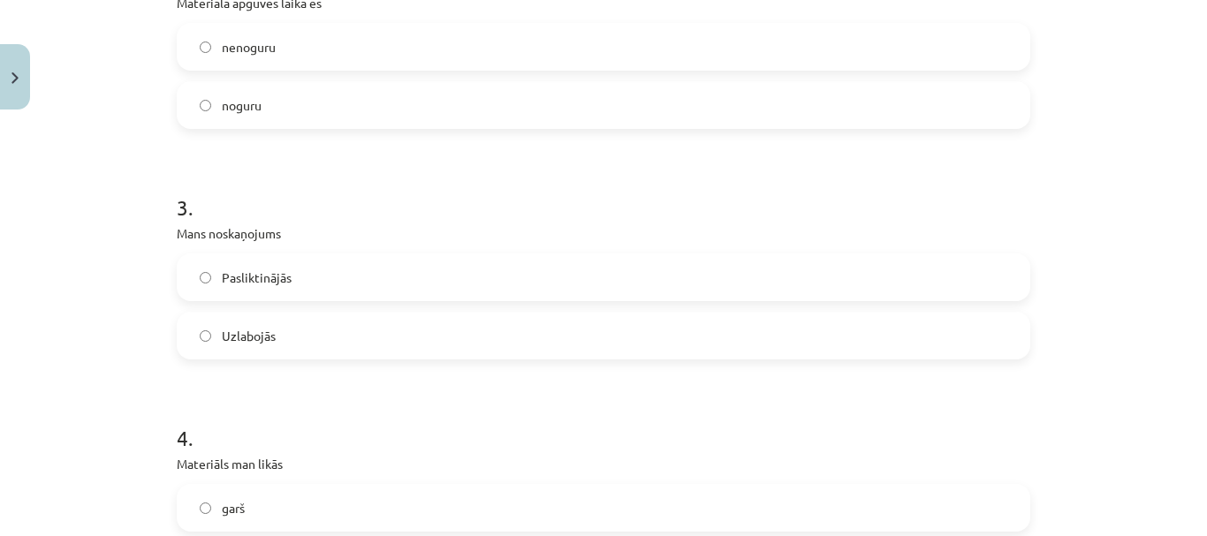
click at [564, 290] on label "Pasliktinājās" at bounding box center [603, 277] width 850 height 44
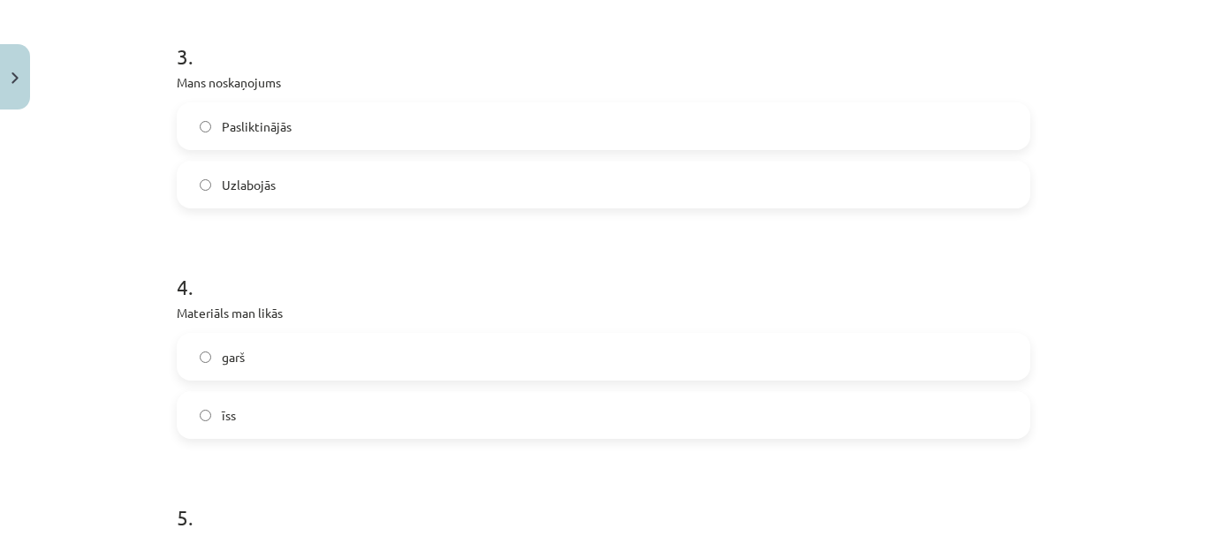
scroll to position [883, 0]
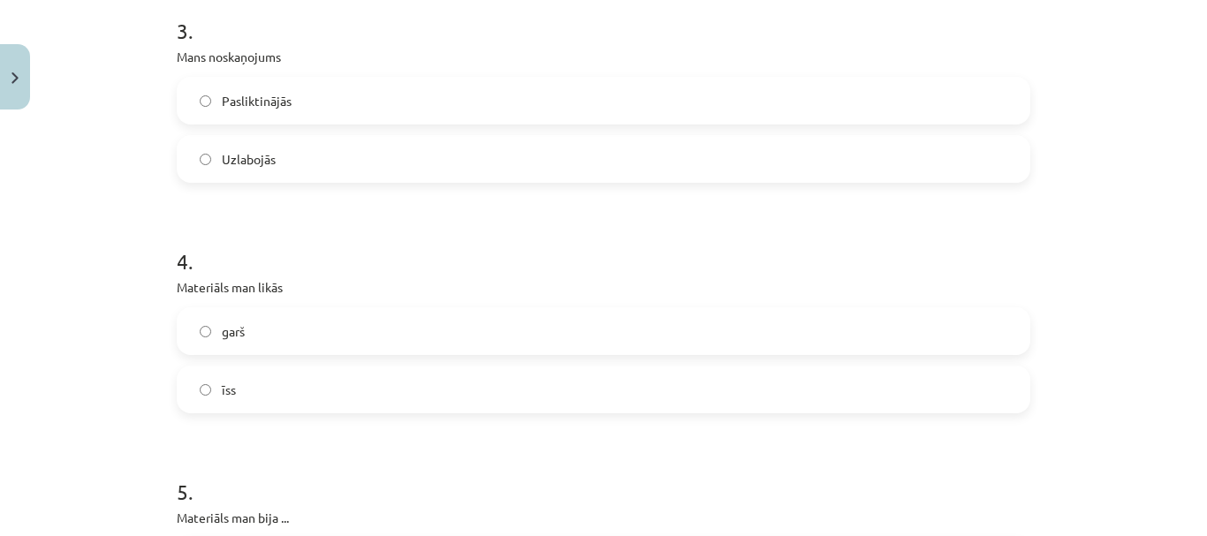
click at [547, 382] on label "īss" at bounding box center [603, 389] width 850 height 44
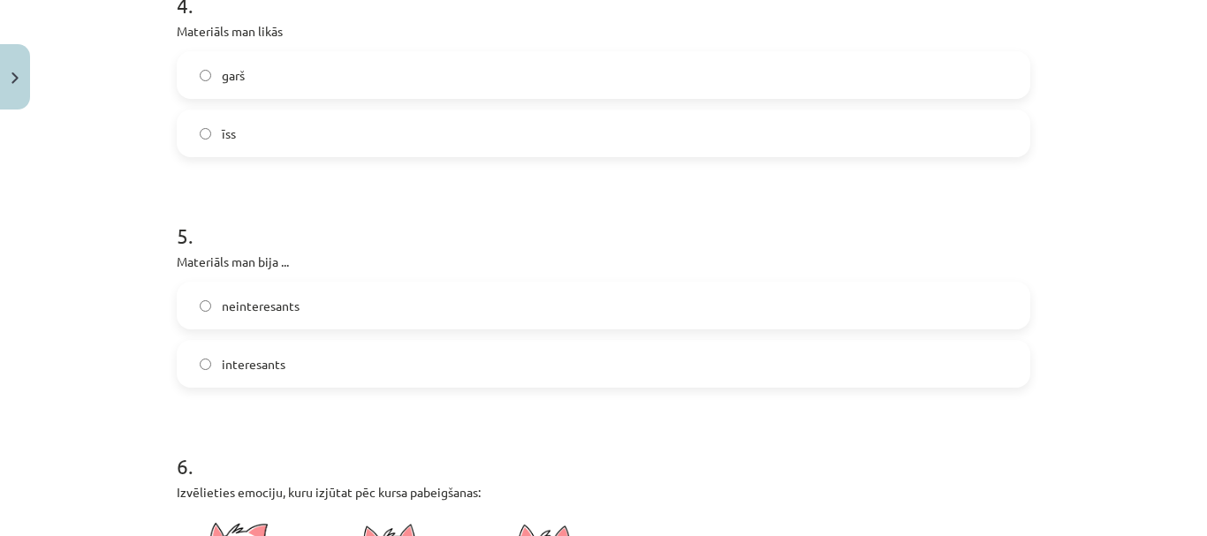
scroll to position [1148, 0]
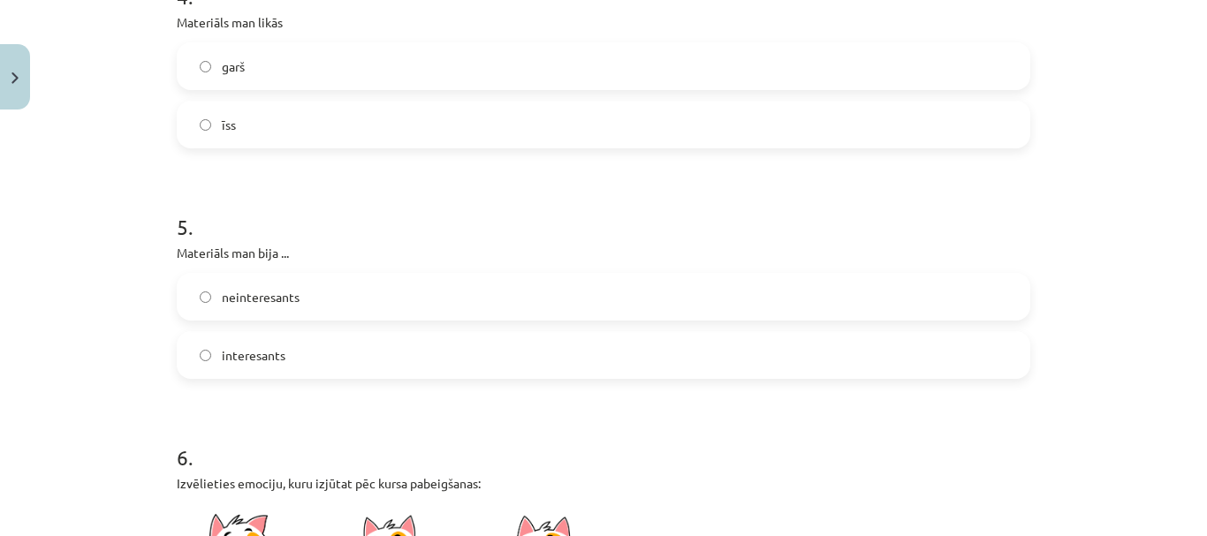
click at [518, 299] on label "neinteresants" at bounding box center [603, 297] width 850 height 44
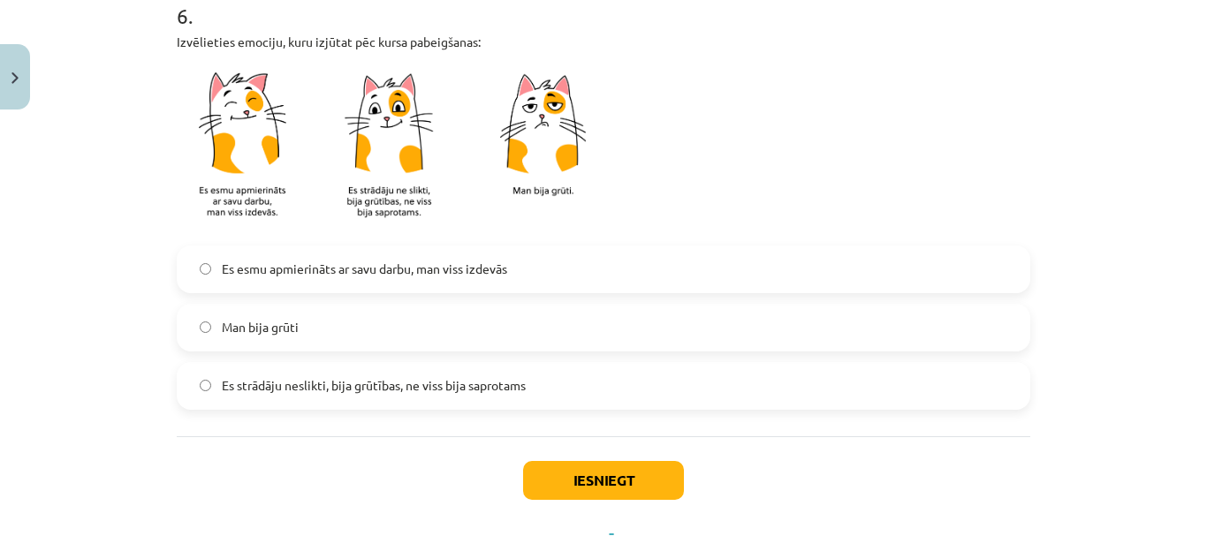
click at [520, 393] on span "Es strādāju neslikti, bija grūtības, ne viss bija saprotams" at bounding box center [374, 385] width 304 height 19
click at [591, 492] on button "Iesniegt" at bounding box center [603, 480] width 161 height 39
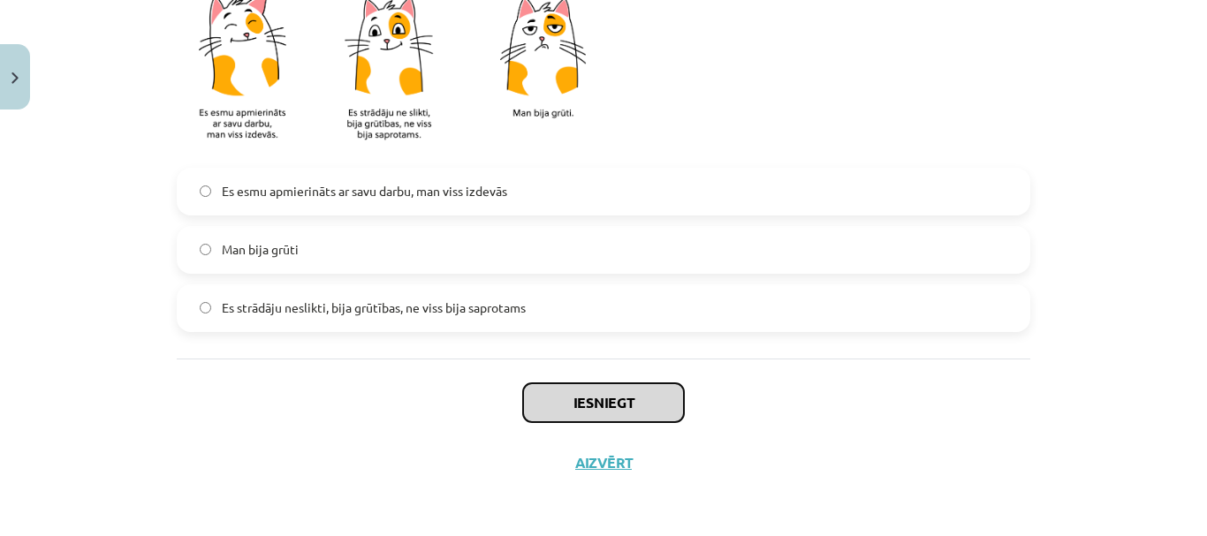
scroll to position [1669, 0]
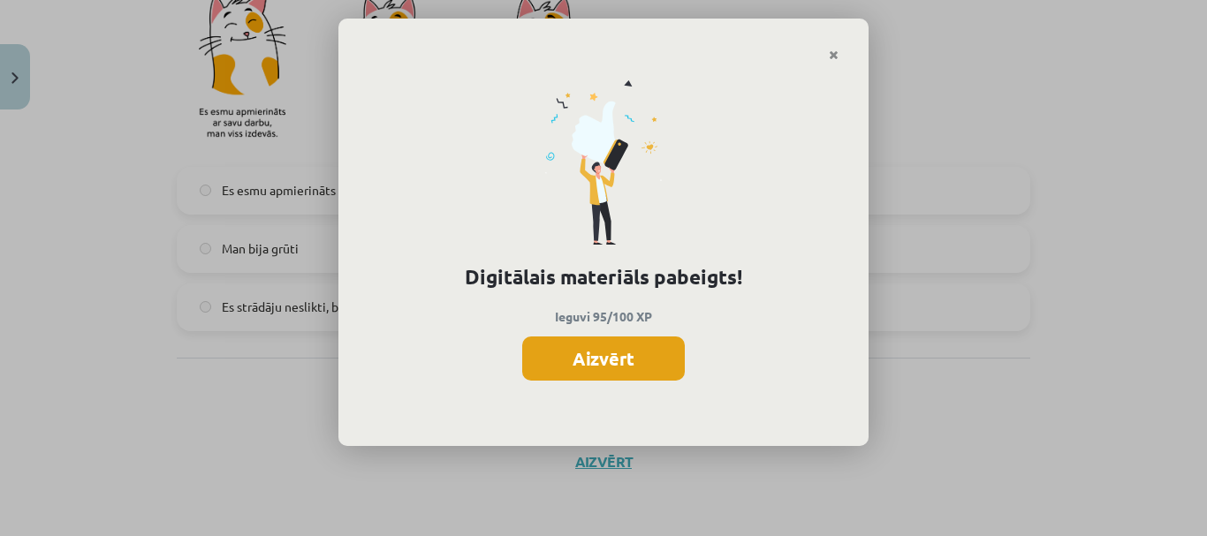
click at [571, 366] on button "Aizvērt" at bounding box center [603, 359] width 163 height 44
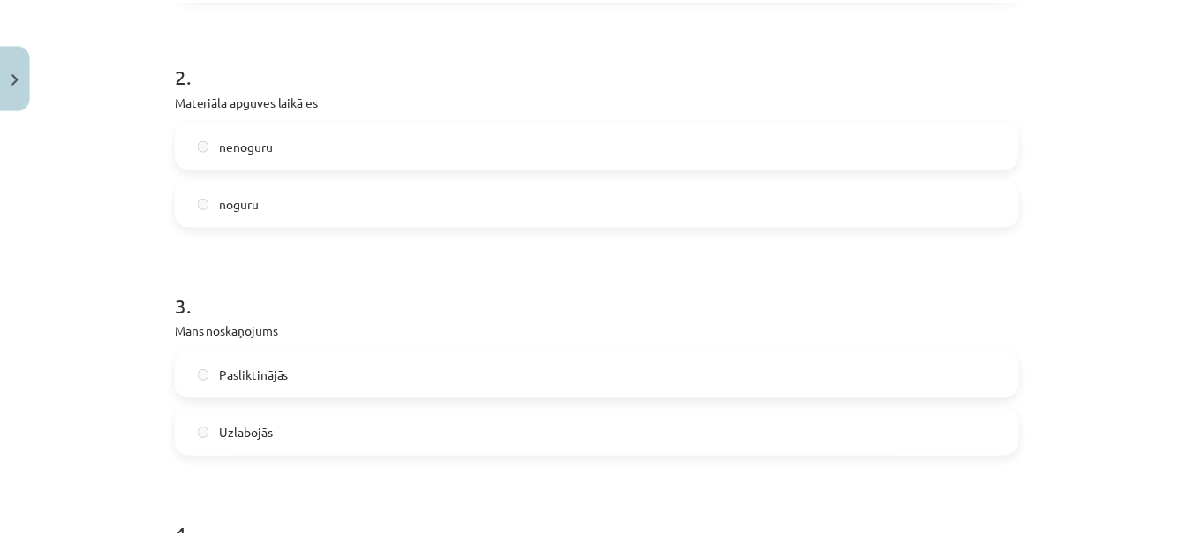
scroll to position [79, 0]
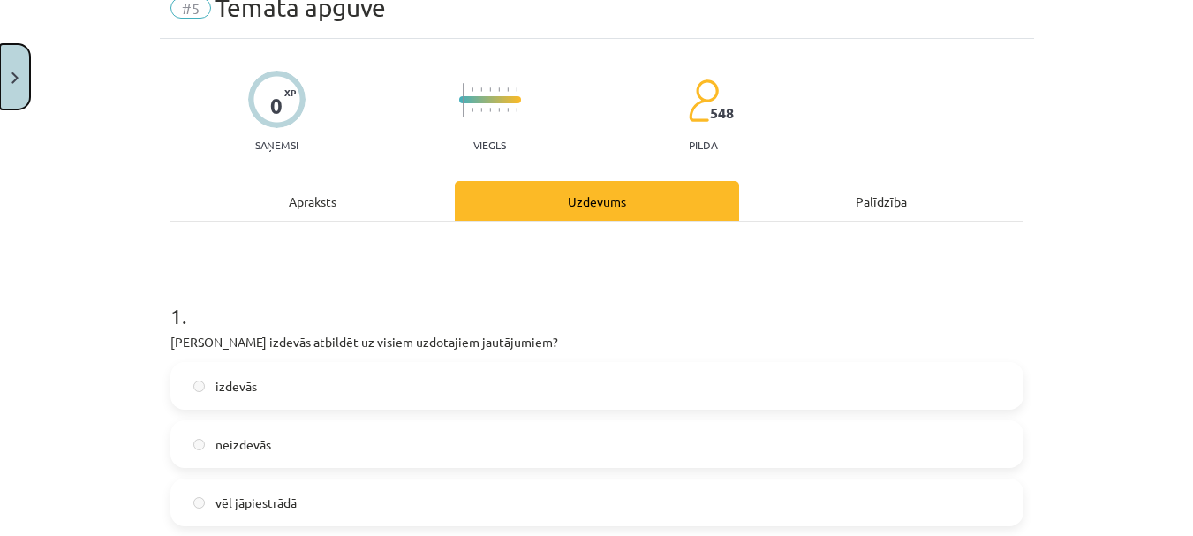
click at [18, 68] on button "Close" at bounding box center [15, 76] width 30 height 65
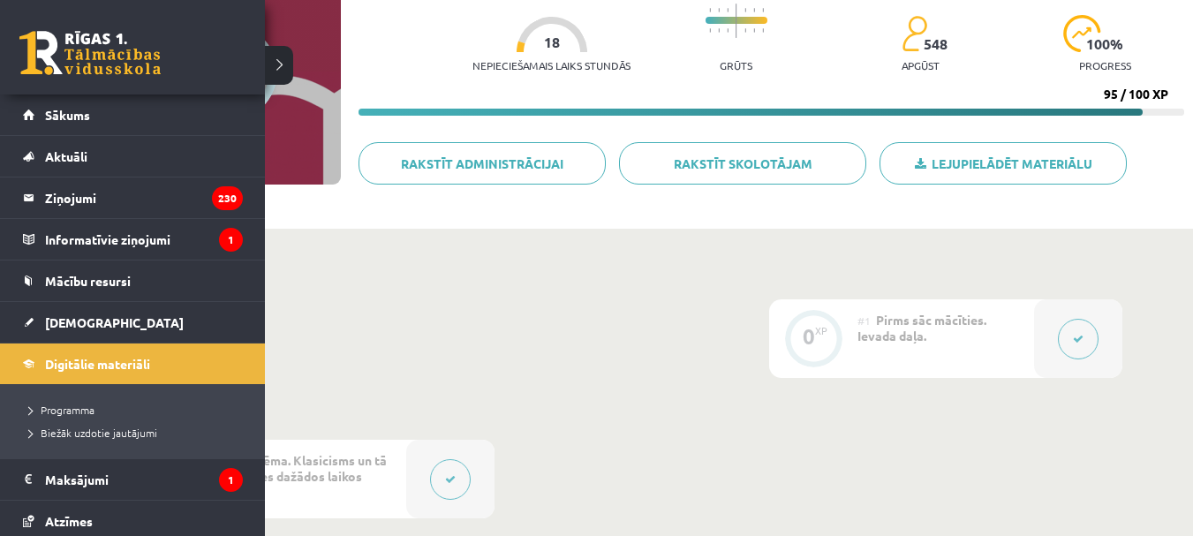
click at [36, 57] on link at bounding box center [89, 53] width 141 height 44
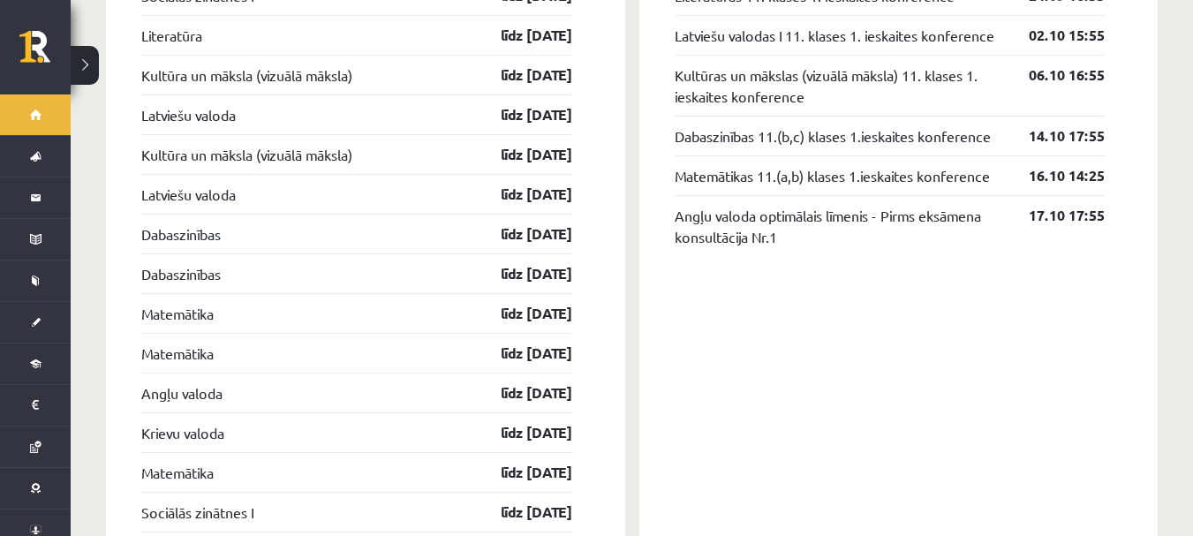
scroll to position [1502, 0]
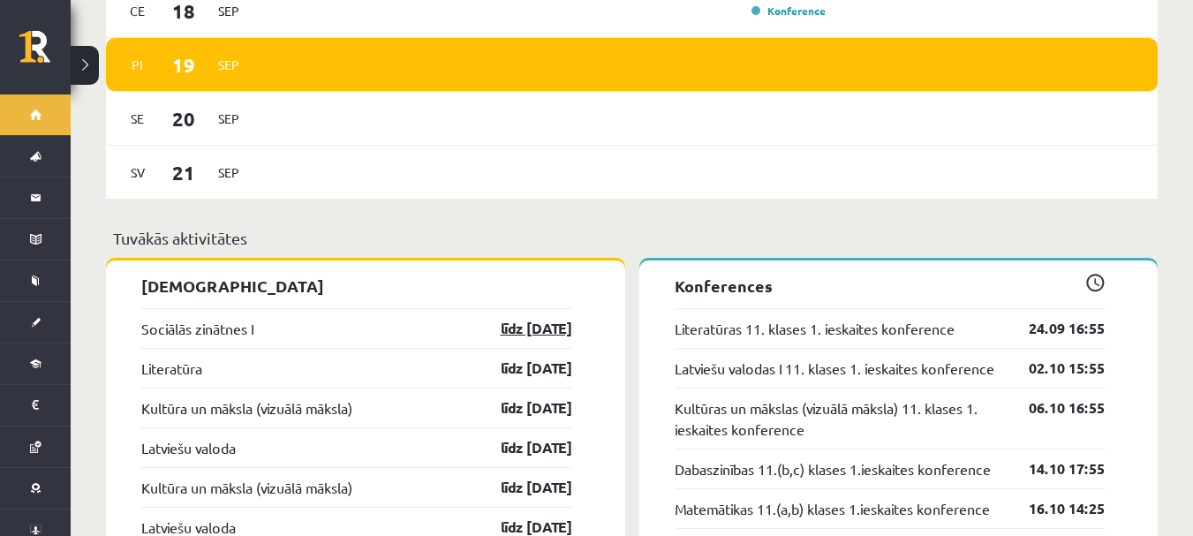
click at [562, 318] on link "līdz [DATE]" at bounding box center [521, 328] width 102 height 21
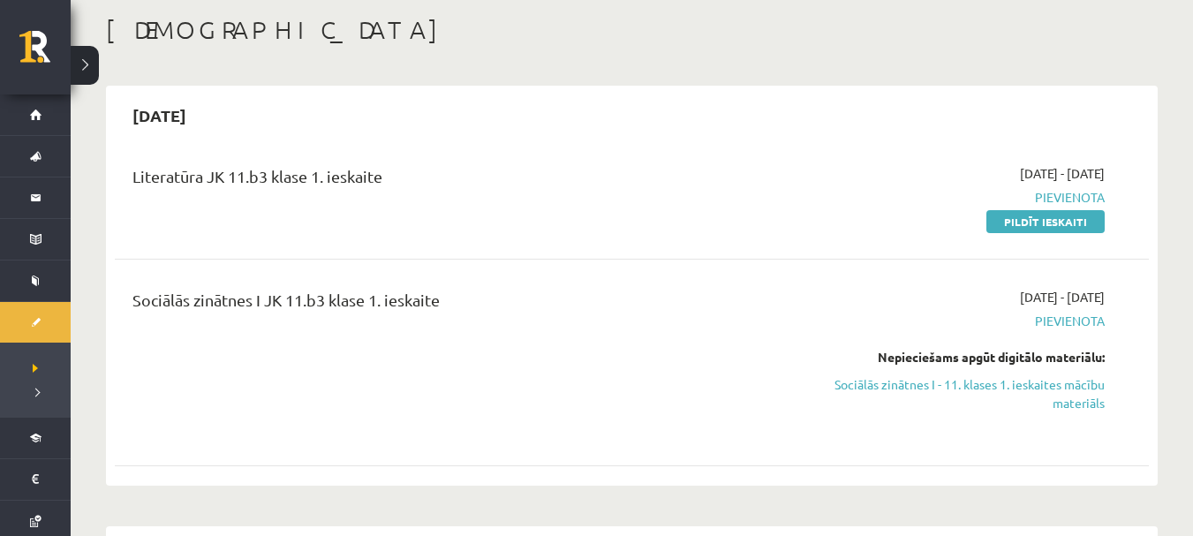
scroll to position [177, 0]
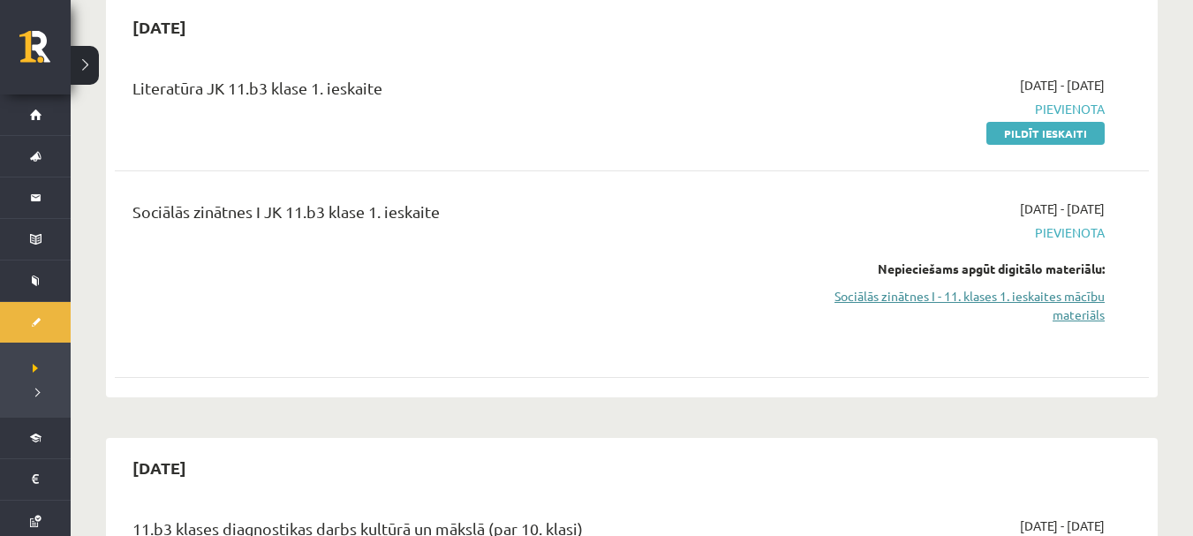
click at [889, 291] on link "Sociālās zinātnes I - 11. klases 1. ieskaites mācību materiāls" at bounding box center [952, 305] width 307 height 37
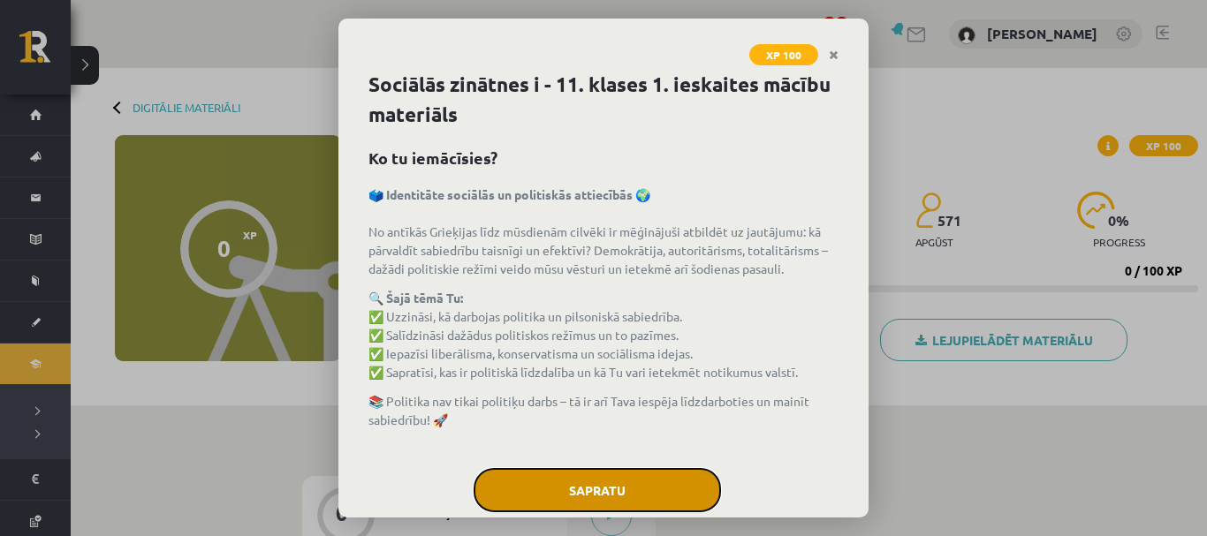
click at [599, 487] on button "Sapratu" at bounding box center [596, 490] width 247 height 44
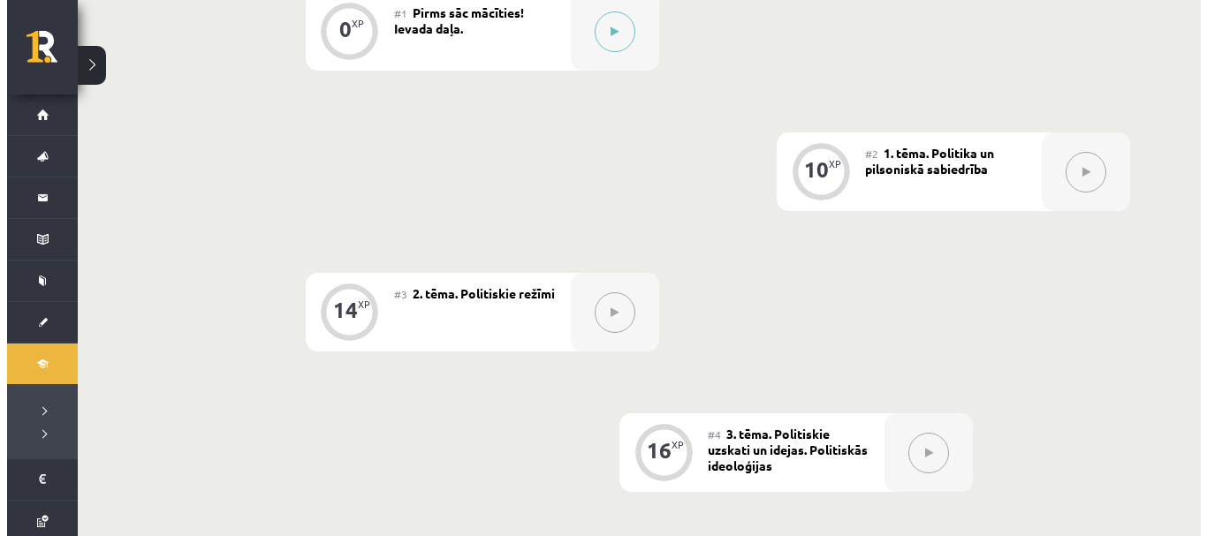
scroll to position [177, 0]
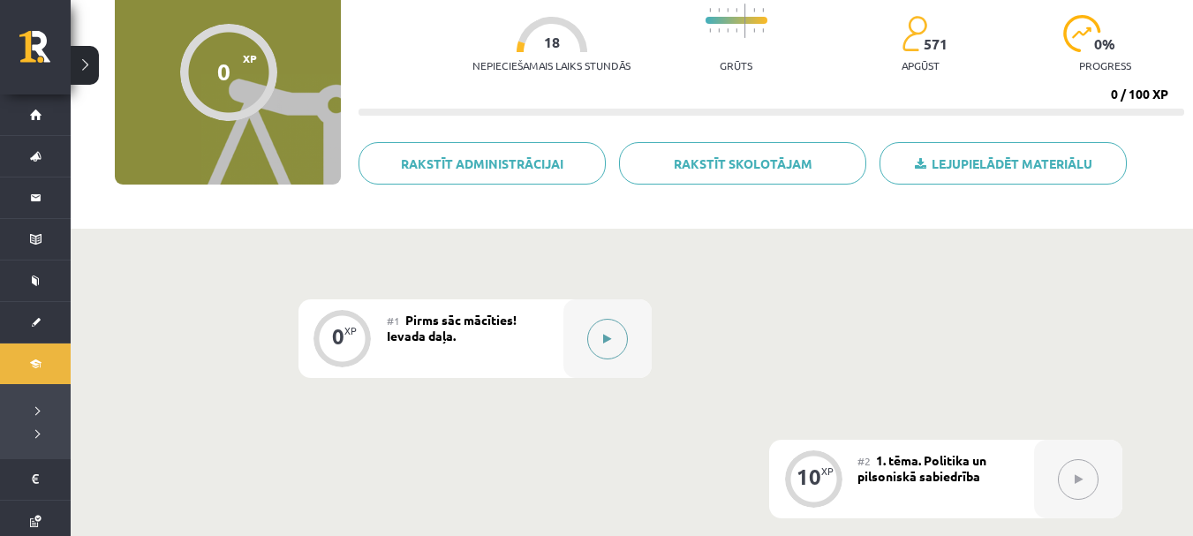
click at [600, 346] on button at bounding box center [607, 339] width 41 height 41
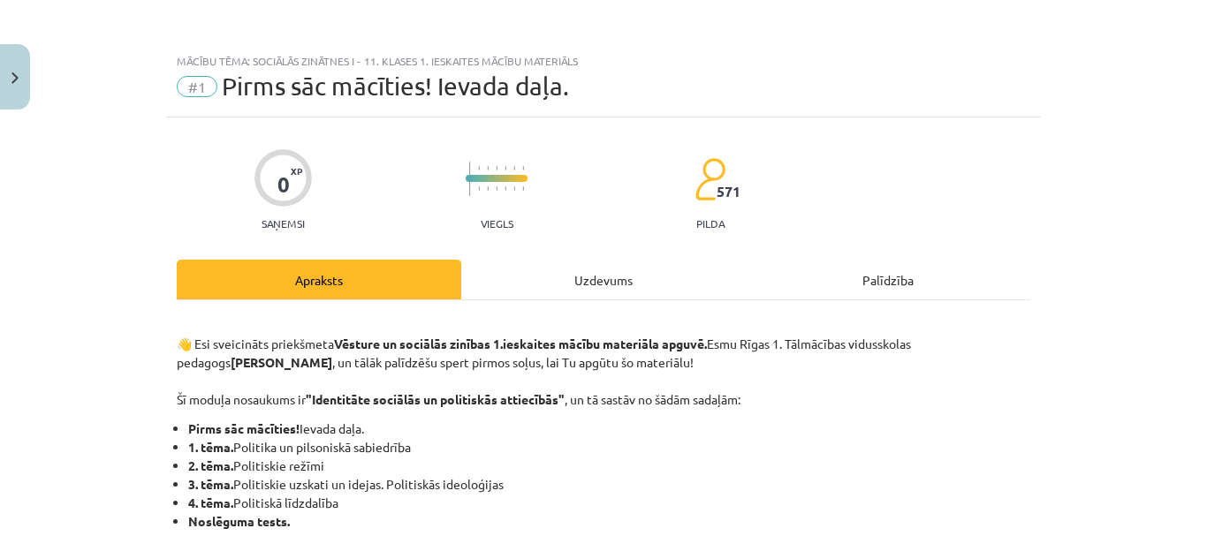
click at [662, 287] on div "Uzdevums" at bounding box center [603, 280] width 284 height 40
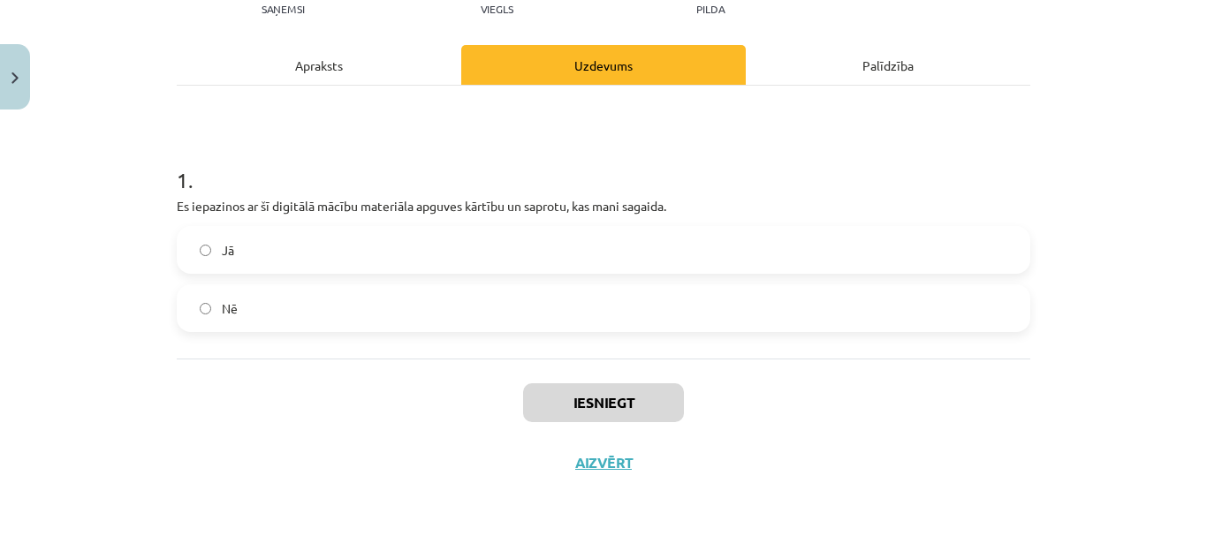
scroll to position [216, 0]
click at [648, 261] on label "Jā" at bounding box center [603, 249] width 850 height 44
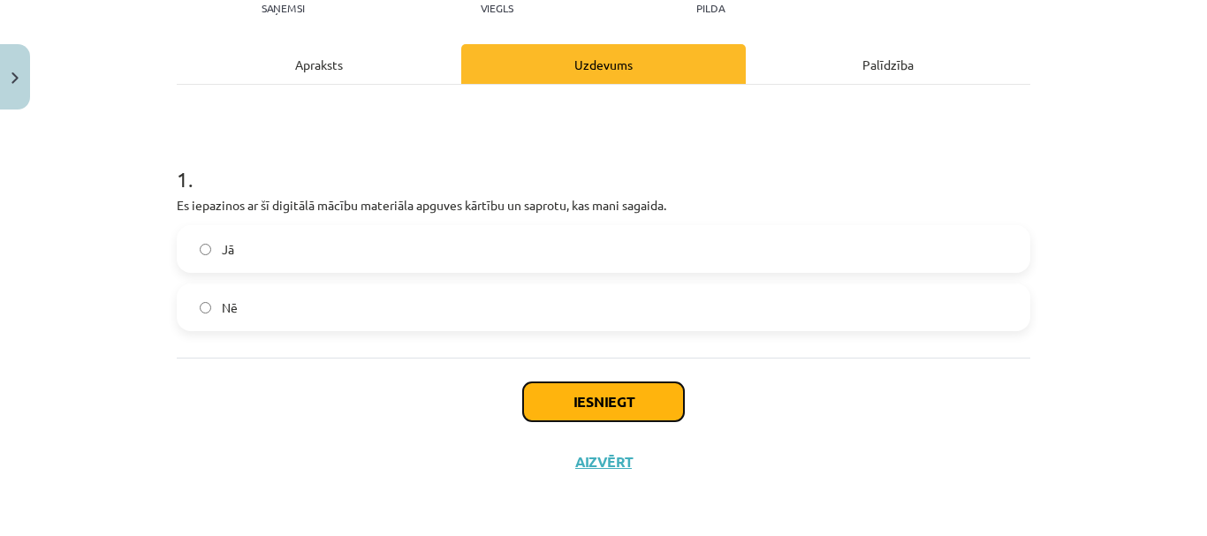
click at [626, 396] on button "Iesniegt" at bounding box center [603, 401] width 161 height 39
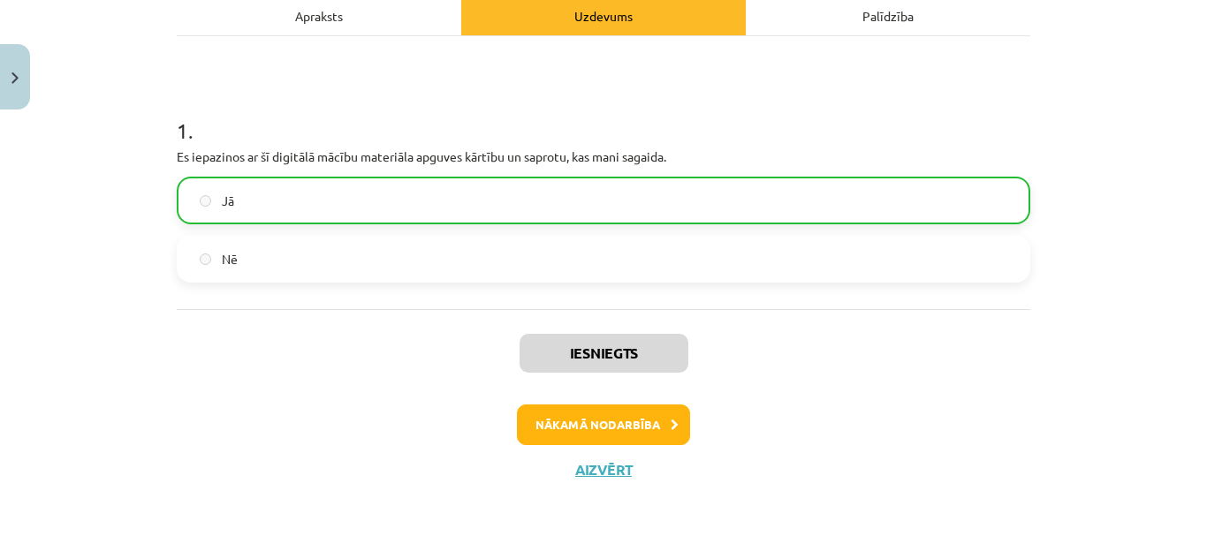
scroll to position [265, 0]
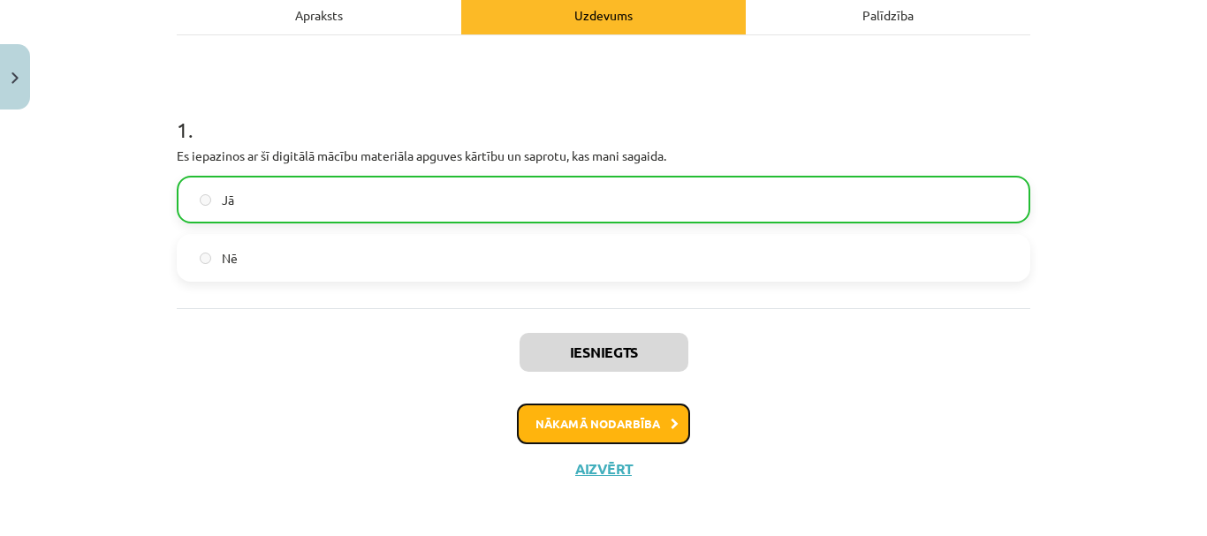
click at [549, 438] on button "Nākamā nodarbība" at bounding box center [603, 424] width 173 height 41
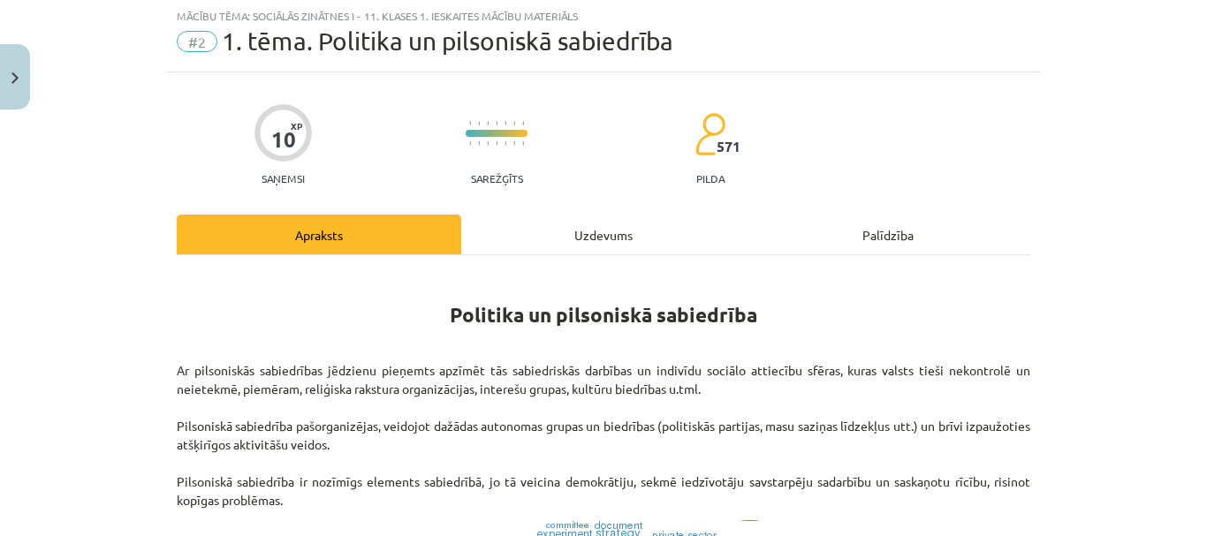
scroll to position [44, 0]
click at [606, 232] on div "Uzdevums" at bounding box center [603, 236] width 284 height 40
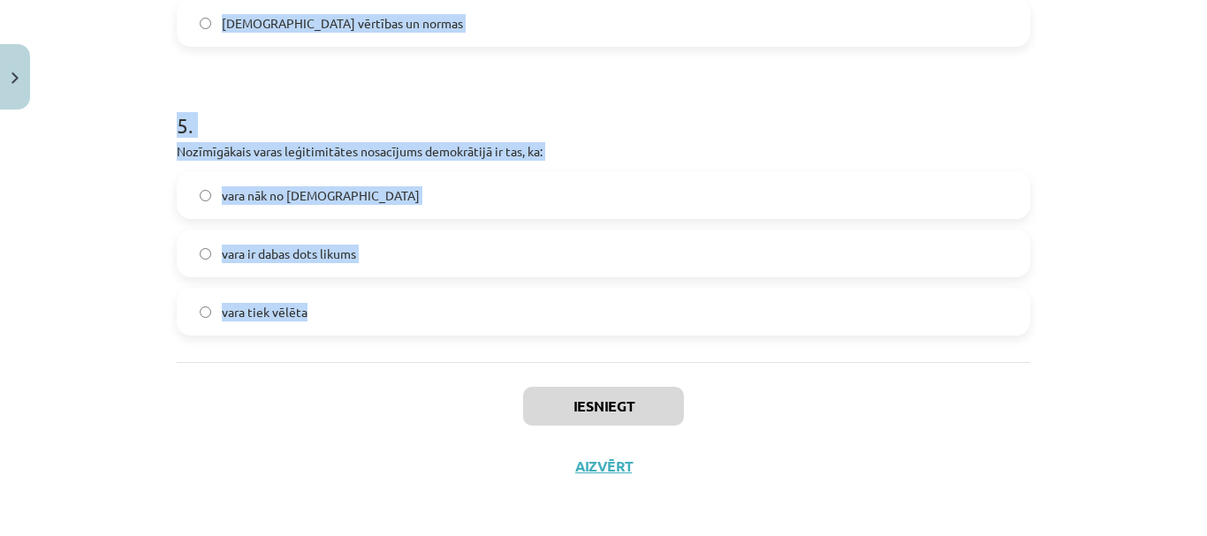
scroll to position [1429, 0]
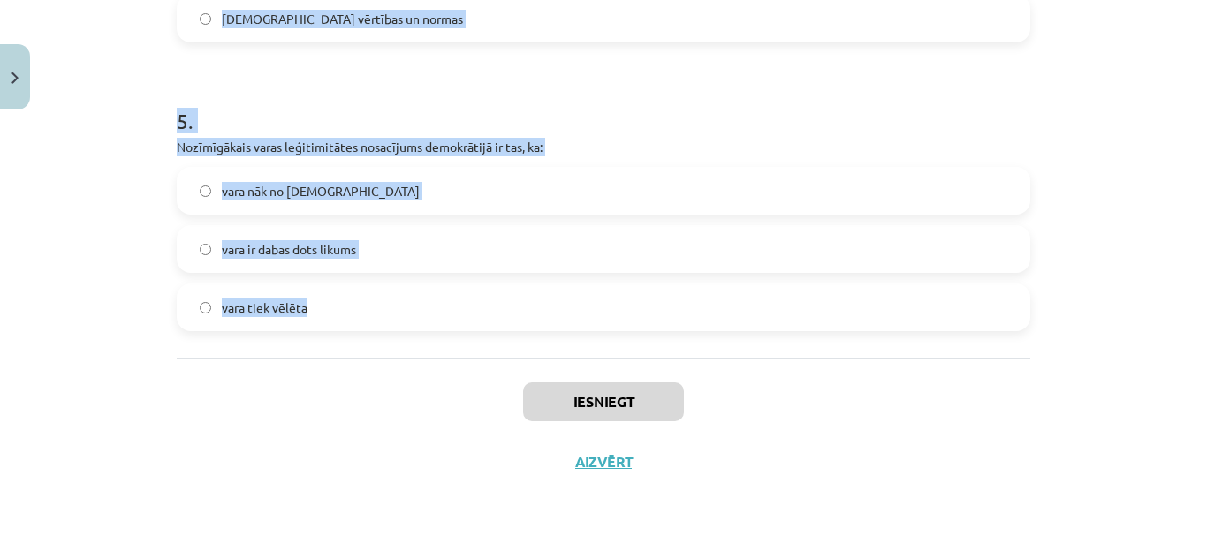
drag, startPoint x: 157, startPoint y: 66, endPoint x: 499, endPoint y: 301, distance: 414.8
click at [499, 301] on div "Mācību tēma: Sociālās zinātnes i - 11. klases 1. ieskaites mācību materiāls #2 …" at bounding box center [603, 268] width 1207 height 536
copy form "Politika ir: īpašs nodarbošanās veids, kurā norisinās sabiedrības pārvaldīšana …"
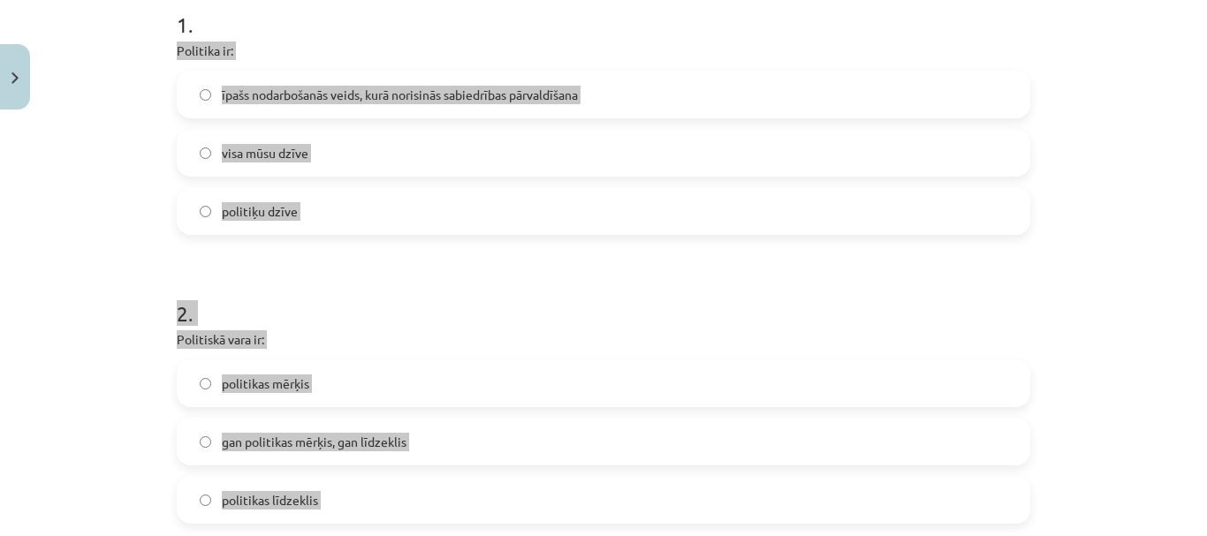
scroll to position [369, 0]
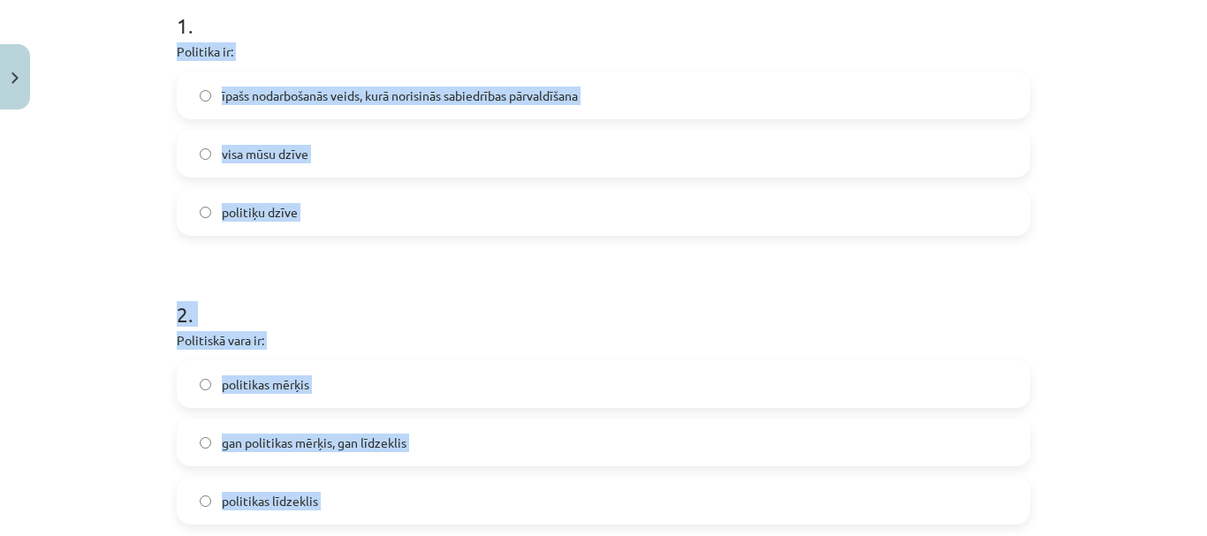
click at [565, 299] on h1 "2 ." at bounding box center [603, 298] width 853 height 55
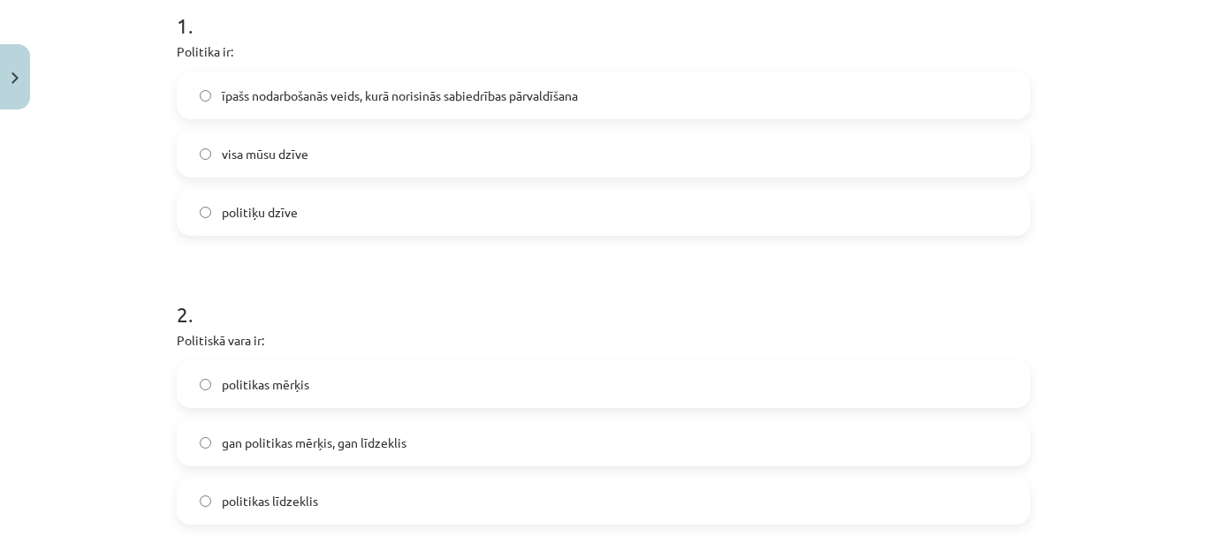
click at [586, 120] on div "īpašs nodarbošanās veids, kurā norisinās sabiedrības pārvaldīšana visa mūsu dzī…" at bounding box center [603, 154] width 853 height 164
click at [591, 102] on label "īpašs nodarbošanās veids, kurā norisinās sabiedrības pārvaldīšana" at bounding box center [603, 95] width 850 height 44
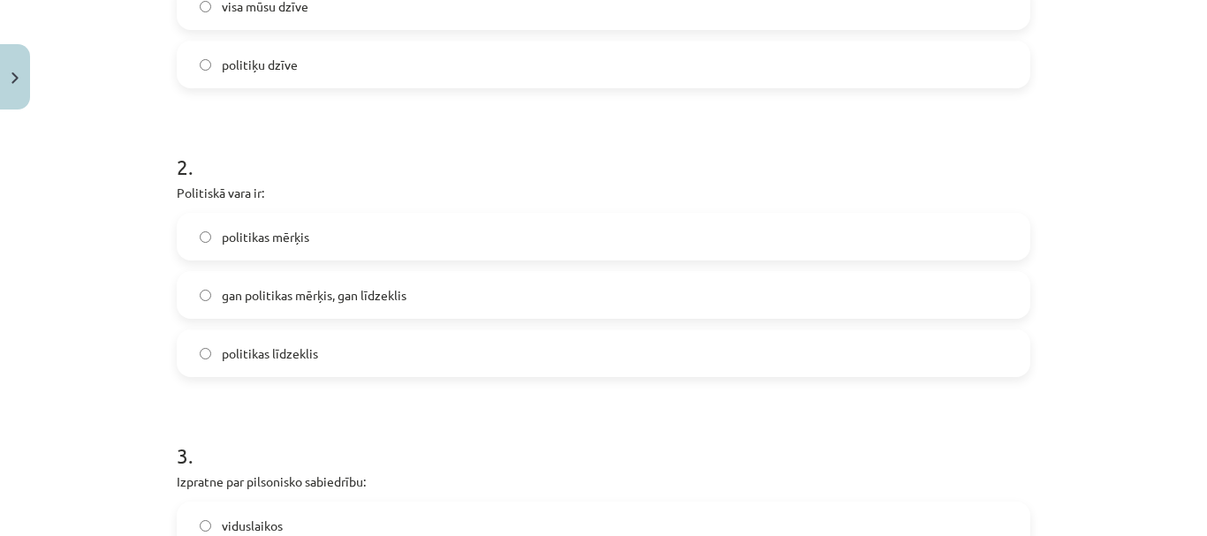
scroll to position [546, 0]
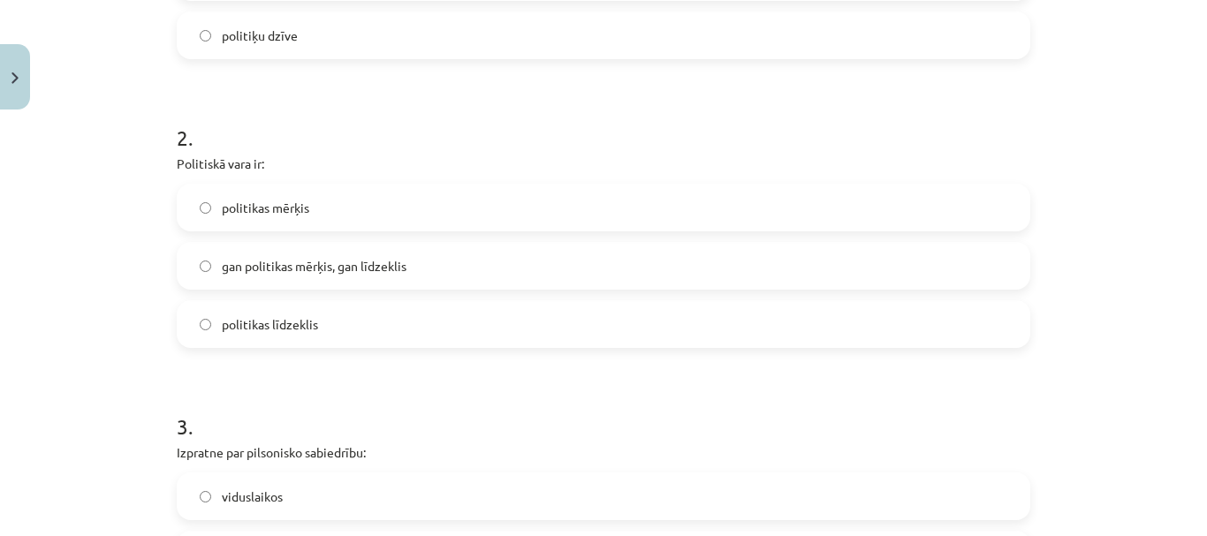
click at [560, 261] on label "gan politikas mērķis, gan līdzeklis" at bounding box center [603, 266] width 850 height 44
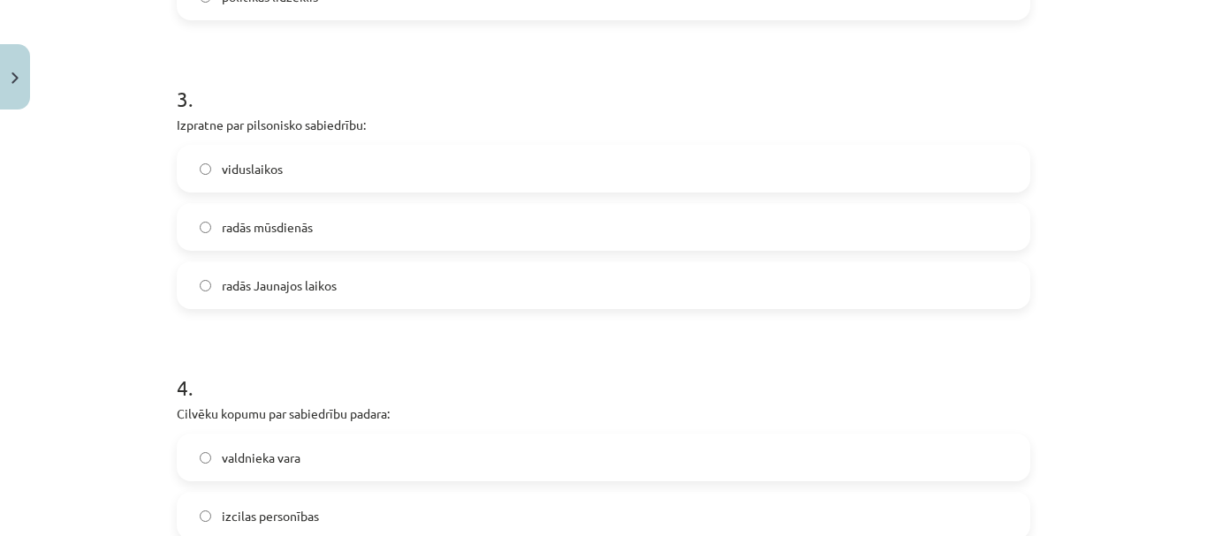
scroll to position [899, 0]
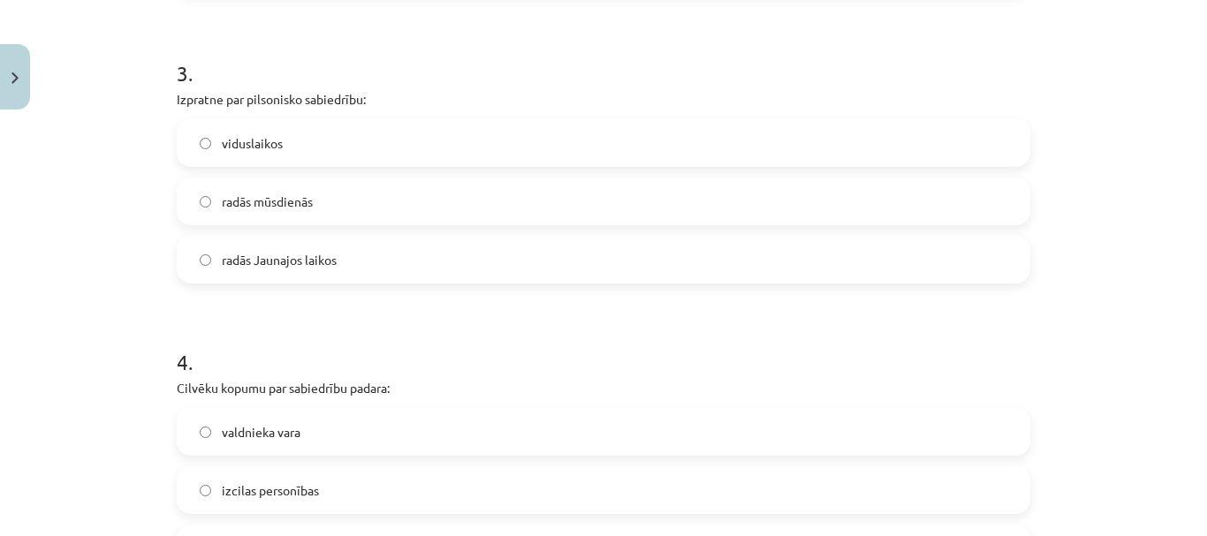
click at [559, 178] on div "radās mūsdienās" at bounding box center [603, 202] width 853 height 48
click at [549, 210] on label "radās mūsdienās" at bounding box center [603, 201] width 850 height 44
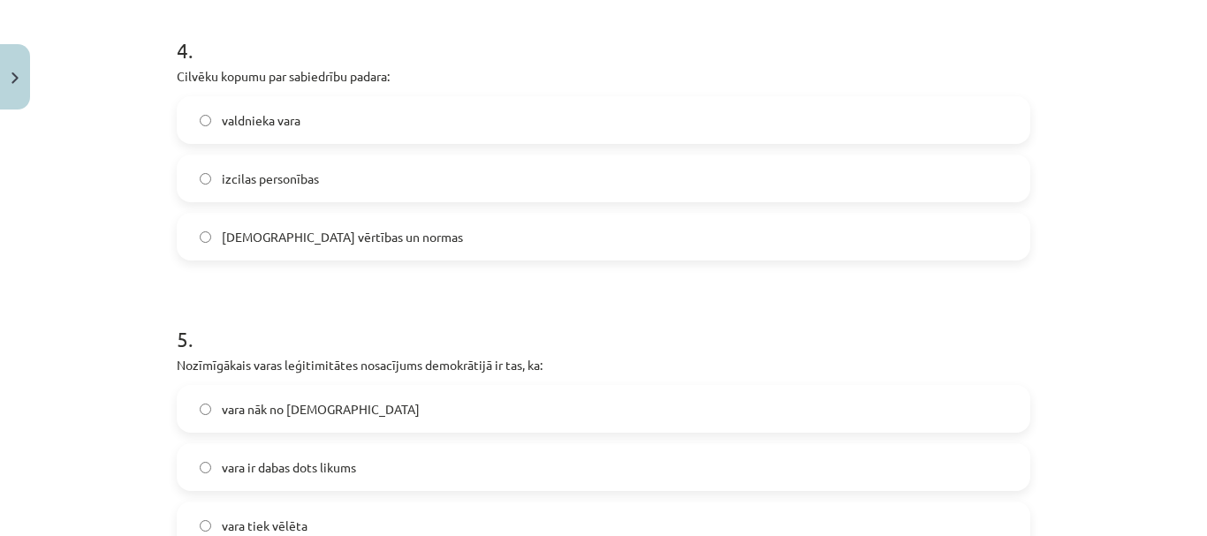
scroll to position [1253, 0]
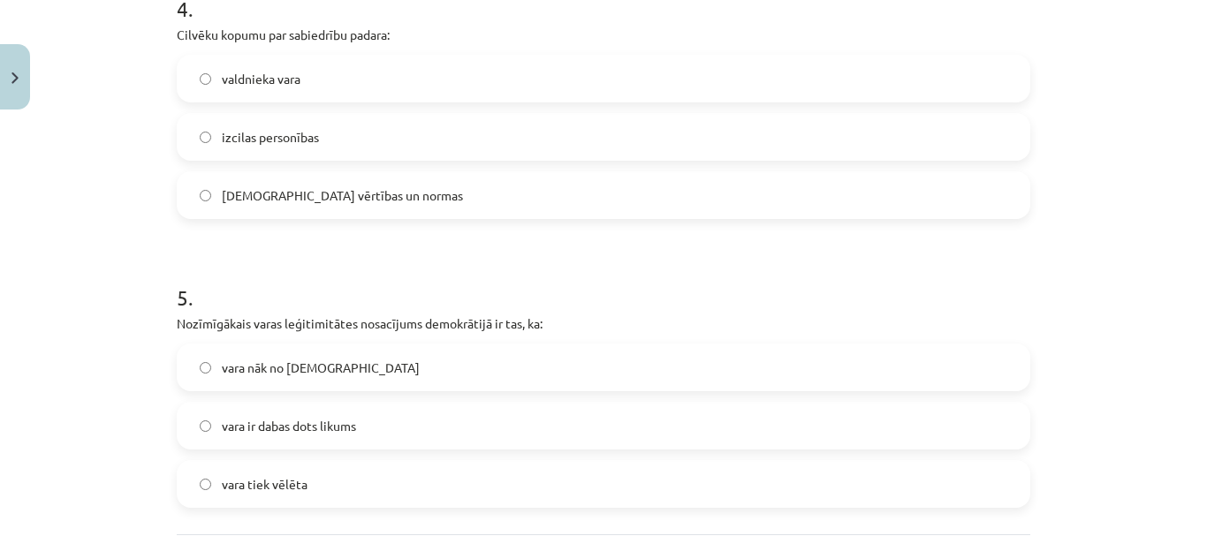
click at [547, 164] on div "valdnieka vara izcilas personības kopīgās vērtības un normas" at bounding box center [603, 137] width 853 height 164
click at [551, 195] on label "[DEMOGRAPHIC_DATA] vērtības un normas" at bounding box center [603, 195] width 850 height 44
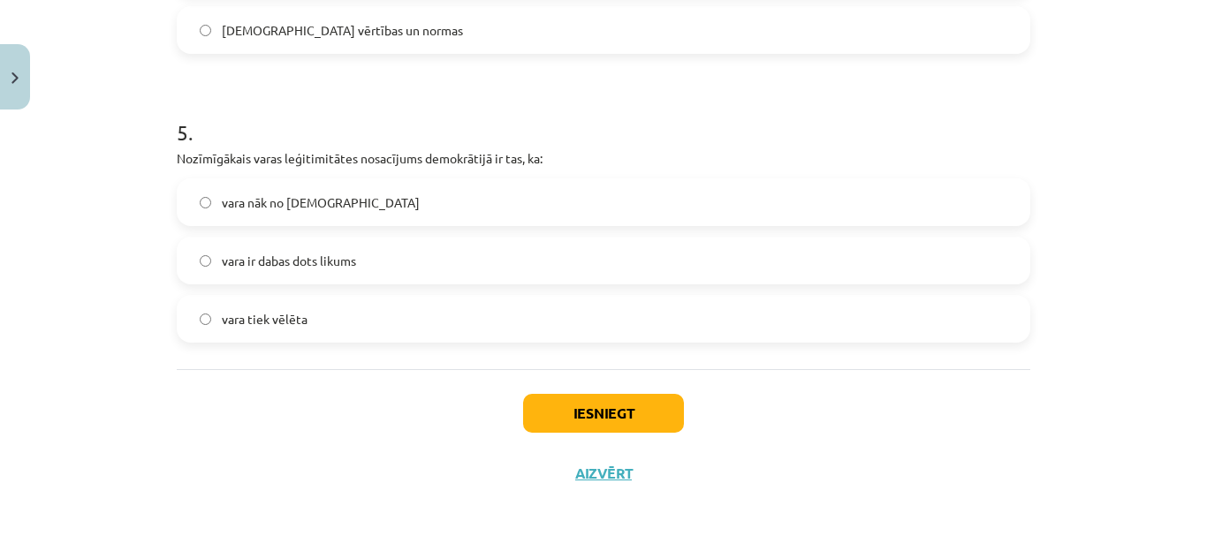
scroll to position [1429, 0]
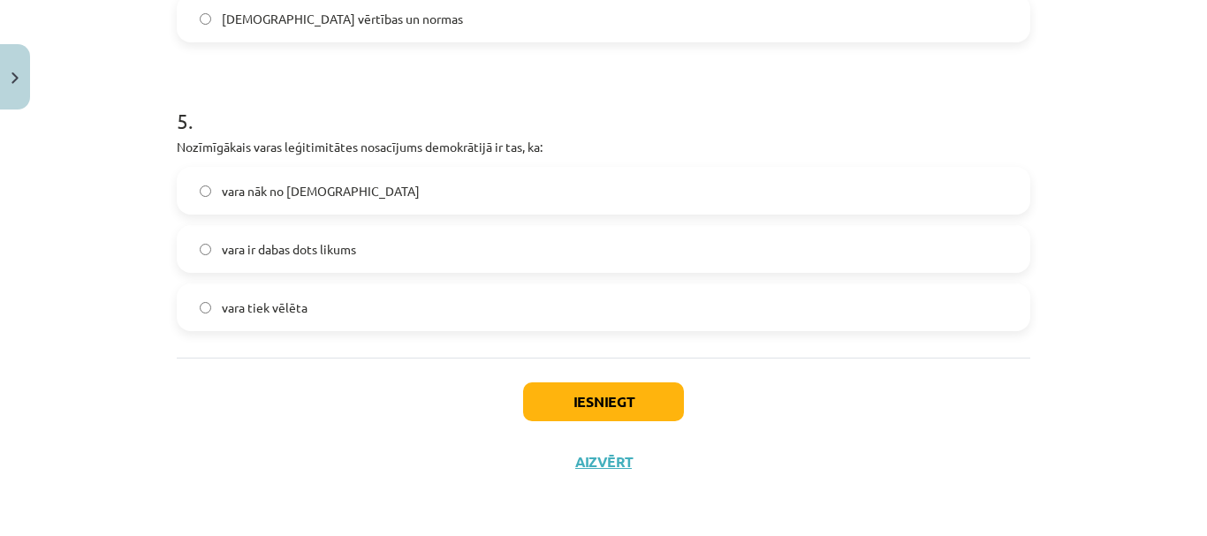
click at [535, 303] on label "vara tiek vēlēta" at bounding box center [603, 307] width 850 height 44
click at [605, 404] on button "Iesniegt" at bounding box center [603, 401] width 161 height 39
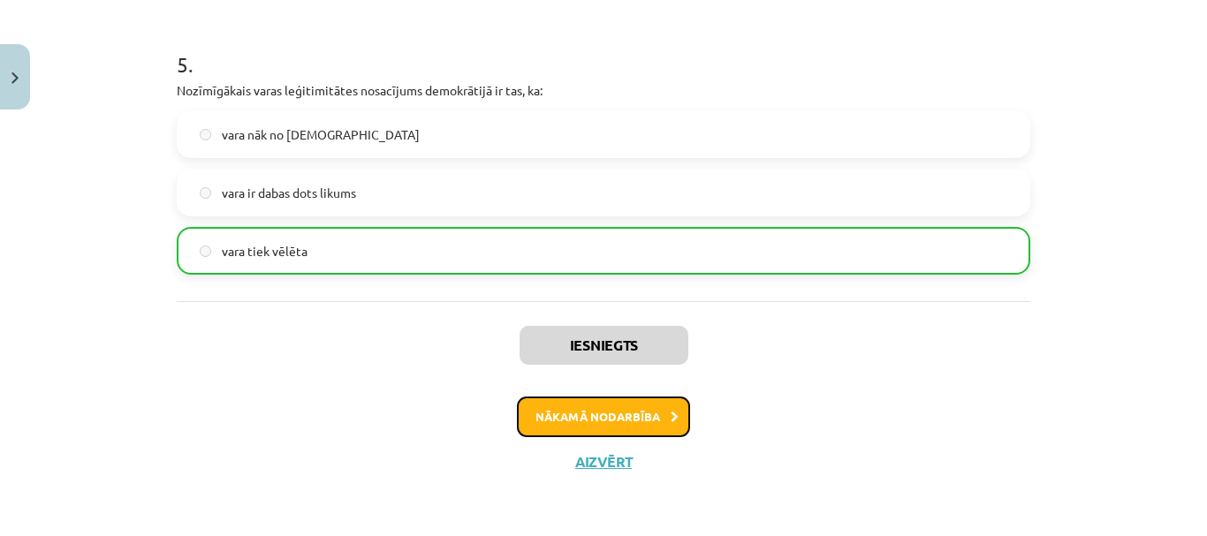
click at [605, 404] on button "Nākamā nodarbība" at bounding box center [603, 417] width 173 height 41
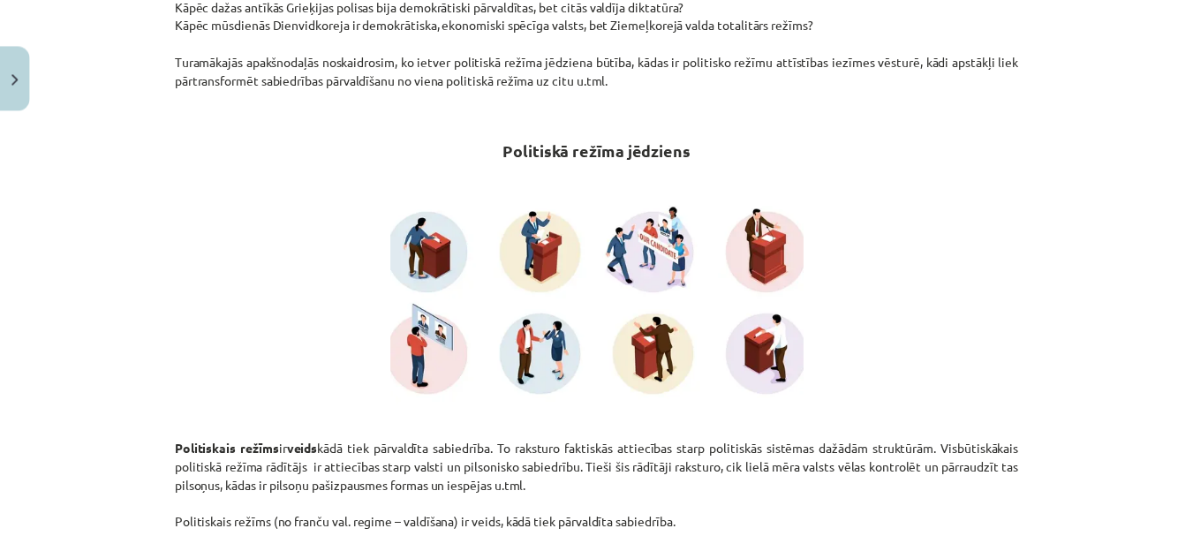
scroll to position [44, 0]
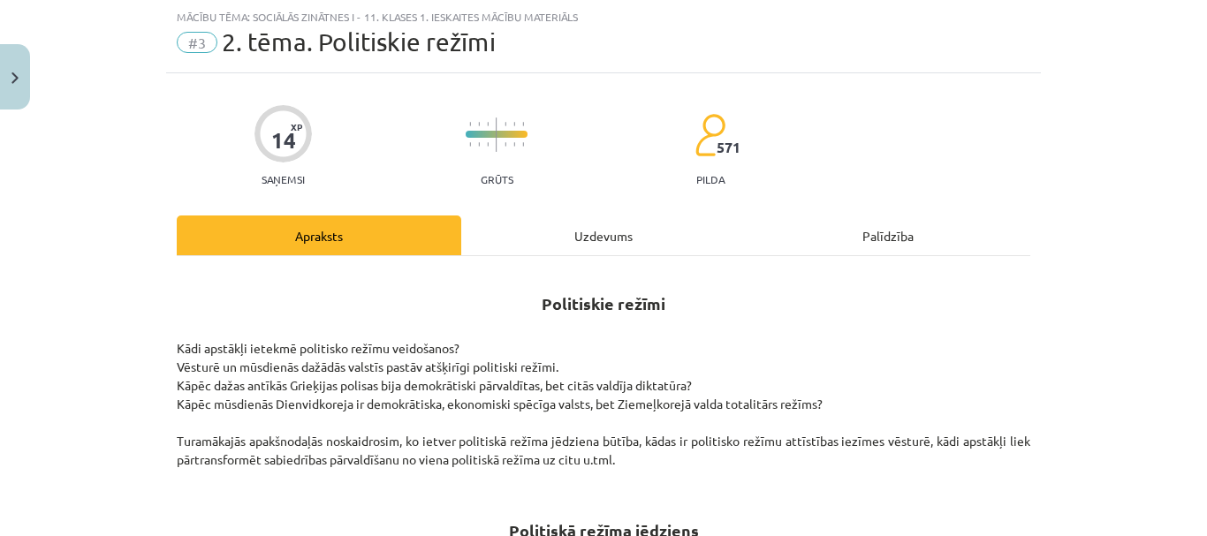
click at [609, 244] on div "Uzdevums" at bounding box center [603, 236] width 284 height 40
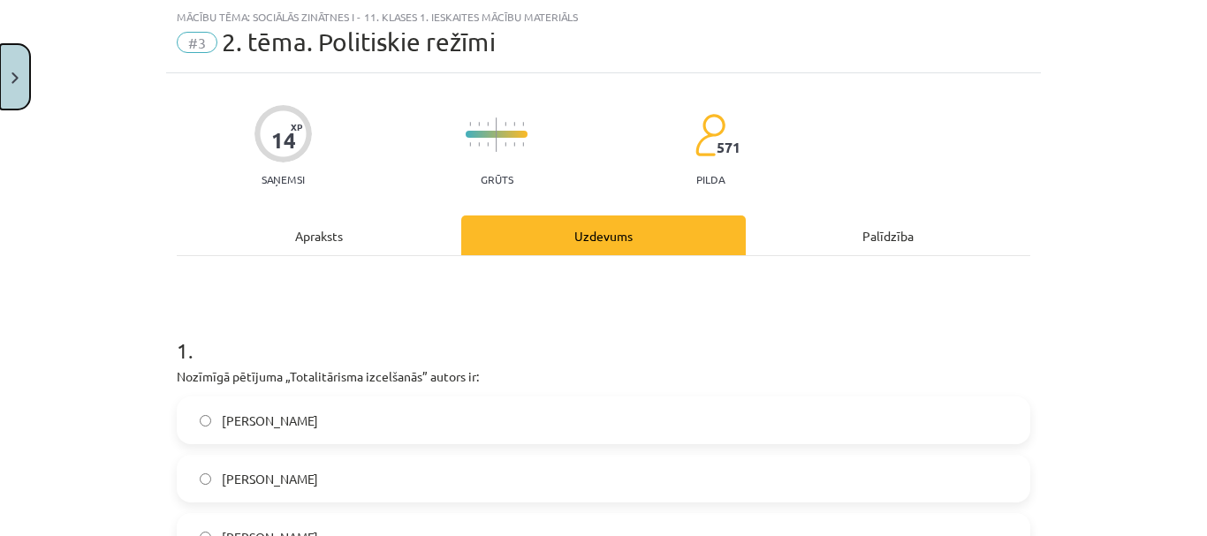
click at [0, 77] on button "Close" at bounding box center [15, 76] width 30 height 65
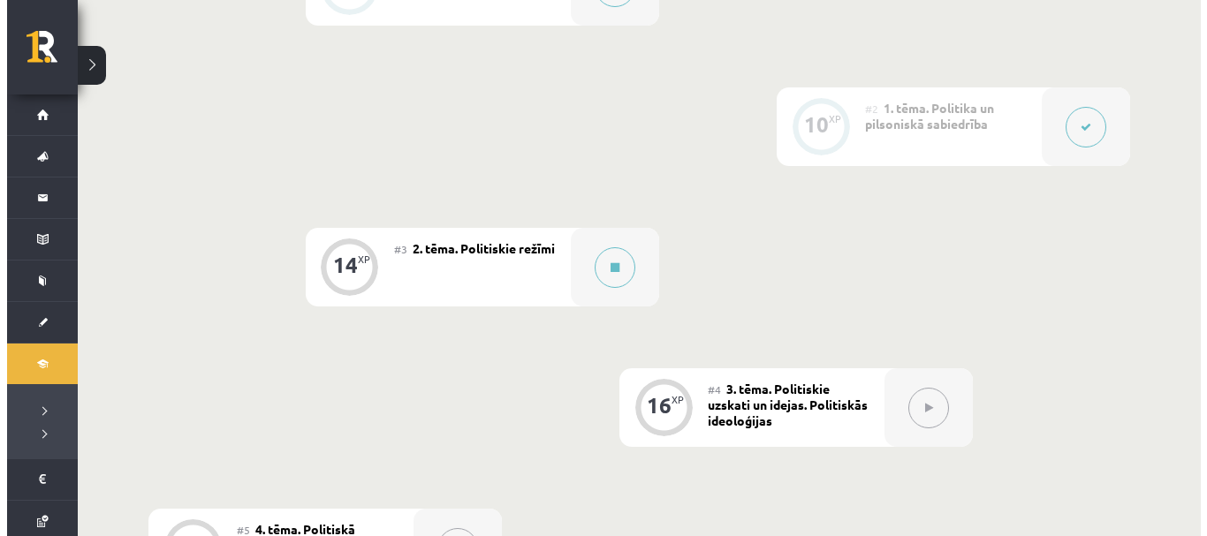
scroll to position [530, 0]
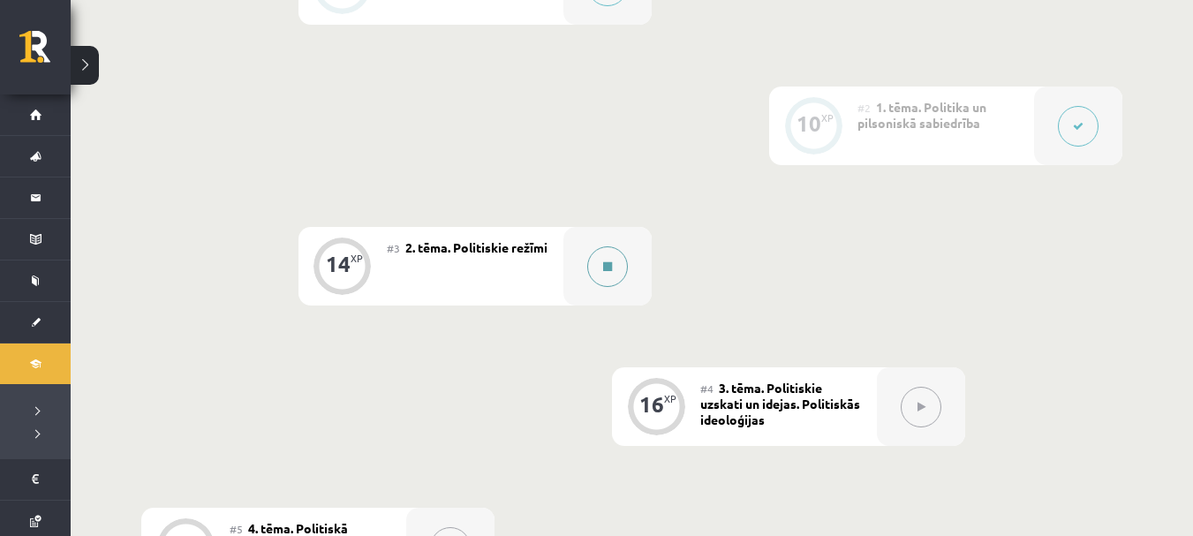
click at [617, 270] on button at bounding box center [607, 266] width 41 height 41
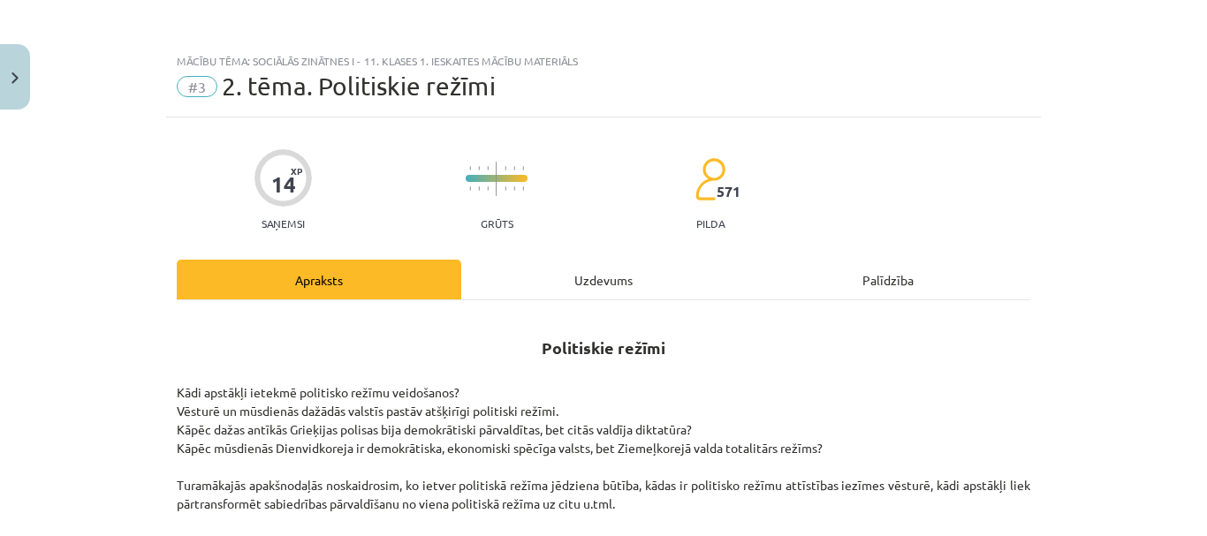
click at [629, 277] on div "Uzdevums" at bounding box center [603, 280] width 284 height 40
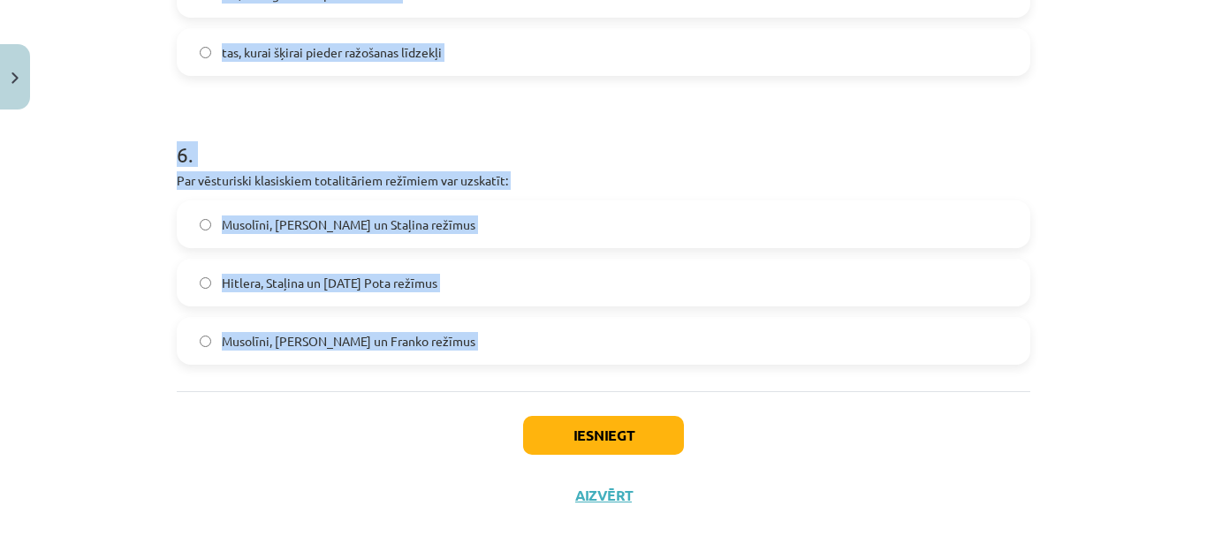
scroll to position [1811, 0]
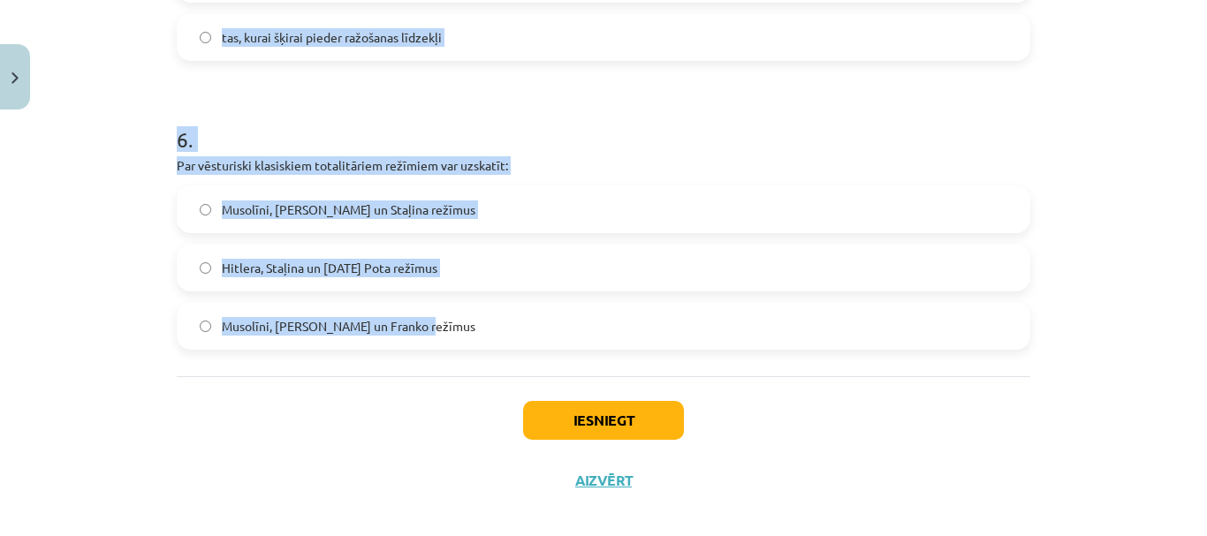
drag, startPoint x: 160, startPoint y: 370, endPoint x: 655, endPoint y: 315, distance: 498.6
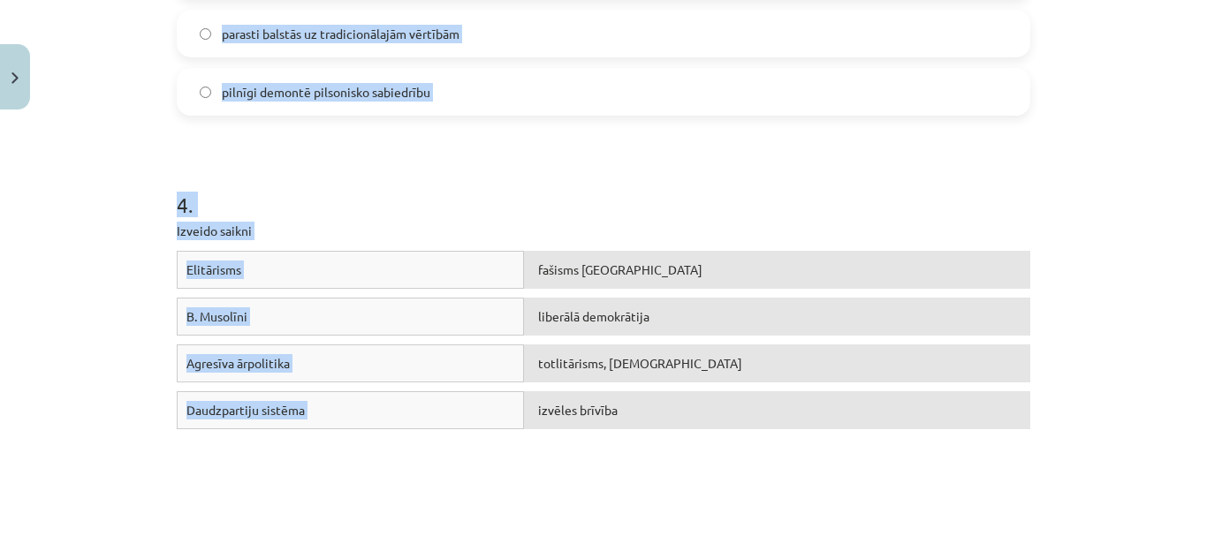
scroll to position [1016, 0]
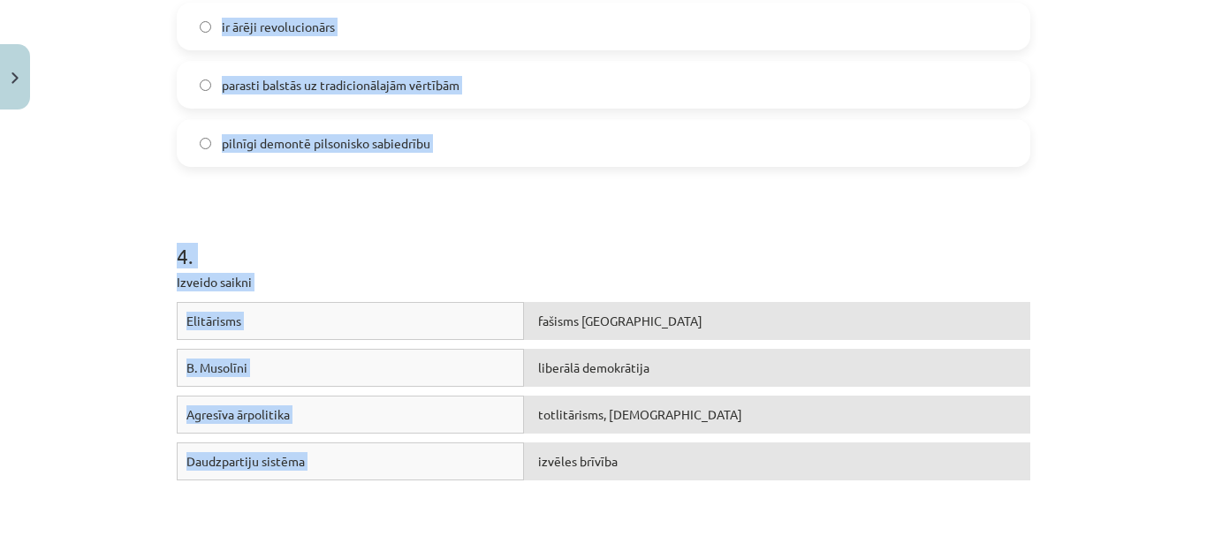
click at [763, 272] on div "4 . Izveido saikni Elitārisms fašisms [GEOGRAPHIC_DATA] B. Musolīni liberālā de…" at bounding box center [603, 373] width 853 height 390
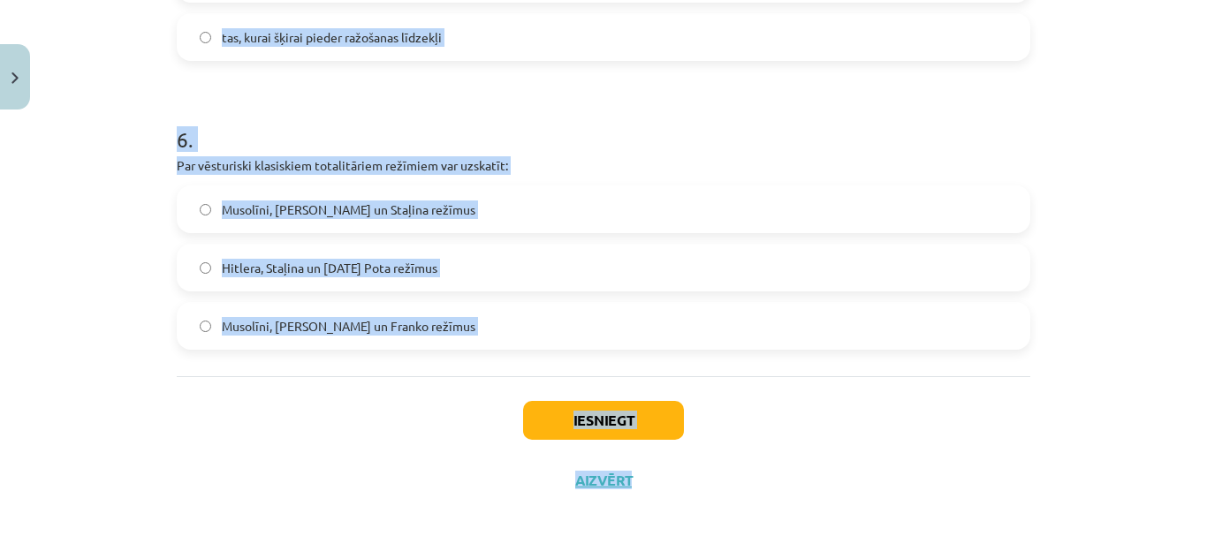
scroll to position [1829, 0]
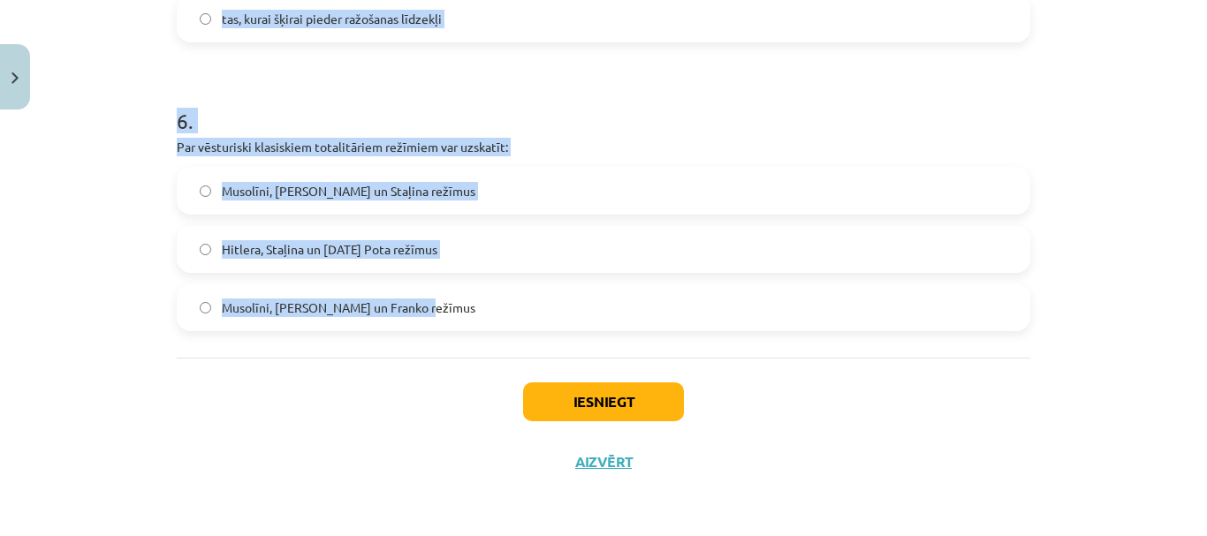
drag, startPoint x: 156, startPoint y: 289, endPoint x: 1044, endPoint y: 288, distance: 887.7
click at [1044, 288] on div "Mācību tēma: Sociālās zinātnes i - 11. klases 1. ieskaites mācību materiāls #3 …" at bounding box center [603, 268] width 1207 height 536
copy form "Nozīmīgā pētījuma „Totalitārisma izcelšanās” autors ir: [PERSON_NAME] [PERSON_N…"
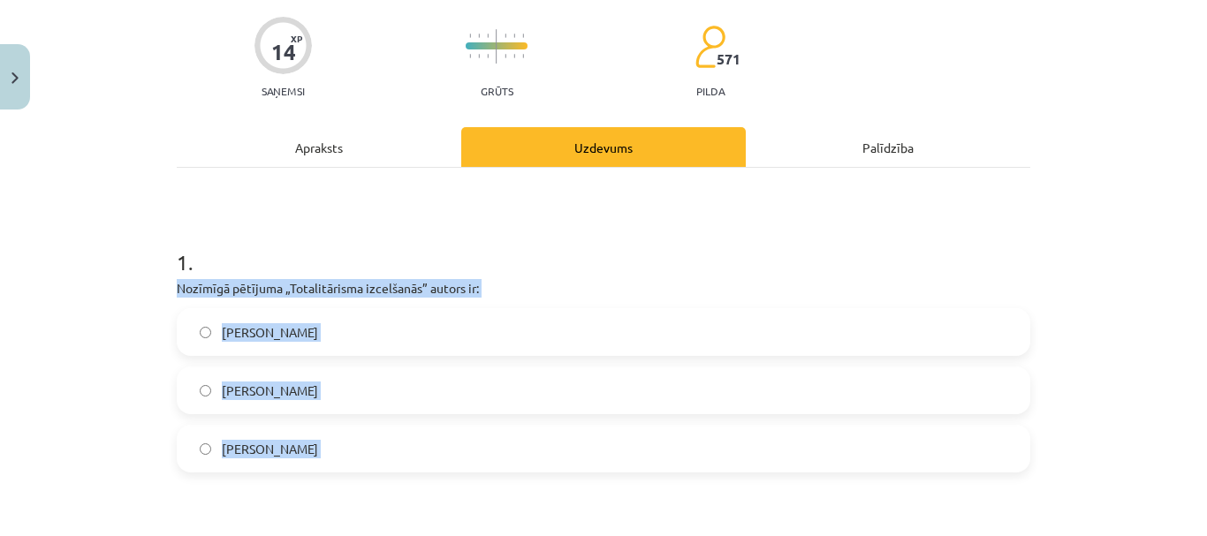
scroll to position [239, 0]
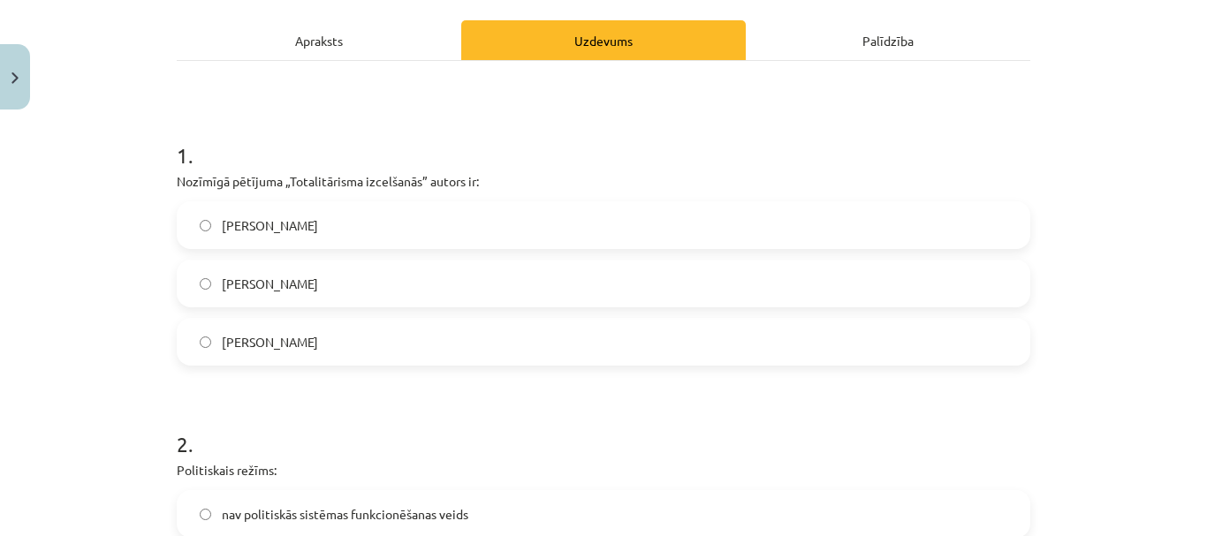
click at [269, 140] on h1 "1 ." at bounding box center [603, 139] width 853 height 55
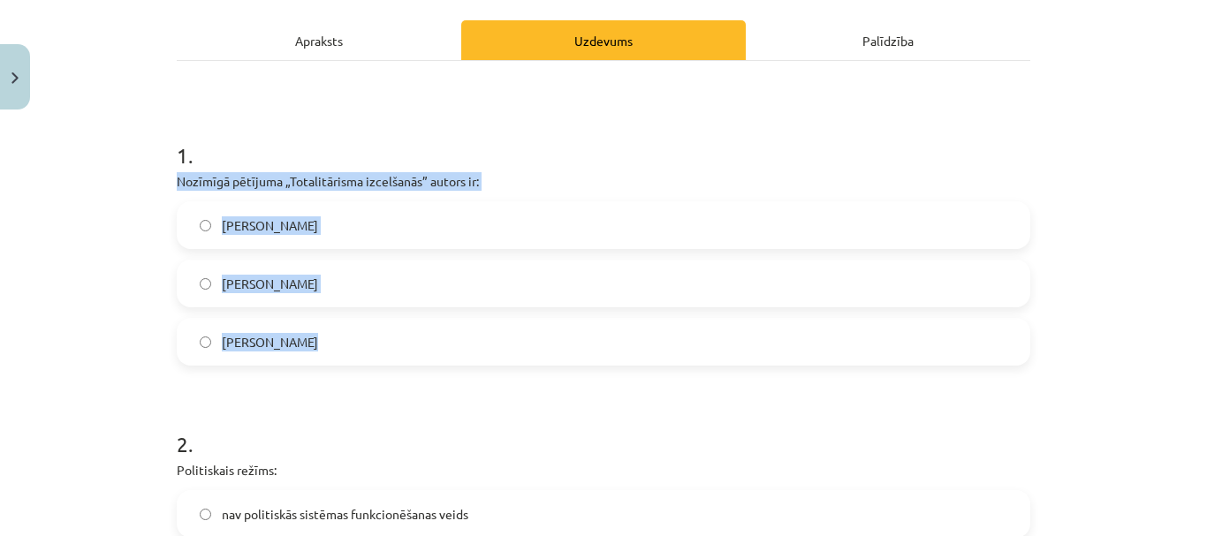
drag, startPoint x: 170, startPoint y: 178, endPoint x: 478, endPoint y: 328, distance: 341.7
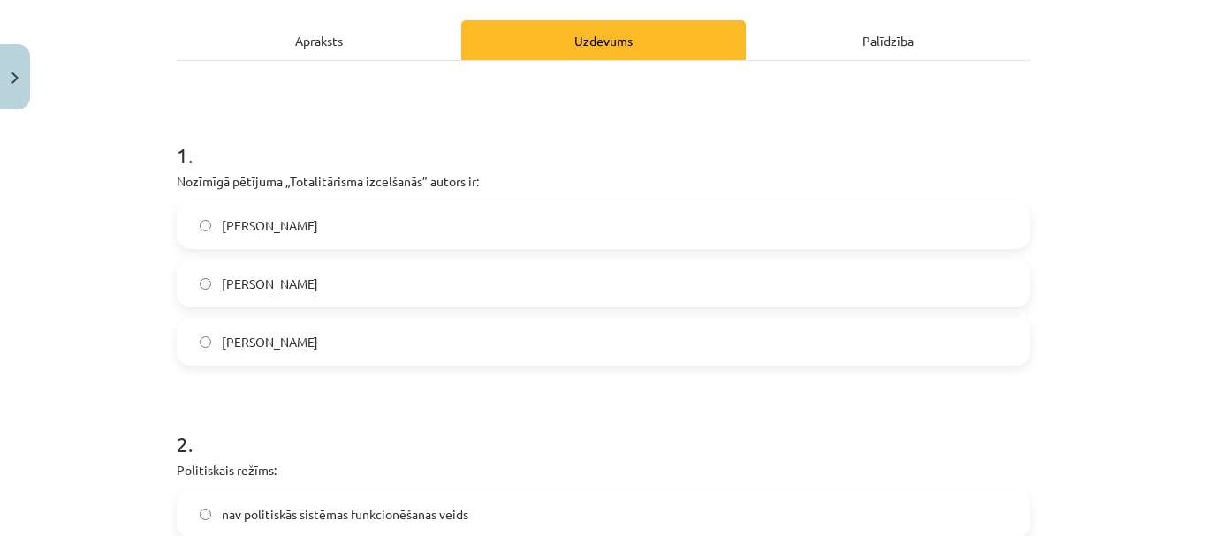
drag, startPoint x: 478, startPoint y: 328, endPoint x: 645, endPoint y: 125, distance: 263.0
click at [645, 125] on h1 "1 ." at bounding box center [603, 139] width 853 height 55
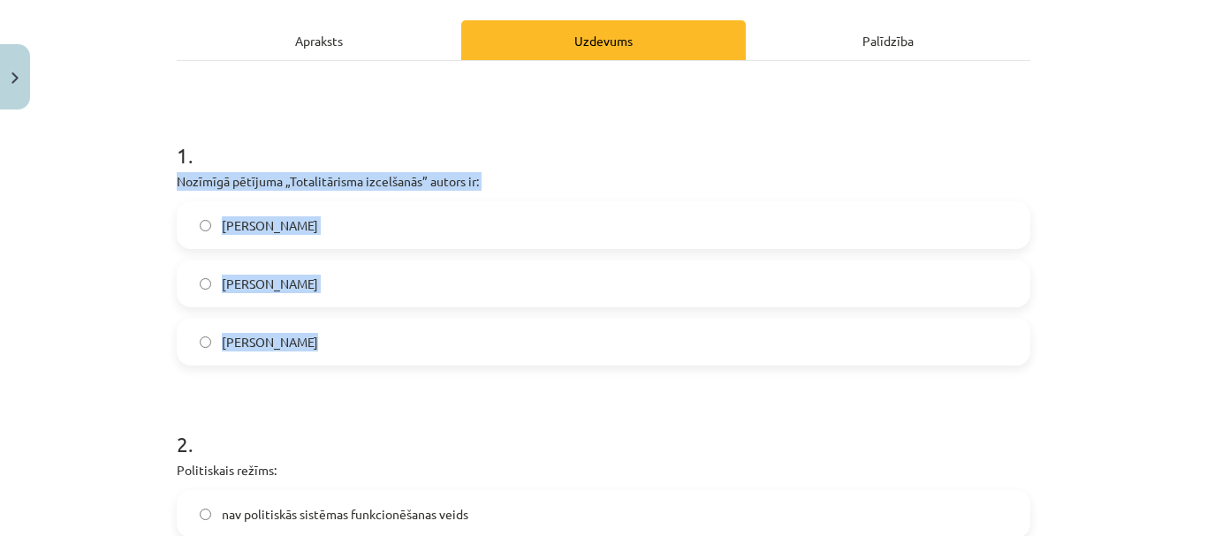
drag, startPoint x: 168, startPoint y: 170, endPoint x: 553, endPoint y: 344, distance: 422.6
copy div "Nozīmīgā pētījuma „Totalitārisma izcelšanās” autors ir: Hanna Ārendte Zbigņevs …"
click at [515, 220] on label "Hanna Ārendte" at bounding box center [603, 225] width 850 height 44
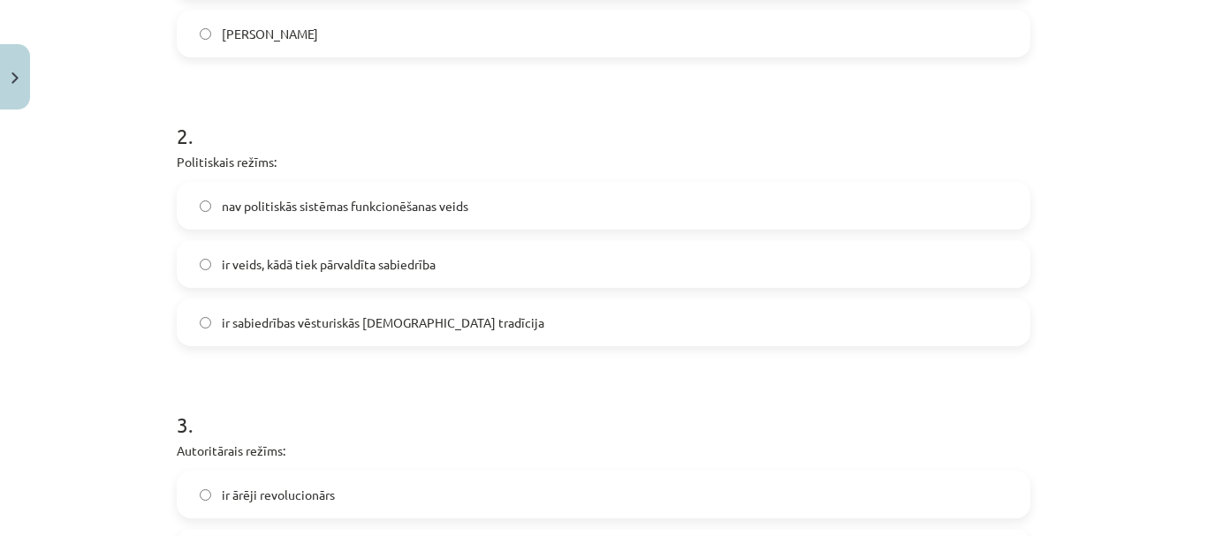
scroll to position [593, 0]
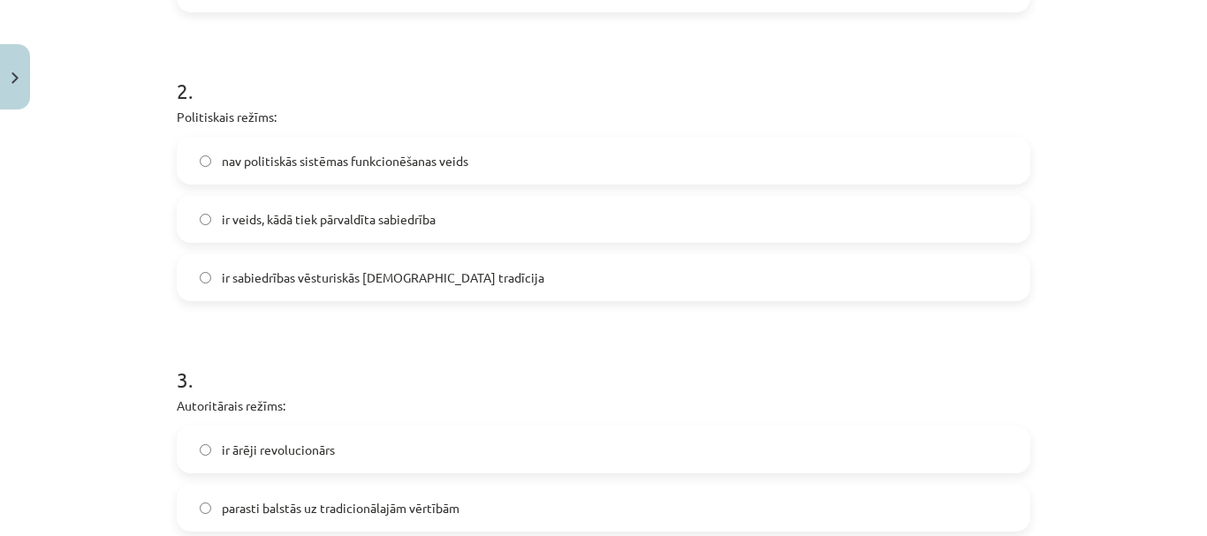
click at [474, 233] on label "ir veids, kādā tiek pārvaldīta sabiedrība" at bounding box center [603, 219] width 850 height 44
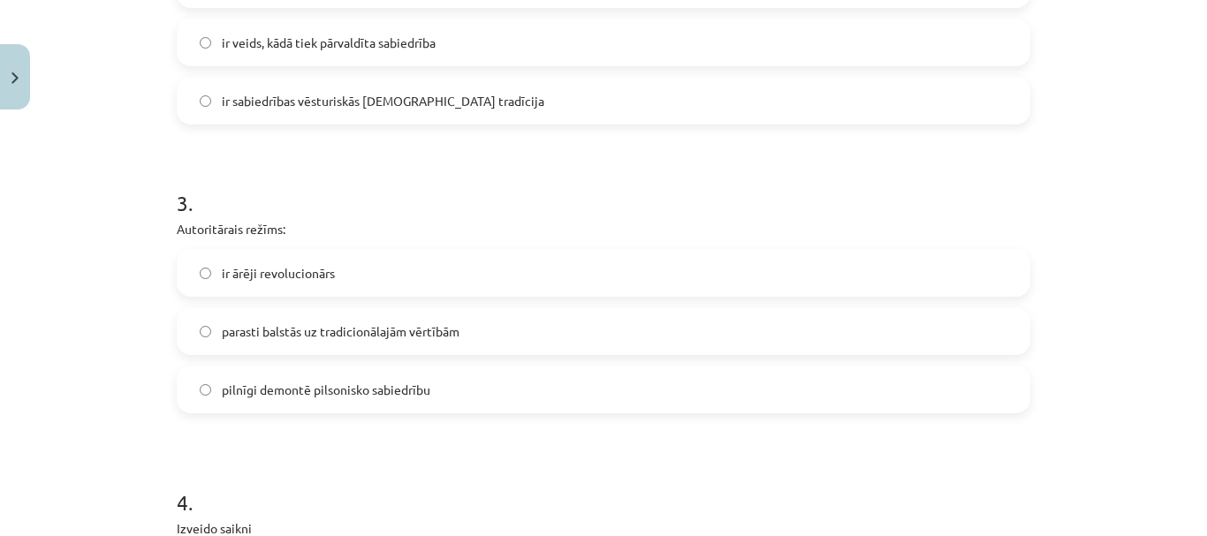
scroll to position [946, 0]
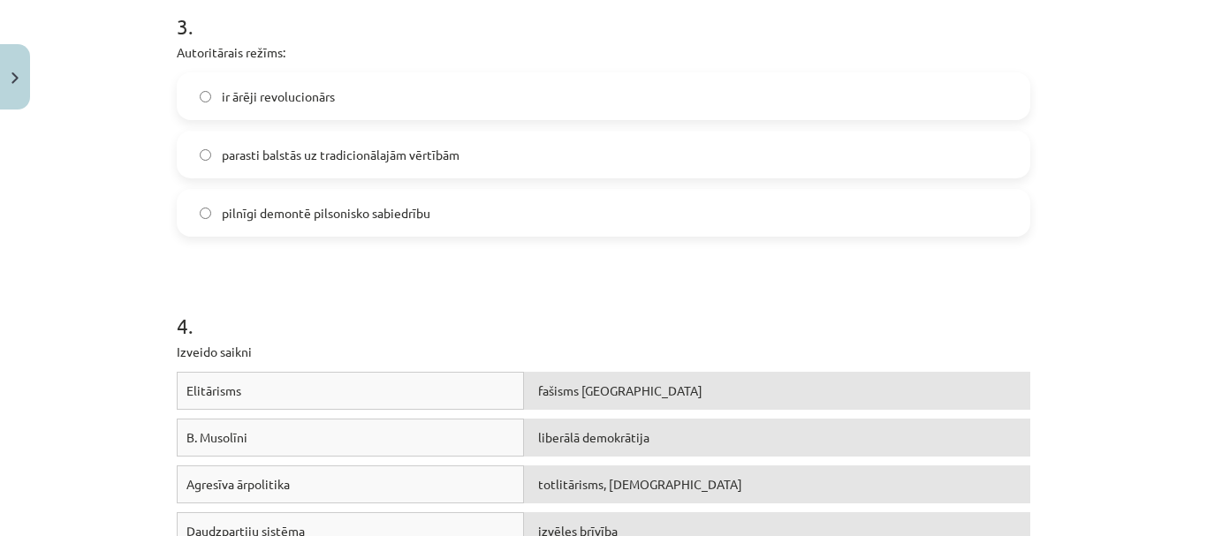
click at [509, 150] on label "parasti balstās uz tradicionālajām vērtībām" at bounding box center [603, 154] width 850 height 44
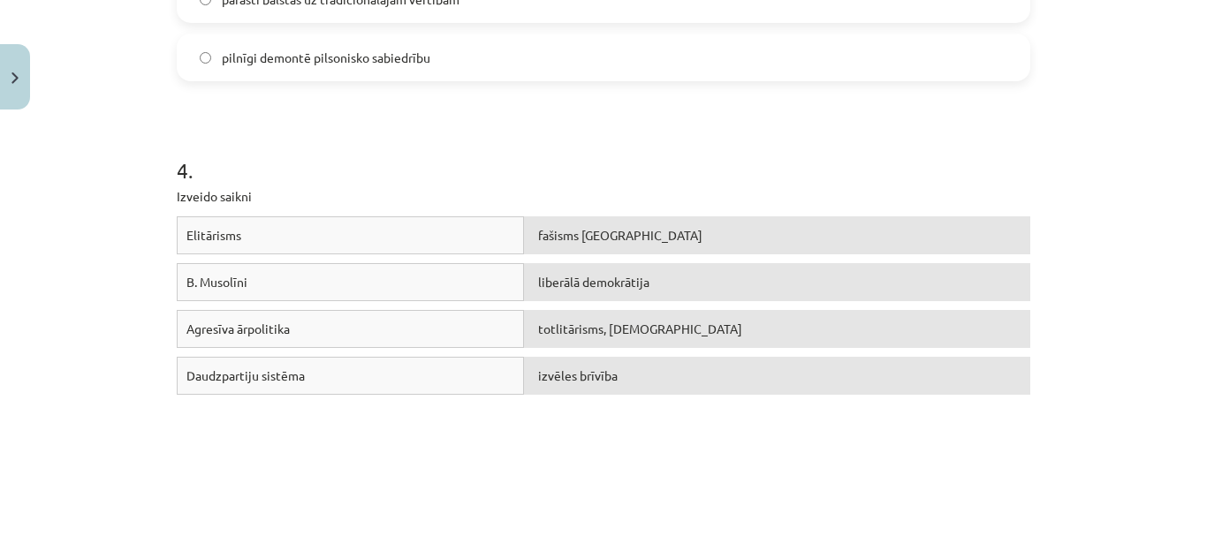
scroll to position [1123, 0]
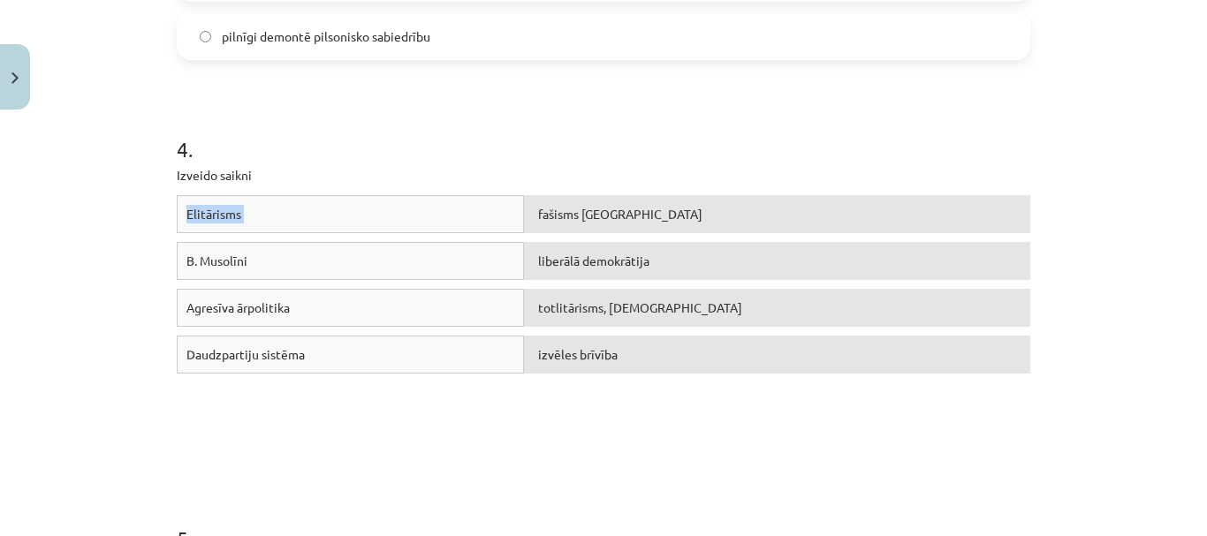
drag, startPoint x: 153, startPoint y: 199, endPoint x: 609, endPoint y: 220, distance: 457.2
click at [609, 220] on div "Mācību tēma: Sociālās zinātnes i - 11. klases 1. ieskaites mācību materiāls #3 …" at bounding box center [603, 268] width 1207 height 536
click at [609, 220] on div "fašisms Itālijā" at bounding box center [777, 214] width 506 height 38
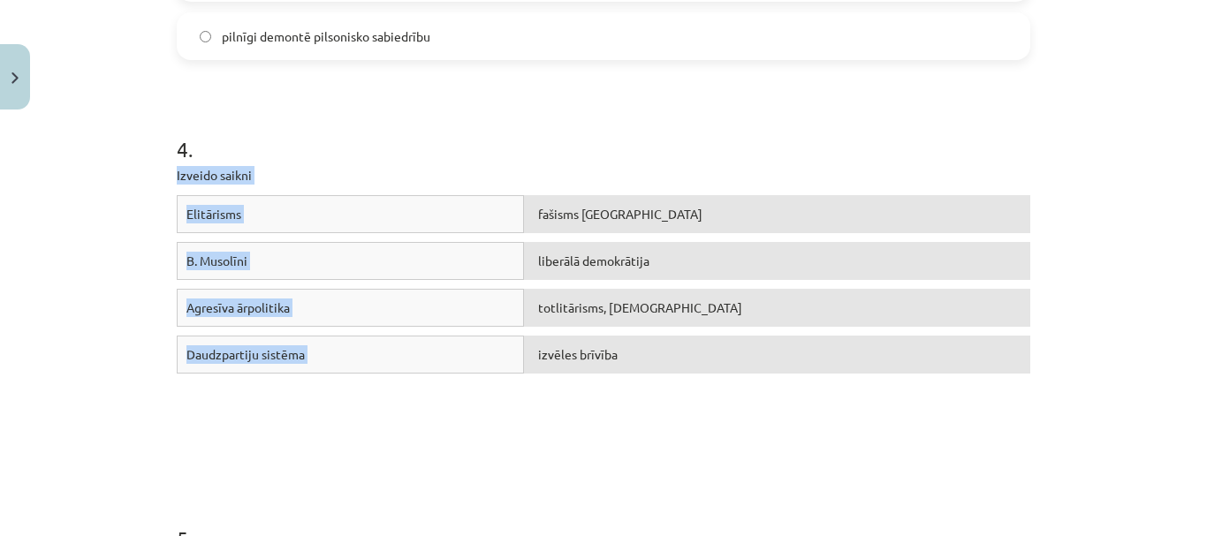
drag, startPoint x: 632, startPoint y: 149, endPoint x: 741, endPoint y: 353, distance: 231.2
click at [741, 353] on div "4 . Izveido saikni Elitārisms fašisms Itālijā B. Musolīni liberālā demokrātija …" at bounding box center [603, 266] width 853 height 390
copy div "Izveido saikni Elitārisms fašisms Itālijā B. Musolīni liberālā demokrātija Agre…"
click at [391, 412] on div "Elitārisms liberālā demokrātija B. Musolīni fašisms Itālijā Agresīva ārpolitika…" at bounding box center [603, 327] width 853 height 265
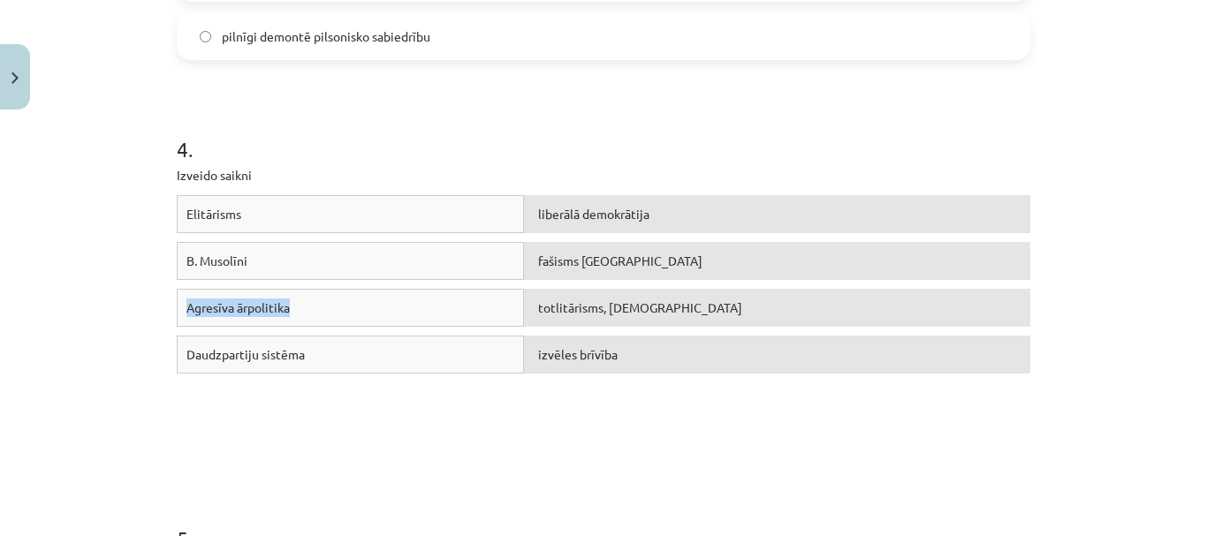
drag, startPoint x: 405, startPoint y: 299, endPoint x: 422, endPoint y: 253, distance: 49.7
click at [422, 253] on div "Elitārisms liberālā demokrātija B. Musolīni fašisms Itālijā Agresīva ārpolitika…" at bounding box center [603, 327] width 853 height 265
click at [451, 398] on div "Elitārisms liberālā demokrātija B. Musolīni fašisms Itālijā Agresīva ārpolitika…" at bounding box center [603, 327] width 853 height 265
drag, startPoint x: 352, startPoint y: 370, endPoint x: 364, endPoint y: 352, distance: 21.8
click at [364, 352] on div "Daudzpartiju sistēma" at bounding box center [350, 355] width 347 height 38
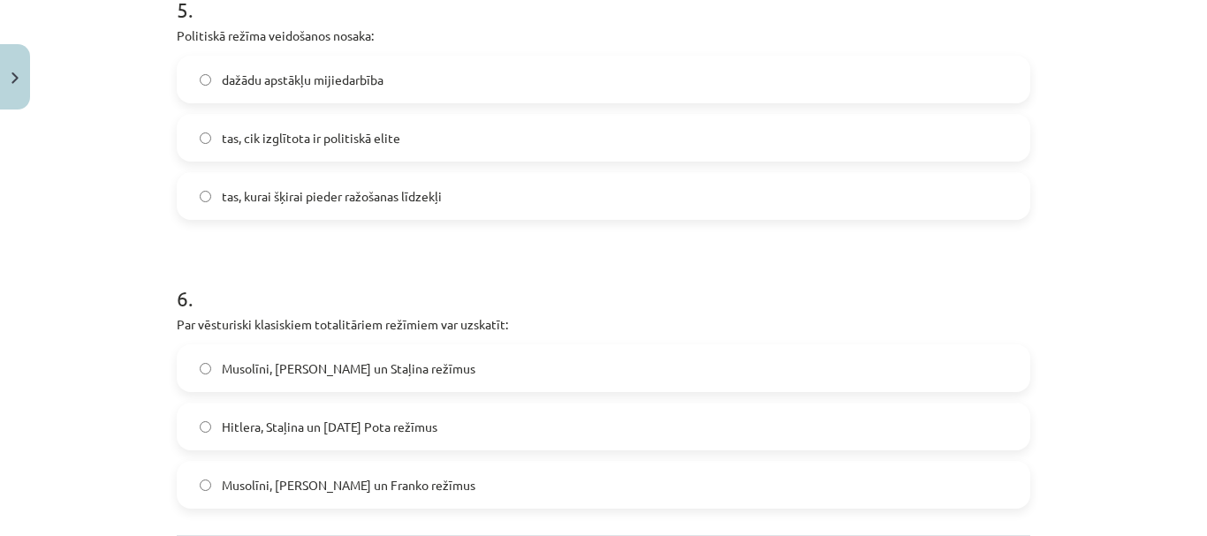
scroll to position [1653, 0]
click at [493, 78] on label "dažādu apstākļu mijiedarbība" at bounding box center [603, 79] width 850 height 44
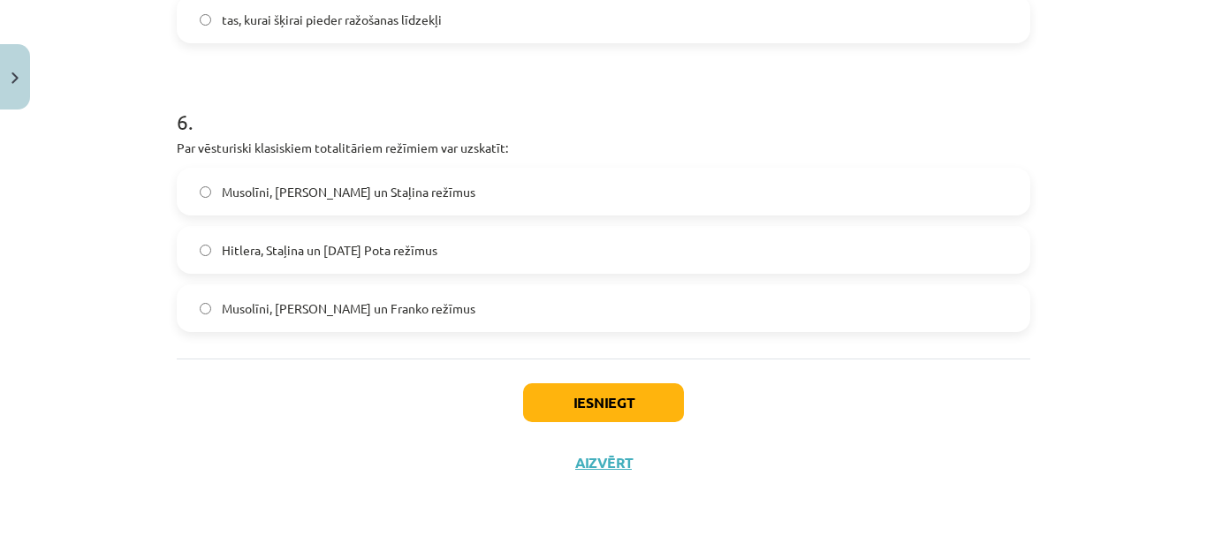
scroll to position [1829, 0]
click at [488, 177] on label "Musolīni, Hitlera un Staļina režīmus" at bounding box center [603, 191] width 850 height 44
click at [579, 395] on button "Iesniegt" at bounding box center [603, 401] width 161 height 39
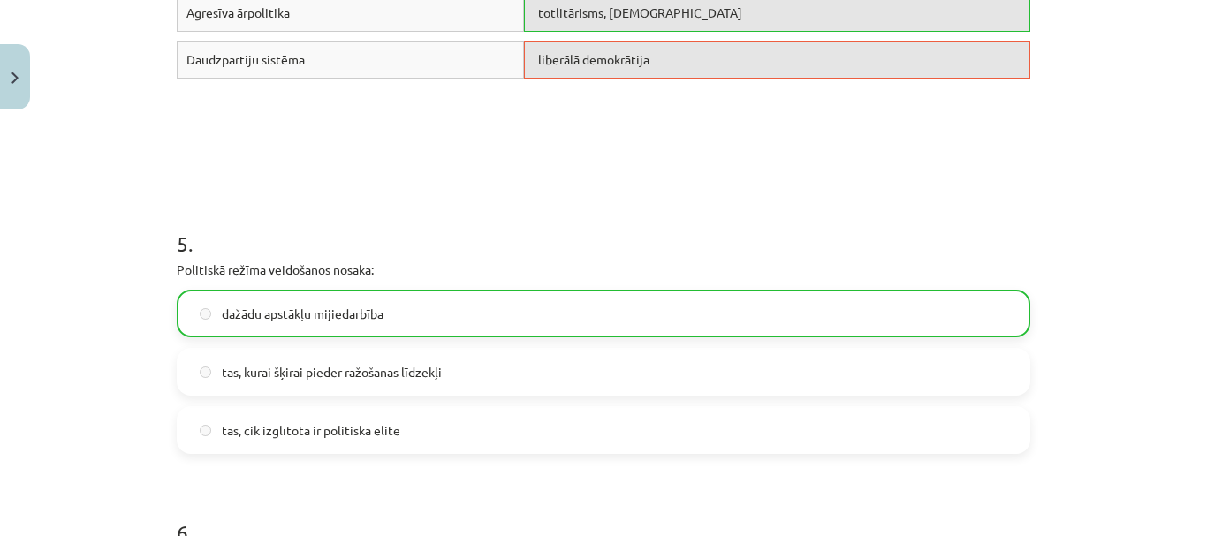
scroll to position [1886, 0]
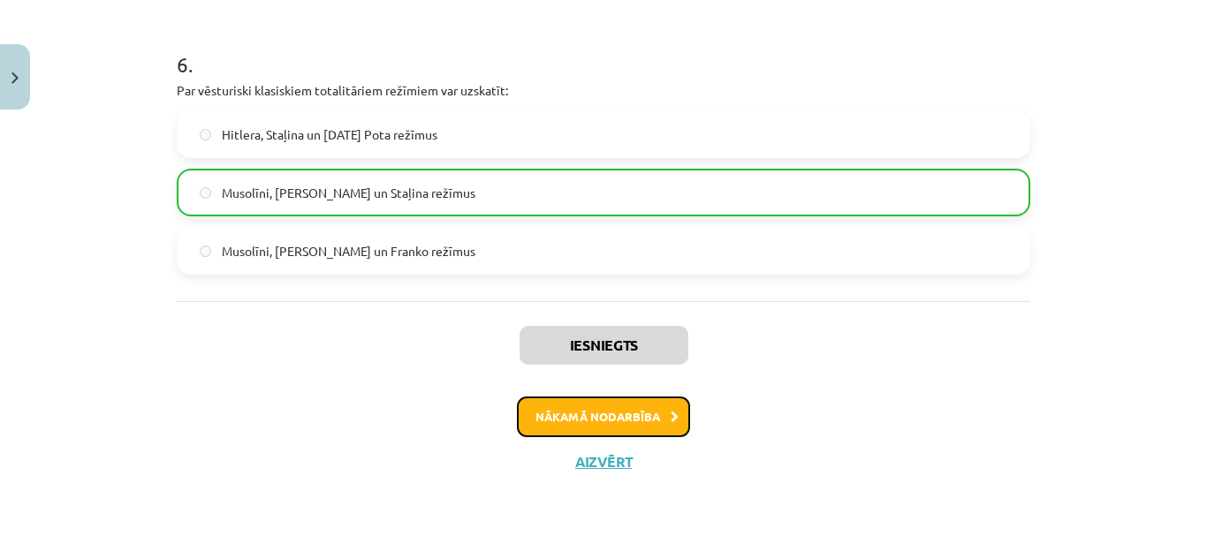
click at [606, 425] on button "Nākamā nodarbība" at bounding box center [603, 417] width 173 height 41
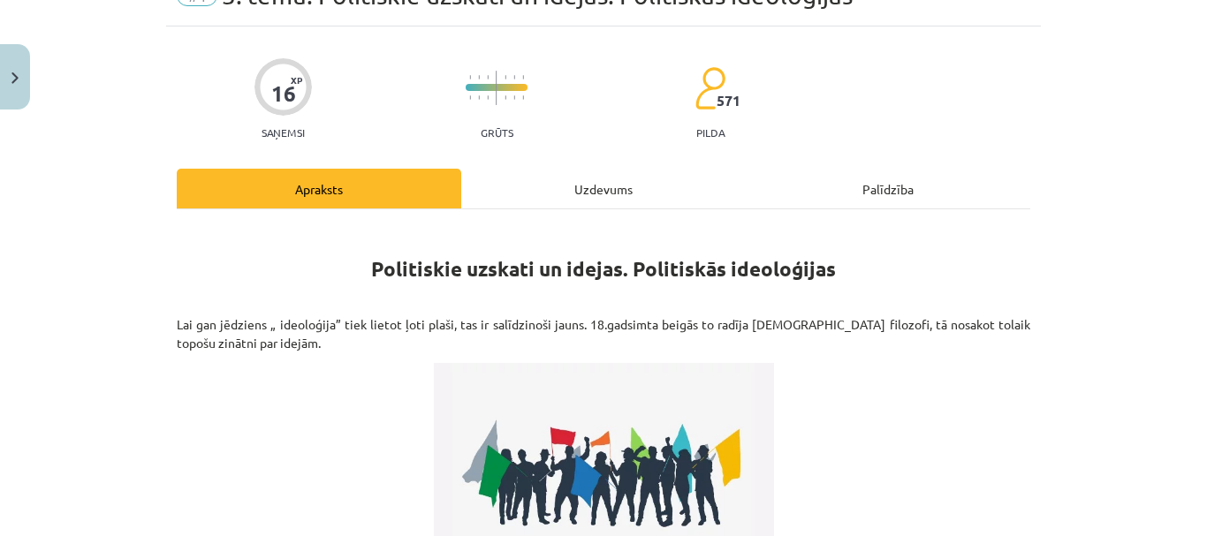
scroll to position [44, 0]
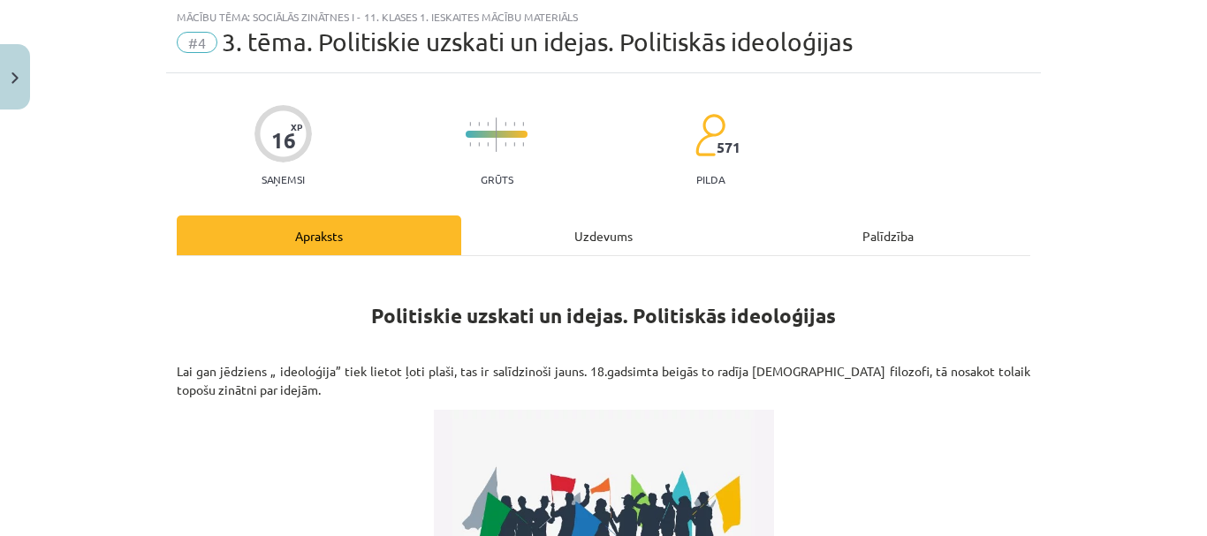
click at [594, 245] on div "Uzdevums" at bounding box center [603, 236] width 284 height 40
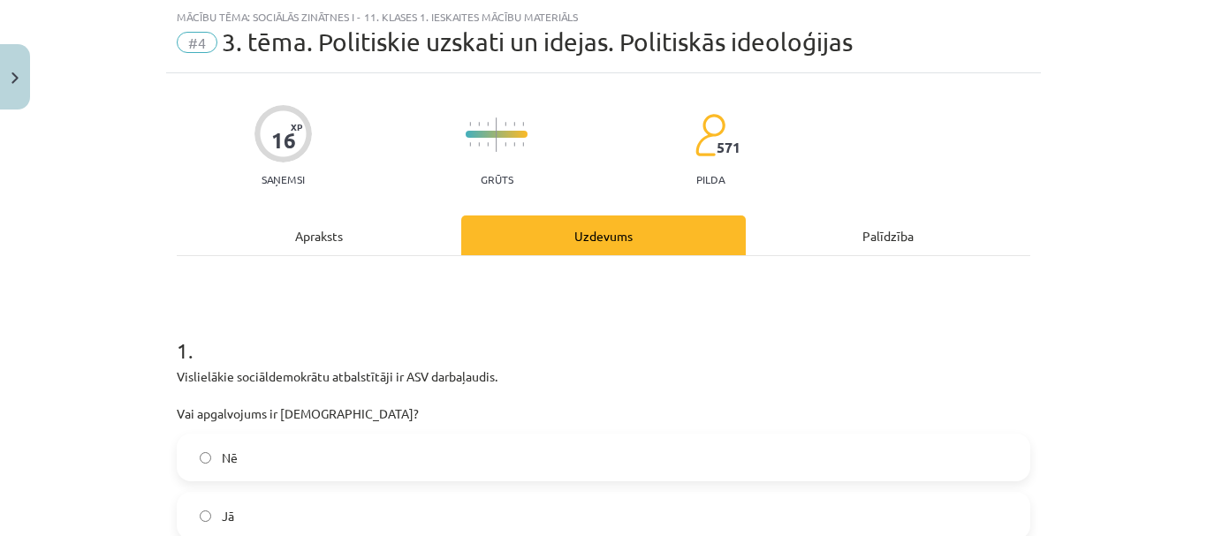
scroll to position [221, 0]
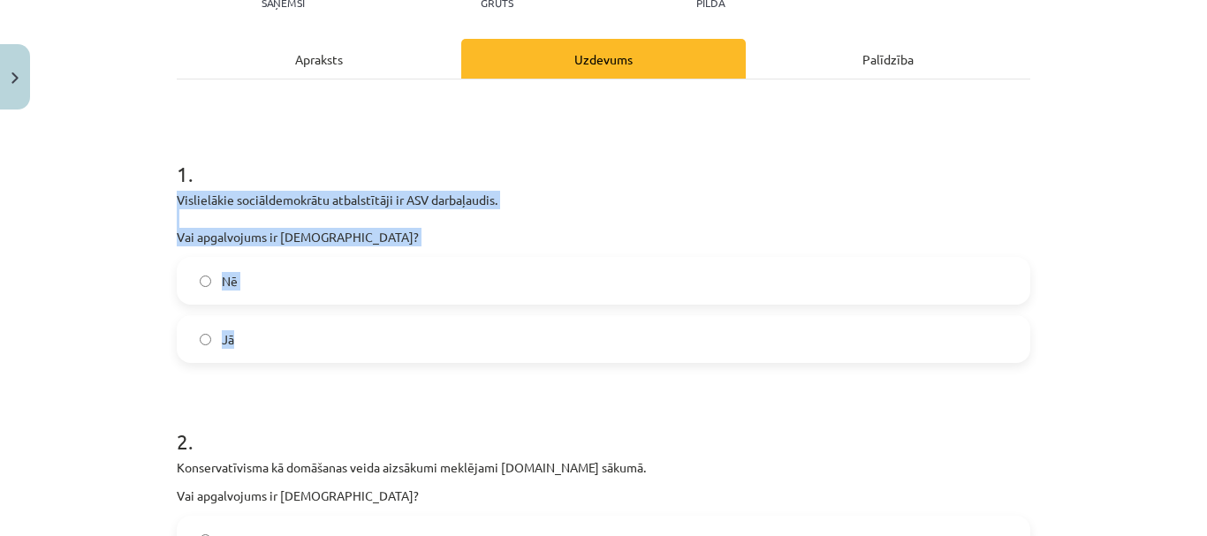
drag, startPoint x: 165, startPoint y: 193, endPoint x: 518, endPoint y: 315, distance: 373.2
copy div "Vislielākie sociāldemokrātu atbalstītāji ir ASV darbaļaudis. Vai apgalvojums ir…"
click at [430, 291] on label "Nē" at bounding box center [603, 281] width 850 height 44
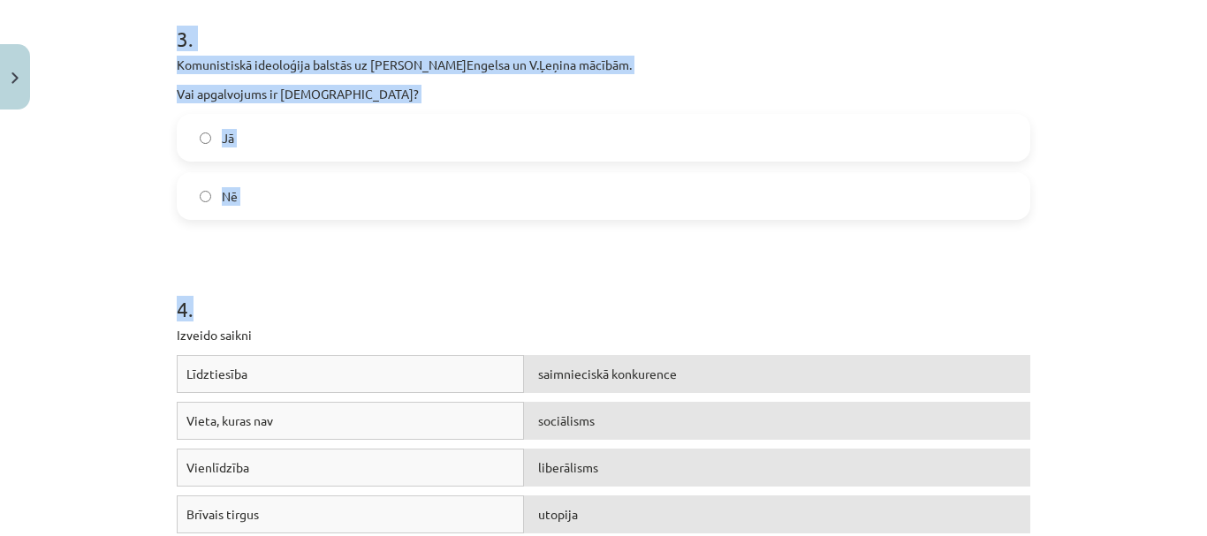
scroll to position [839, 0]
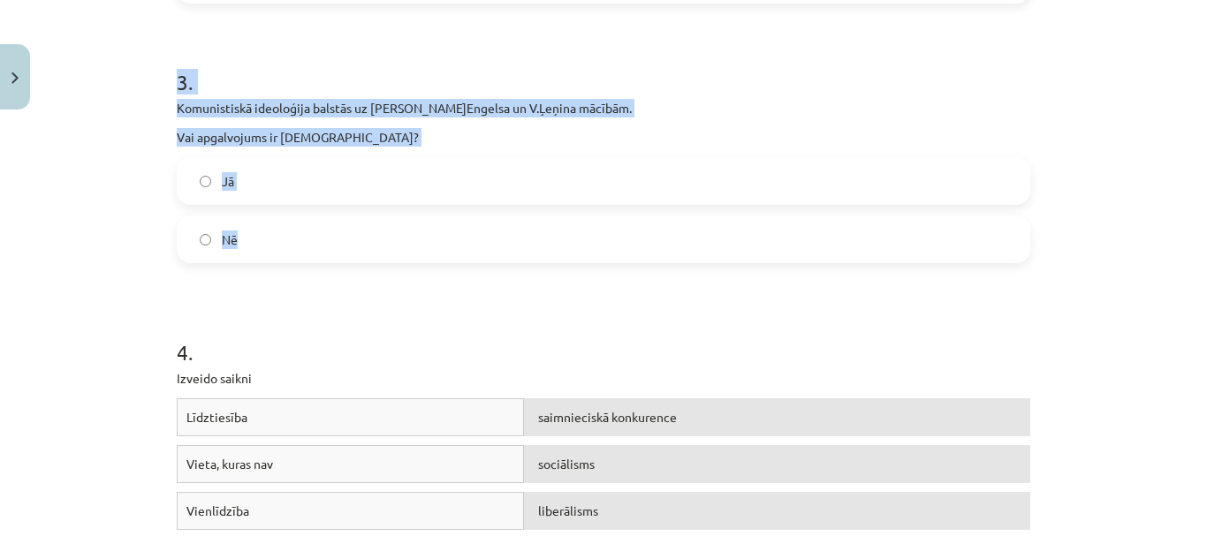
drag, startPoint x: 155, startPoint y: 115, endPoint x: 579, endPoint y: 237, distance: 441.2
click at [579, 237] on div "Mācību tēma: Sociālās zinātnes i - 11. klases 1. ieskaites mācību materiāls #4 …" at bounding box center [603, 268] width 1207 height 536
copy form "Konservatīvisma kā domāšanas veida aizsākumi meklējami 20.gs sākumā. Vai apgalv…"
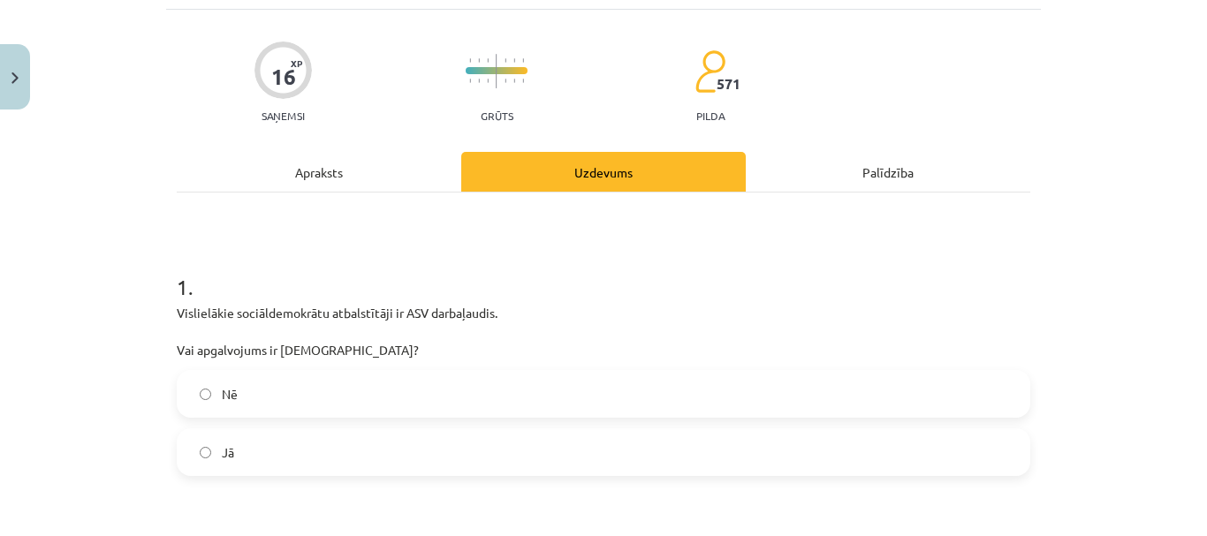
scroll to position [0, 0]
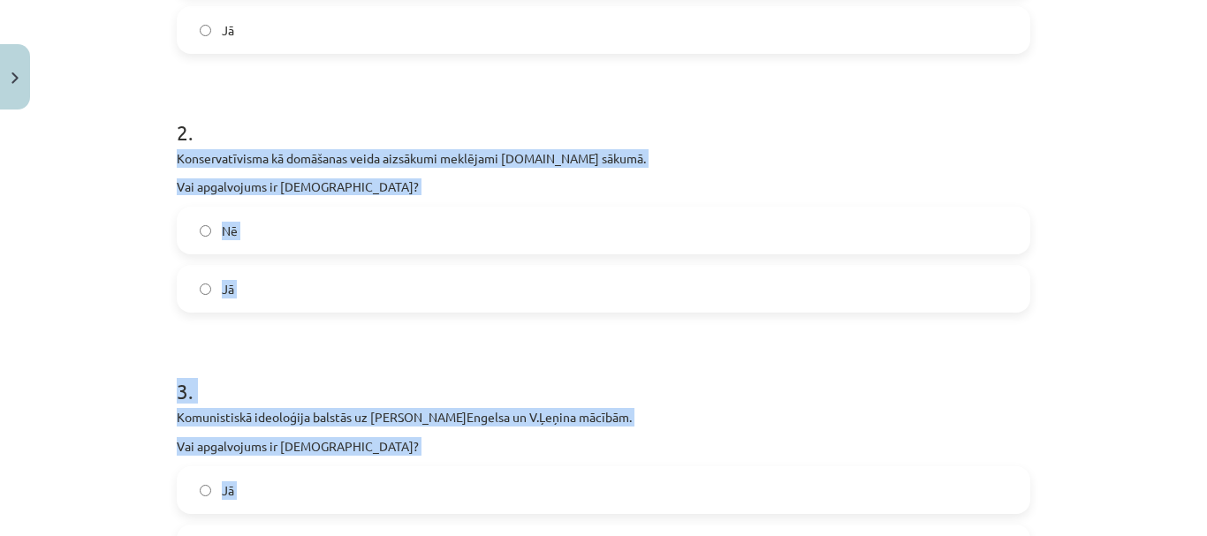
click at [479, 223] on label "Nē" at bounding box center [603, 230] width 850 height 44
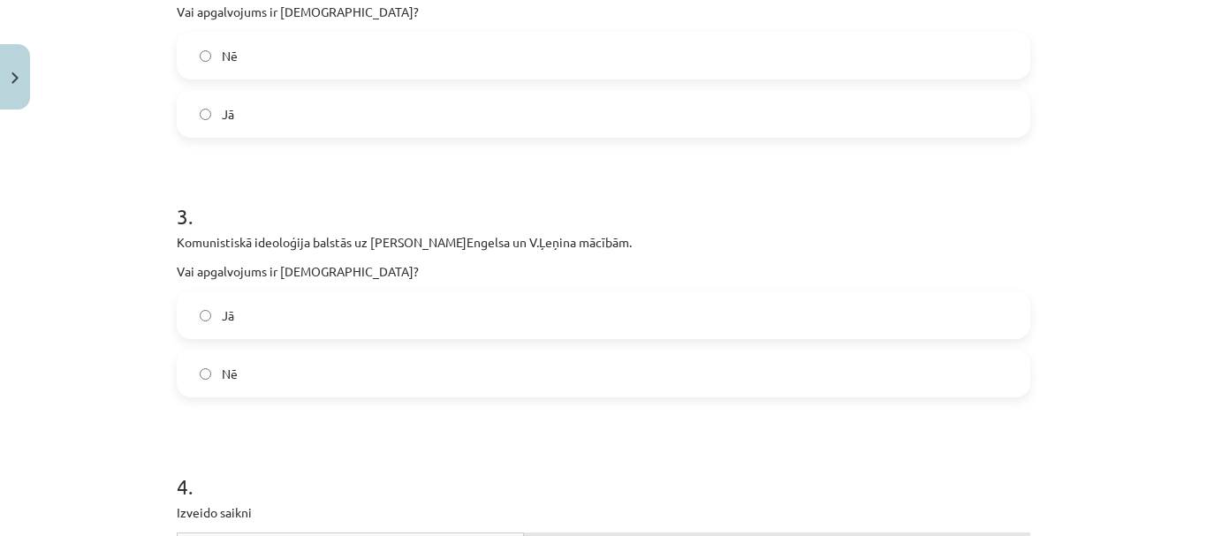
scroll to position [707, 0]
click at [456, 329] on label "Jā" at bounding box center [603, 313] width 850 height 44
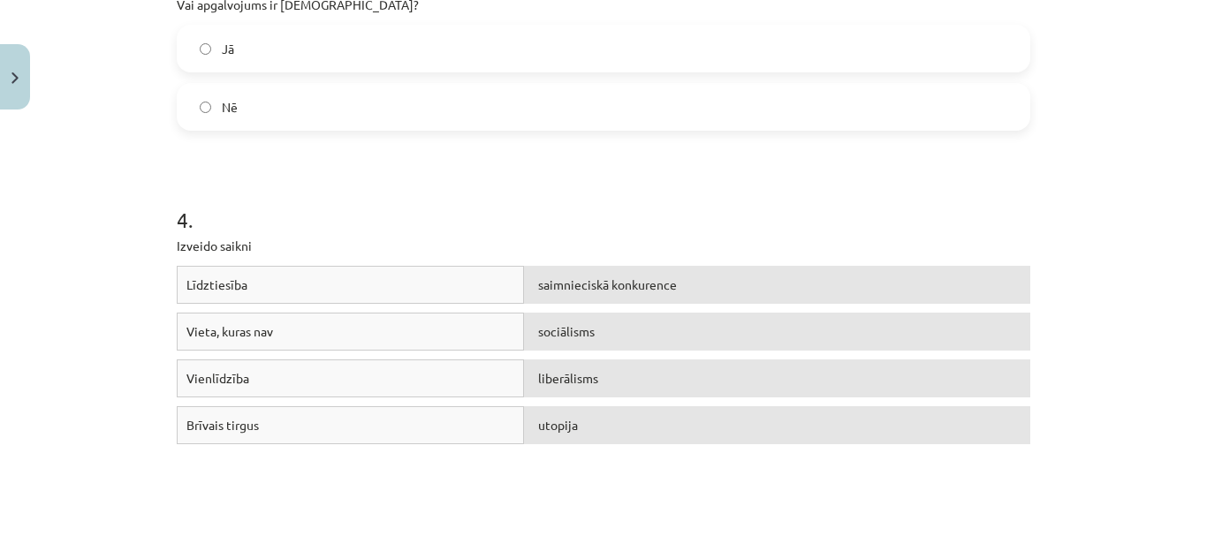
scroll to position [1060, 0]
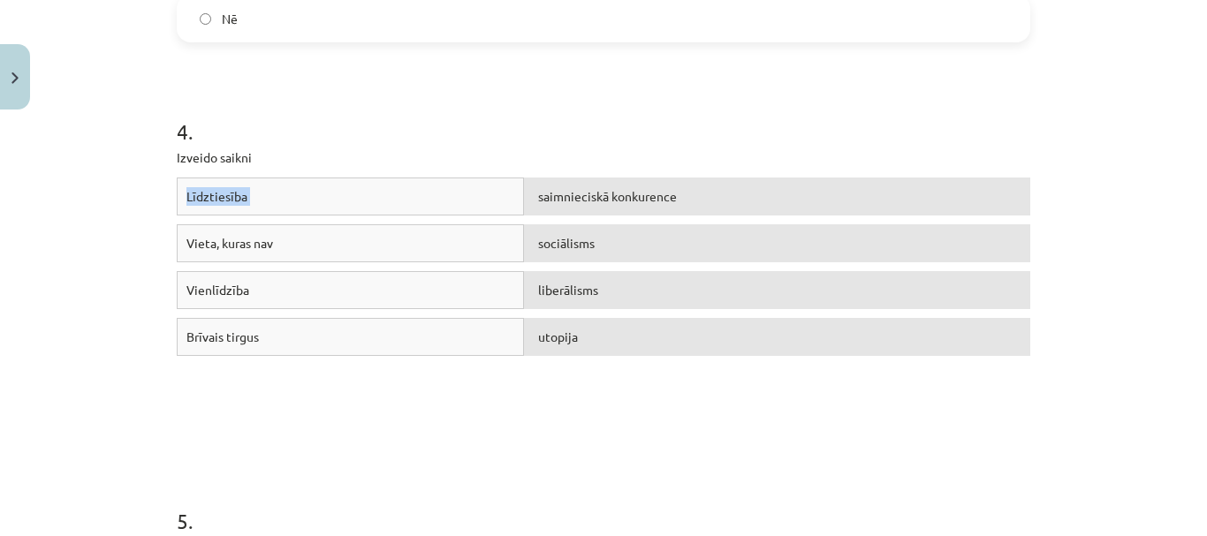
drag, startPoint x: 178, startPoint y: 187, endPoint x: 678, endPoint y: 189, distance: 500.0
click at [678, 189] on div "Līdztiesība saimnieciskā konkurence" at bounding box center [603, 201] width 853 height 47
drag, startPoint x: 997, startPoint y: 186, endPoint x: 1045, endPoint y: 188, distance: 47.7
click at [999, 186] on div "saimnieciskā konkurence" at bounding box center [777, 197] width 506 height 38
click at [186, 189] on span "Līdztiesība" at bounding box center [216, 196] width 61 height 16
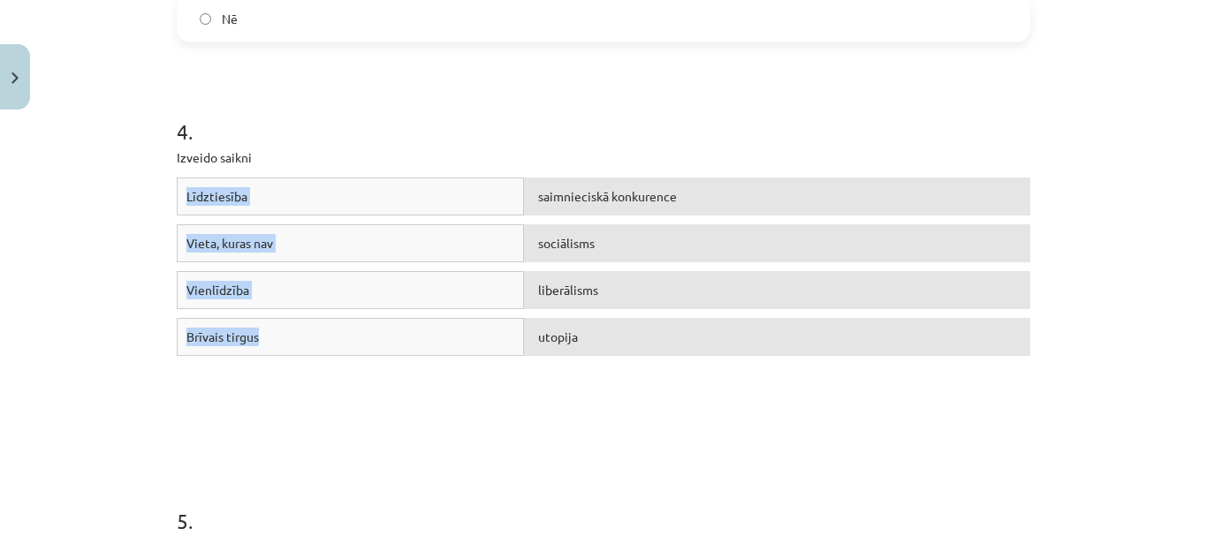
drag, startPoint x: 176, startPoint y: 181, endPoint x: 446, endPoint y: 336, distance: 311.4
click at [446, 336] on div "Līdztiesība saimnieciskā konkurence Vieta, kuras nav sociālisms Vienlīdzība lib…" at bounding box center [603, 310] width 853 height 265
drag, startPoint x: 446, startPoint y: 336, endPoint x: 620, endPoint y: 132, distance: 267.5
click at [620, 132] on h1 "4 ." at bounding box center [603, 115] width 853 height 55
drag, startPoint x: 175, startPoint y: 188, endPoint x: 425, endPoint y: 320, distance: 282.5
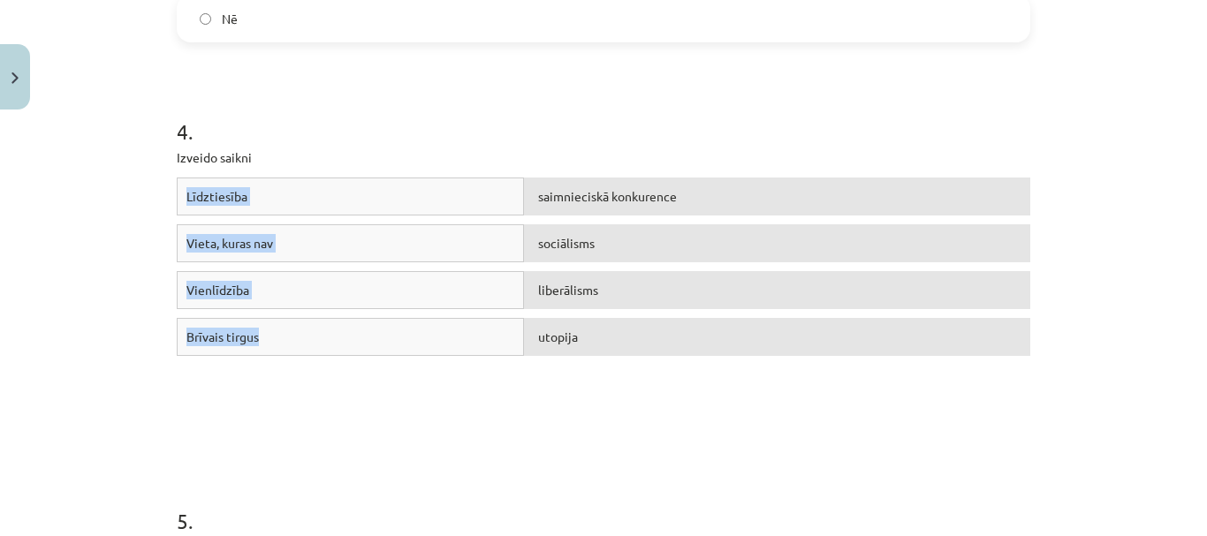
click at [425, 320] on div "Līdztiesība saimnieciskā konkurence Vieta, kuras nav sociālisms Vienlīdzība lib…" at bounding box center [603, 310] width 853 height 265
copy div "Līdztiesība saimnieciskā konkurence Vieta, kuras nav sociālisms Vienlīdzība lib…"
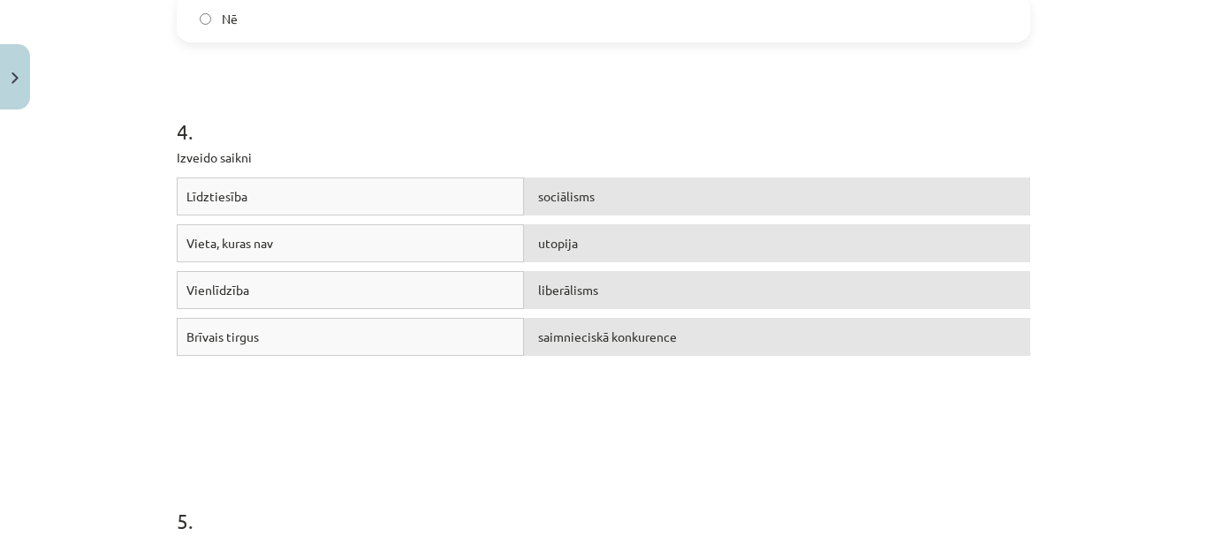
click at [611, 404] on div "Līdztiesība sociālisms Vieta, kuras nav utopija Vienlīdzība liberālisms Brīvais…" at bounding box center [603, 310] width 853 height 265
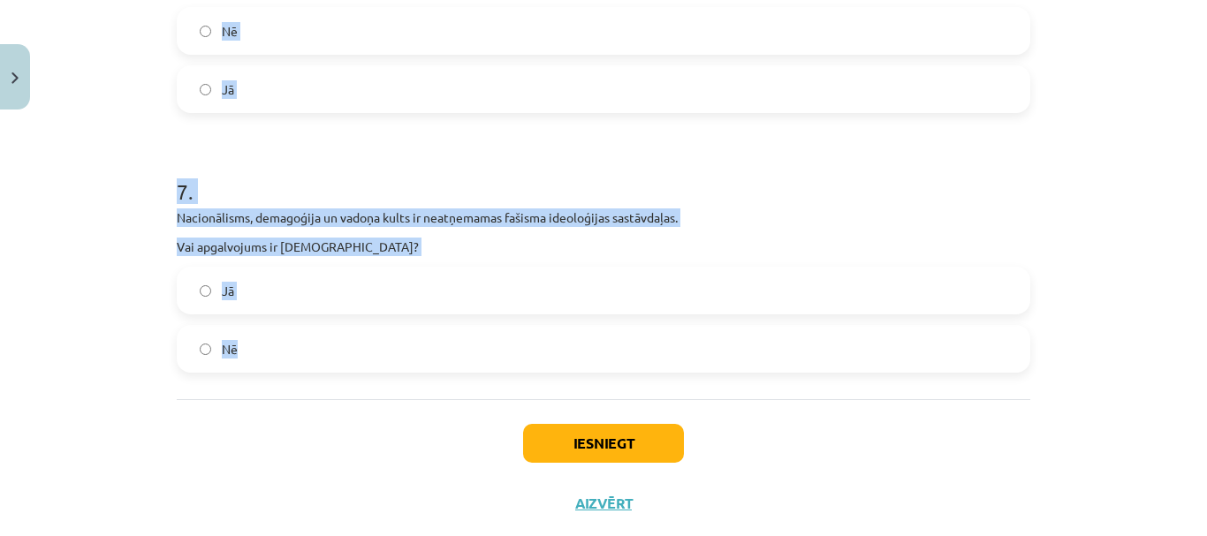
scroll to position [1958, 0]
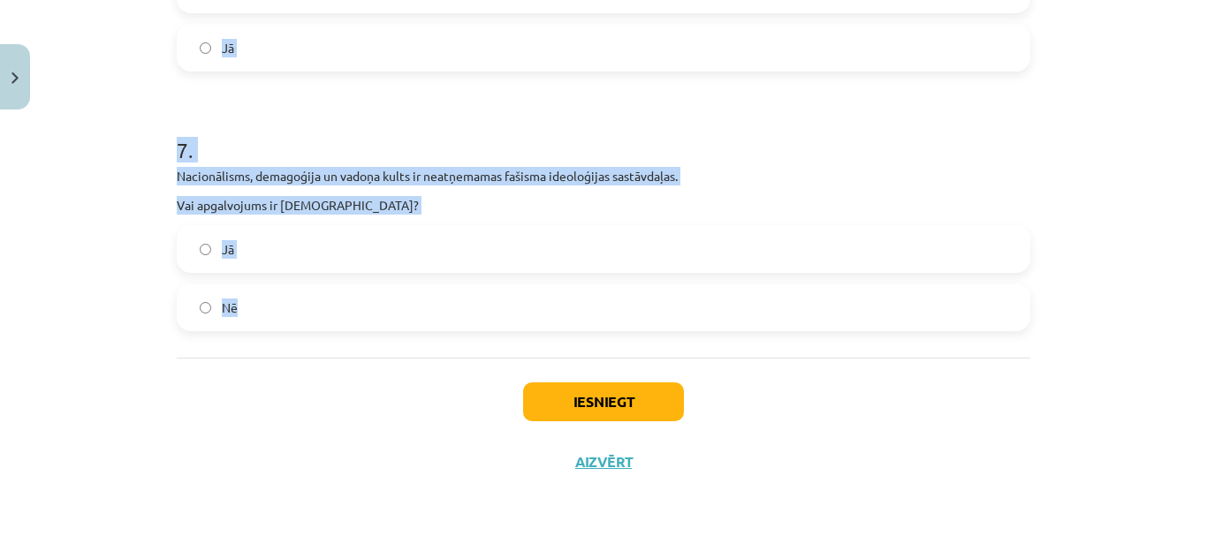
drag, startPoint x: 165, startPoint y: 183, endPoint x: 473, endPoint y: 319, distance: 336.1
copy form "Klasiskais liberālisms noliedz individuālismu un cilvēku vienlīdzību. Vai apgal…"
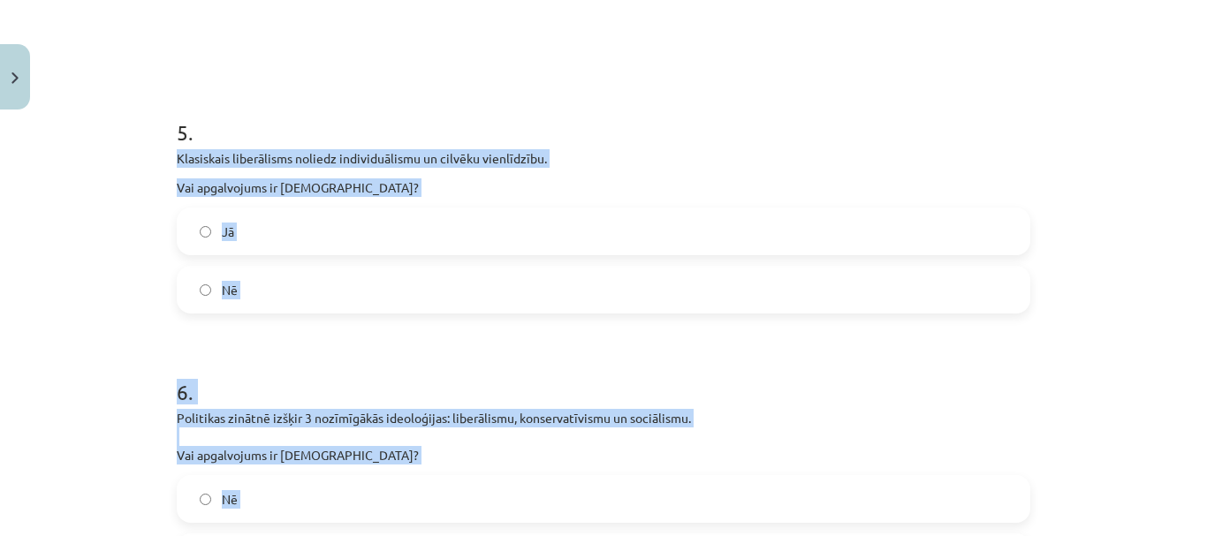
scroll to position [1428, 0]
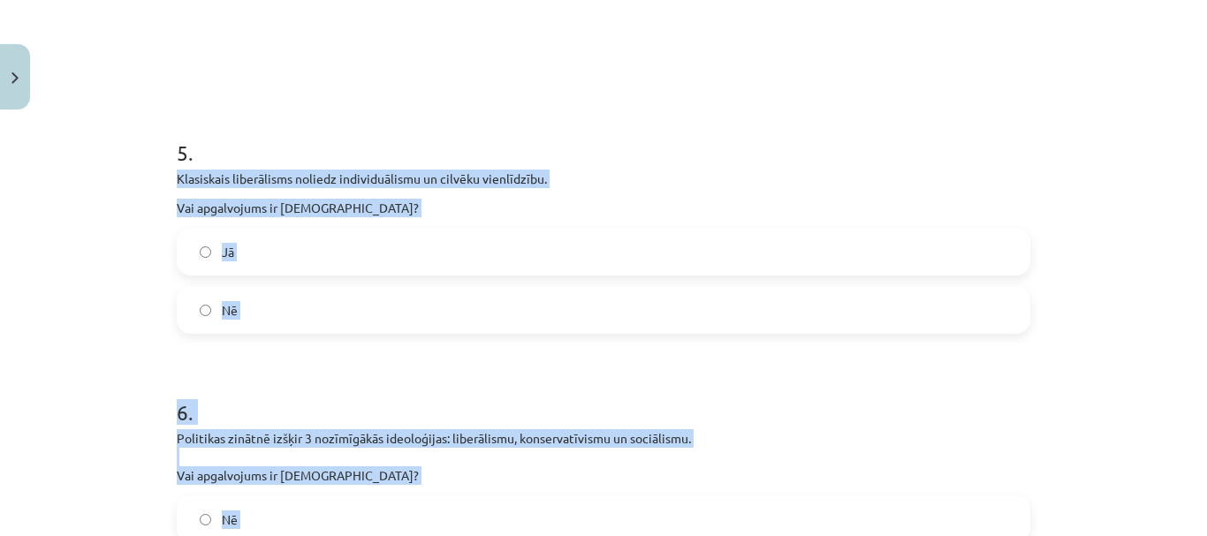
click at [481, 288] on label "Nē" at bounding box center [603, 310] width 850 height 44
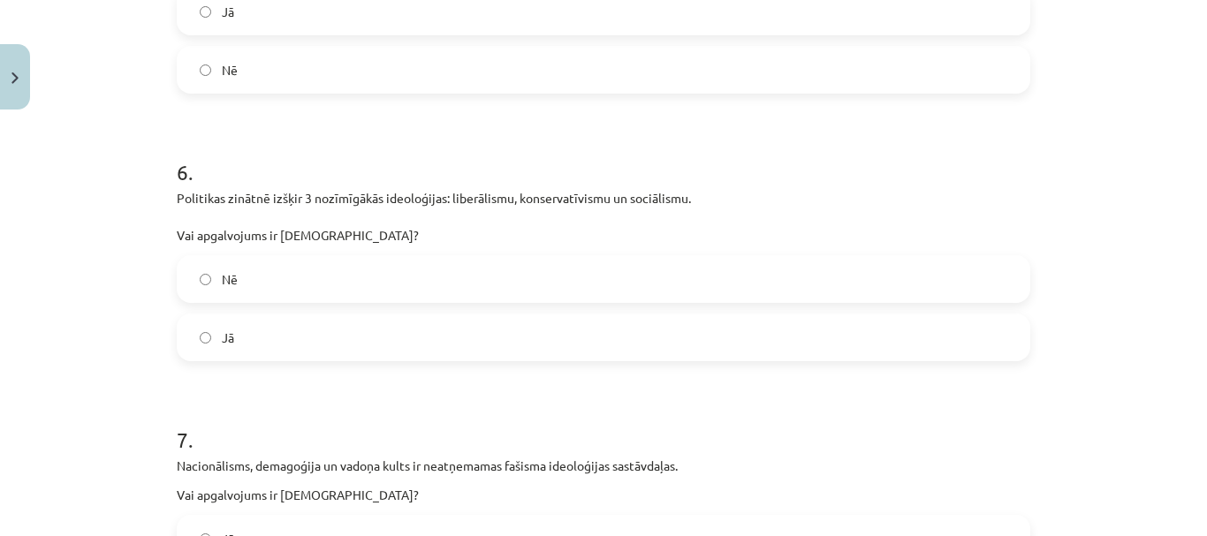
scroll to position [1782, 0]
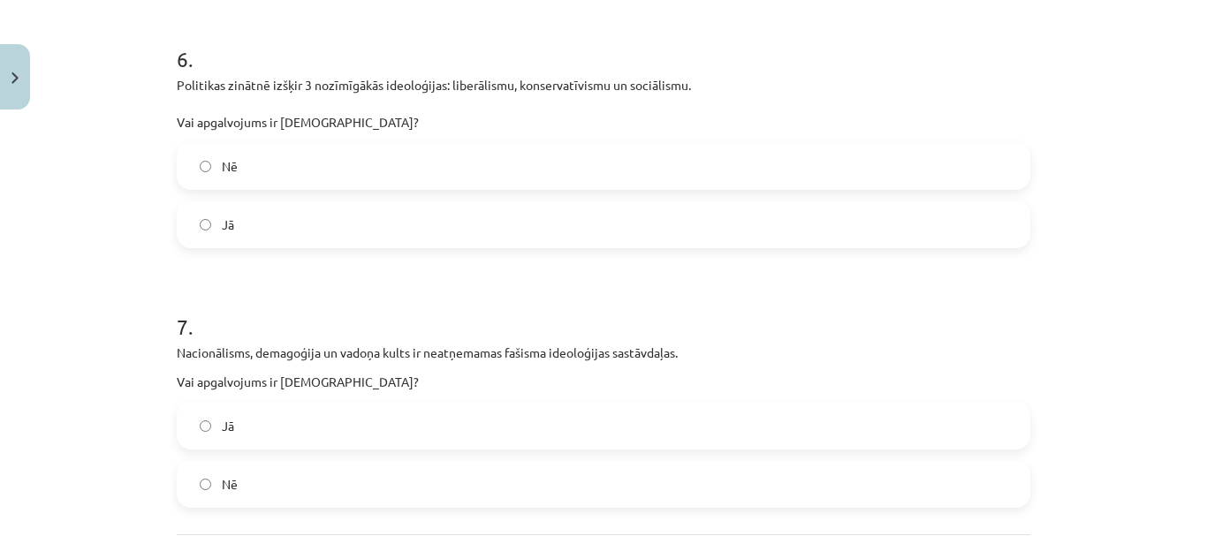
click at [473, 221] on label "Jā" at bounding box center [603, 224] width 850 height 44
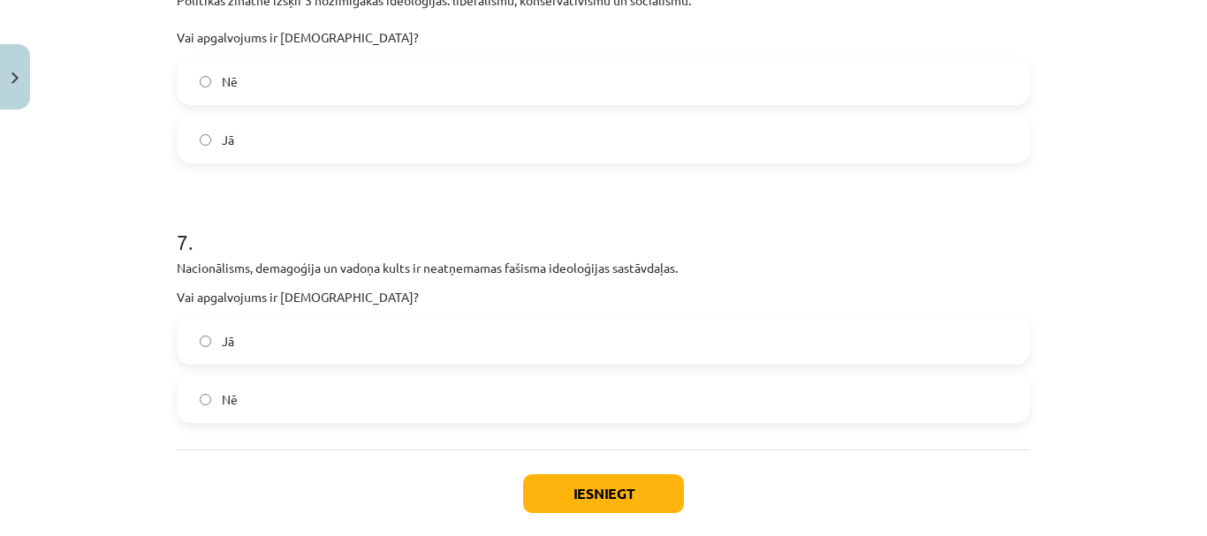
scroll to position [1958, 0]
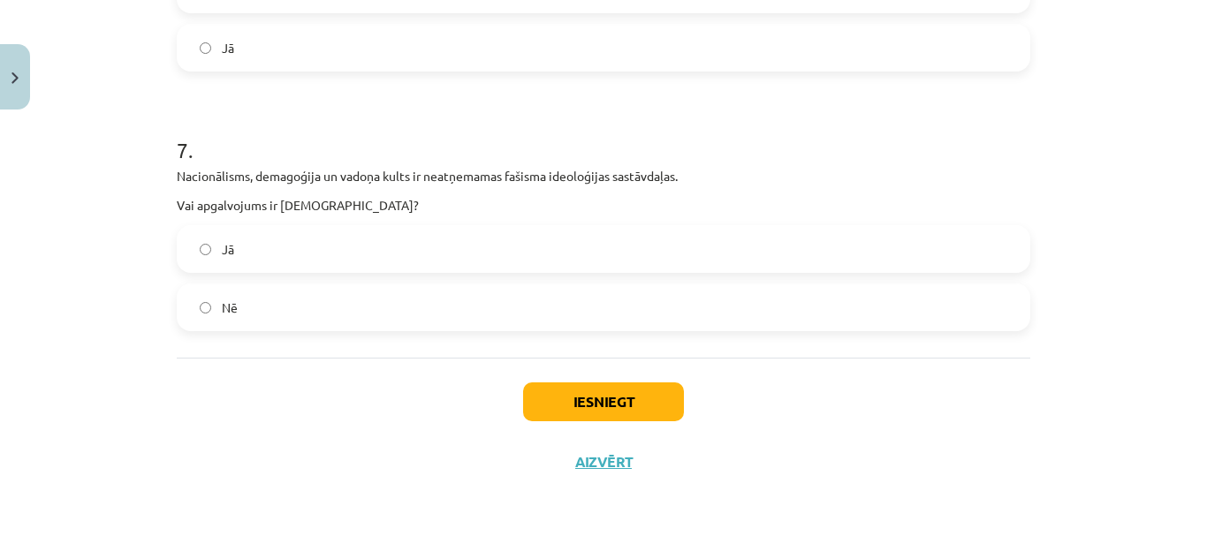
click at [448, 274] on div "Jā Nē" at bounding box center [603, 278] width 853 height 106
click at [526, 243] on label "Jā" at bounding box center [603, 249] width 850 height 44
click at [603, 406] on button "Iesniegt" at bounding box center [603, 401] width 161 height 39
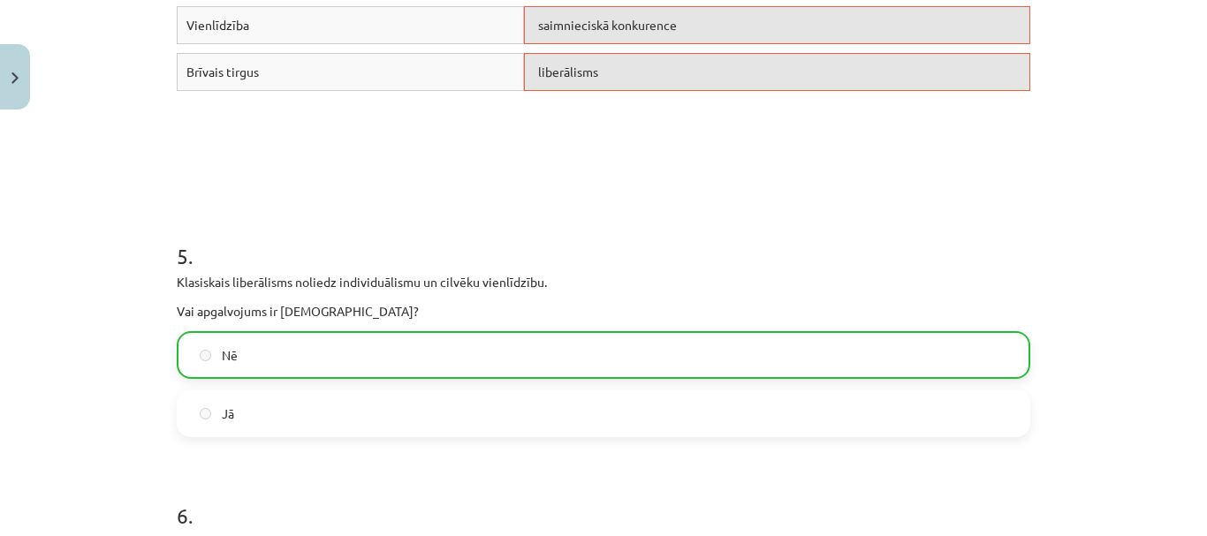
scroll to position [2015, 0]
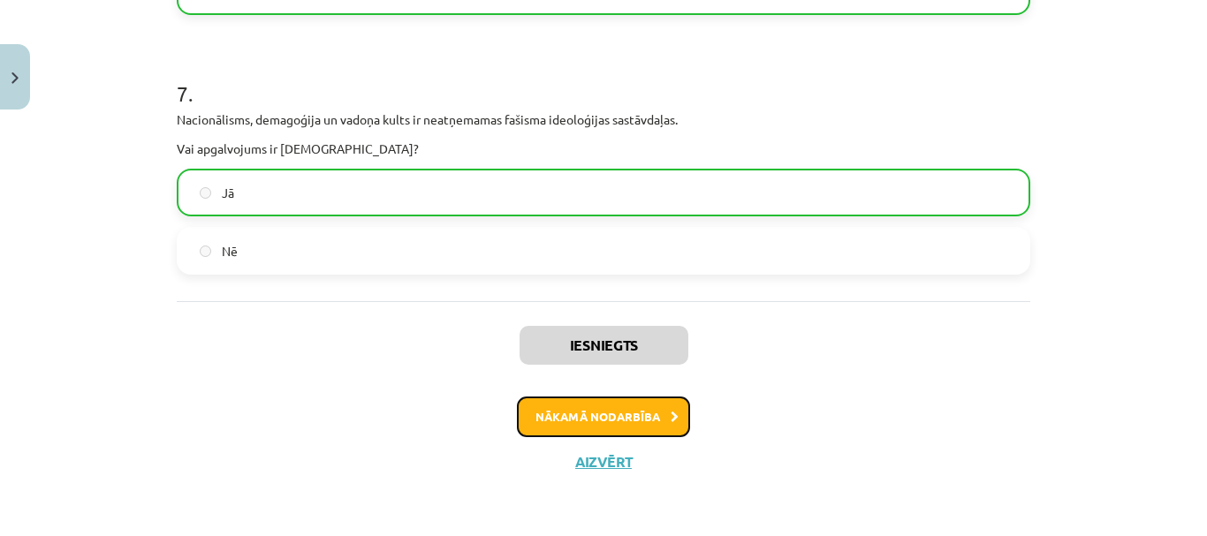
click at [606, 413] on button "Nākamā nodarbība" at bounding box center [603, 417] width 173 height 41
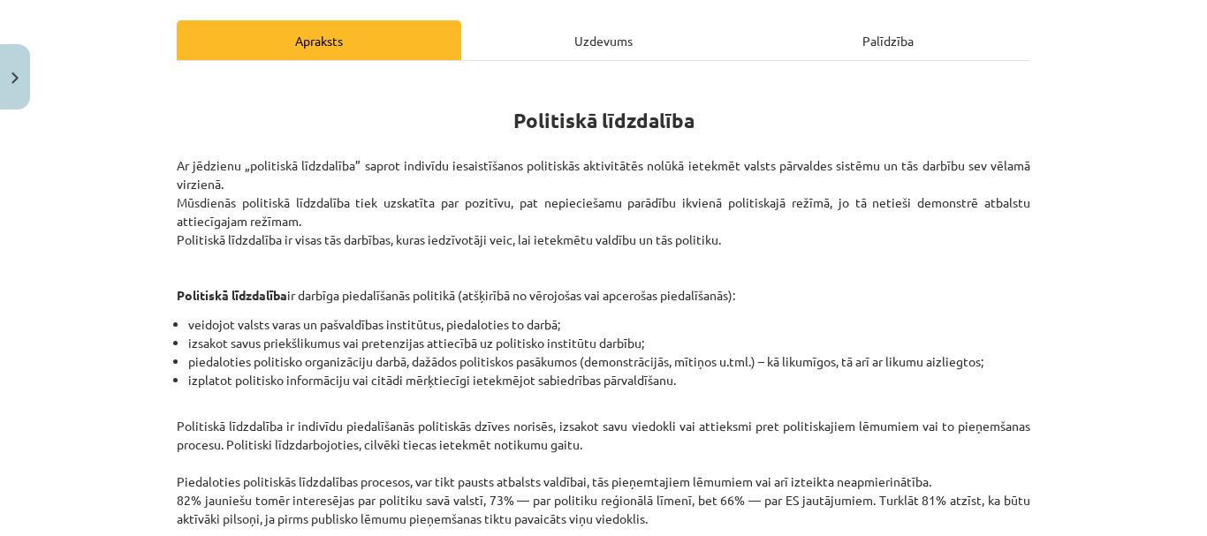
scroll to position [44, 0]
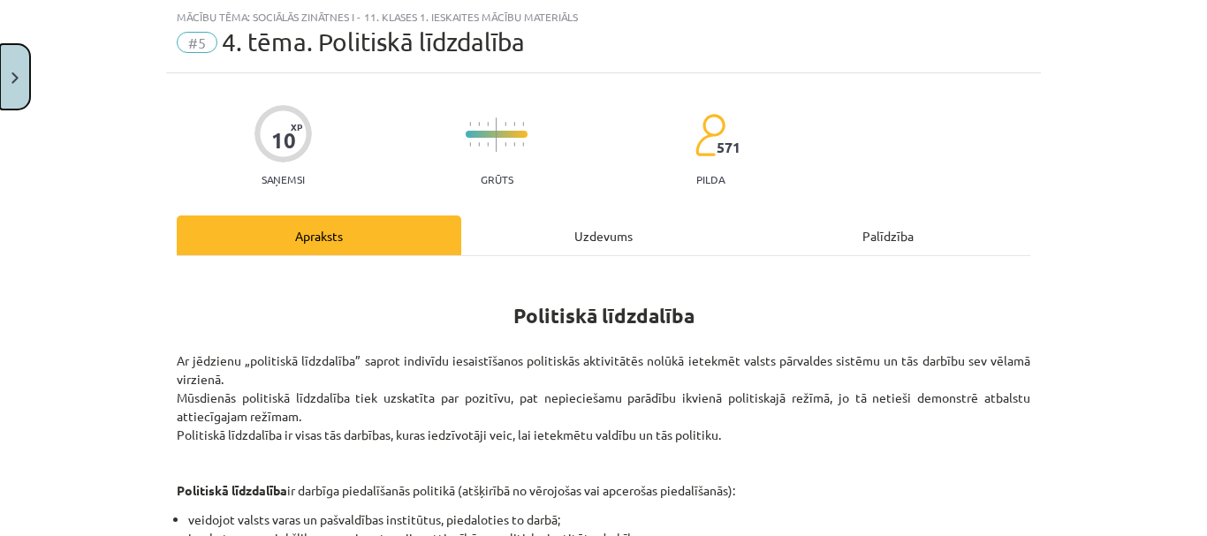
click at [18, 69] on button "Close" at bounding box center [15, 76] width 30 height 65
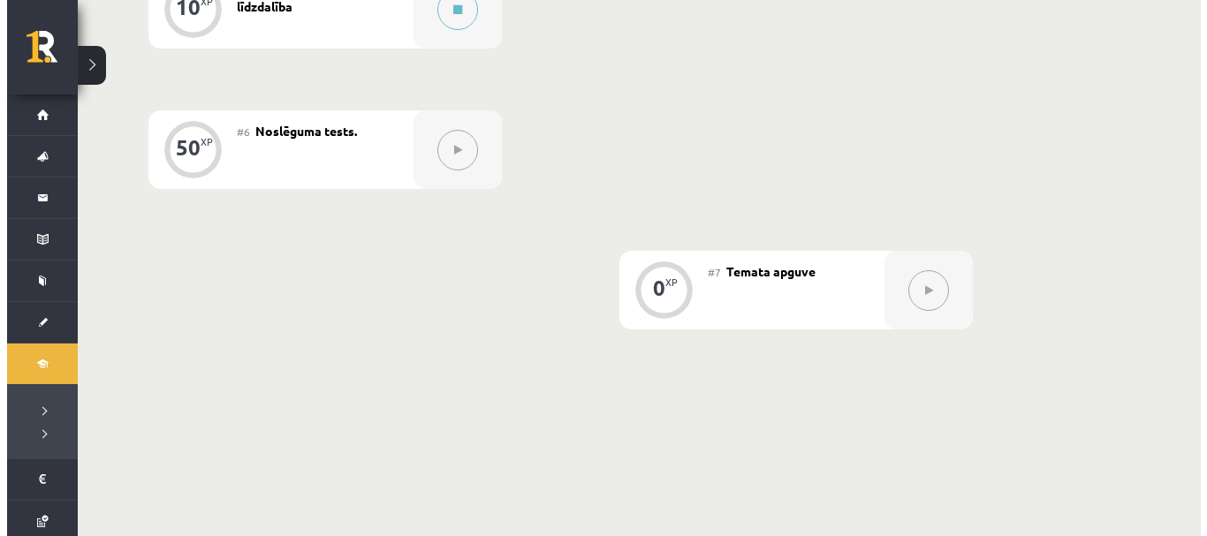
scroll to position [972, 0]
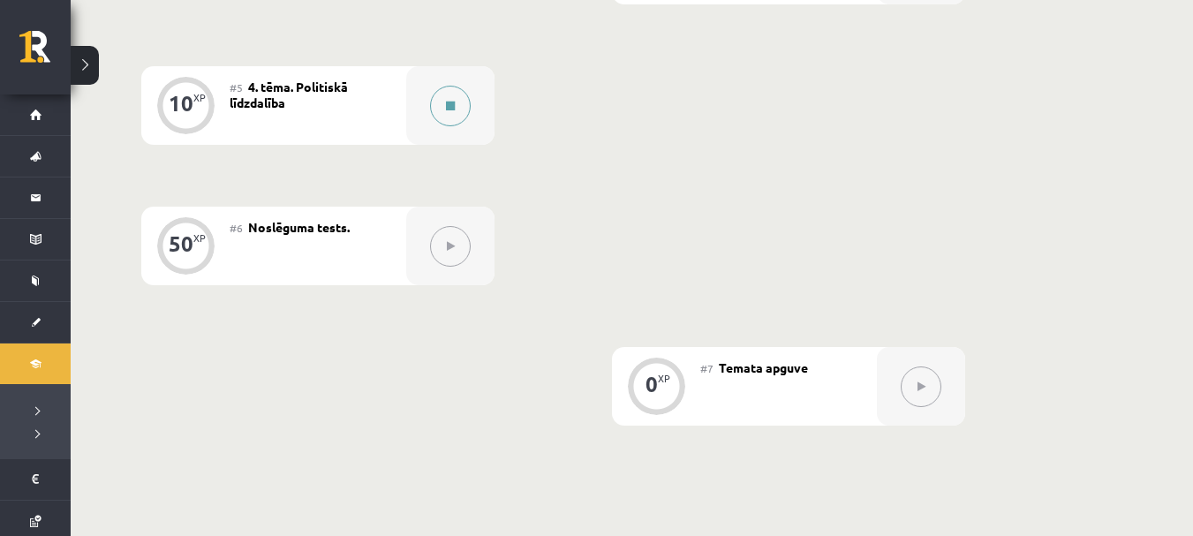
click at [443, 111] on button at bounding box center [450, 106] width 41 height 41
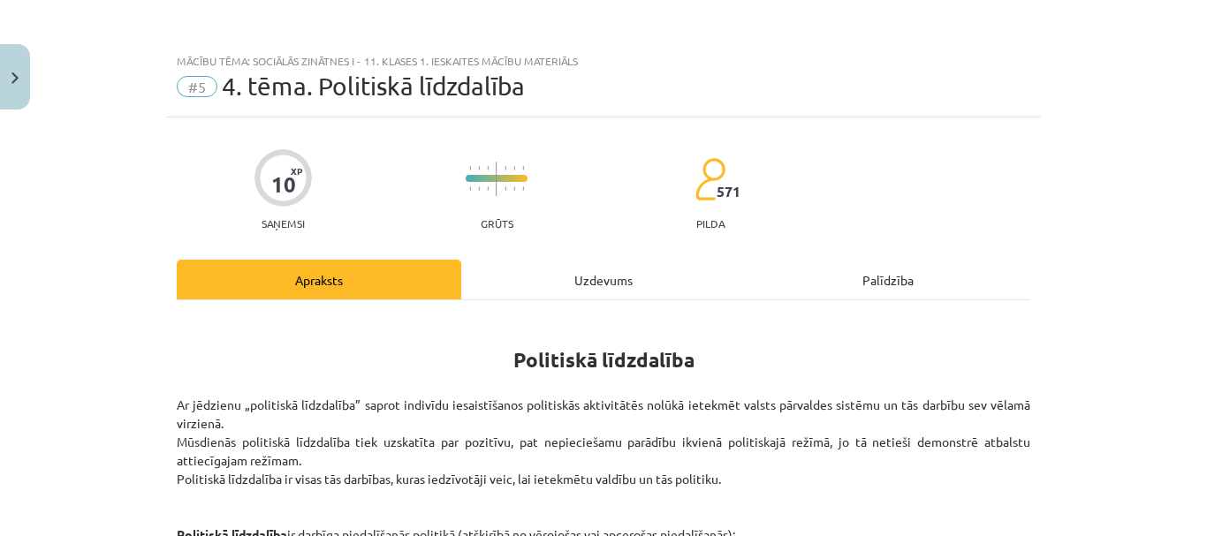
click at [633, 280] on div "Uzdevums" at bounding box center [603, 280] width 284 height 40
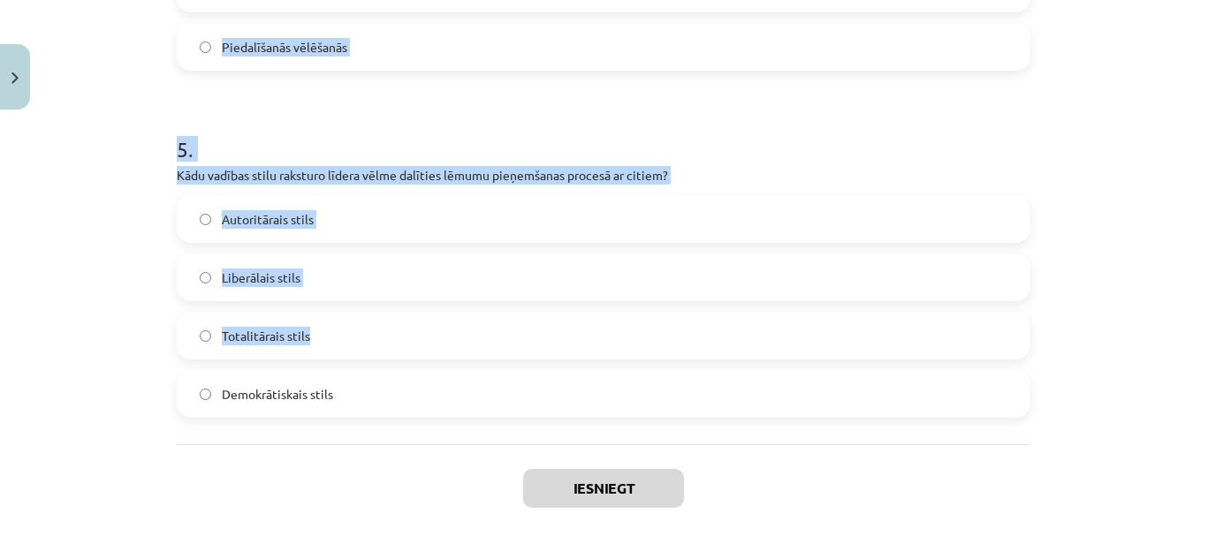
scroll to position [1721, 0]
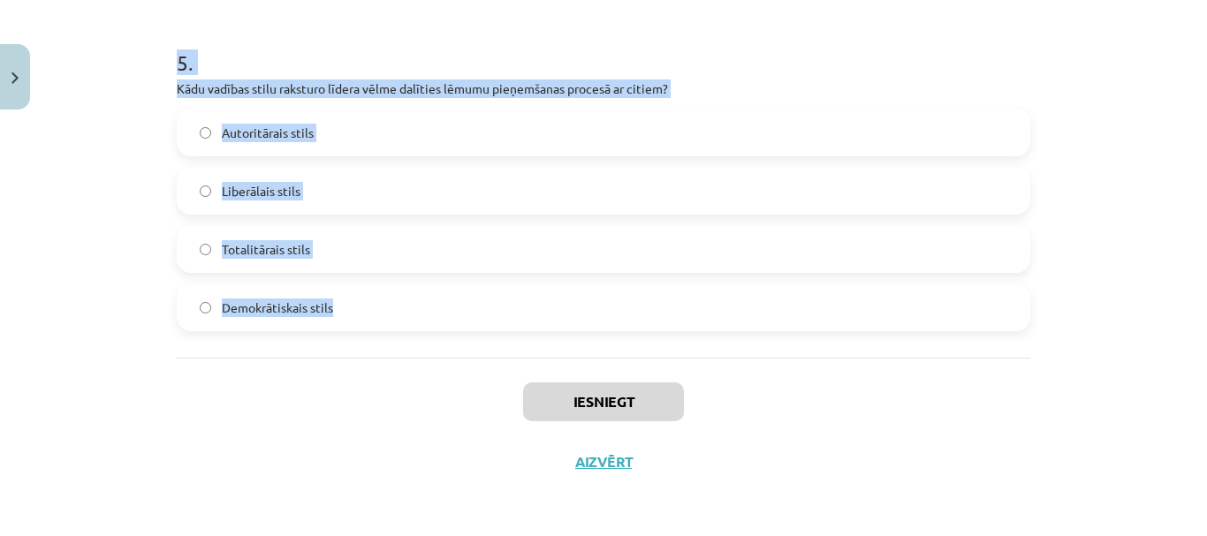
drag, startPoint x: 154, startPoint y: 196, endPoint x: 575, endPoint y: 308, distance: 436.0
click at [575, 308] on div "Mācību tēma: Sociālās zinātnes i - 11. klases 1. ieskaites mācību materiāls #5 …" at bounding box center [603, 268] width 1207 height 536
copy form "Kas ir politiskā līdzdalība? Demonstrāciju un mītiņu organizēšana Politisko par…"
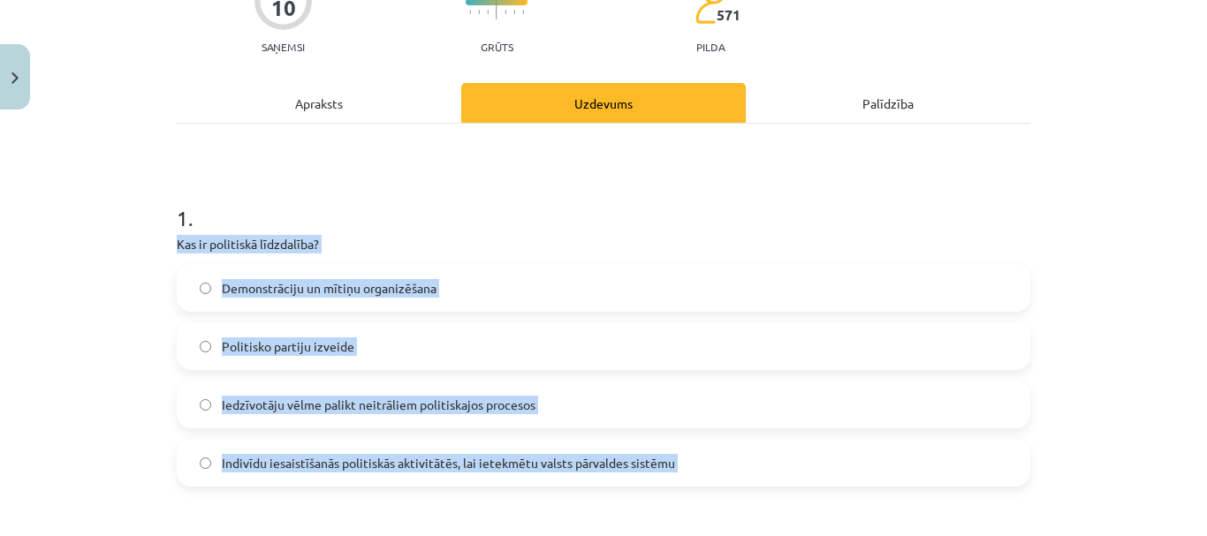
scroll to position [265, 0]
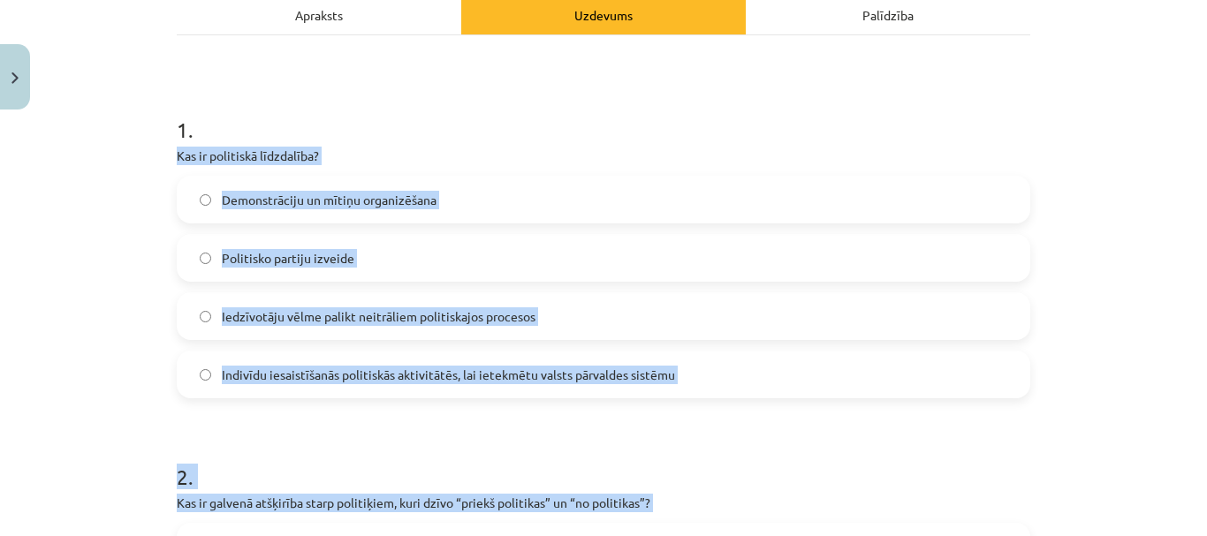
click at [692, 370] on label "Indivīdu iesaistīšanās politiskās aktivitātēs, lai ietekmētu valsts pārvaldes s…" at bounding box center [603, 374] width 850 height 44
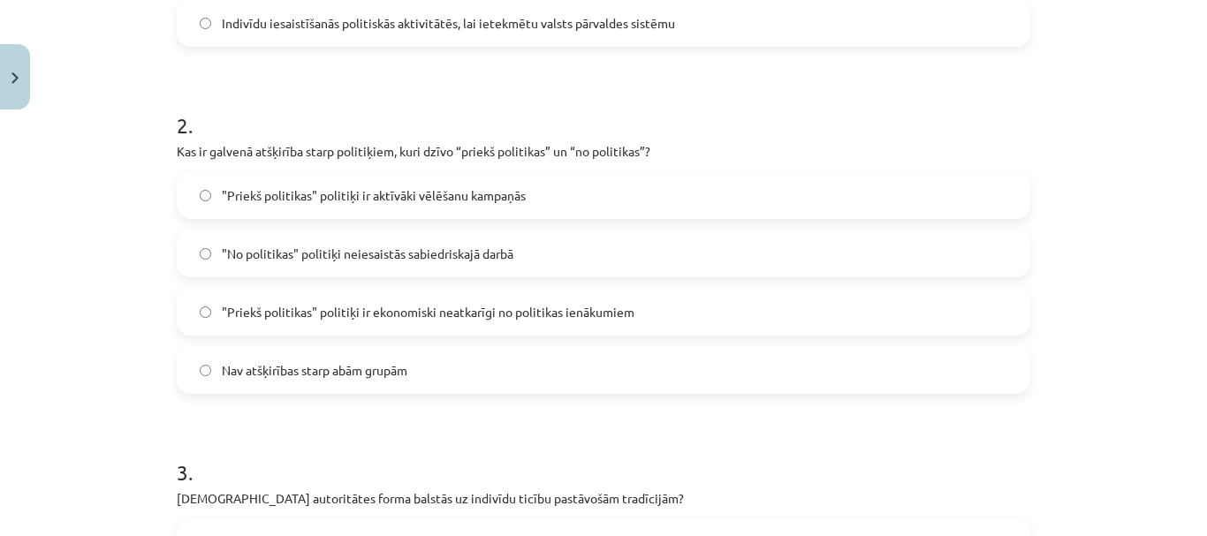
scroll to position [618, 0]
click at [559, 315] on span ""Priekš politikas" politiķi ir ekonomiski neatkarīgi no politikas ienākumiem" at bounding box center [428, 310] width 413 height 19
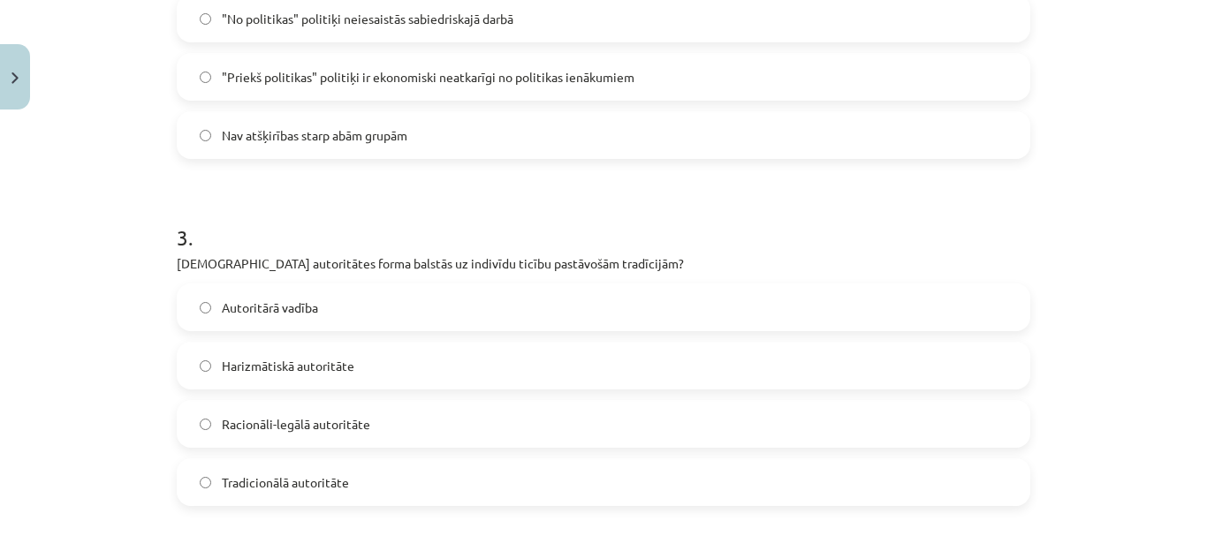
scroll to position [883, 0]
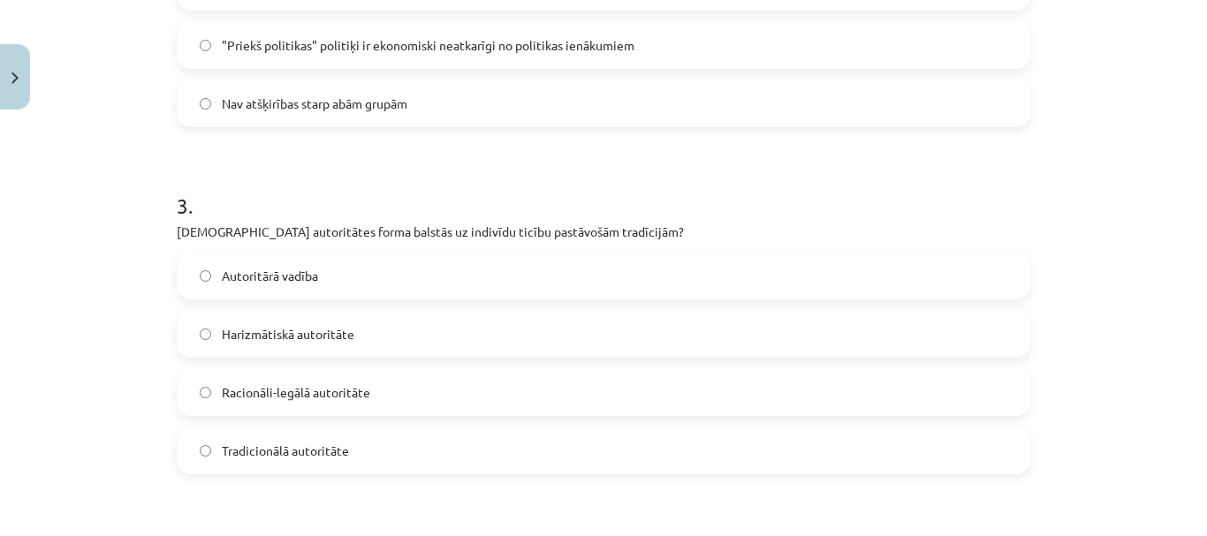
click at [534, 449] on label "Tradicionālā autoritāte" at bounding box center [603, 450] width 850 height 44
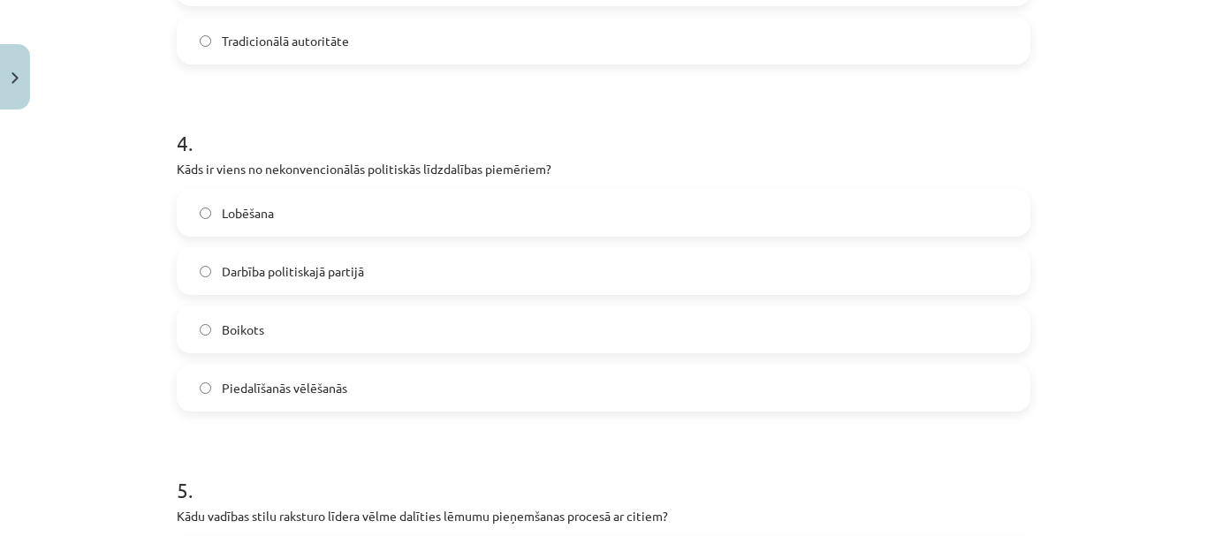
scroll to position [1325, 0]
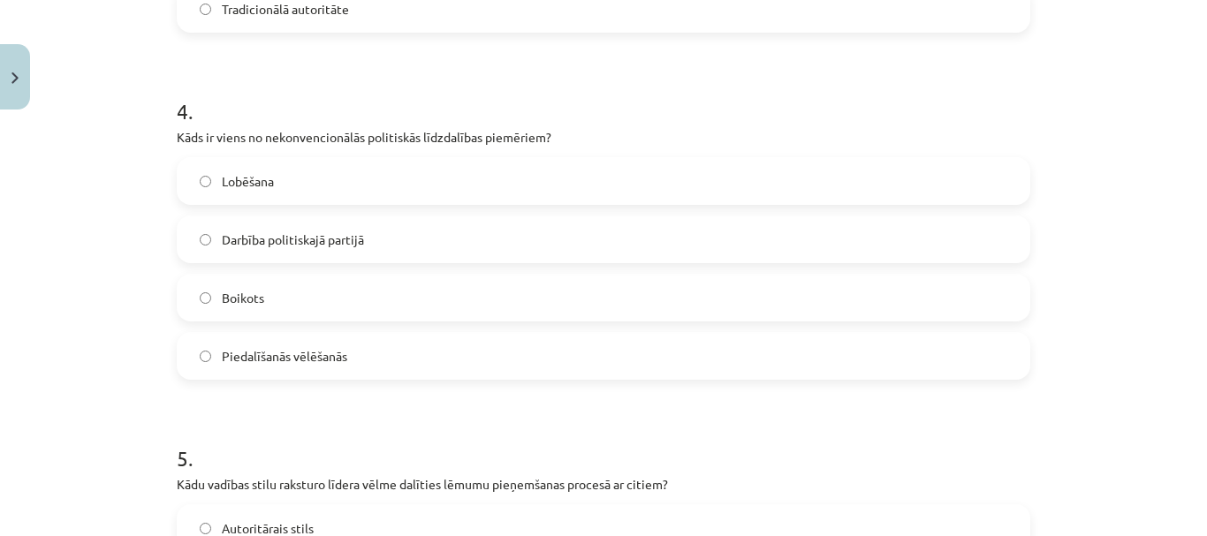
click at [534, 291] on label "Boikots" at bounding box center [603, 298] width 850 height 44
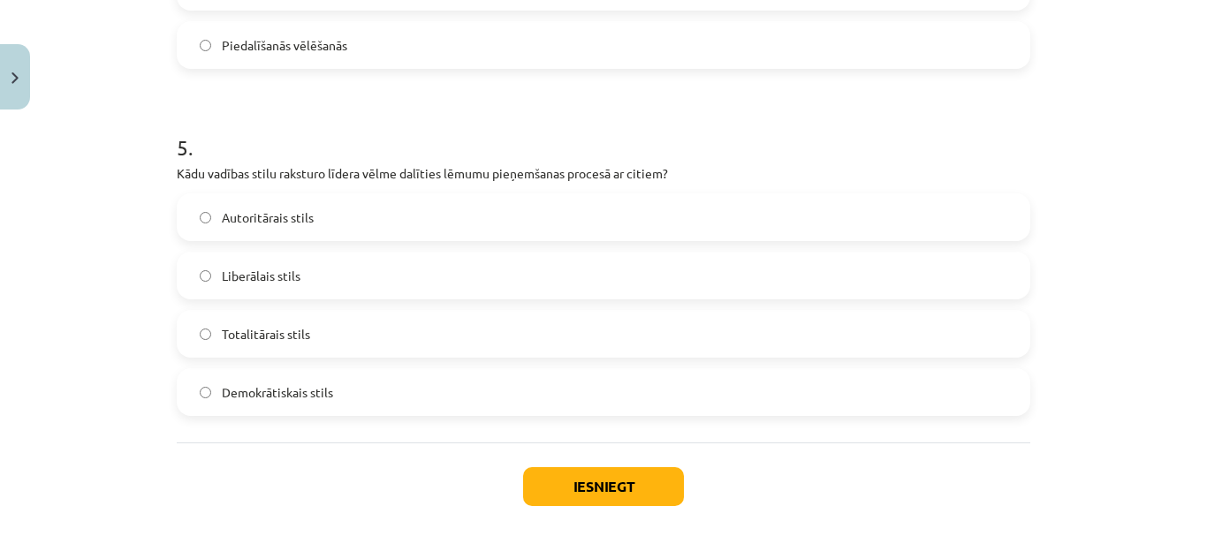
scroll to position [1678, 0]
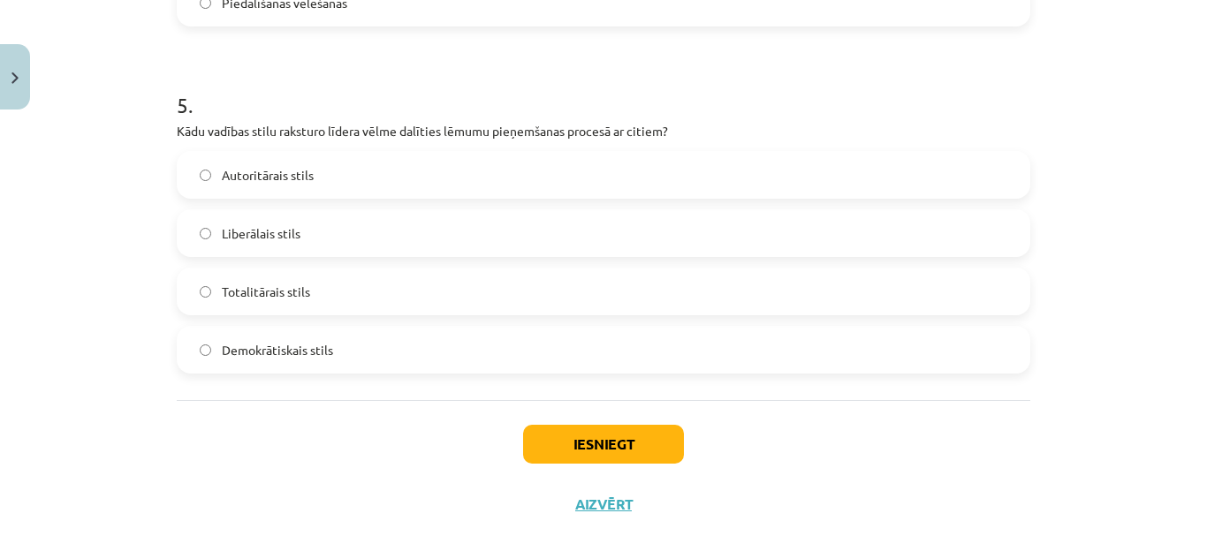
click at [485, 351] on label "Demokrātiskais stils" at bounding box center [603, 350] width 850 height 44
click at [593, 450] on button "Iesniegt" at bounding box center [603, 444] width 161 height 39
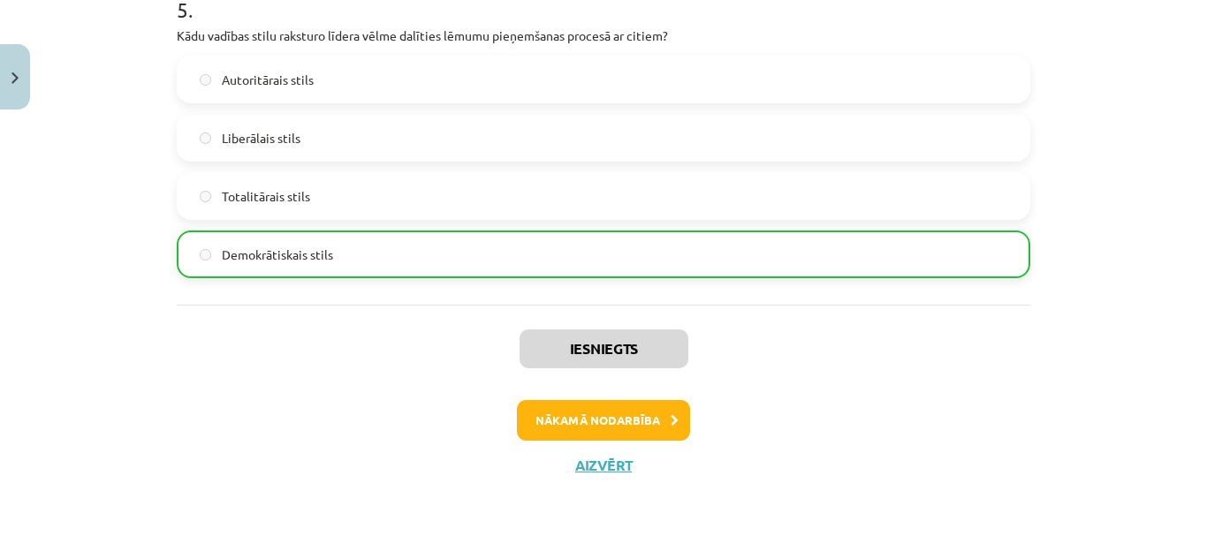
scroll to position [1777, 0]
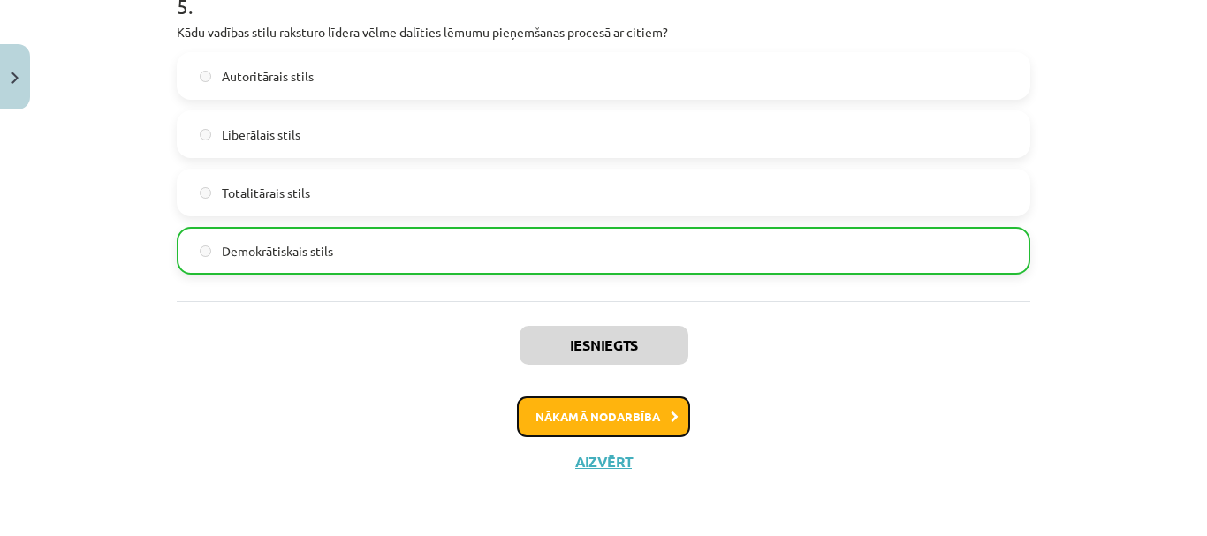
click at [644, 410] on button "Nākamā nodarbība" at bounding box center [603, 417] width 173 height 41
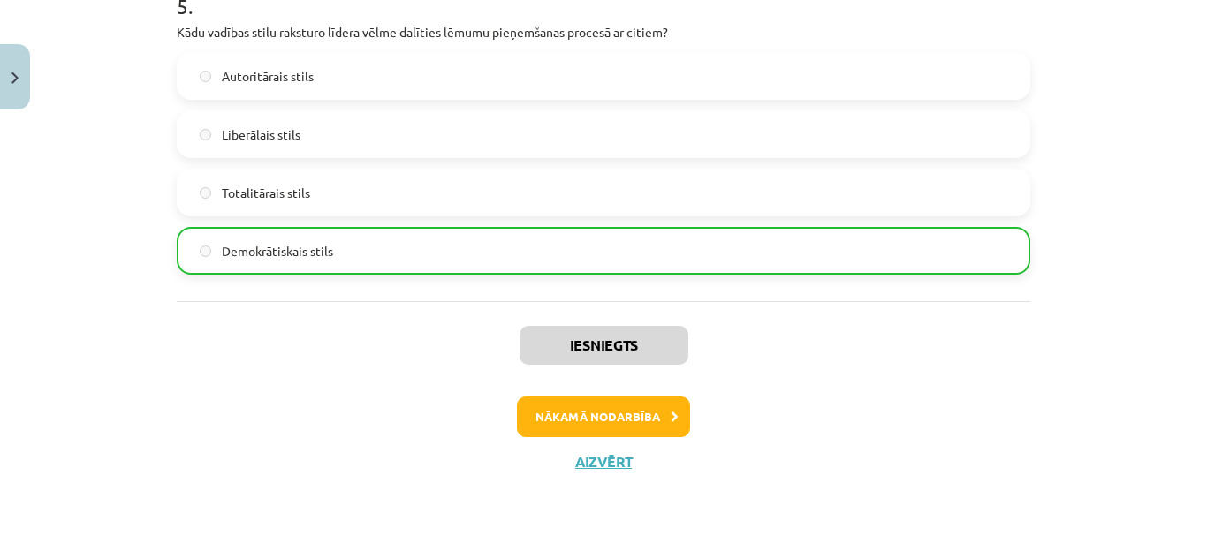
scroll to position [33, 0]
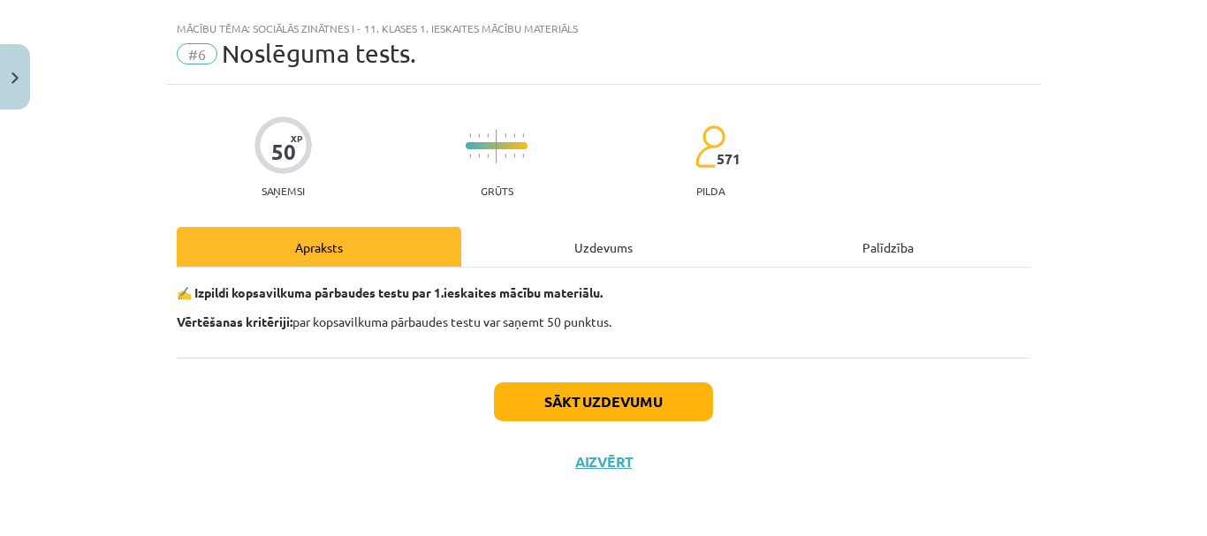
click at [621, 249] on div "Uzdevums" at bounding box center [603, 247] width 284 height 40
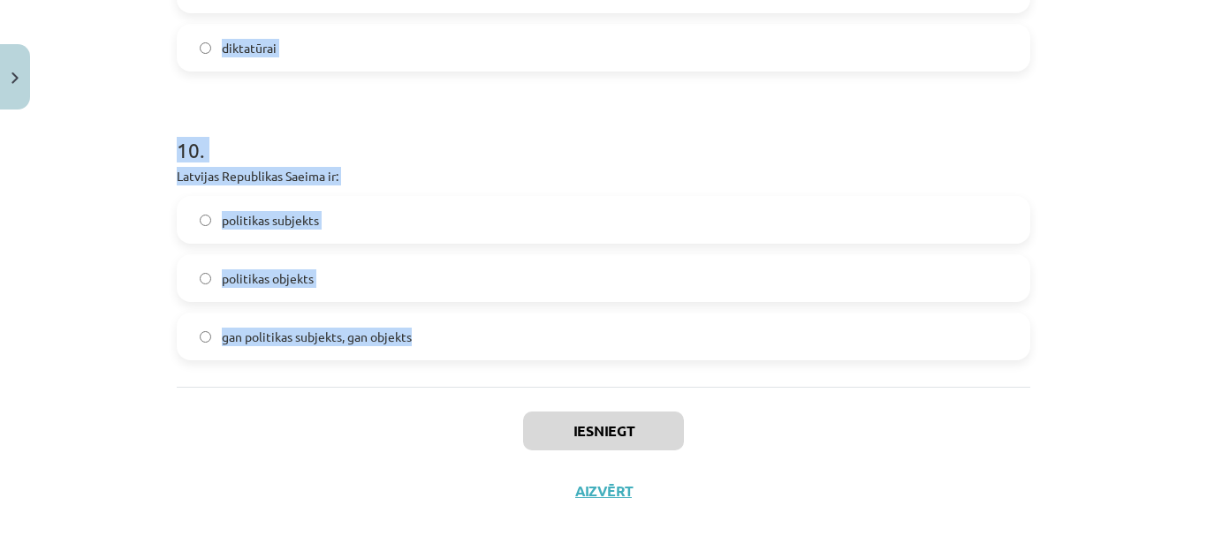
scroll to position [2873, 0]
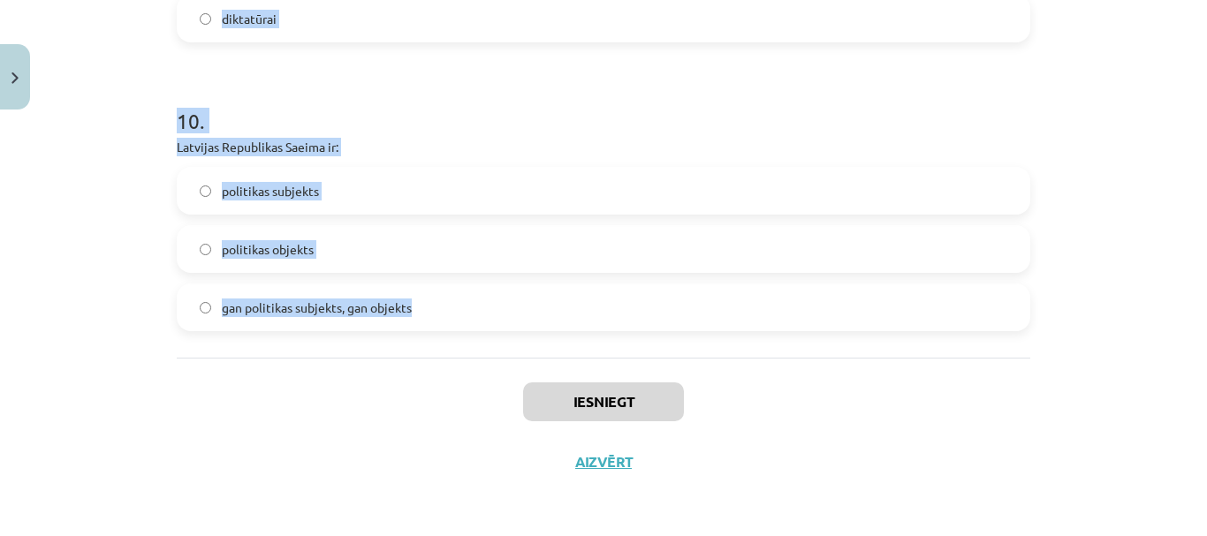
drag, startPoint x: 155, startPoint y: 246, endPoint x: 603, endPoint y: 332, distance: 457.0
click at [603, 332] on div "Mācību tēma: Sociālās zinātnes i - 11. klases 1. ieskaites mācību materiāls #6 …" at bounding box center [603, 268] width 1207 height 536
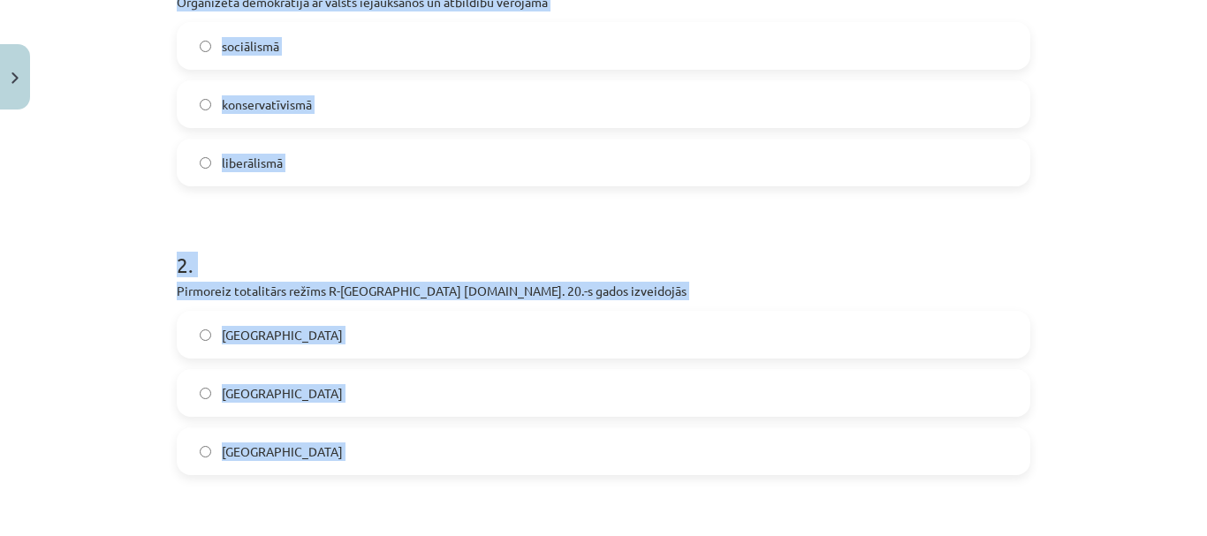
scroll to position [223, 0]
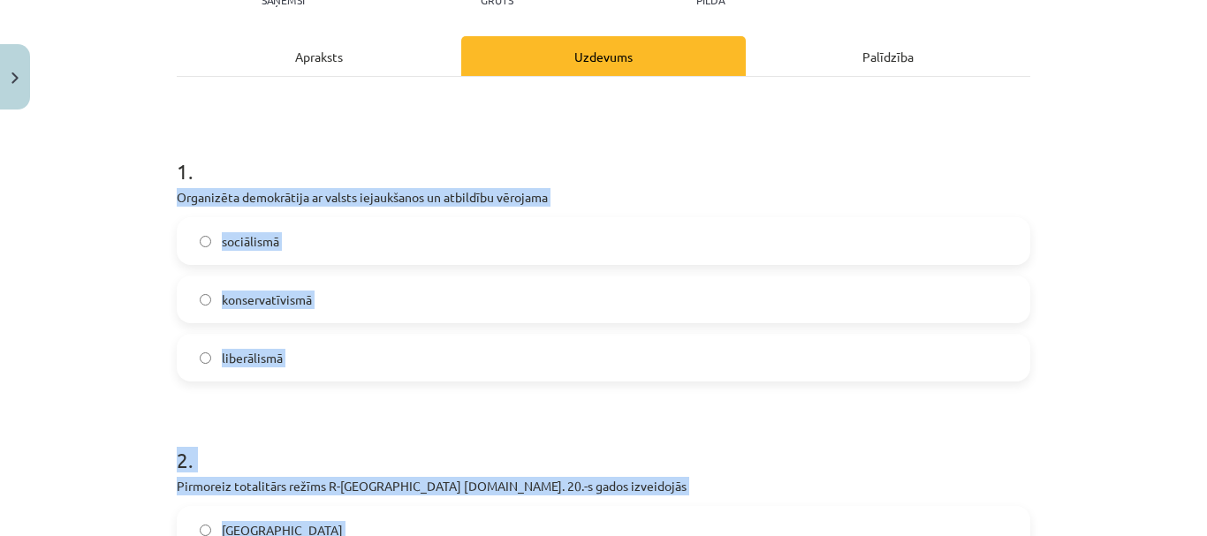
click at [541, 252] on label "sociālismā" at bounding box center [603, 241] width 850 height 44
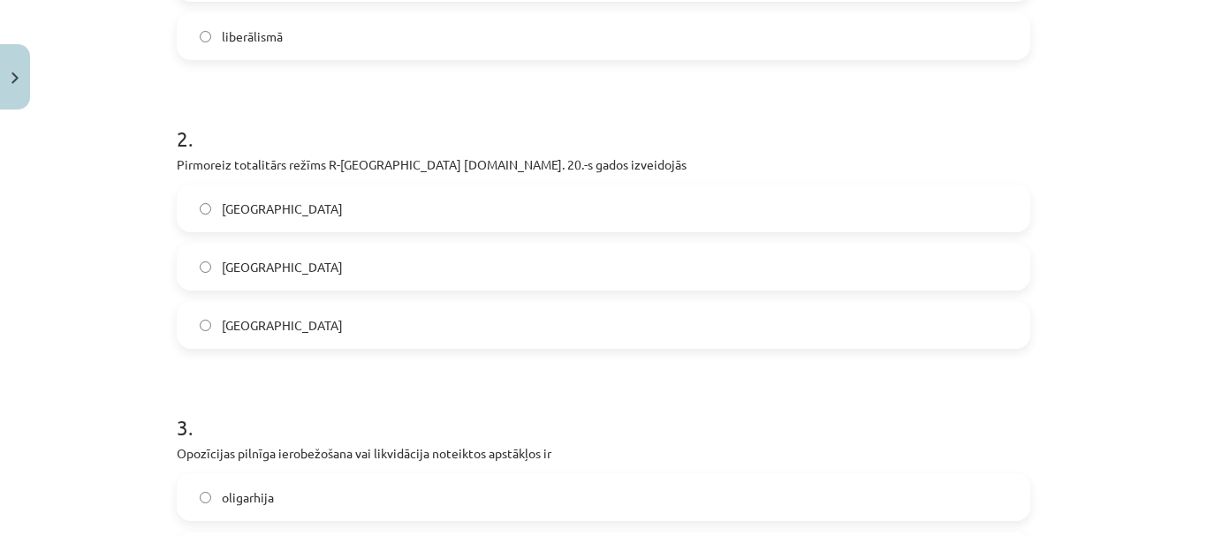
scroll to position [577, 0]
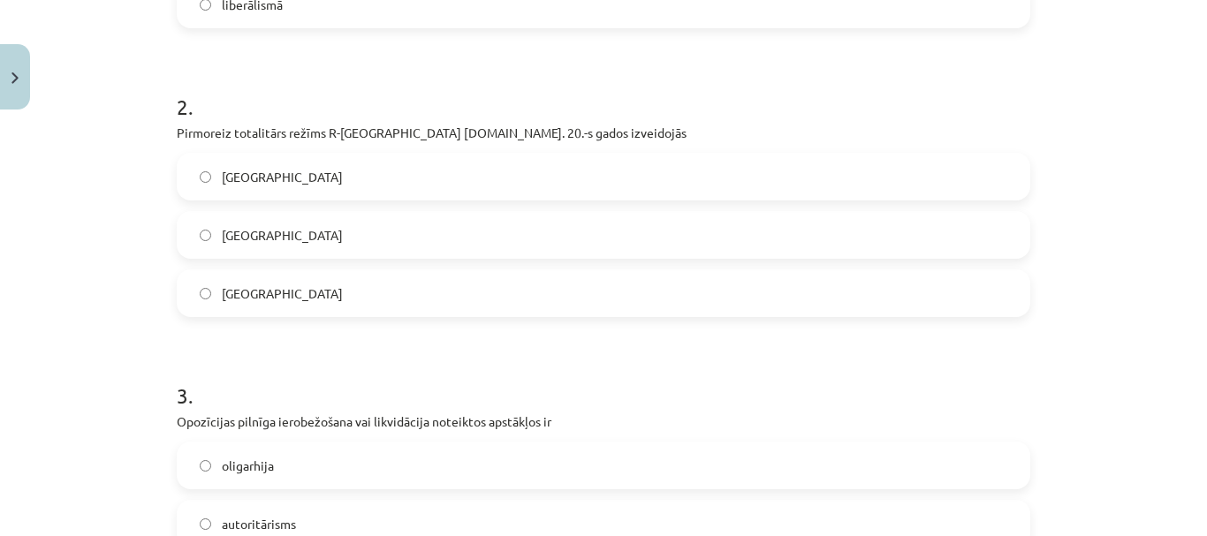
click at [444, 285] on label "Itālijā" at bounding box center [603, 293] width 850 height 44
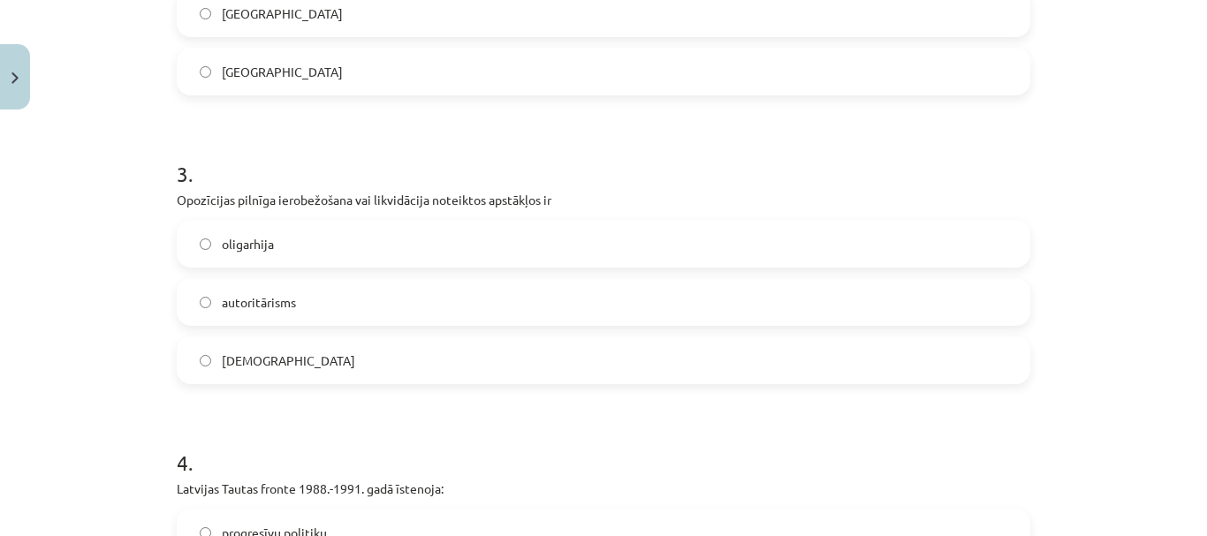
scroll to position [842, 0]
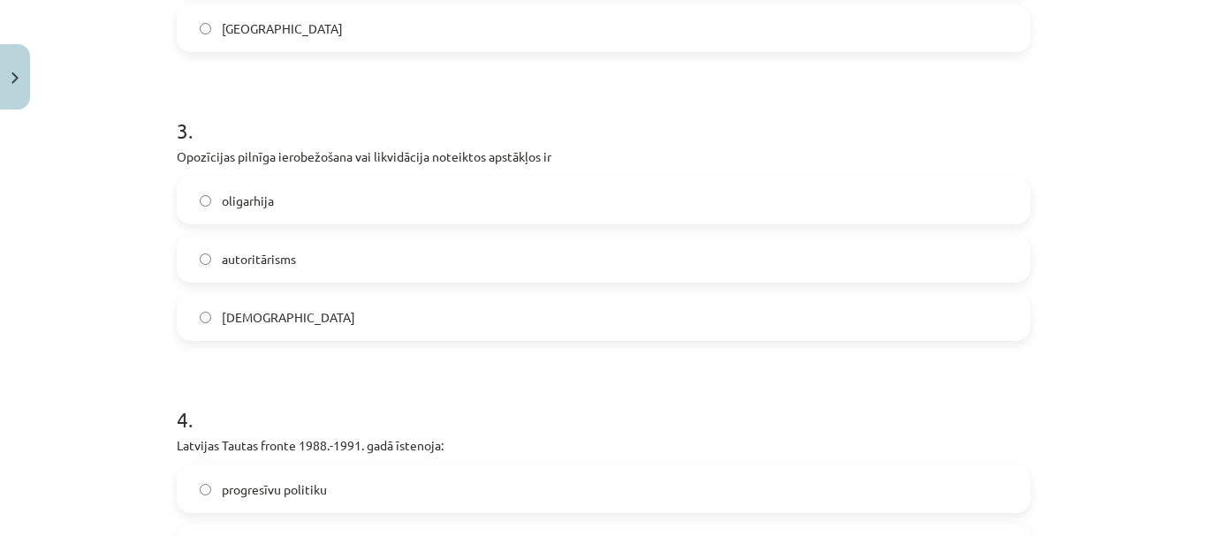
click at [480, 294] on div "totalitārisms" at bounding box center [603, 317] width 853 height 48
click at [485, 311] on label "totalitārisms" at bounding box center [603, 317] width 850 height 44
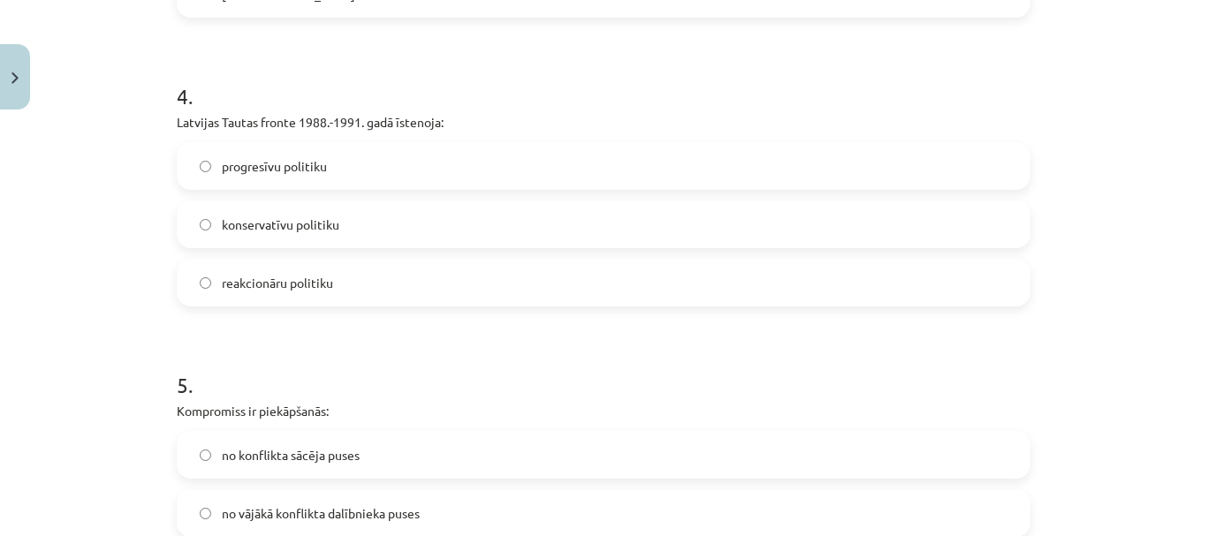
scroll to position [1195, 0]
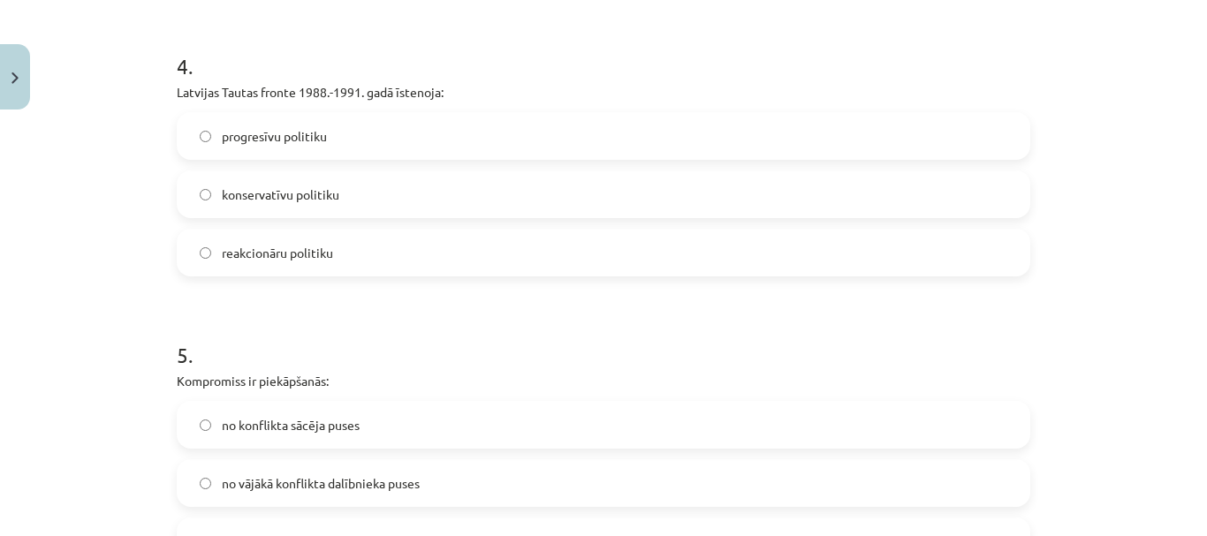
click at [475, 136] on label "progresīvu politiku" at bounding box center [603, 136] width 850 height 44
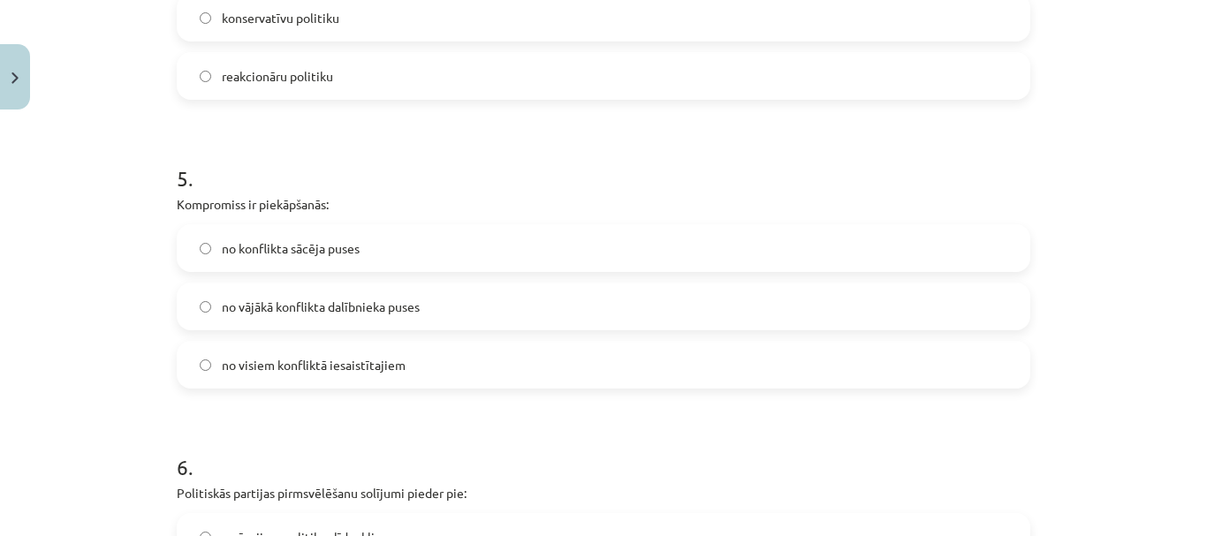
scroll to position [1460, 0]
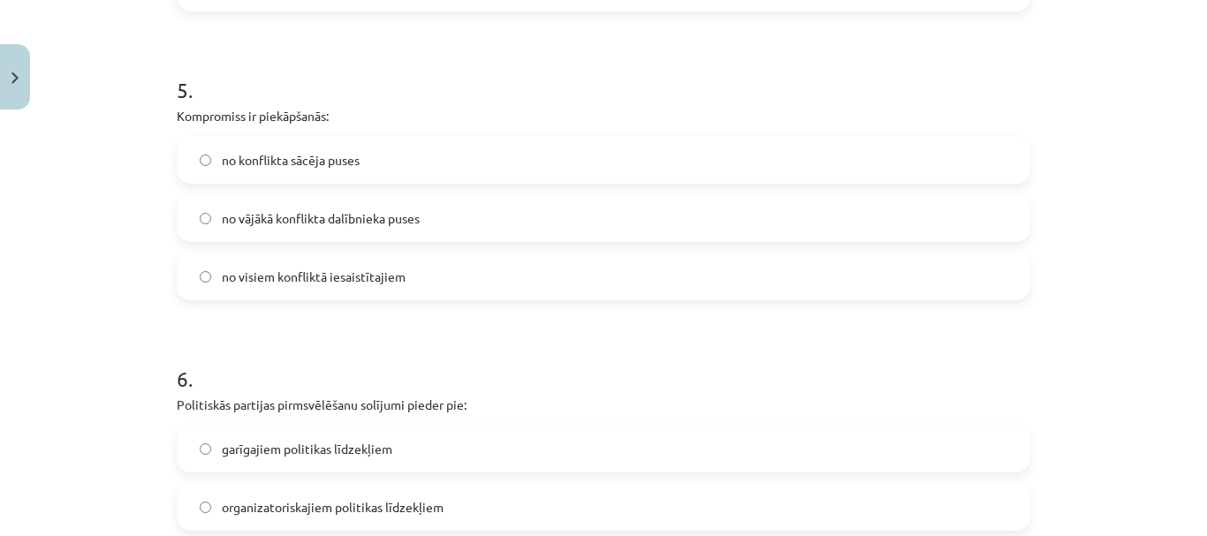
click at [426, 299] on div "no visiem konfliktā iesaistītajiem" at bounding box center [603, 277] width 853 height 48
click at [422, 285] on label "no visiem konfliktā iesaistītajiem" at bounding box center [603, 276] width 850 height 44
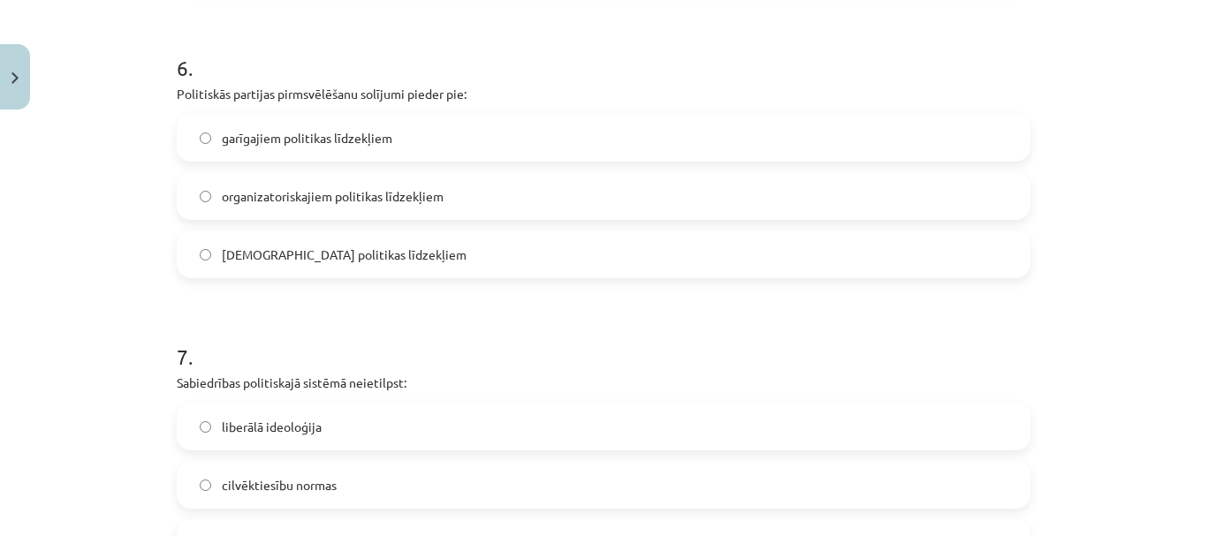
scroll to position [1813, 0]
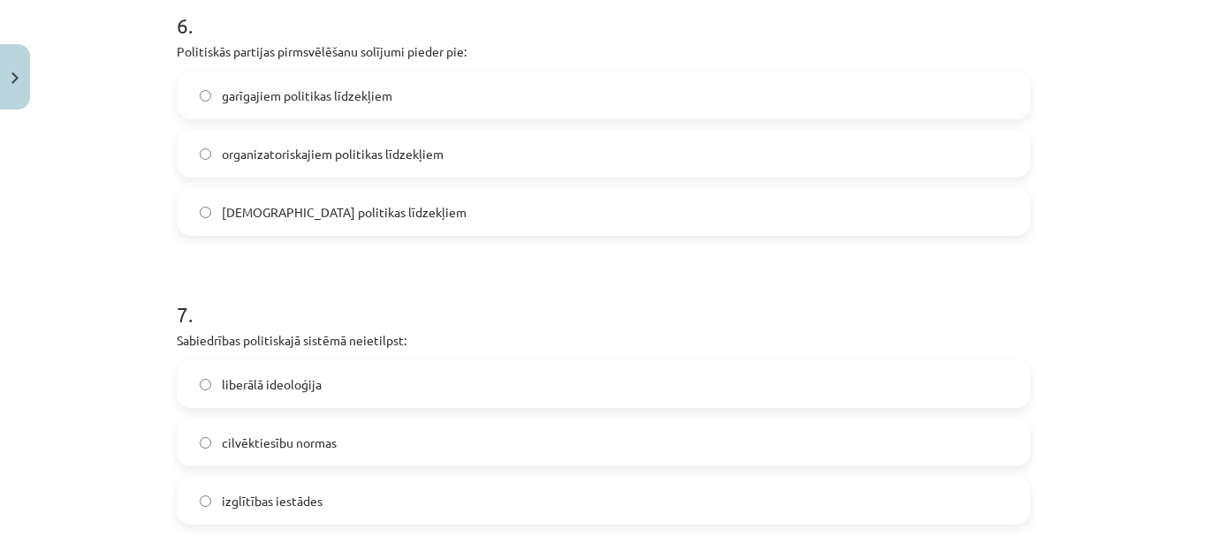
click at [459, 71] on div "6 . Politiskās partijas pirmsvēlēšanu solījumi pieder pie: garīgajiem politikas…" at bounding box center [603, 109] width 853 height 254
click at [467, 95] on label "garīgajiem politikas līdzekļiem" at bounding box center [603, 95] width 850 height 44
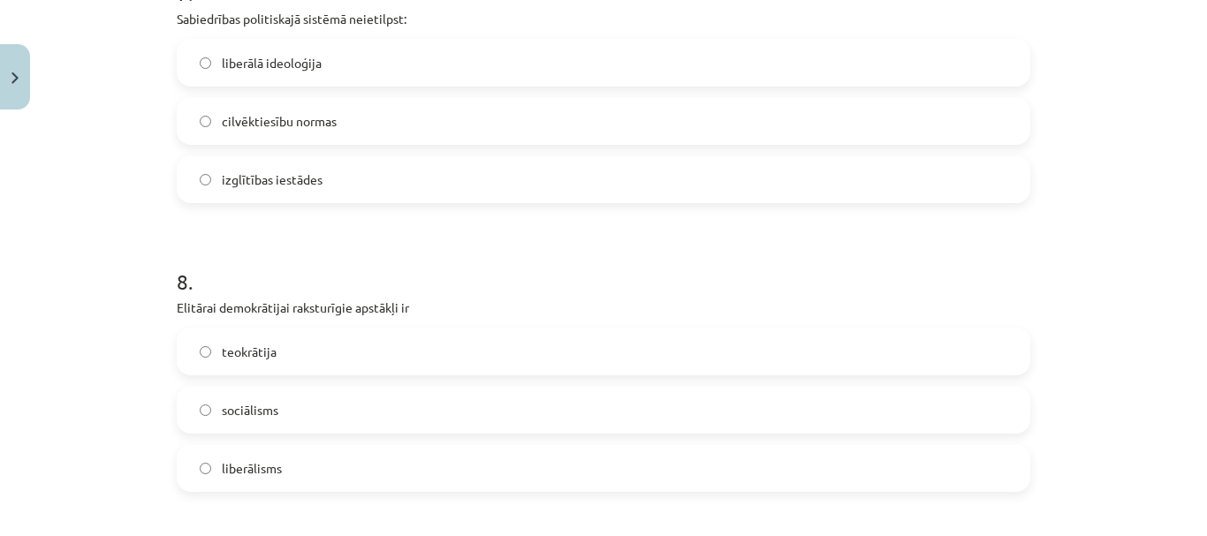
scroll to position [2078, 0]
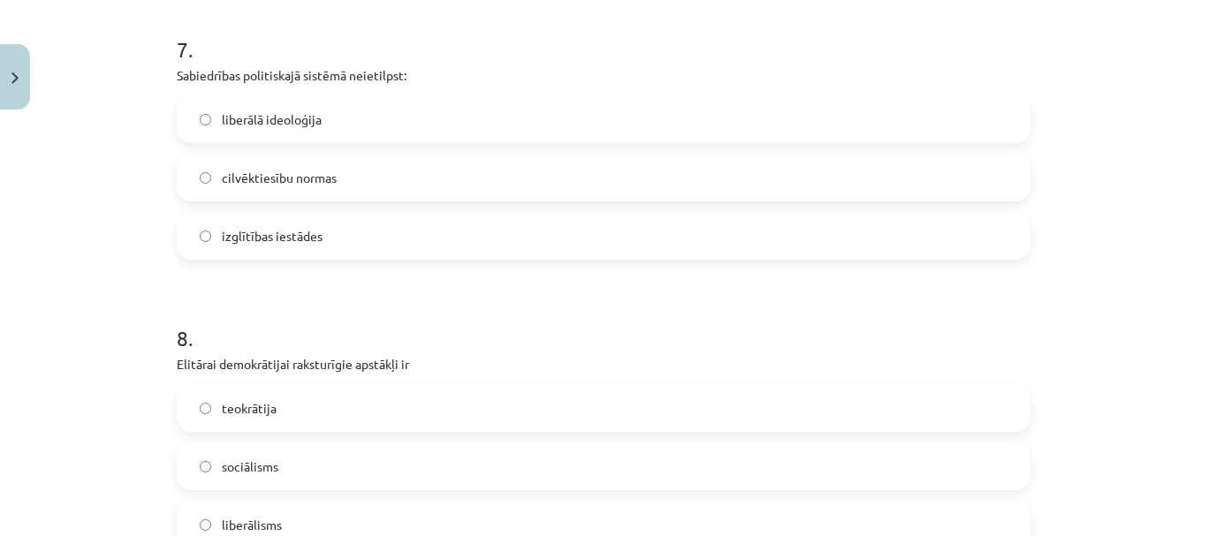
click at [437, 215] on label "izglītības iestādes" at bounding box center [603, 236] width 850 height 44
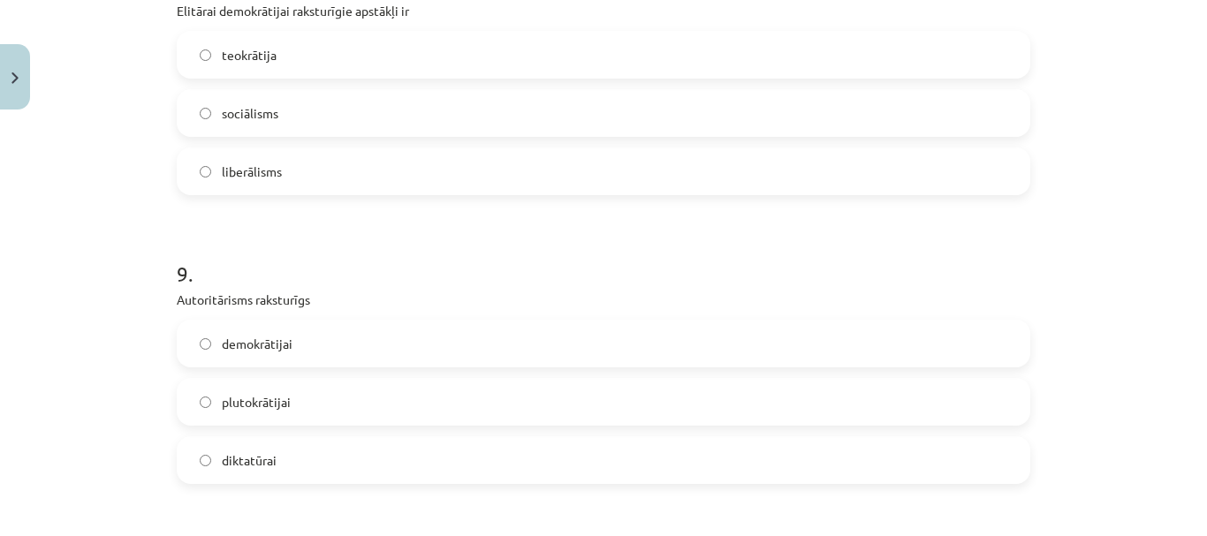
scroll to position [2343, 0]
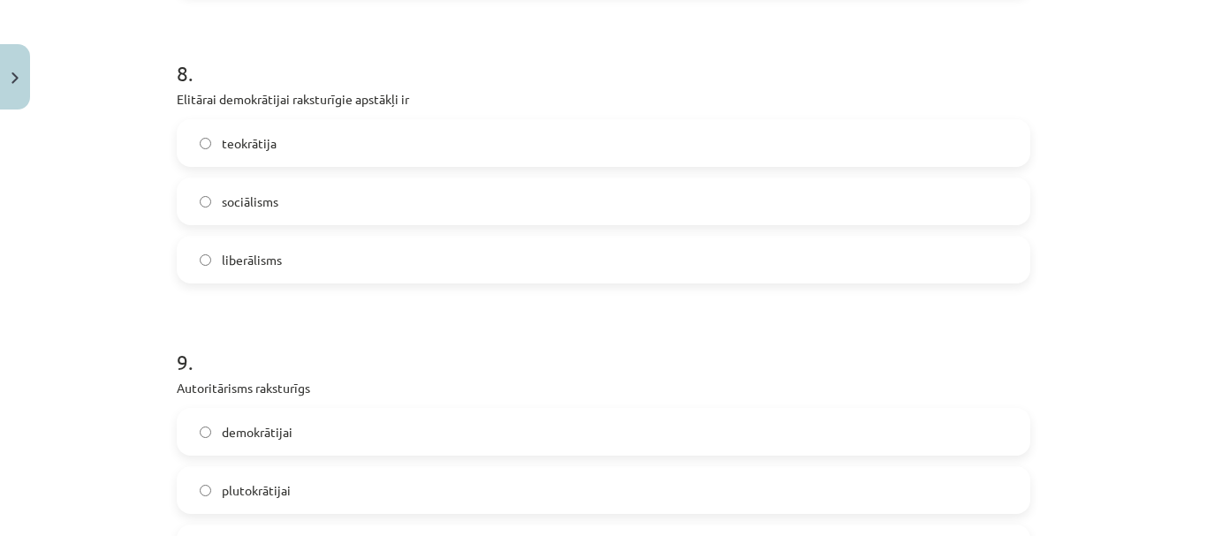
click at [516, 246] on label "liberālisms" at bounding box center [603, 260] width 850 height 44
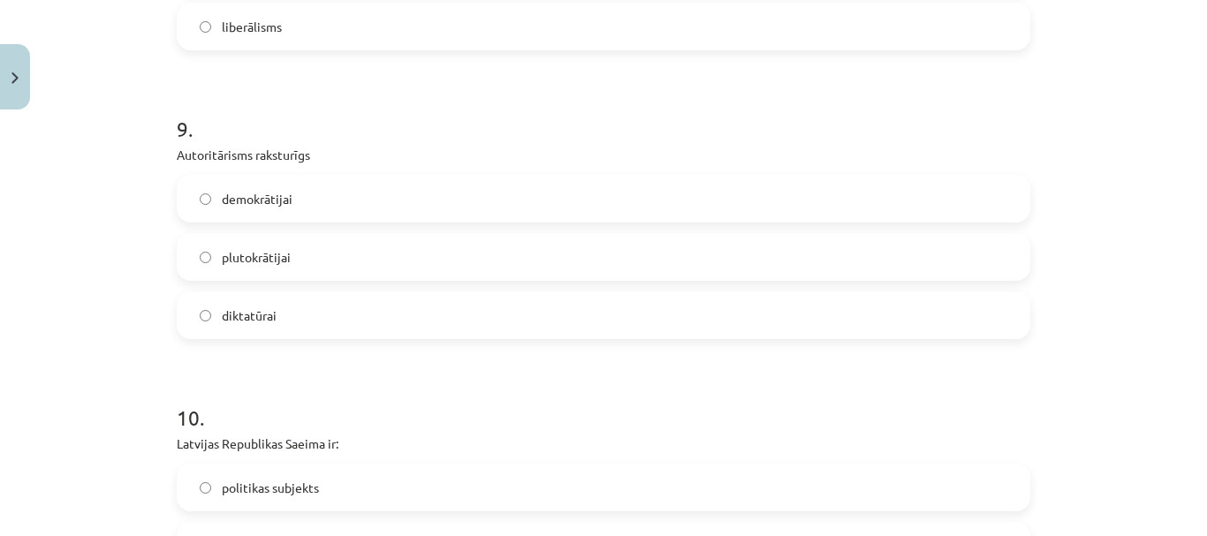
scroll to position [2608, 0]
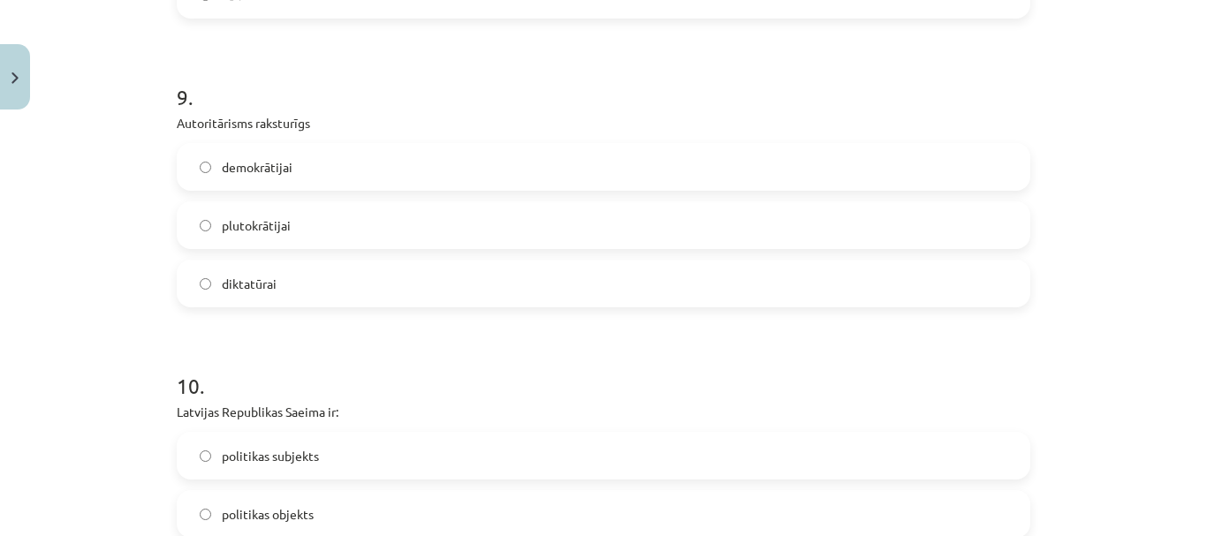
click at [519, 276] on label "diktatūrai" at bounding box center [603, 283] width 850 height 44
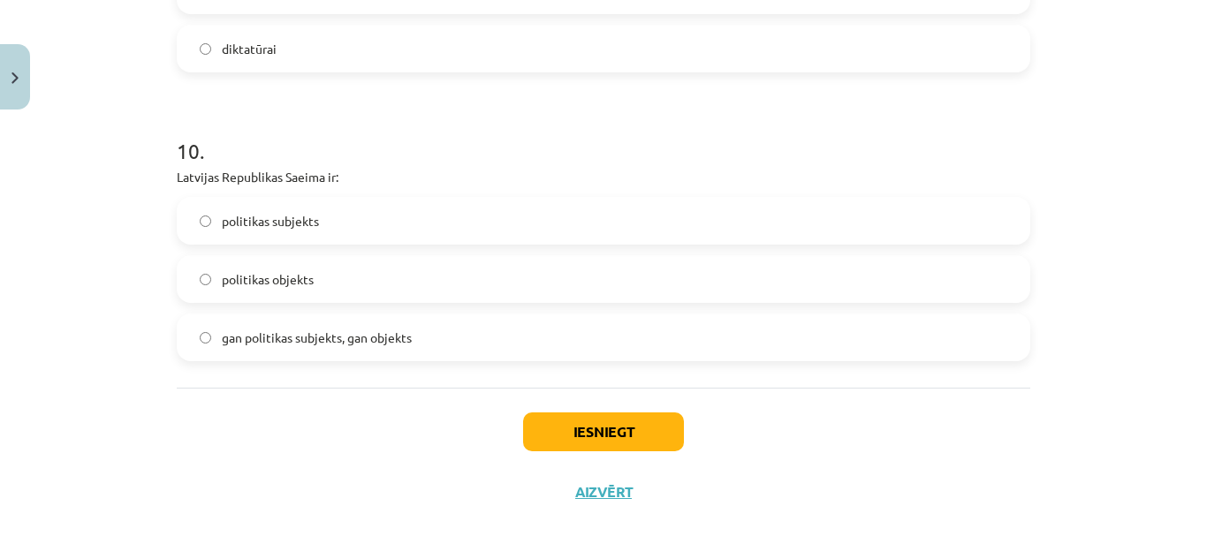
scroll to position [2873, 0]
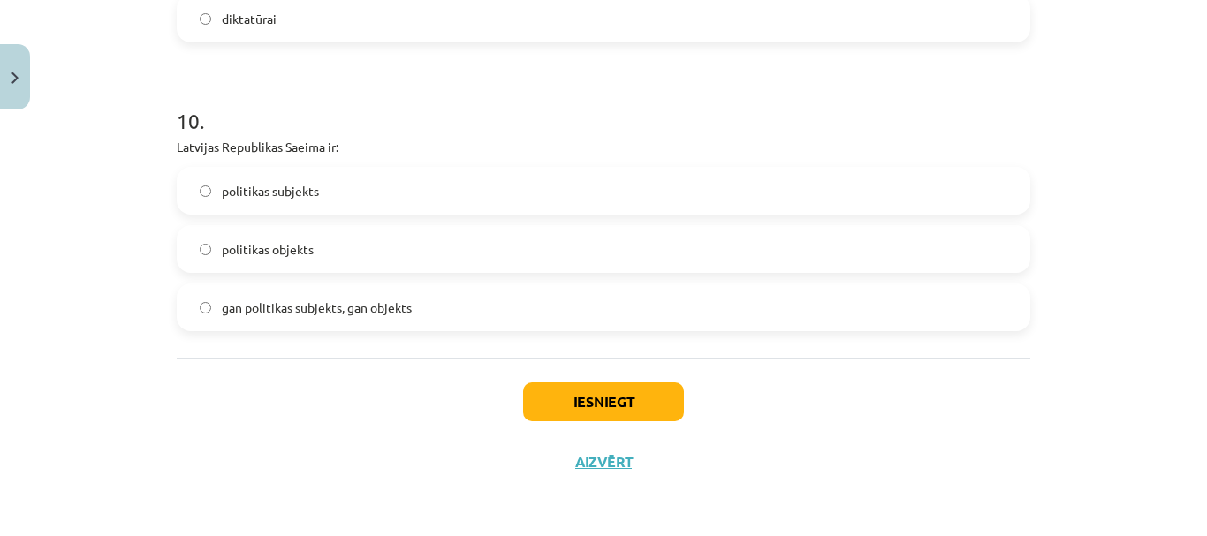
click at [524, 298] on label "gan politikas subjekts, gan objekts" at bounding box center [603, 307] width 850 height 44
click at [589, 428] on div "Iesniegt Aizvērt" at bounding box center [603, 420] width 853 height 124
click at [568, 387] on button "Iesniegt" at bounding box center [603, 401] width 161 height 39
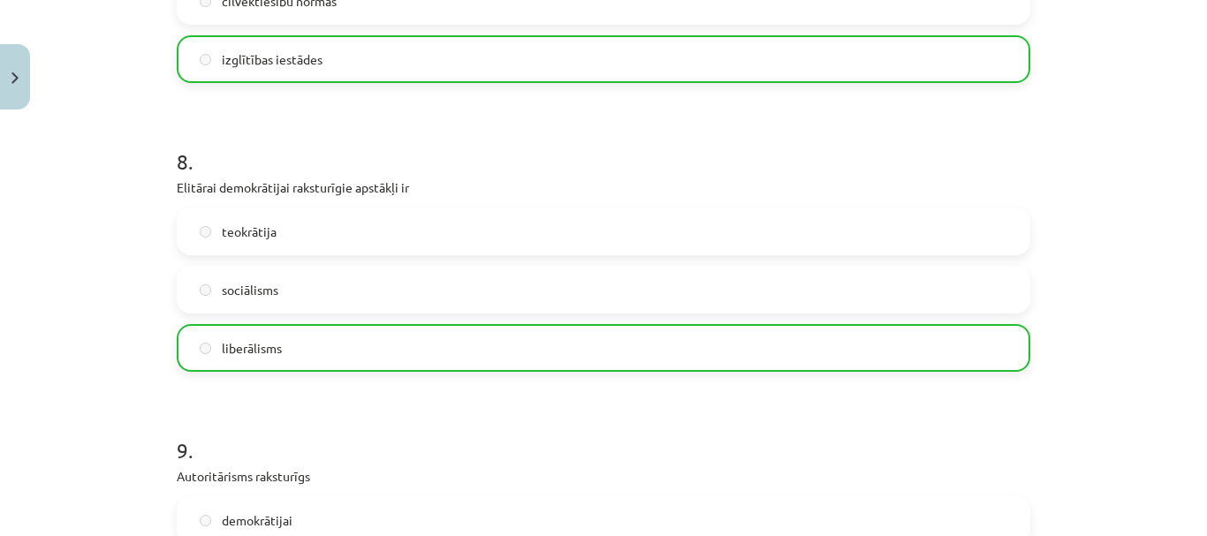
scroll to position [2930, 0]
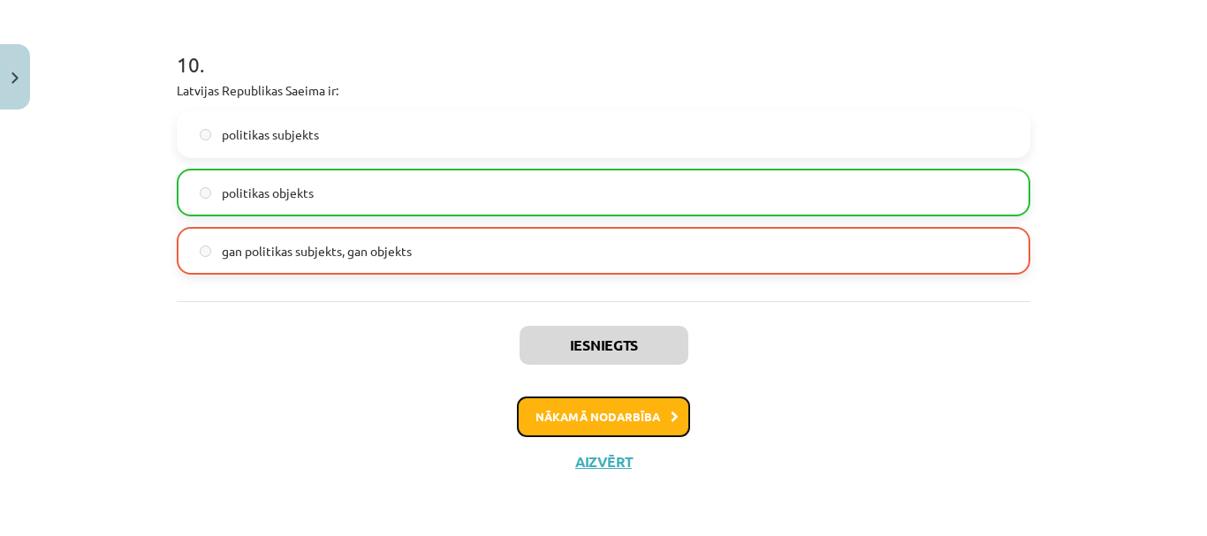
click at [594, 422] on button "Nākamā nodarbība" at bounding box center [603, 417] width 173 height 41
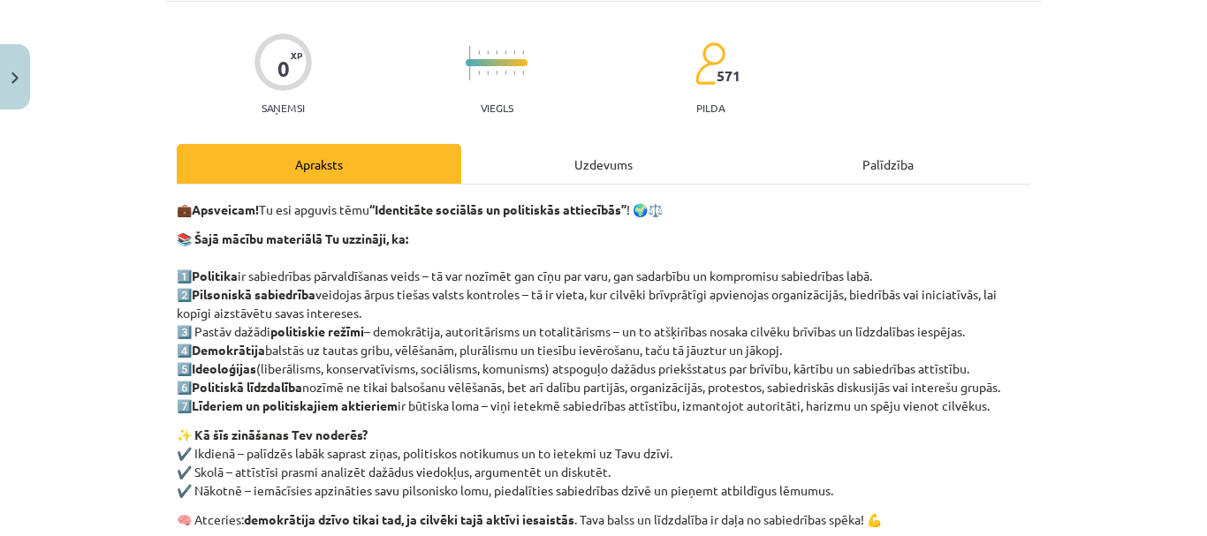
scroll to position [44, 0]
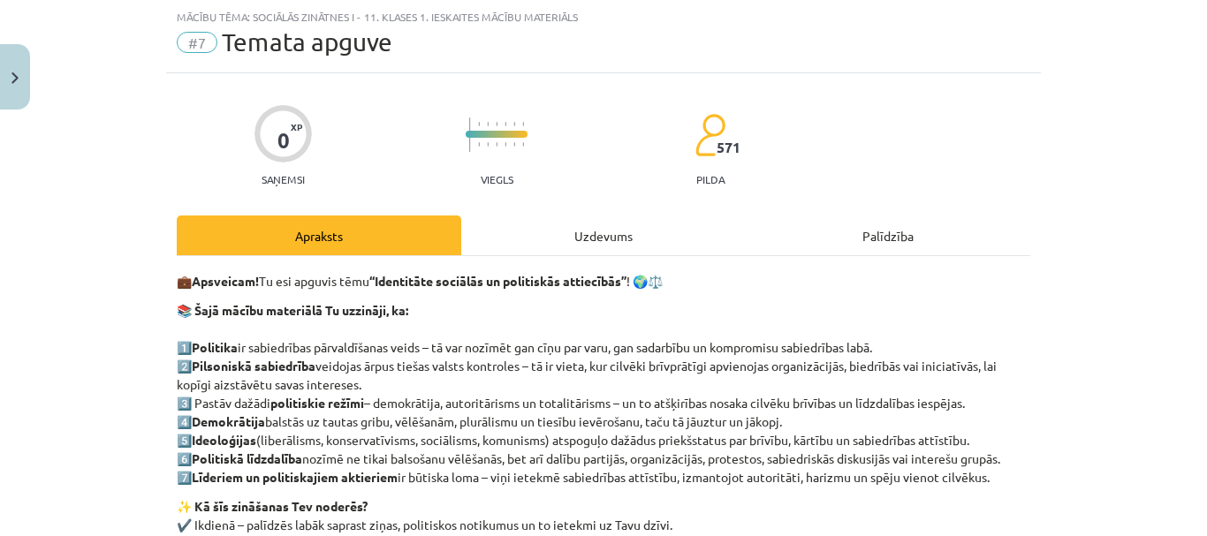
click at [595, 236] on div "Uzdevums" at bounding box center [603, 236] width 284 height 40
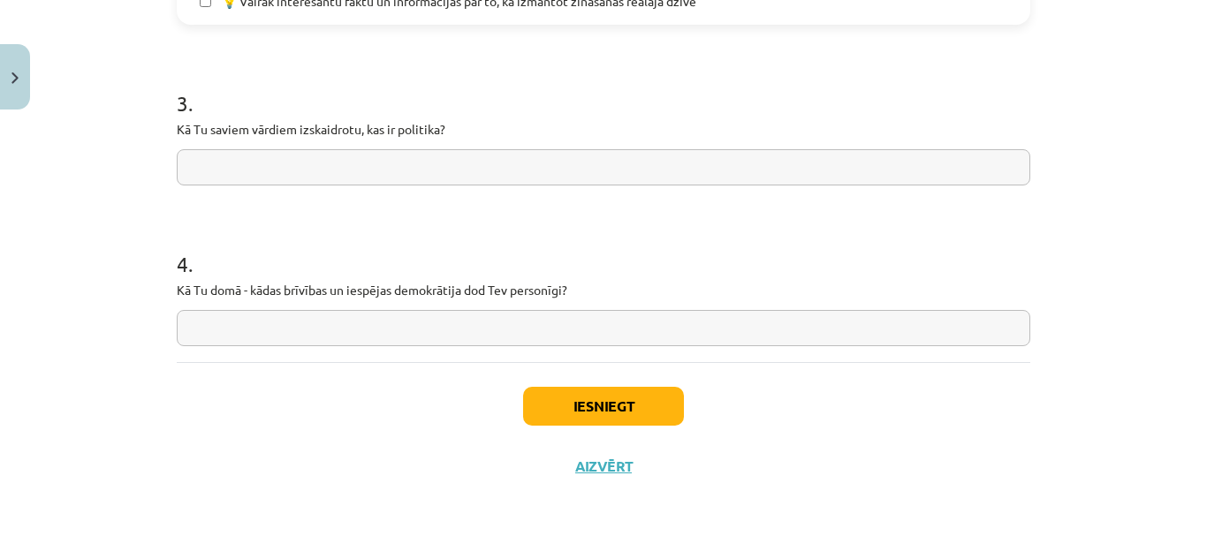
scroll to position [1486, 0]
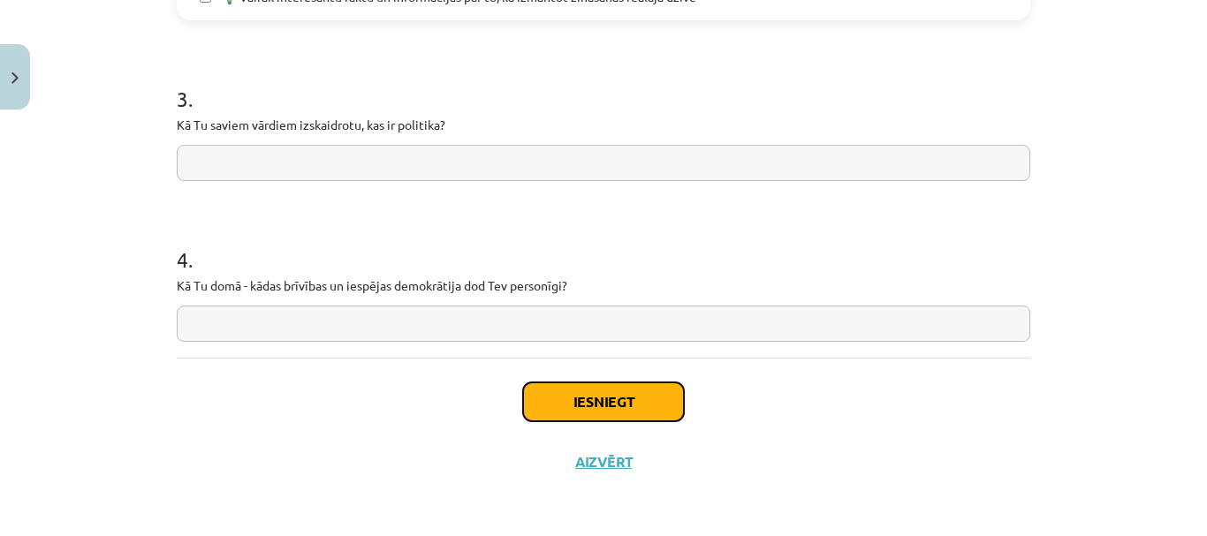
click at [622, 403] on button "Iesniegt" at bounding box center [603, 401] width 161 height 39
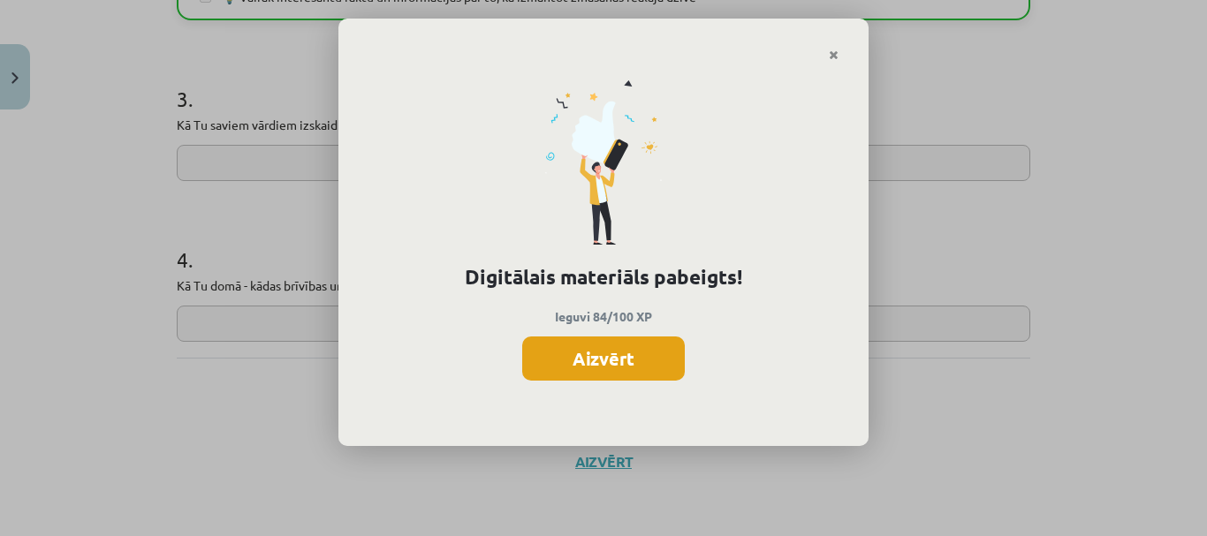
click at [602, 357] on button "Aizvērt" at bounding box center [603, 359] width 163 height 44
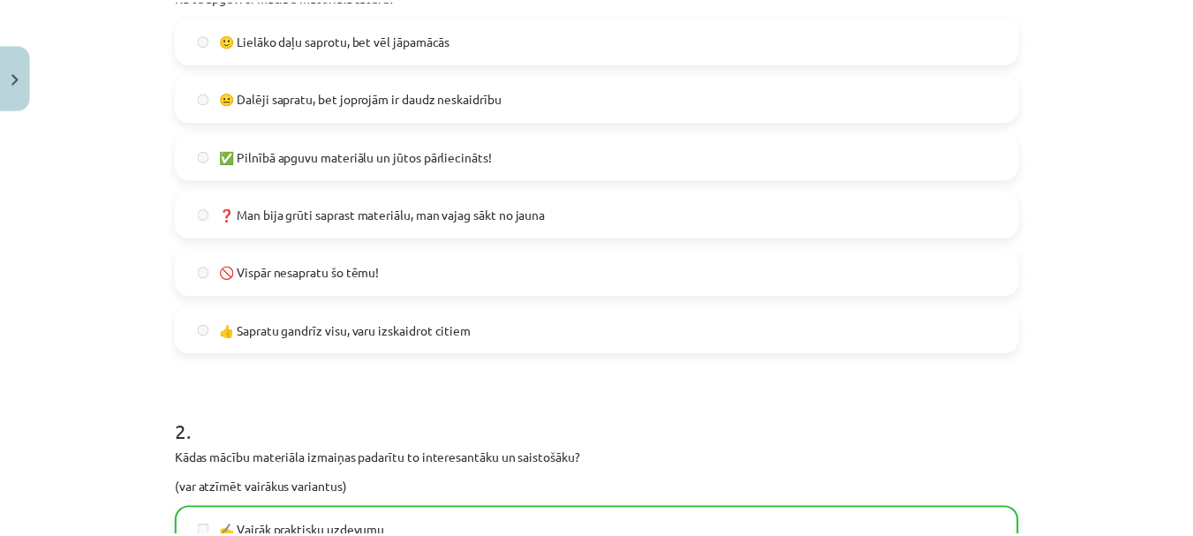
scroll to position [0, 0]
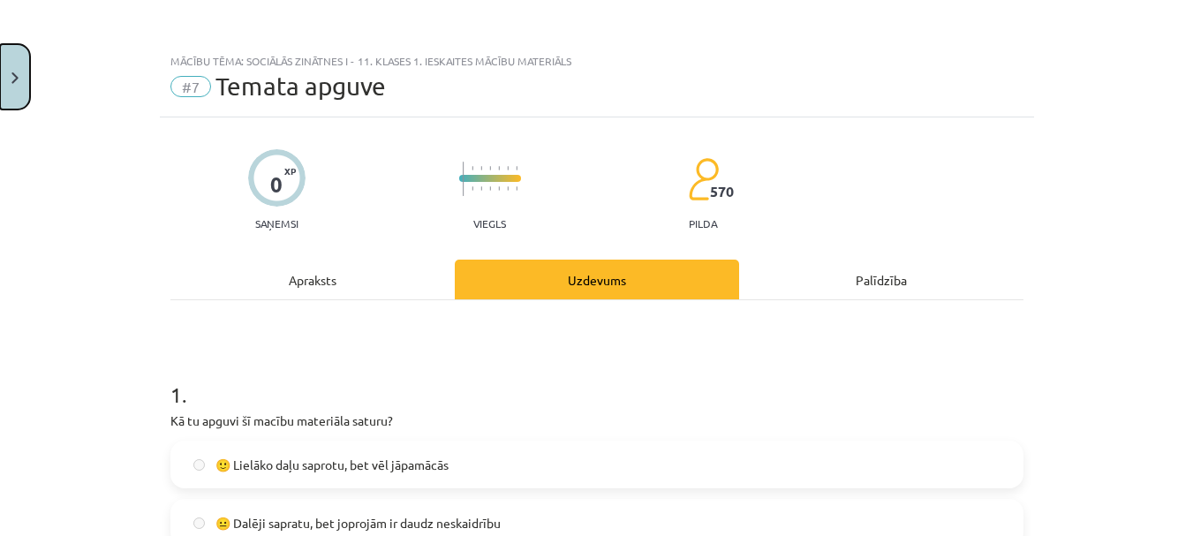
click at [16, 71] on button "Close" at bounding box center [15, 76] width 30 height 65
click at [48, 53] on div "Mācību tēma: Sociālās zinātnes i - 11. klases 1. ieskaites mācību materiāls #7 …" at bounding box center [596, 268] width 1193 height 536
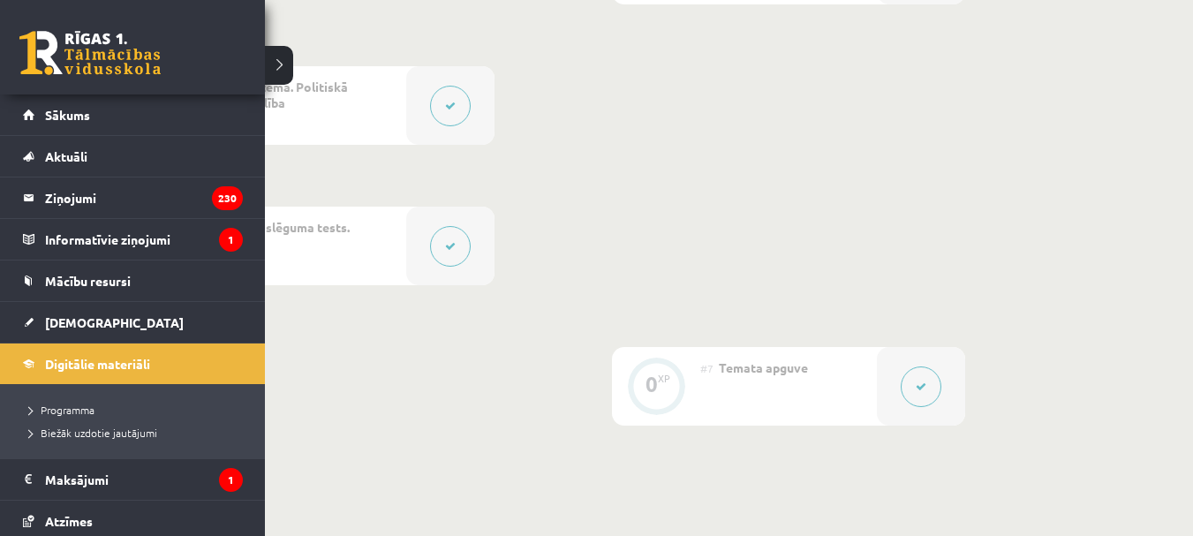
click at [75, 61] on link at bounding box center [89, 53] width 141 height 44
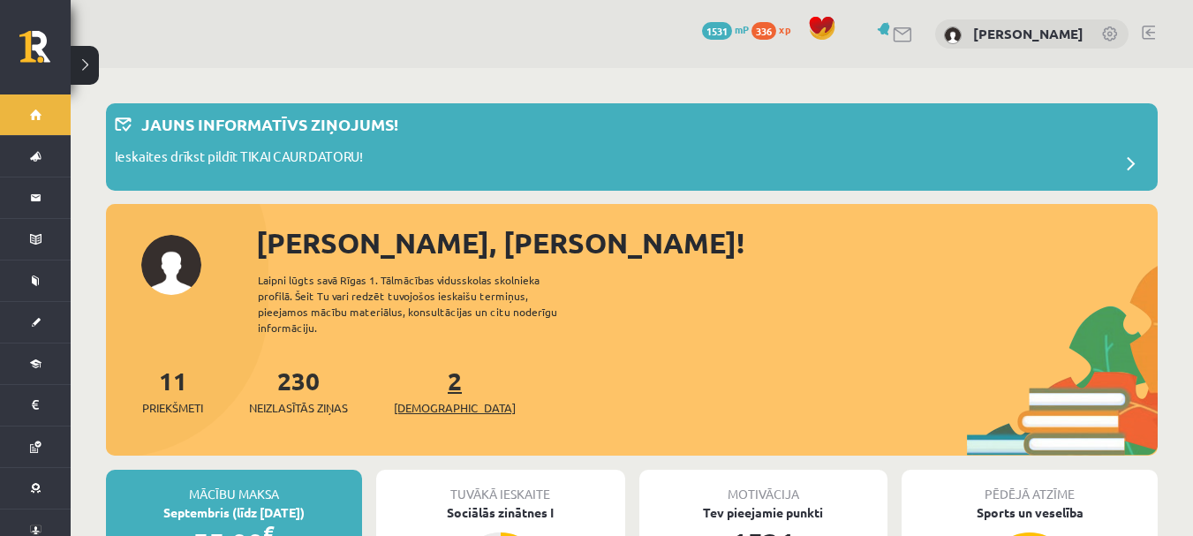
click at [420, 365] on link "2 Ieskaites" at bounding box center [455, 391] width 122 height 52
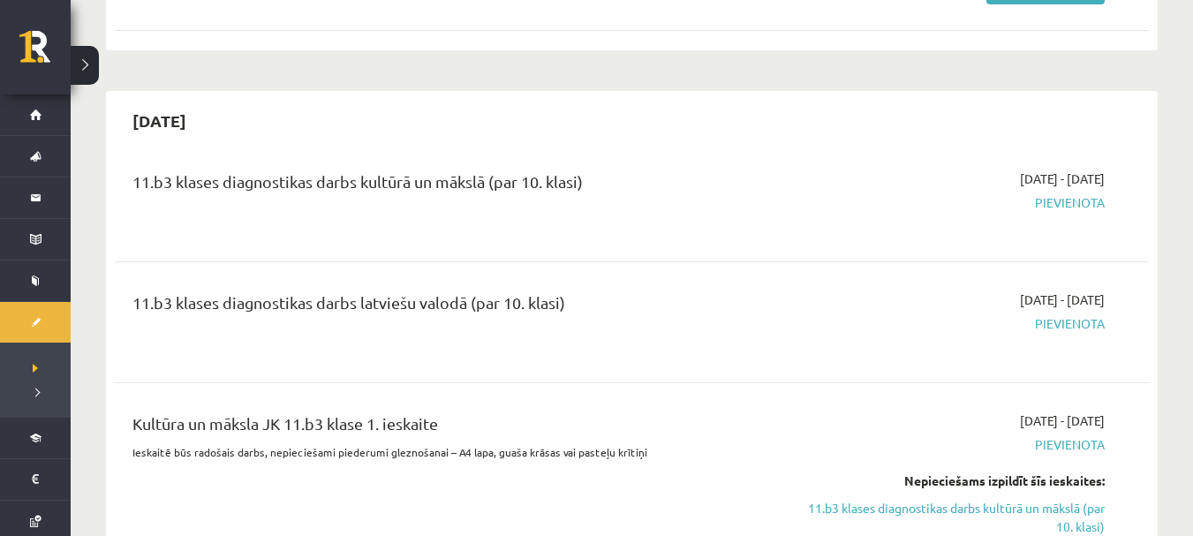
scroll to position [88, 0]
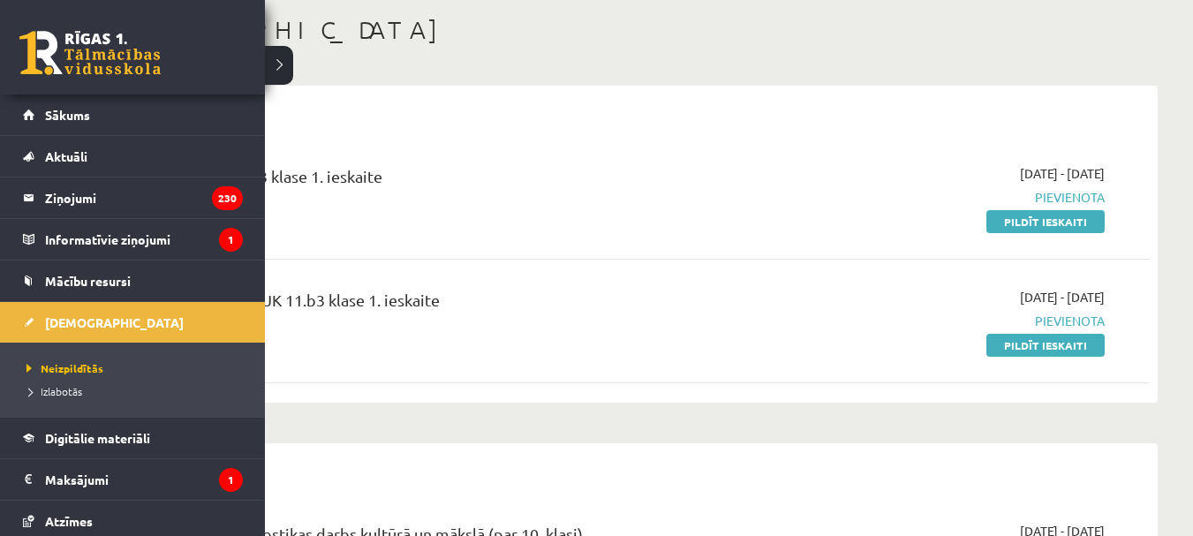
click at [52, 49] on link at bounding box center [89, 53] width 141 height 44
